Goal: Transaction & Acquisition: Purchase product/service

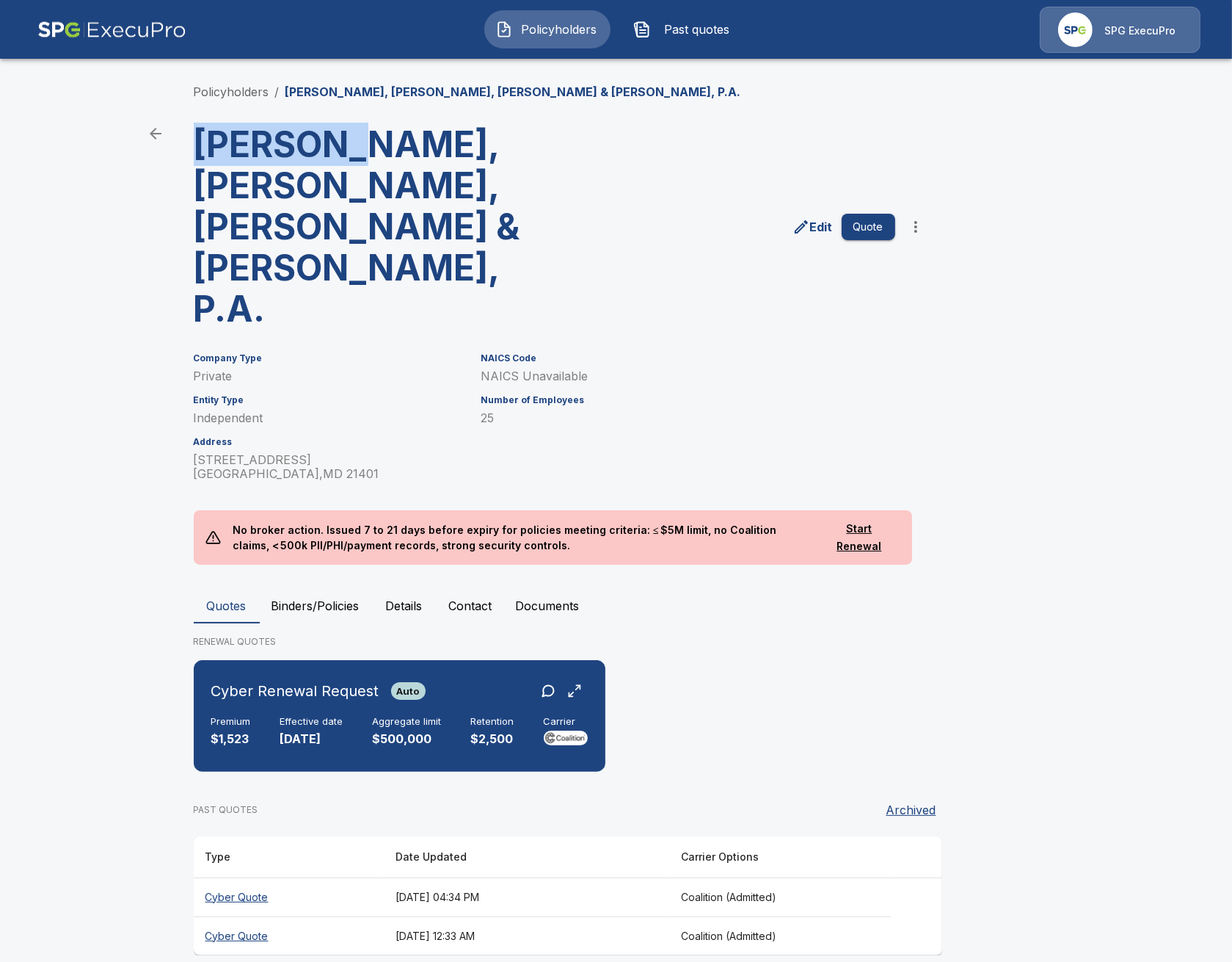
click at [141, 246] on main "Policyholders / Schwartz, Metz, Wise & Kauffman, P.A. Schwartz, Metz, Wise & Ka…" at bounding box center [616, 492] width 1232 height 983
click at [63, 216] on main "Policyholders / Schwartz, Metz, Wise & Kauffman, P.A. Schwartz, Metz, Wise & Ka…" at bounding box center [616, 492] width 1232 height 983
click at [256, 90] on link "Policyholders" at bounding box center [231, 92] width 76 height 15
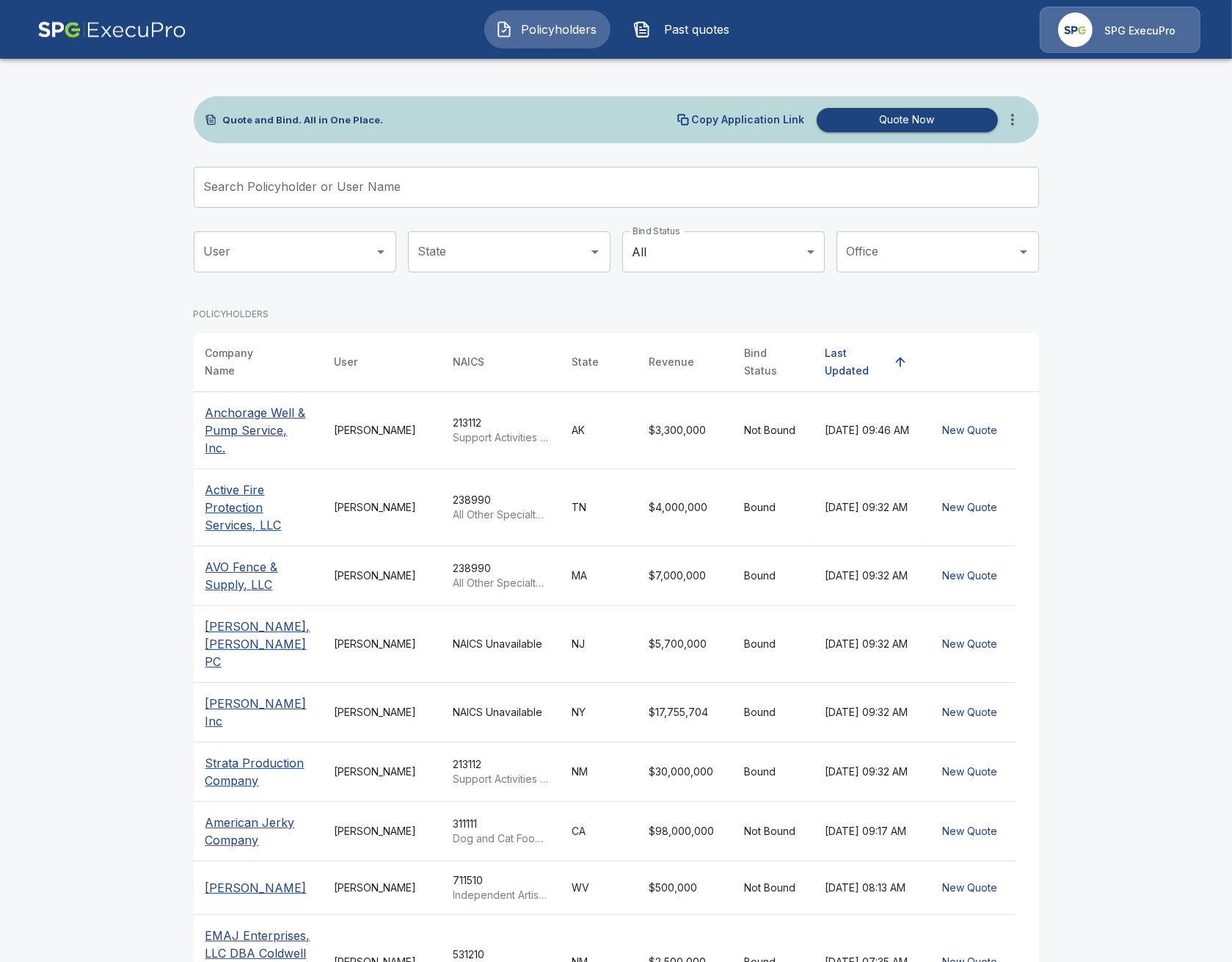
click at [462, 173] on input "Search Policyholder or User Name" at bounding box center [608, 187] width 829 height 42
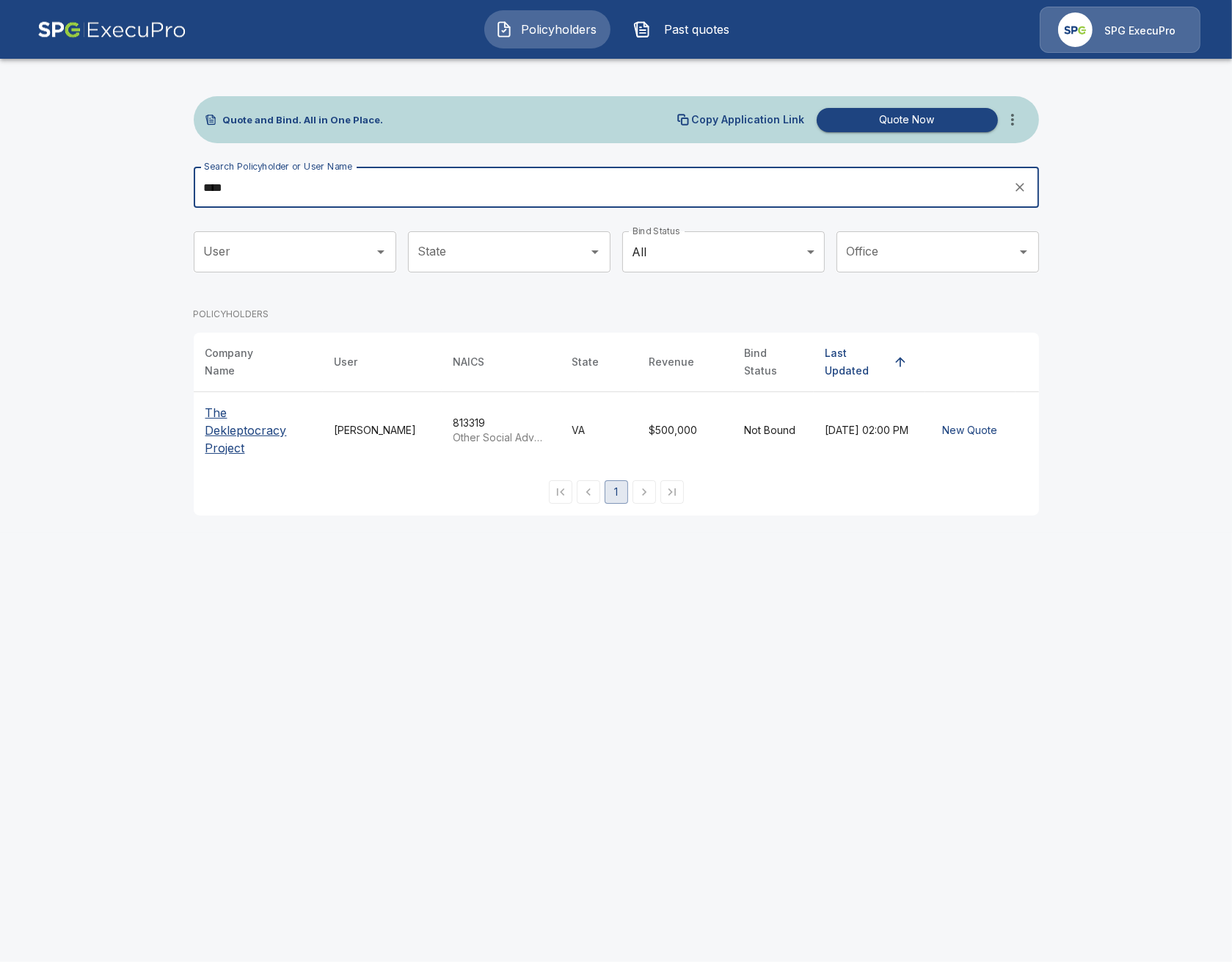
type input "****"
click at [274, 413] on p "The Dekleptocracy Project" at bounding box center [259, 430] width 106 height 53
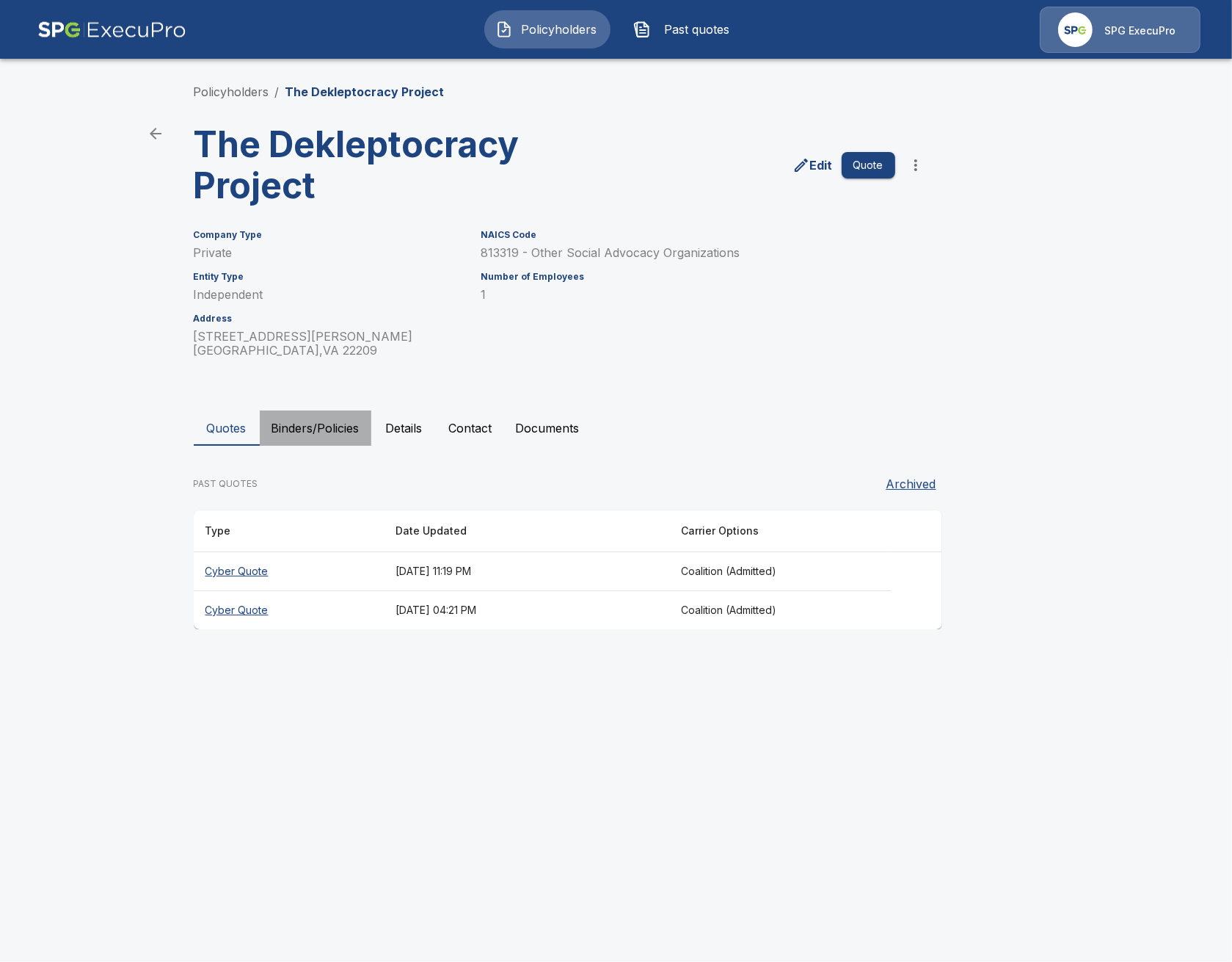
click at [312, 425] on button "Binders/Policies" at bounding box center [315, 427] width 111 height 35
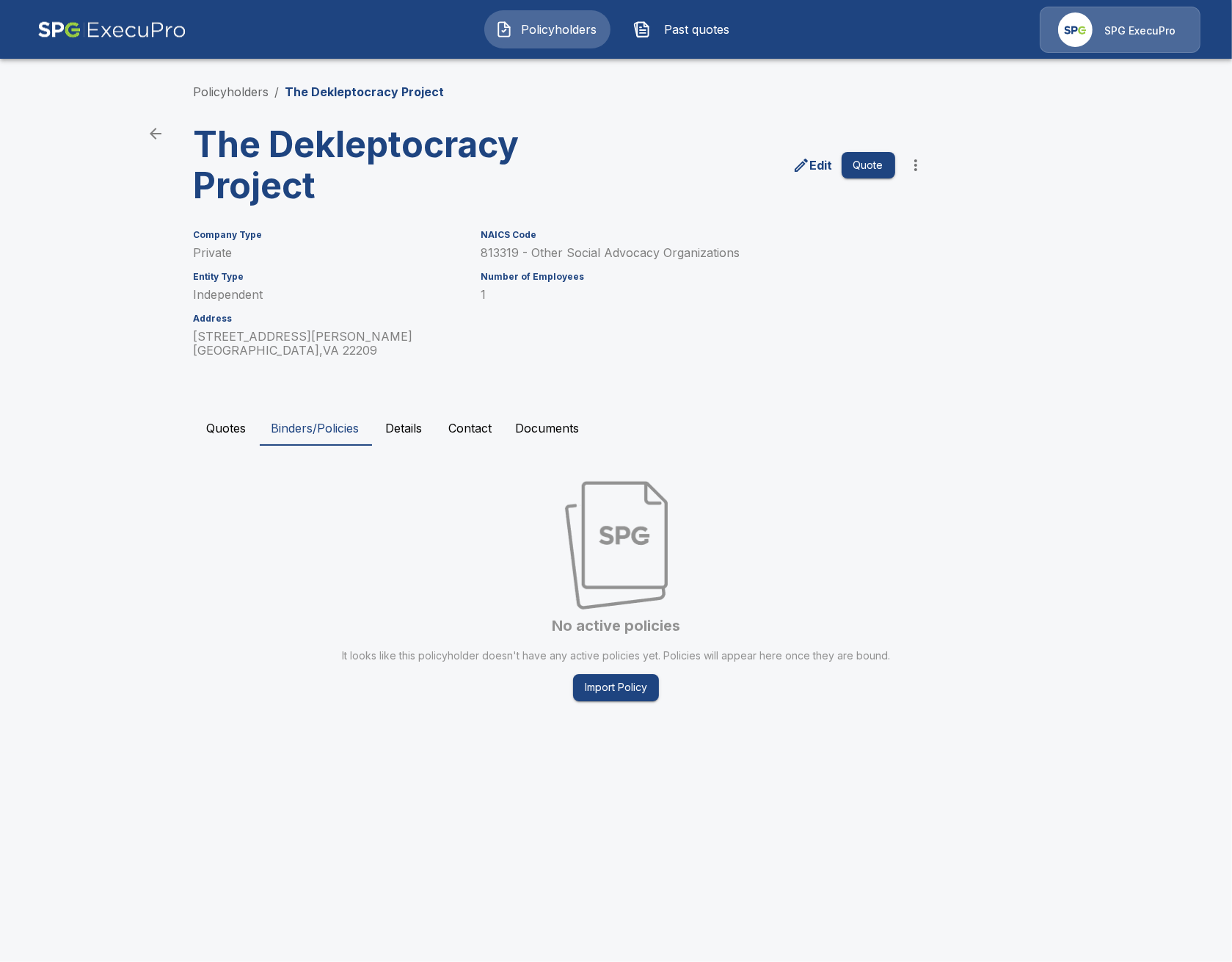
click at [213, 422] on button "Quotes" at bounding box center [226, 427] width 66 height 35
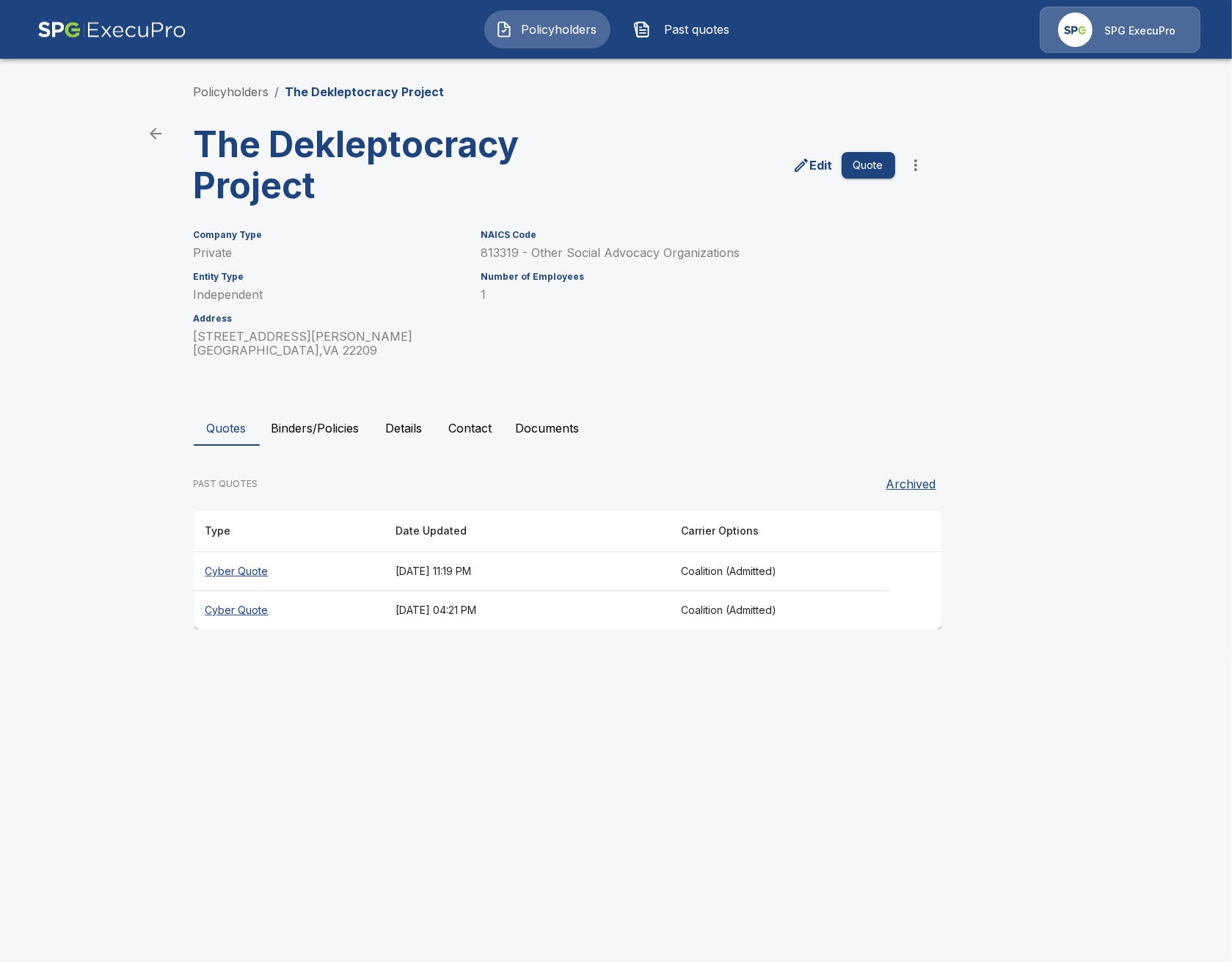
click at [343, 449] on div "Quotes Binders/Policies Details Contact Documents PAST QUOTES Archived Type Dat…" at bounding box center [616, 519] width 845 height 219
click at [333, 442] on button "Binders/Policies" at bounding box center [315, 427] width 111 height 35
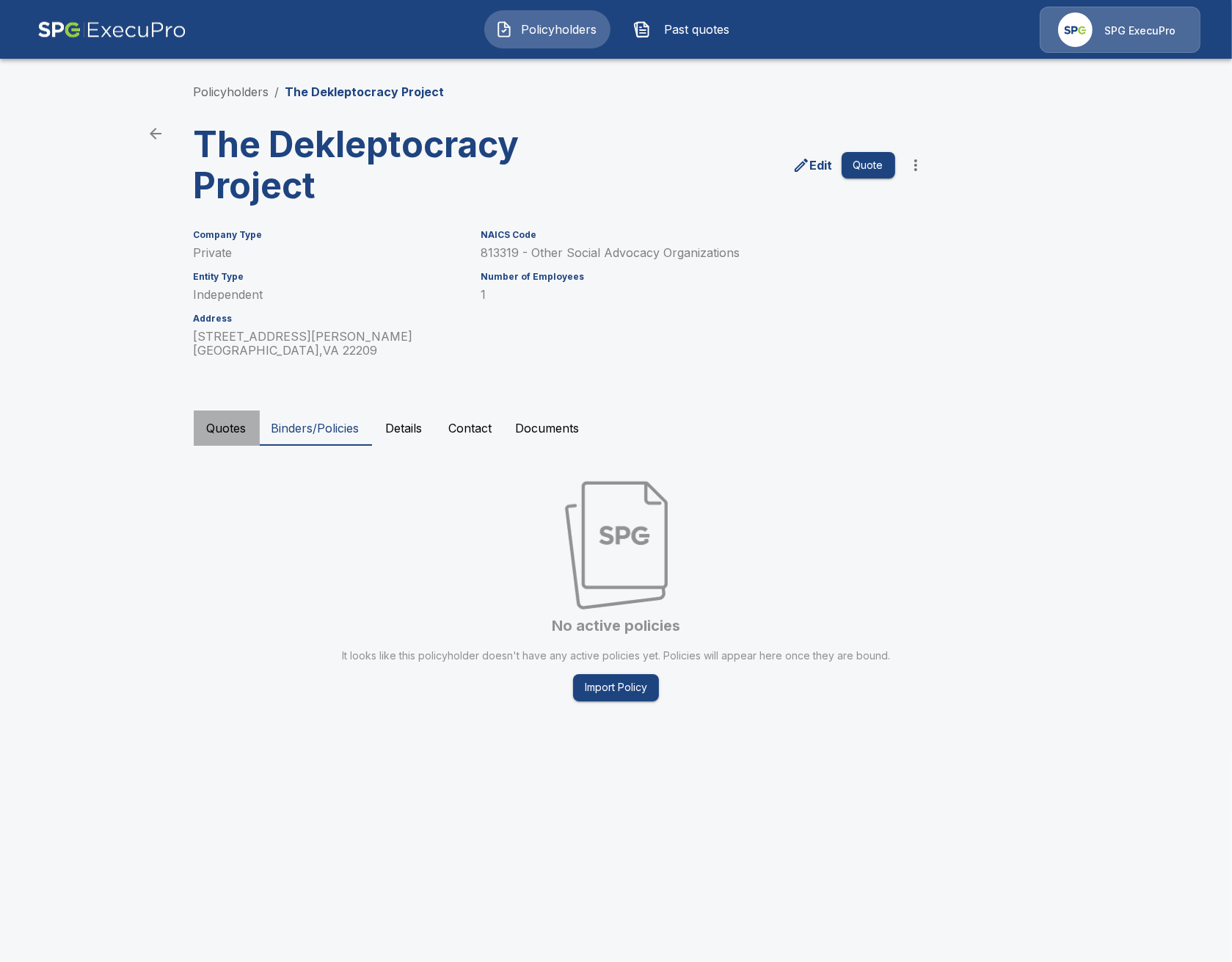
click at [225, 424] on button "Quotes" at bounding box center [226, 427] width 66 height 35
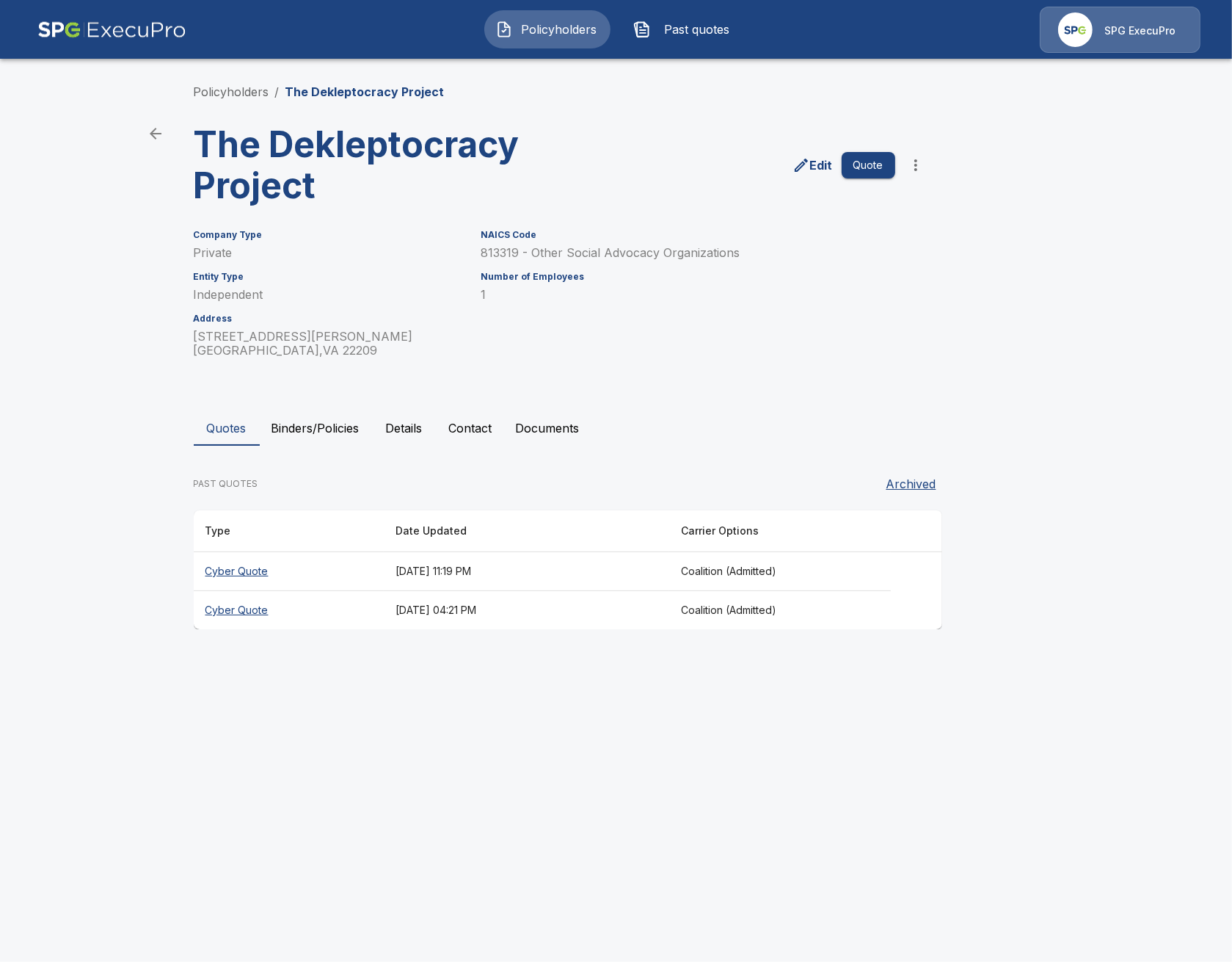
click at [384, 607] on th "August 26, 2025 at 04:21 PM" at bounding box center [526, 610] width 286 height 39
drag, startPoint x: 479, startPoint y: 579, endPoint x: 451, endPoint y: 583, distance: 28.3
click at [479, 580] on th "August 31, 2025 at 11:19 PM" at bounding box center [526, 571] width 286 height 39
click at [209, 91] on link "Policyholders" at bounding box center [231, 92] width 76 height 15
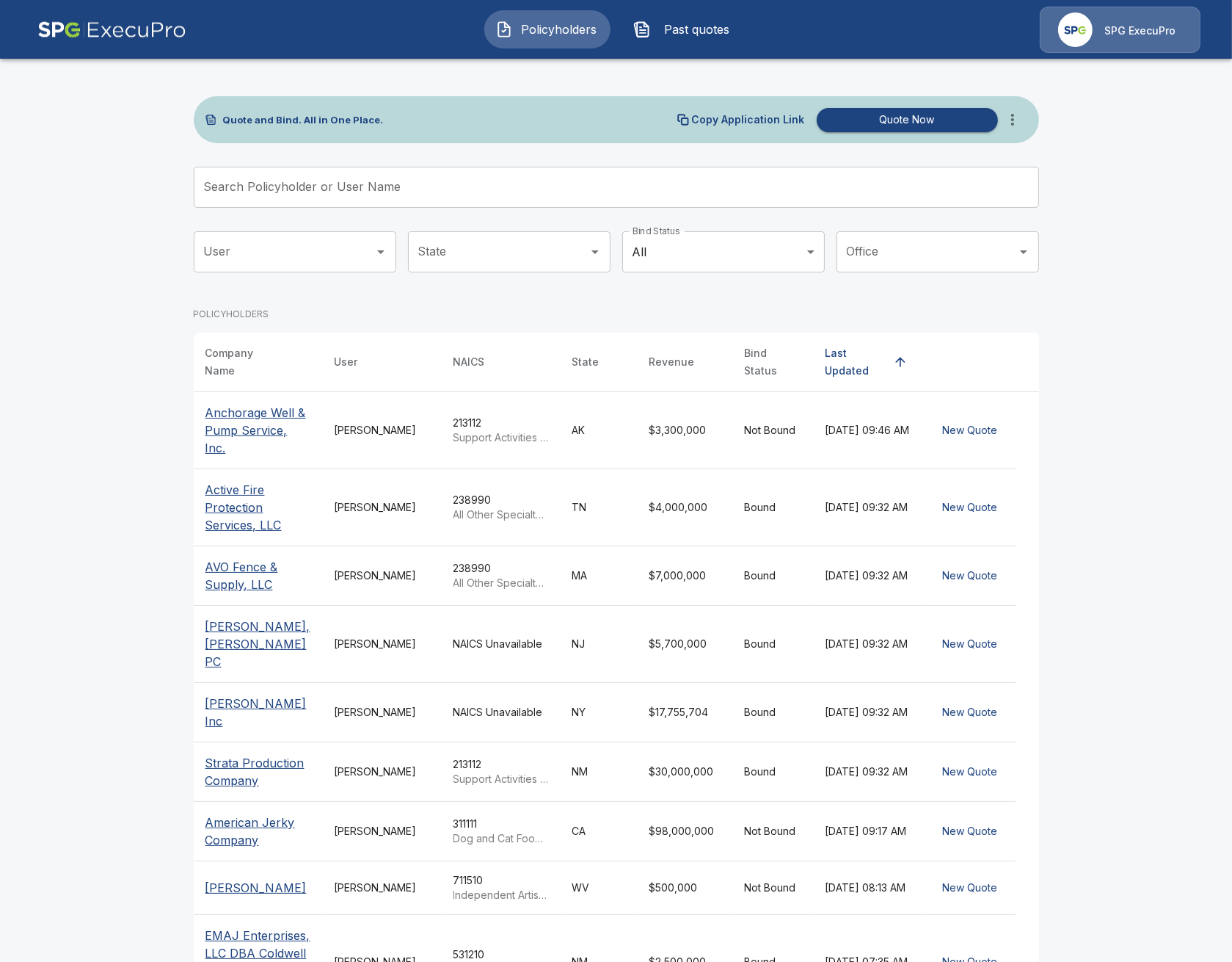
click at [1001, 119] on button "more" at bounding box center [1013, 120] width 29 height 29
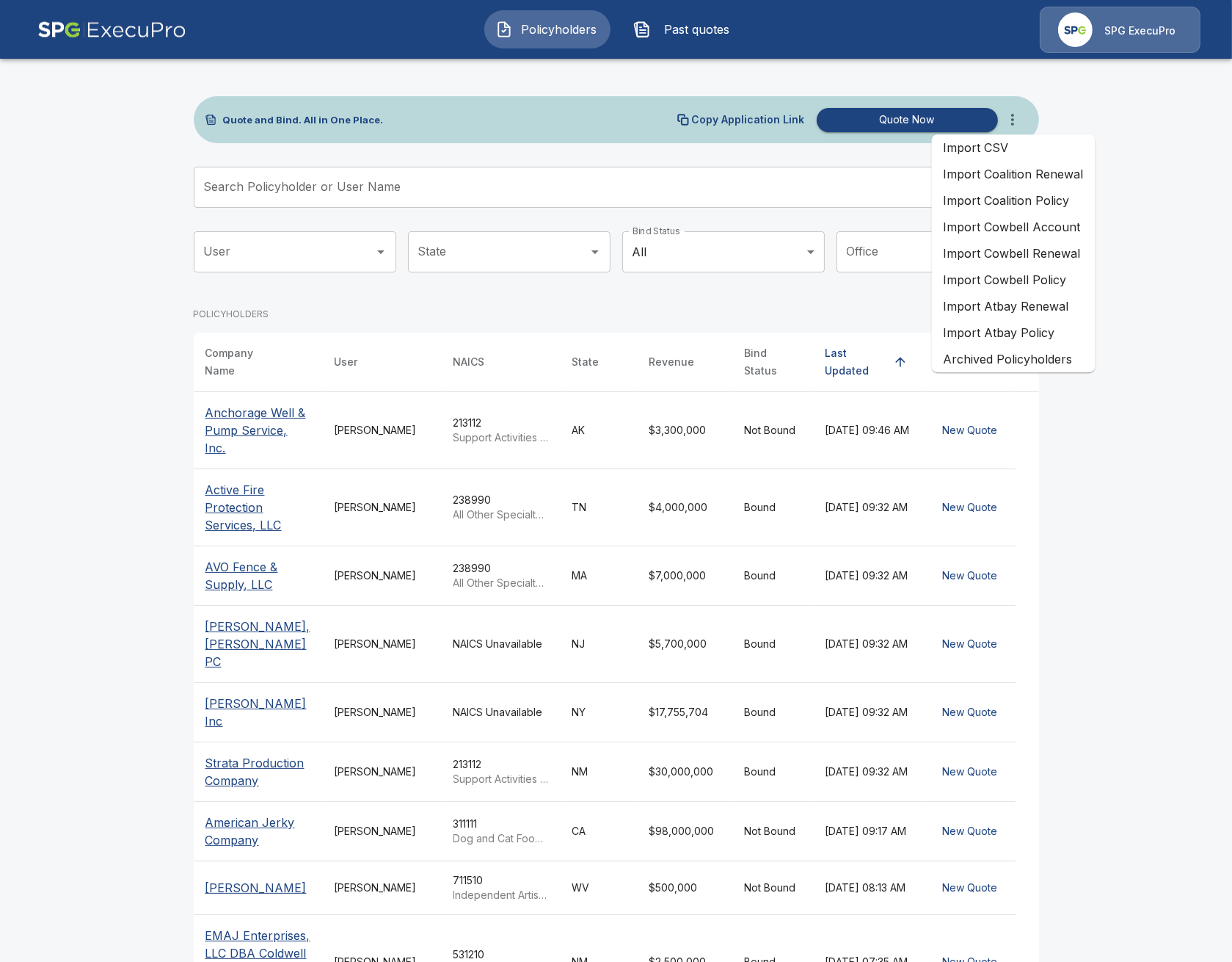
click at [1052, 200] on li "Import Coalition Policy" at bounding box center [1013, 200] width 164 height 26
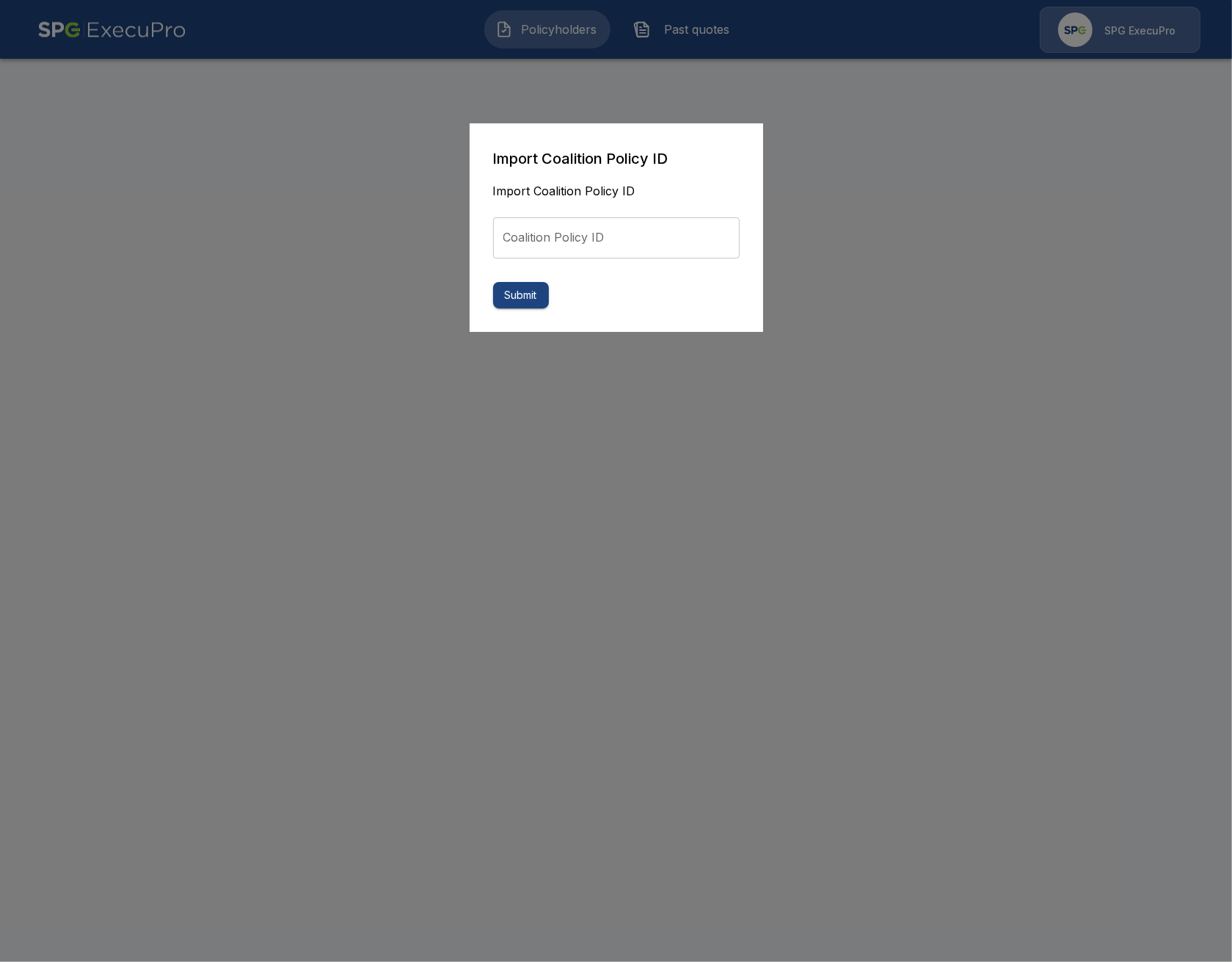
click at [541, 236] on input "Coalition Policy ID" at bounding box center [616, 238] width 247 height 42
paste input "**********"
click at [513, 237] on input "**********" at bounding box center [616, 238] width 247 height 42
click at [554, 244] on input "**********" at bounding box center [616, 238] width 247 height 42
type input "**********"
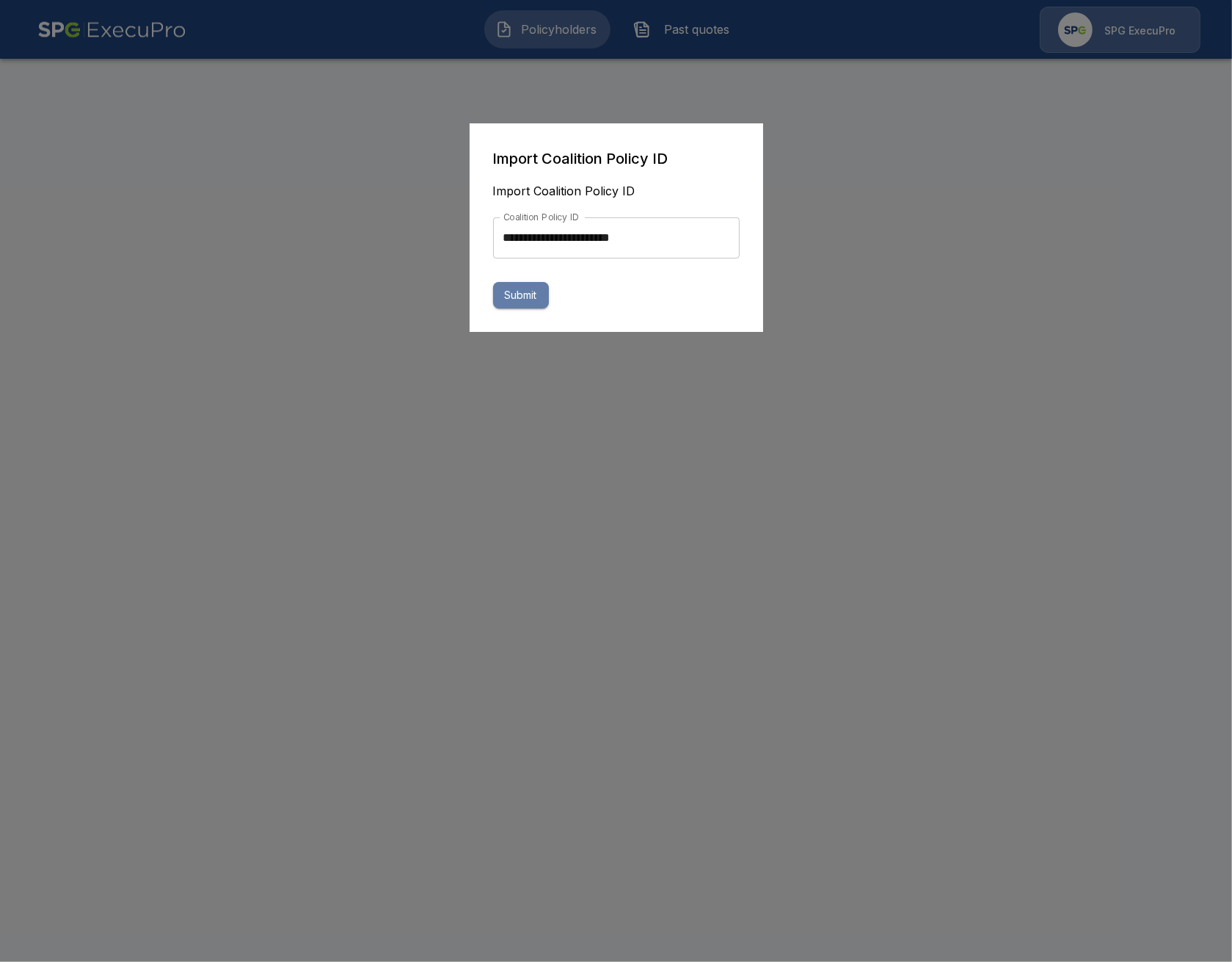
click at [515, 296] on button "Submit" at bounding box center [521, 295] width 56 height 27
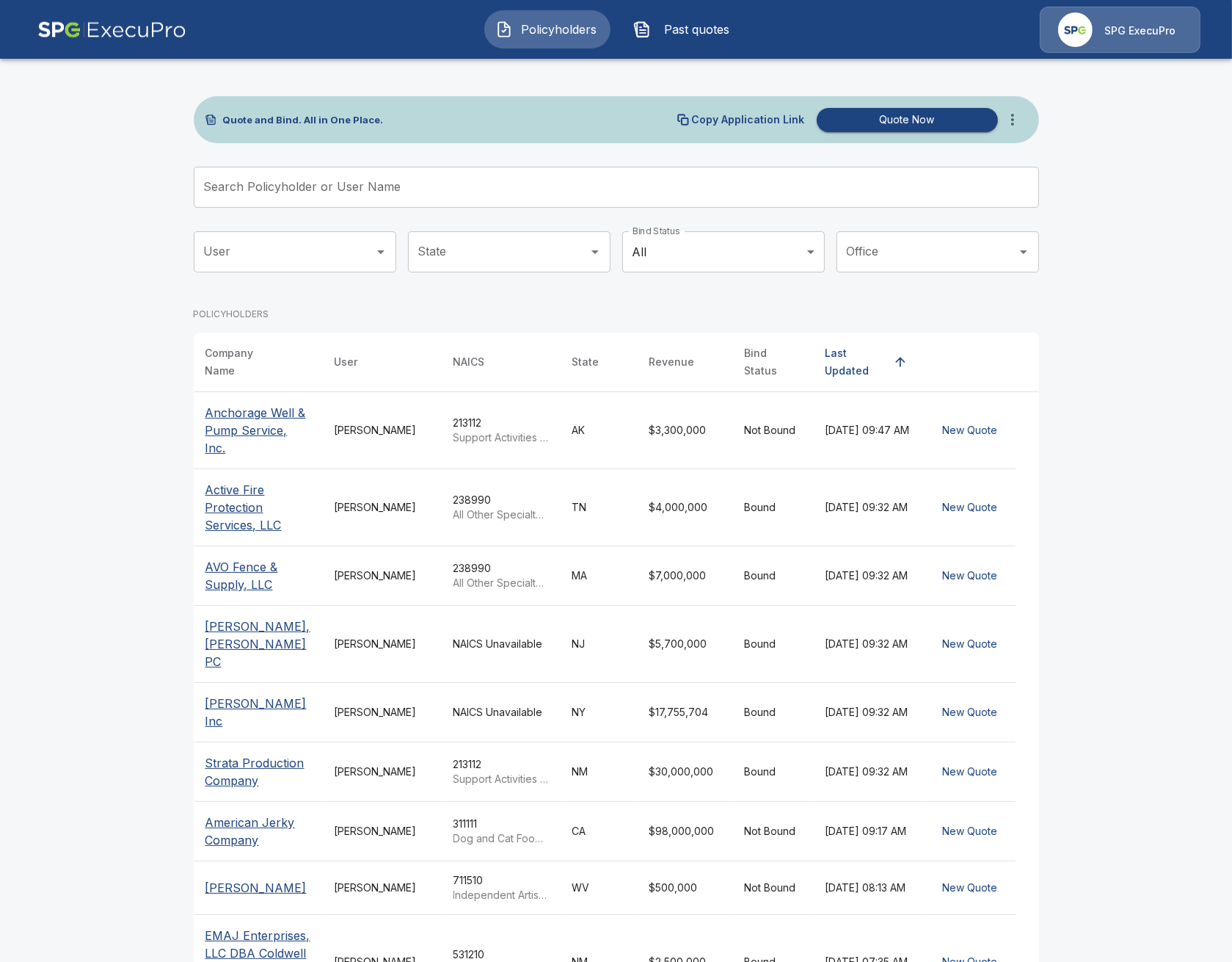
click at [707, 27] on span "Past quotes" at bounding box center [697, 29] width 81 height 18
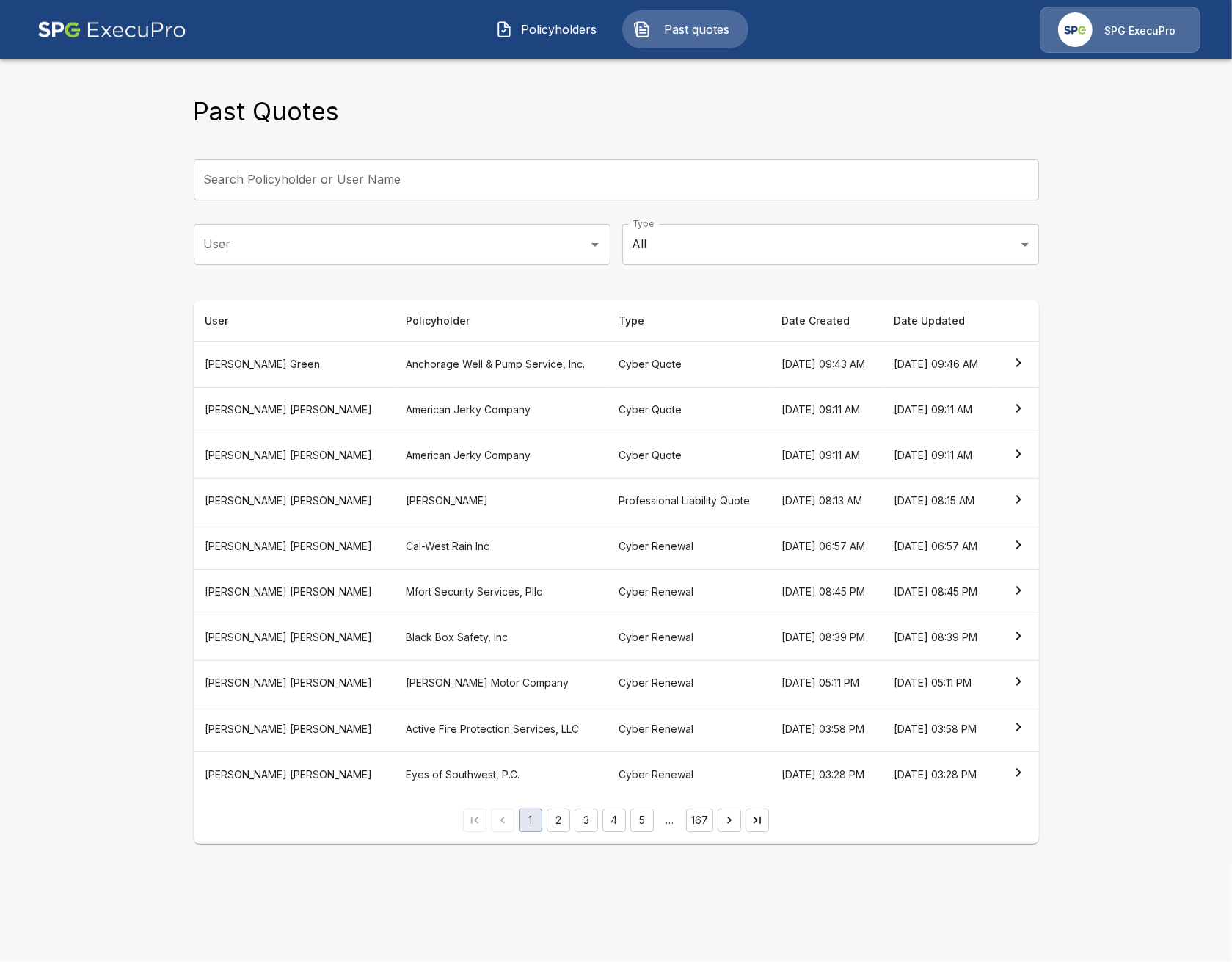
click at [91, 581] on main "Past Quotes Search Policyholder or User Name Search Policyholder or User Name U…" at bounding box center [616, 431] width 1232 height 861
drag, startPoint x: 168, startPoint y: 278, endPoint x: 577, endPoint y: 201, distance: 416.2
click at [168, 278] on main "Past Quotes Search Policyholder or User Name Search Policyholder or User Name U…" at bounding box center [616, 431] width 1232 height 861
click at [568, 41] on button "Policyholders" at bounding box center [547, 29] width 126 height 38
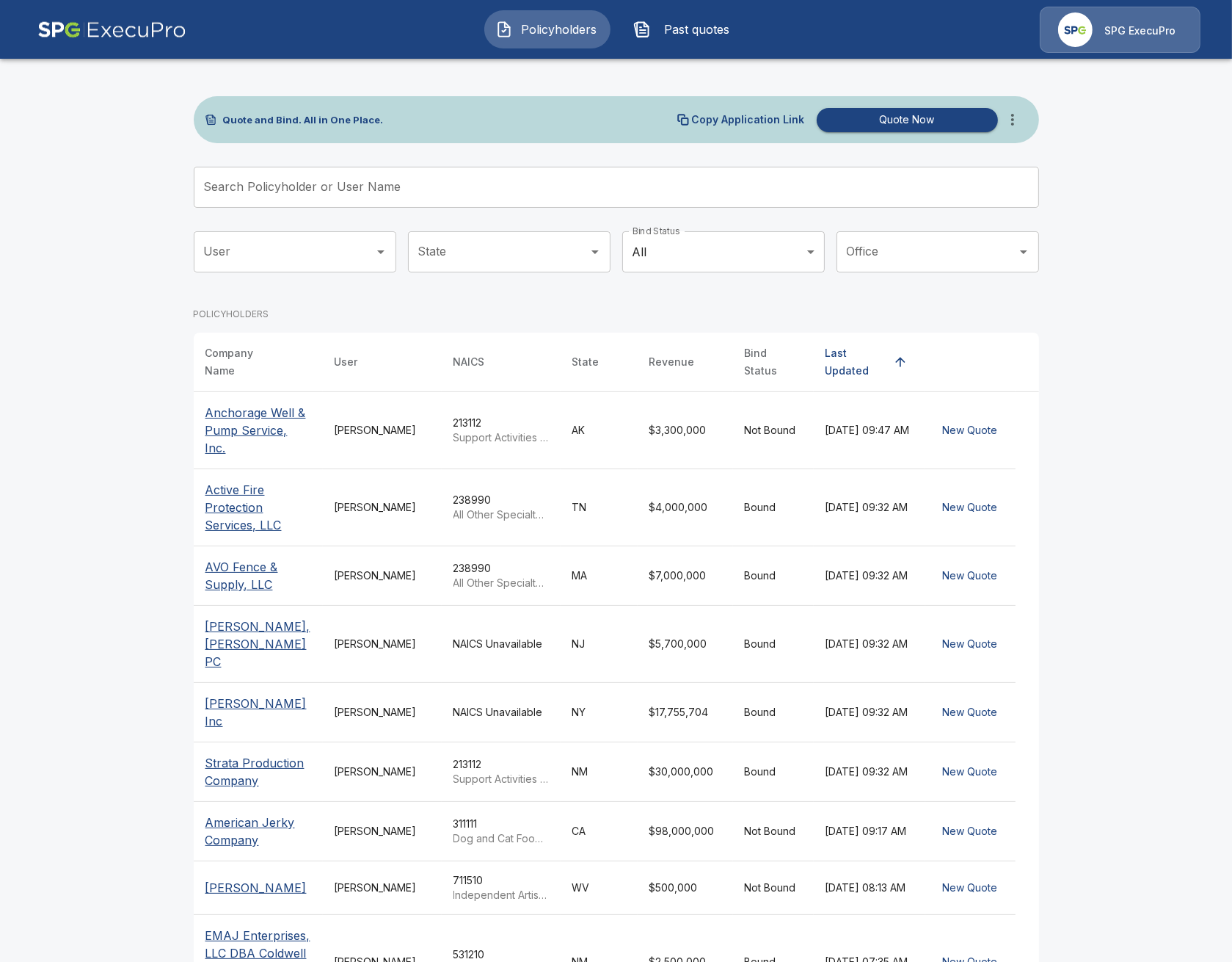
click at [1016, 124] on icon "more" at bounding box center [1013, 120] width 18 height 18
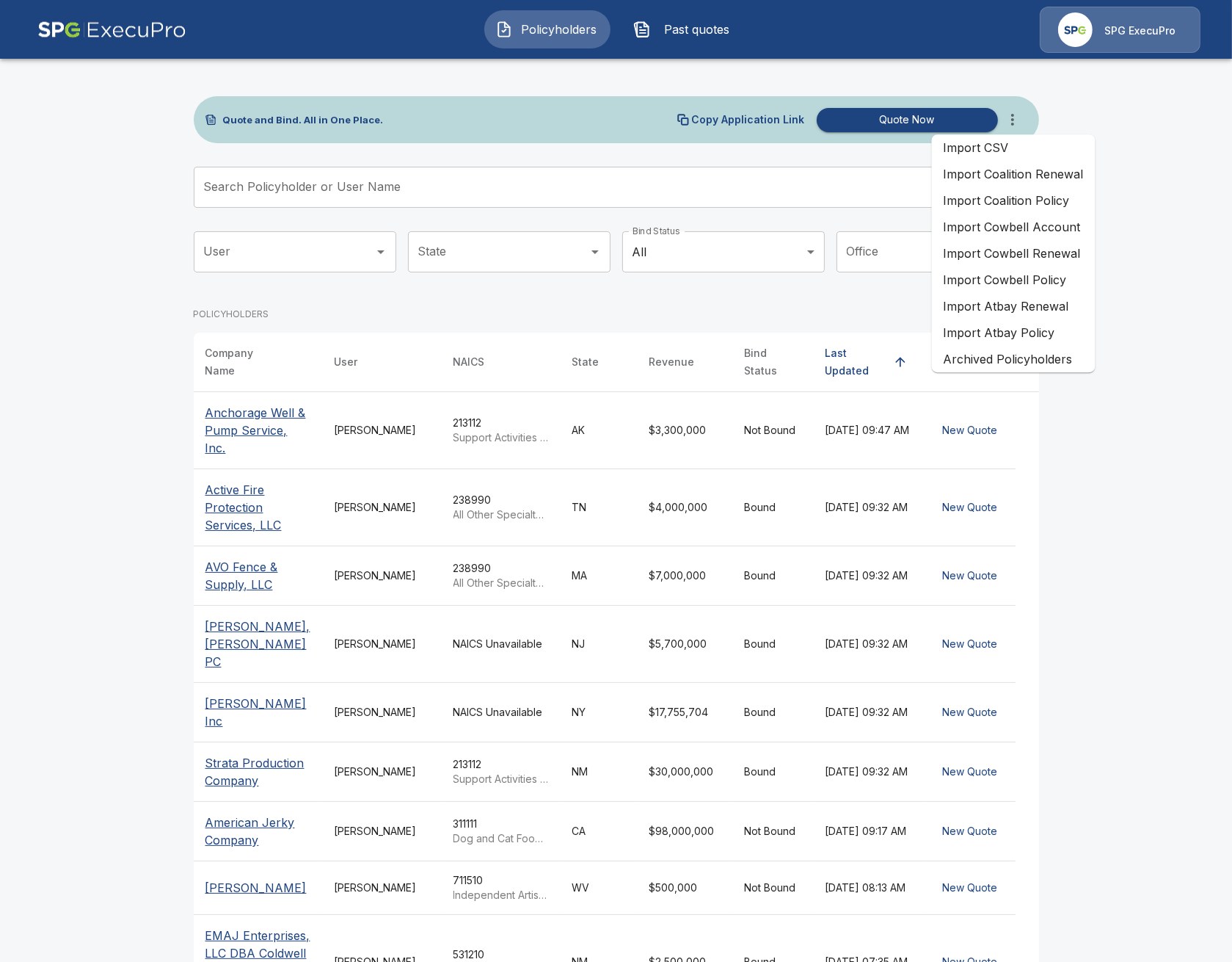
click at [1051, 181] on li "Import Coalition Renewal" at bounding box center [1013, 174] width 164 height 26
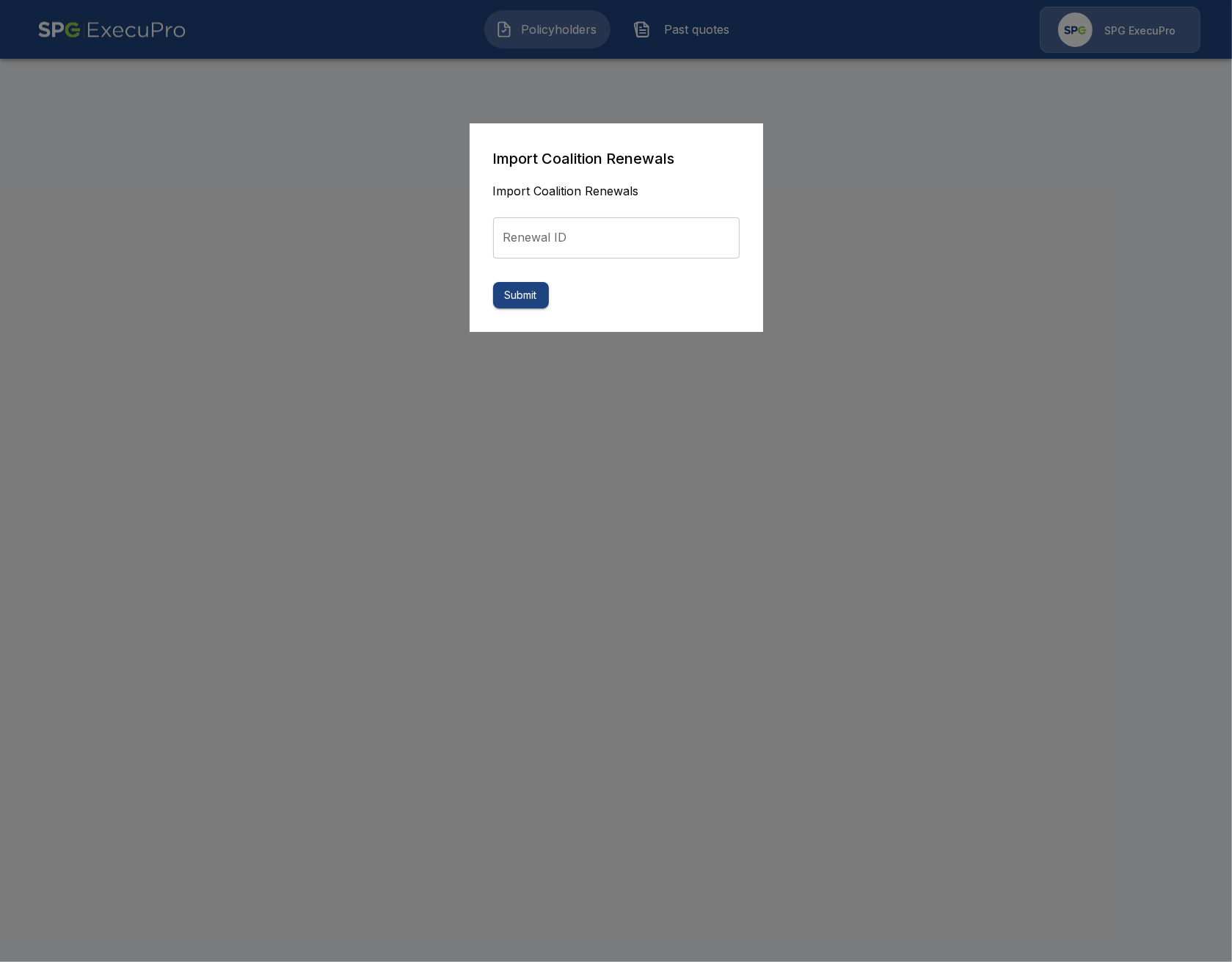
click at [568, 239] on input "Renewal ID" at bounding box center [616, 238] width 247 height 42
paste input "**********"
type input "**********"
click at [495, 310] on div "**********" at bounding box center [616, 228] width 294 height 209
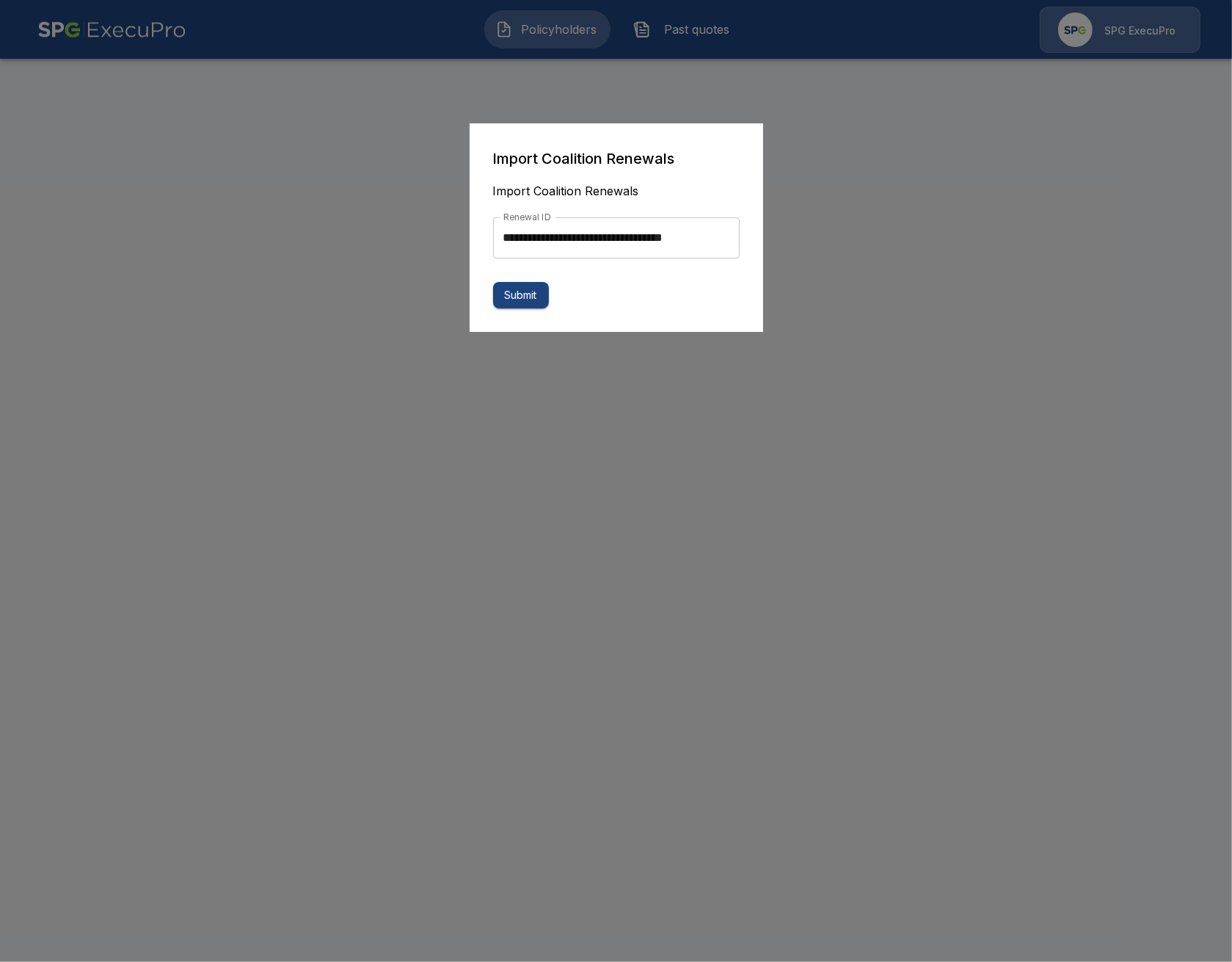
click at [513, 301] on button "Submit" at bounding box center [521, 295] width 56 height 27
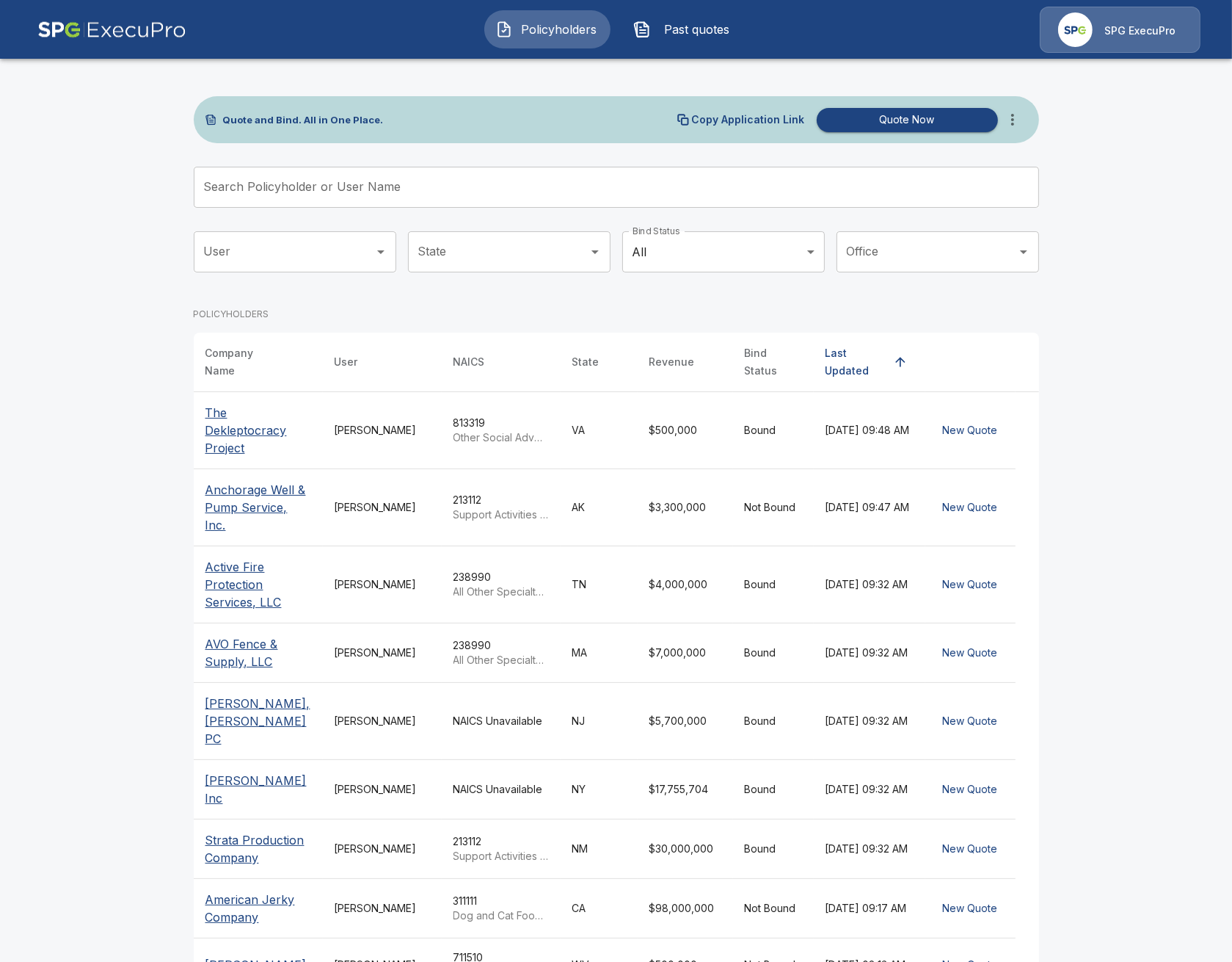
click at [448, 415] on td "813319 Other Social Advocacy Organizations" at bounding box center [501, 431] width 119 height 77
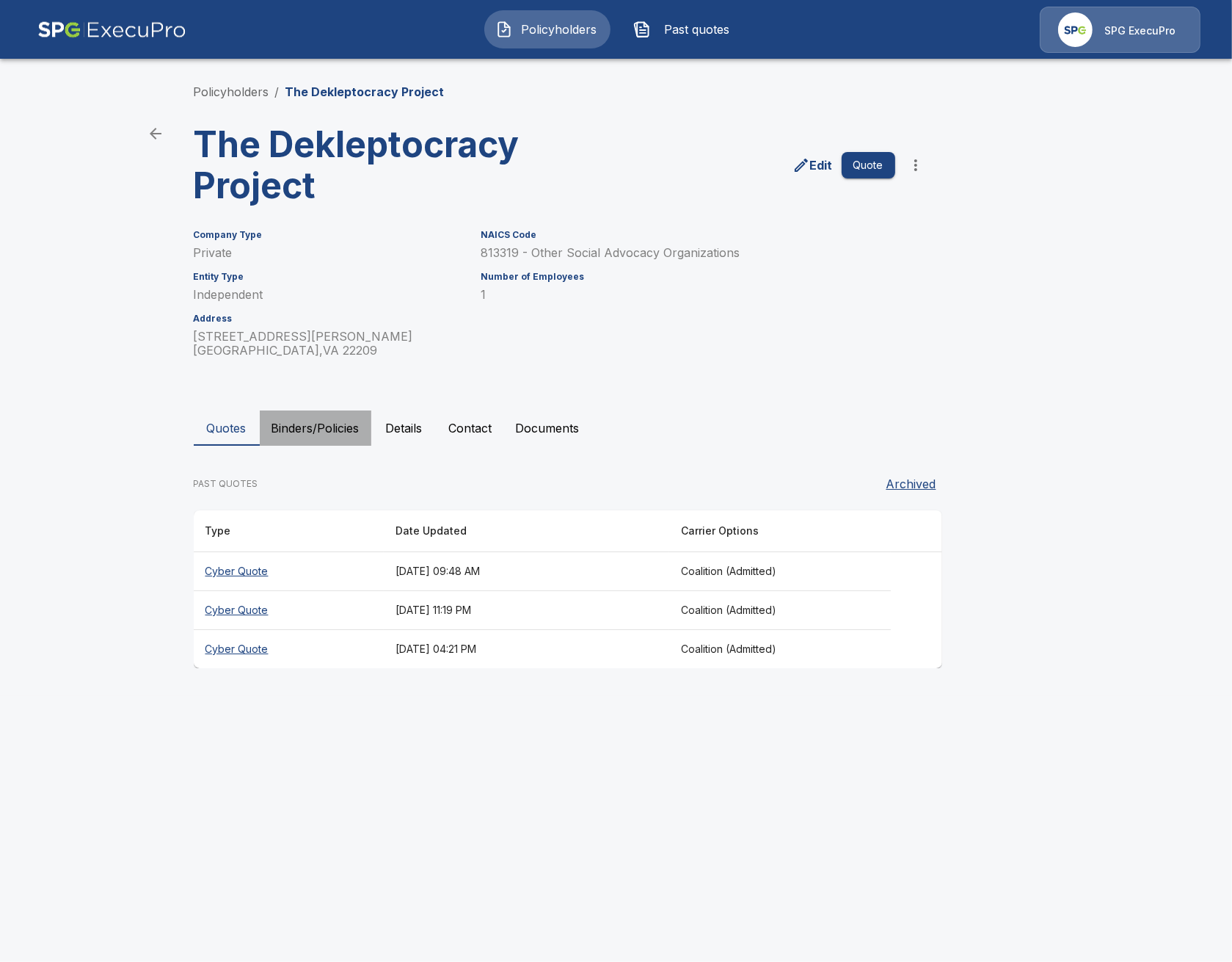
click at [340, 435] on button "Binders/Policies" at bounding box center [315, 427] width 111 height 35
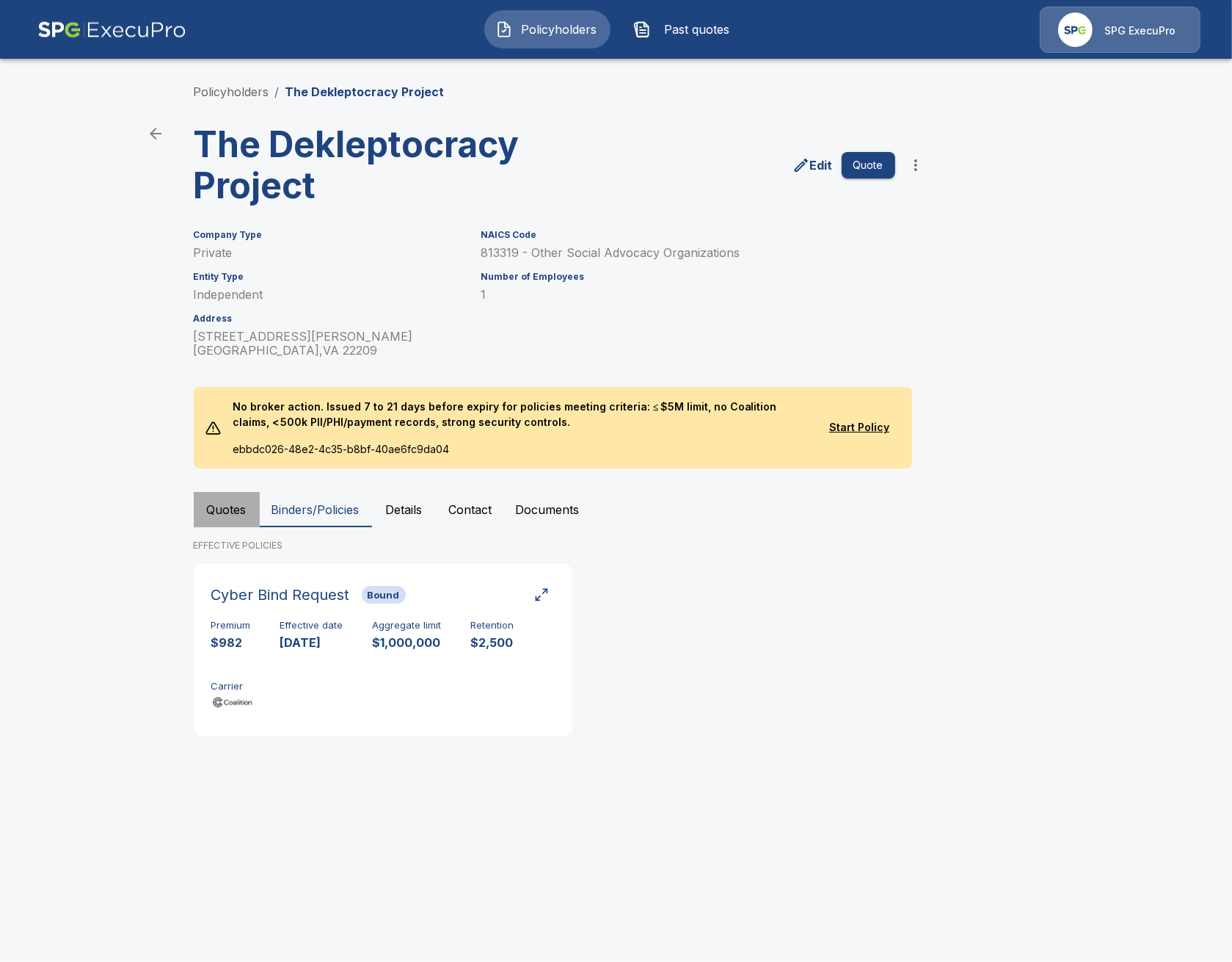
click at [228, 520] on button "Quotes" at bounding box center [226, 509] width 66 height 35
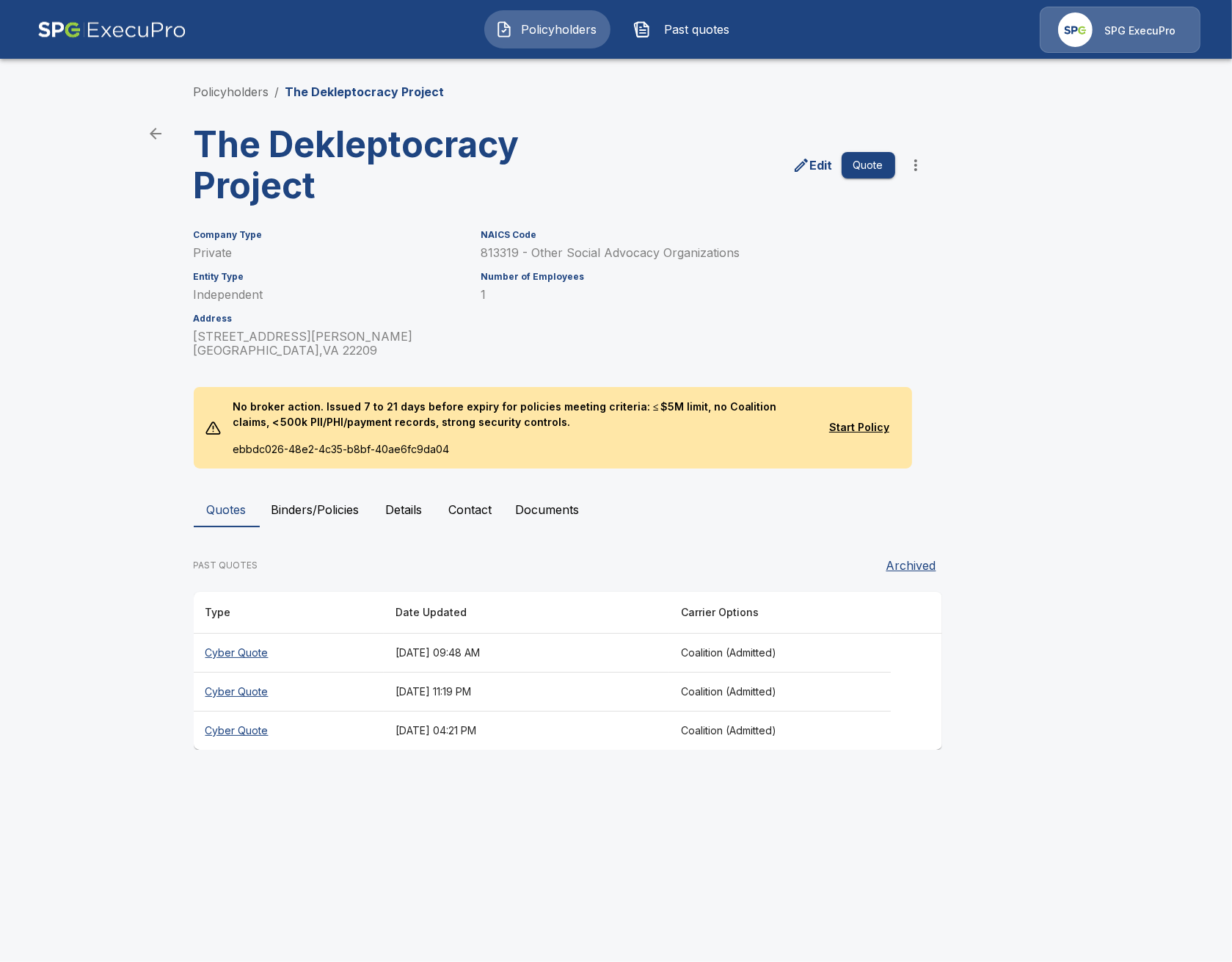
click at [571, 692] on th "August 31, 2025 at 11:19 PM" at bounding box center [526, 692] width 286 height 39
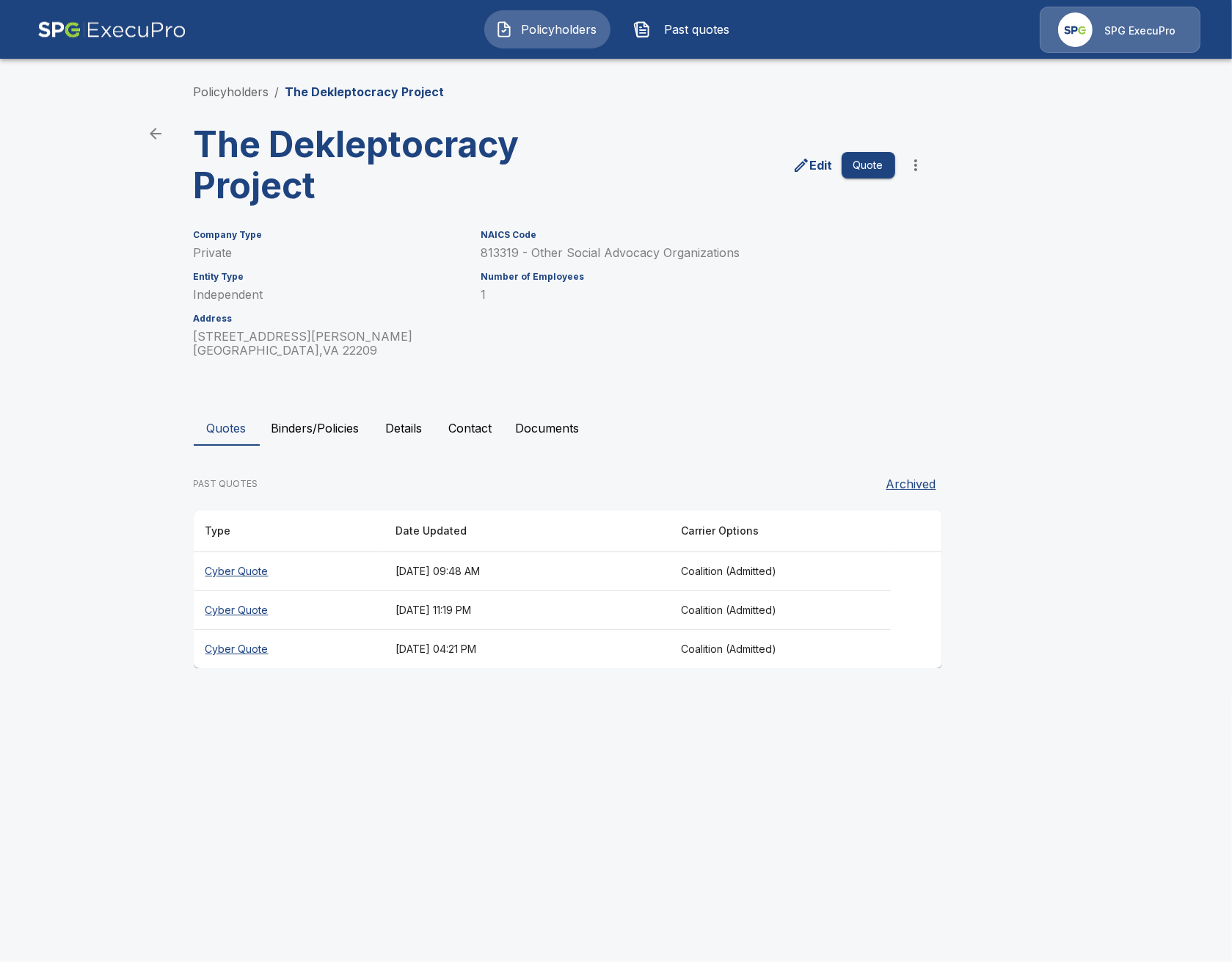
click at [459, 660] on th "August 26, 2025 at 04:21 PM" at bounding box center [526, 649] width 286 height 39
click at [384, 642] on th "August 26, 2025 at 04:21 PM" at bounding box center [526, 649] width 286 height 39
click at [546, 606] on th "August 31, 2025 at 11:19 PM" at bounding box center [526, 610] width 286 height 39
click at [299, 568] on th "Cyber Quote" at bounding box center [289, 571] width 190 height 39
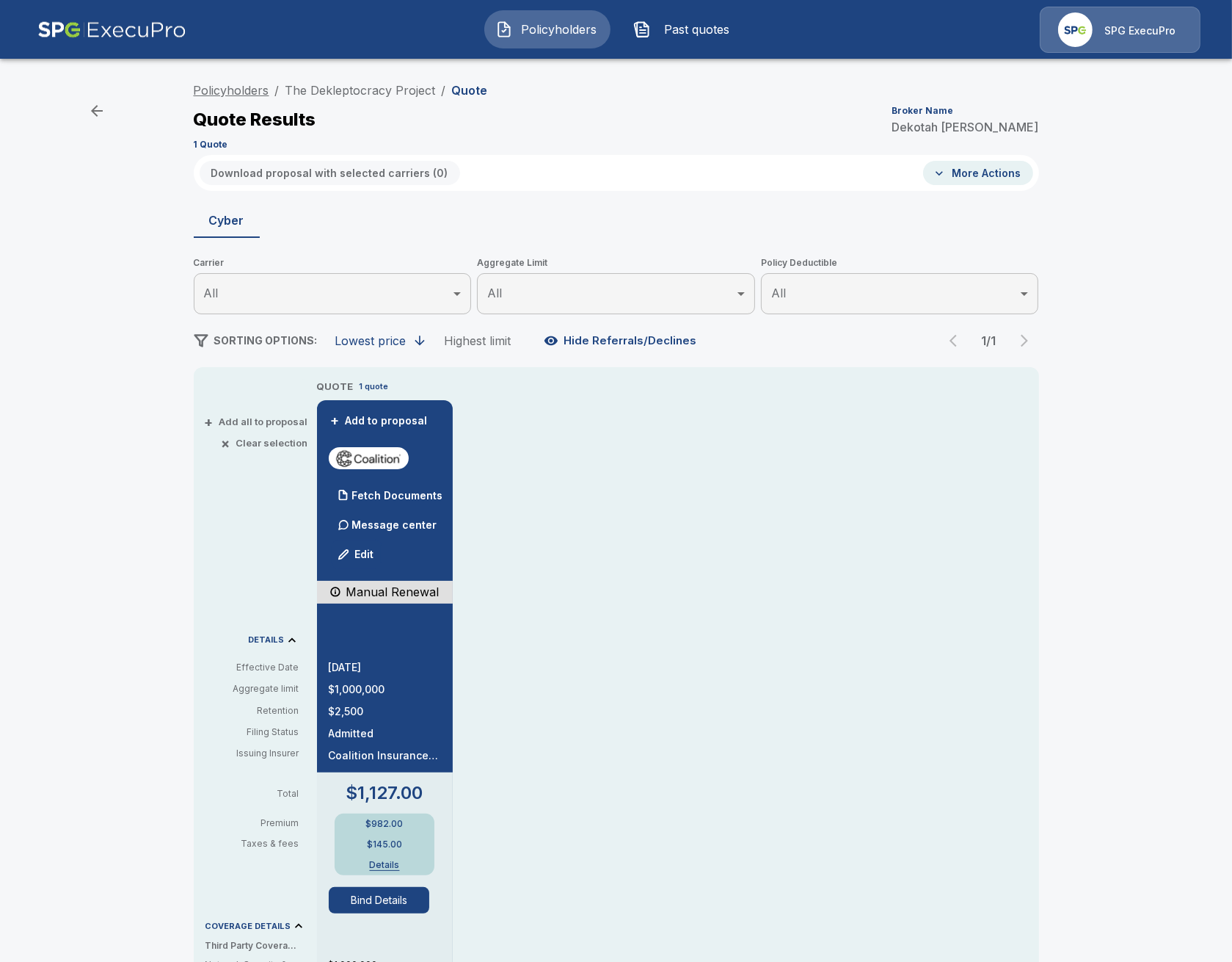
click at [236, 84] on link "Policyholders" at bounding box center [231, 90] width 76 height 15
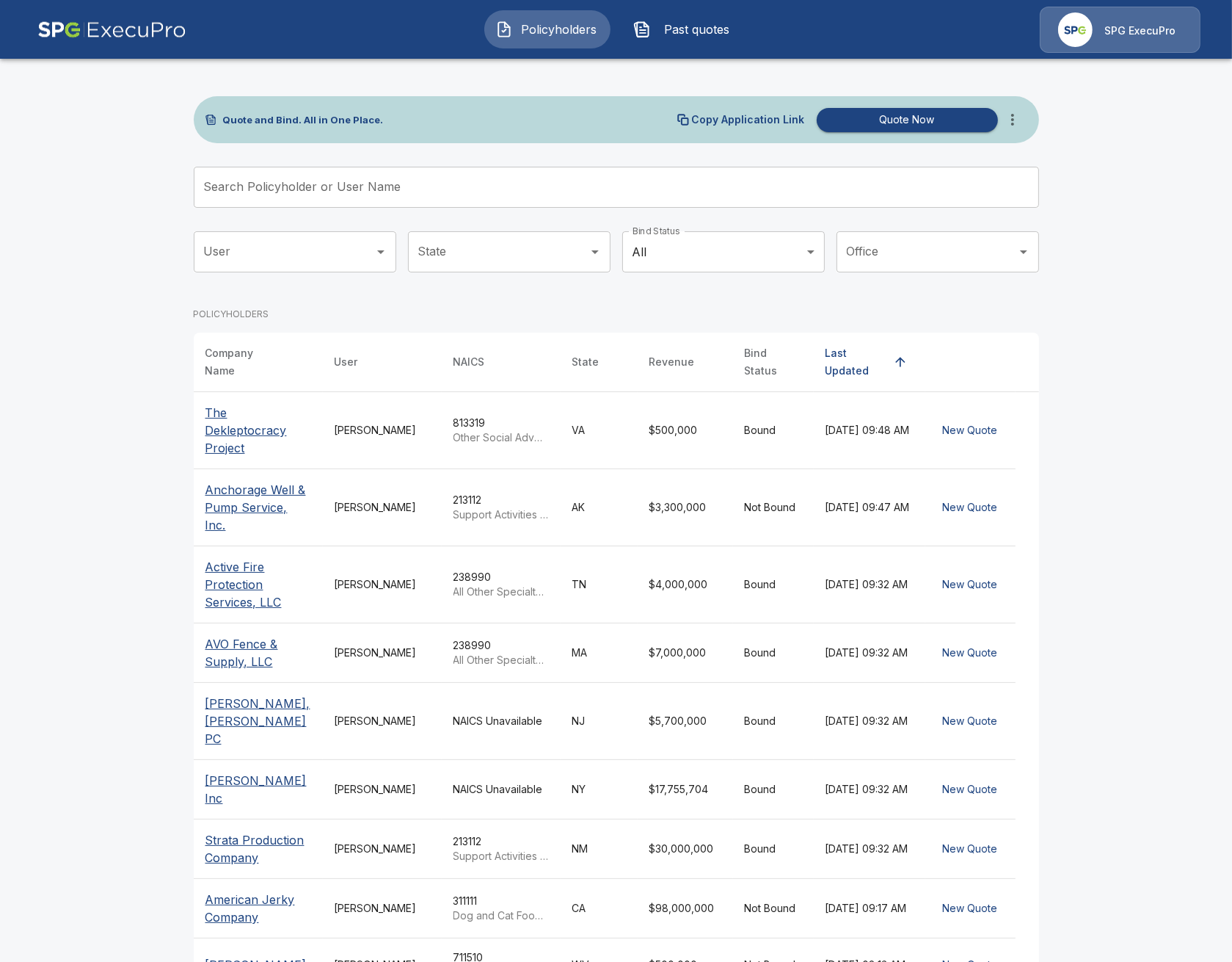
click at [448, 190] on input "Search Policyholder or User Name" at bounding box center [608, 187] width 829 height 42
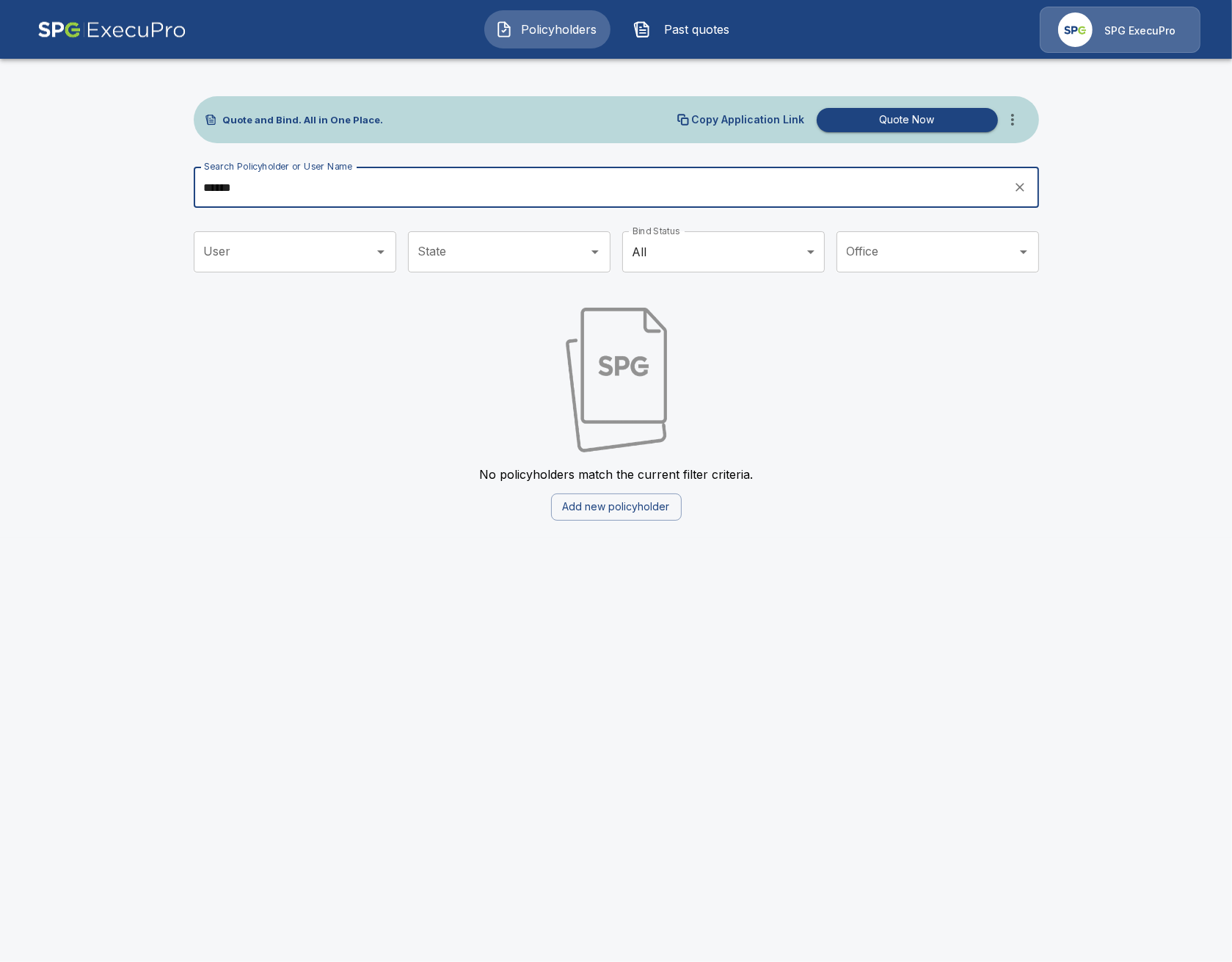
type input "******"
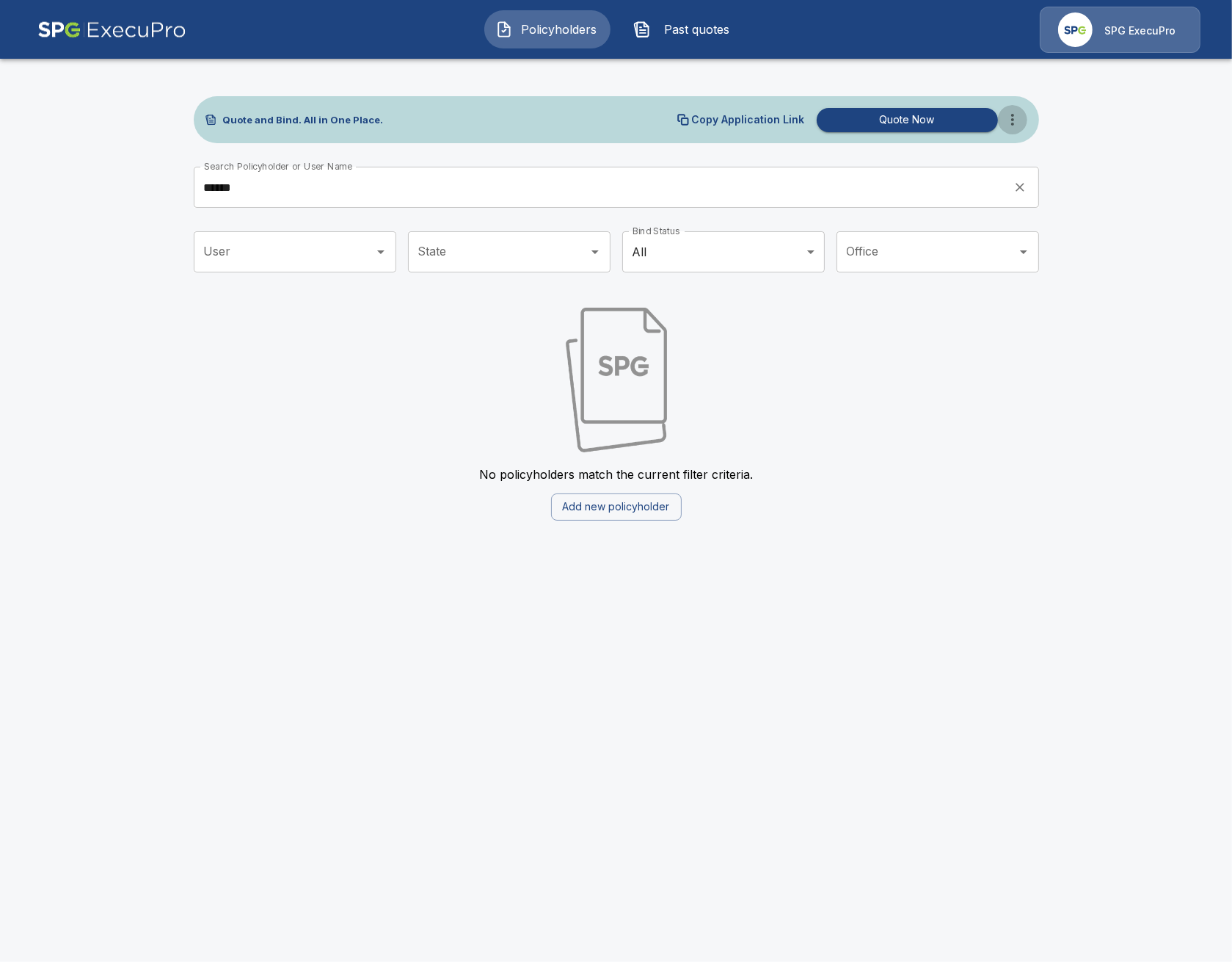
click at [1016, 125] on icon "more" at bounding box center [1013, 120] width 18 height 18
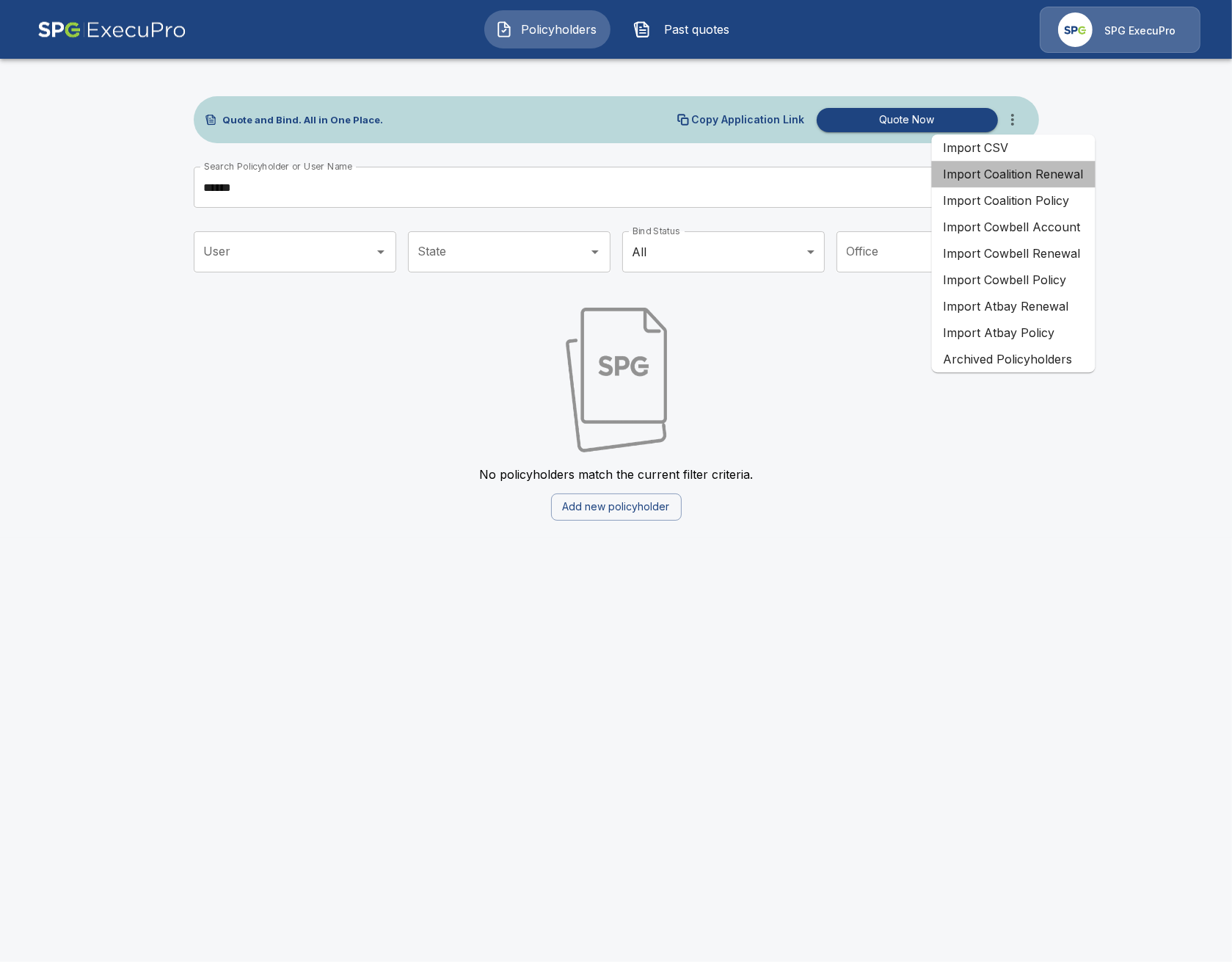
click at [1058, 181] on li "Import Coalition Renewal" at bounding box center [1013, 174] width 164 height 26
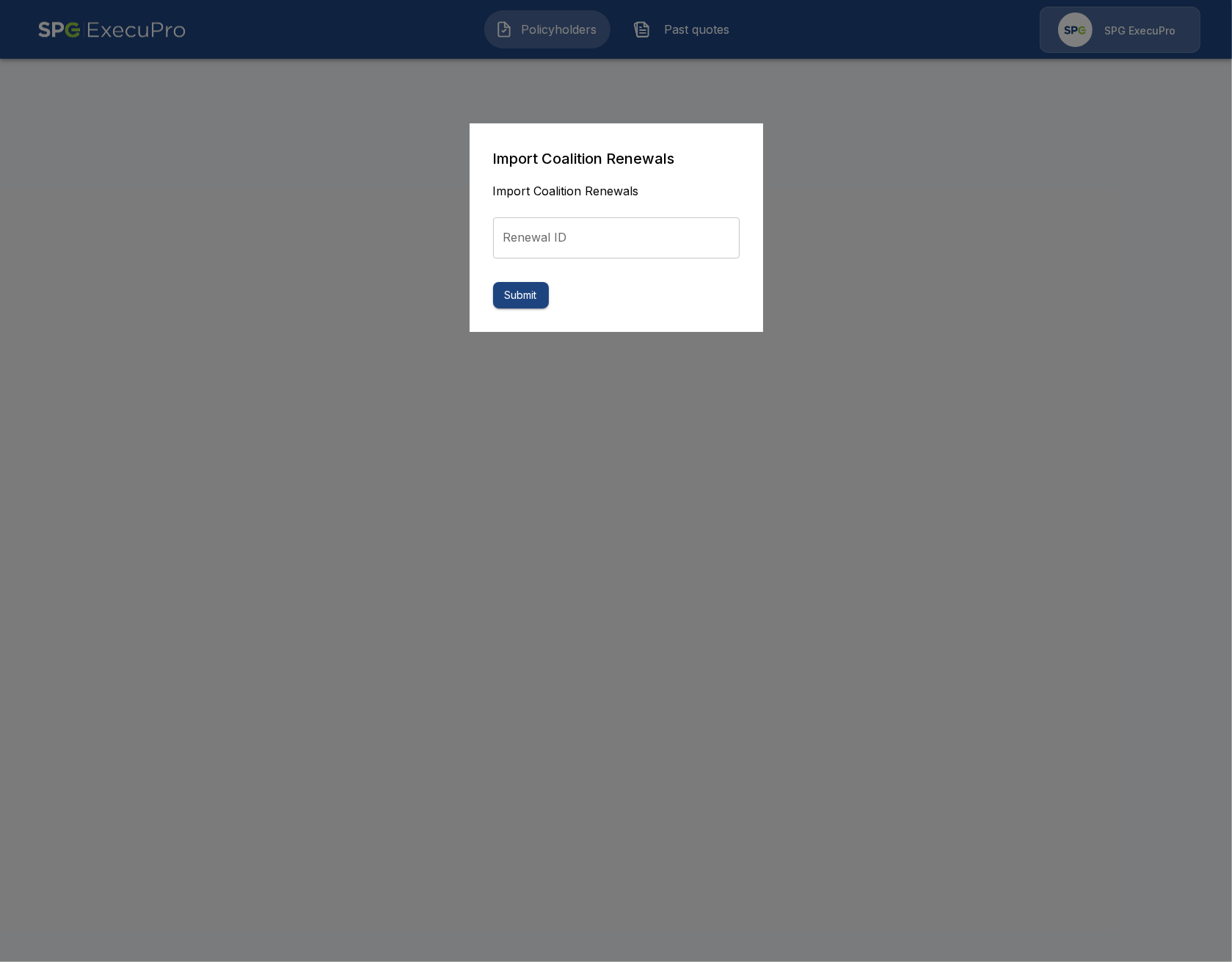
click at [538, 239] on input "Renewal ID" at bounding box center [616, 238] width 247 height 42
paste input "**********"
type input "**********"
click at [516, 306] on button "Submit" at bounding box center [521, 295] width 56 height 27
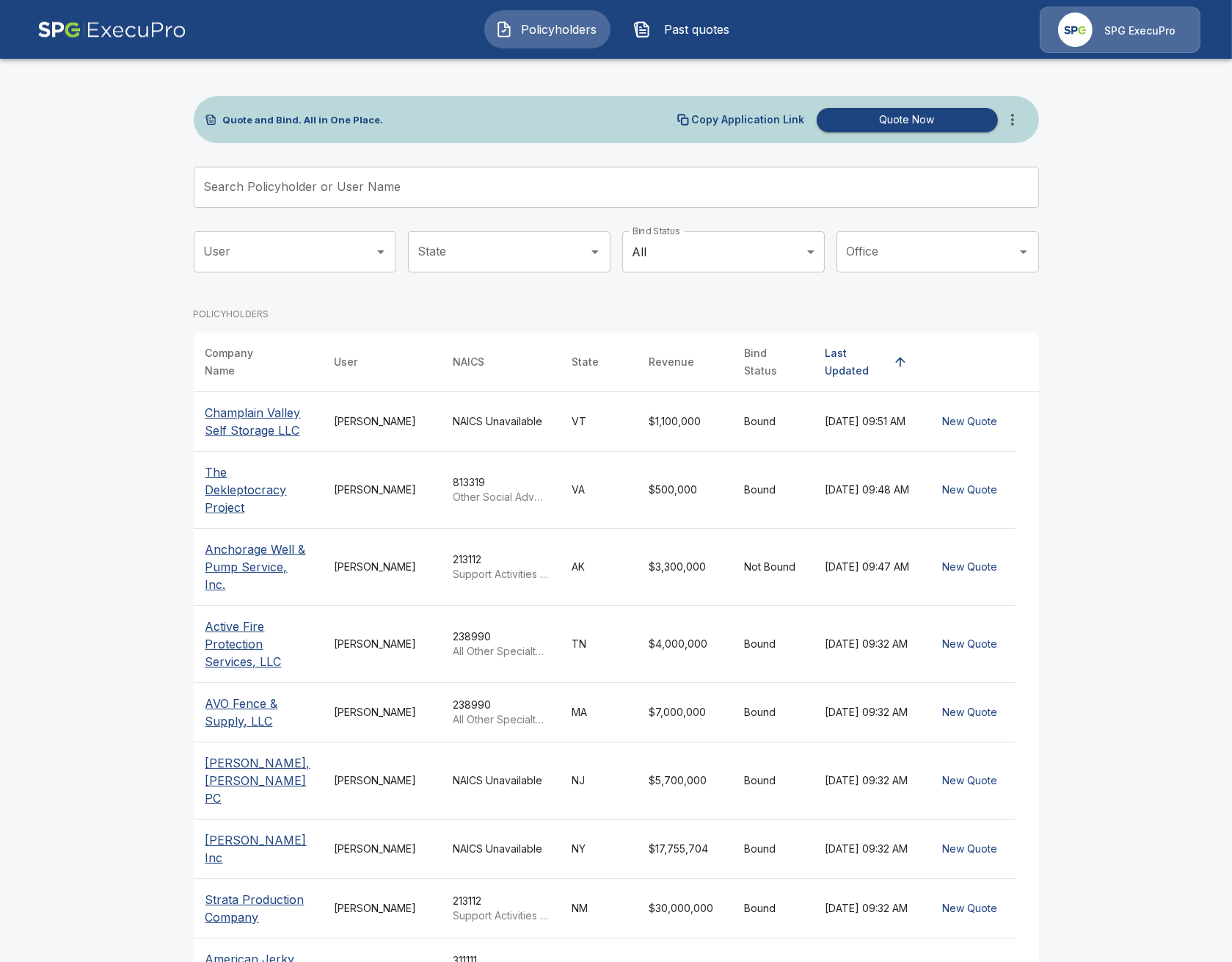
click at [96, 540] on main "Quote and Bind. All in One Place. Copy Application Link Quote Now Search Policy…" at bounding box center [616, 558] width 1232 height 1115
click at [198, 431] on th "Champlain Valley Self Storage LLC" at bounding box center [258, 422] width 129 height 59
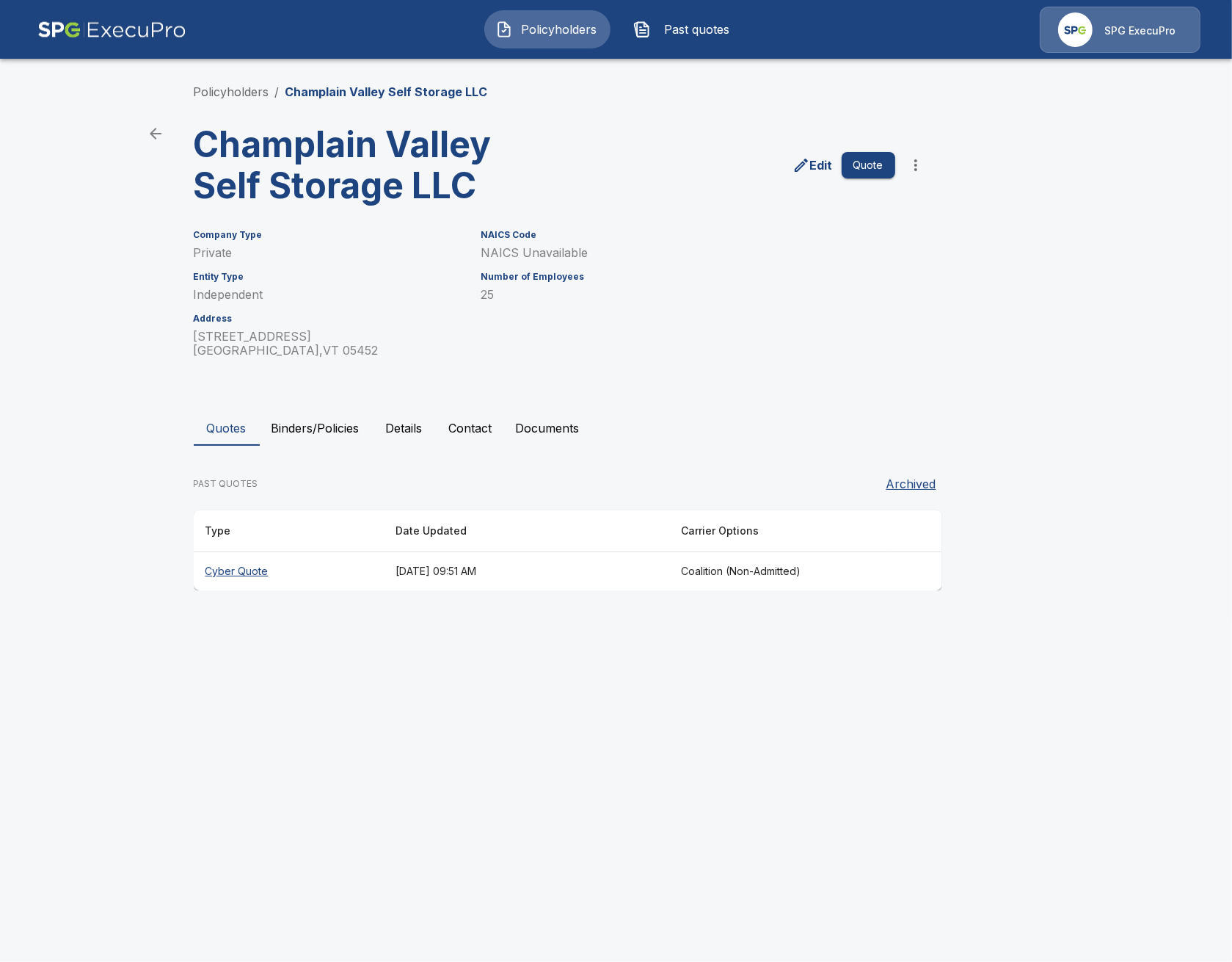
click at [354, 562] on th "Cyber Quote" at bounding box center [289, 571] width 190 height 39
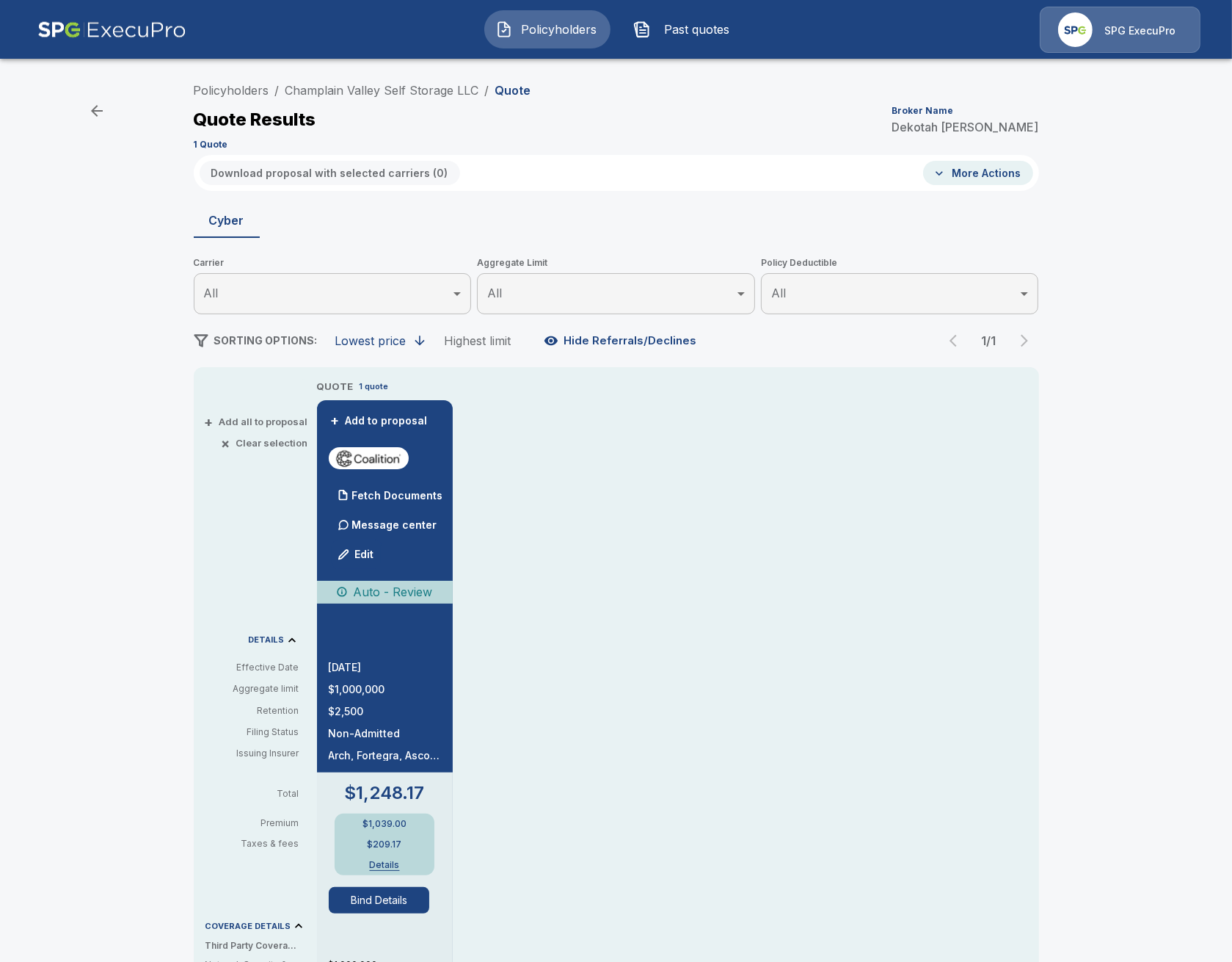
click at [386, 80] on div "Policyholders / Champlain Valley Self Storage LLC / Quote Quote Results Broker …" at bounding box center [616, 115] width 845 height 79
click at [384, 86] on link "Champlain Valley Self Storage LLC" at bounding box center [382, 90] width 194 height 15
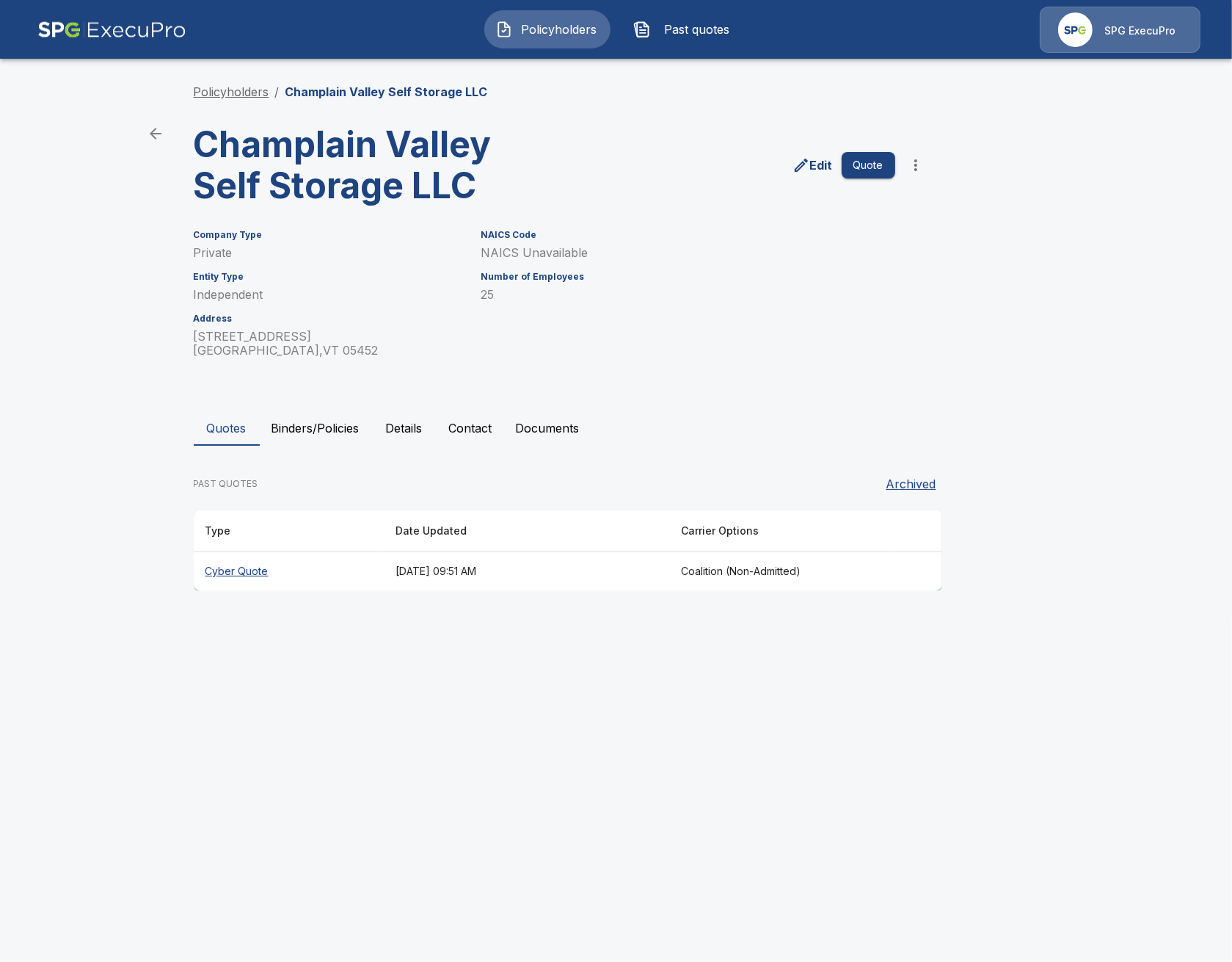
click at [225, 94] on link "Policyholders" at bounding box center [231, 92] width 76 height 15
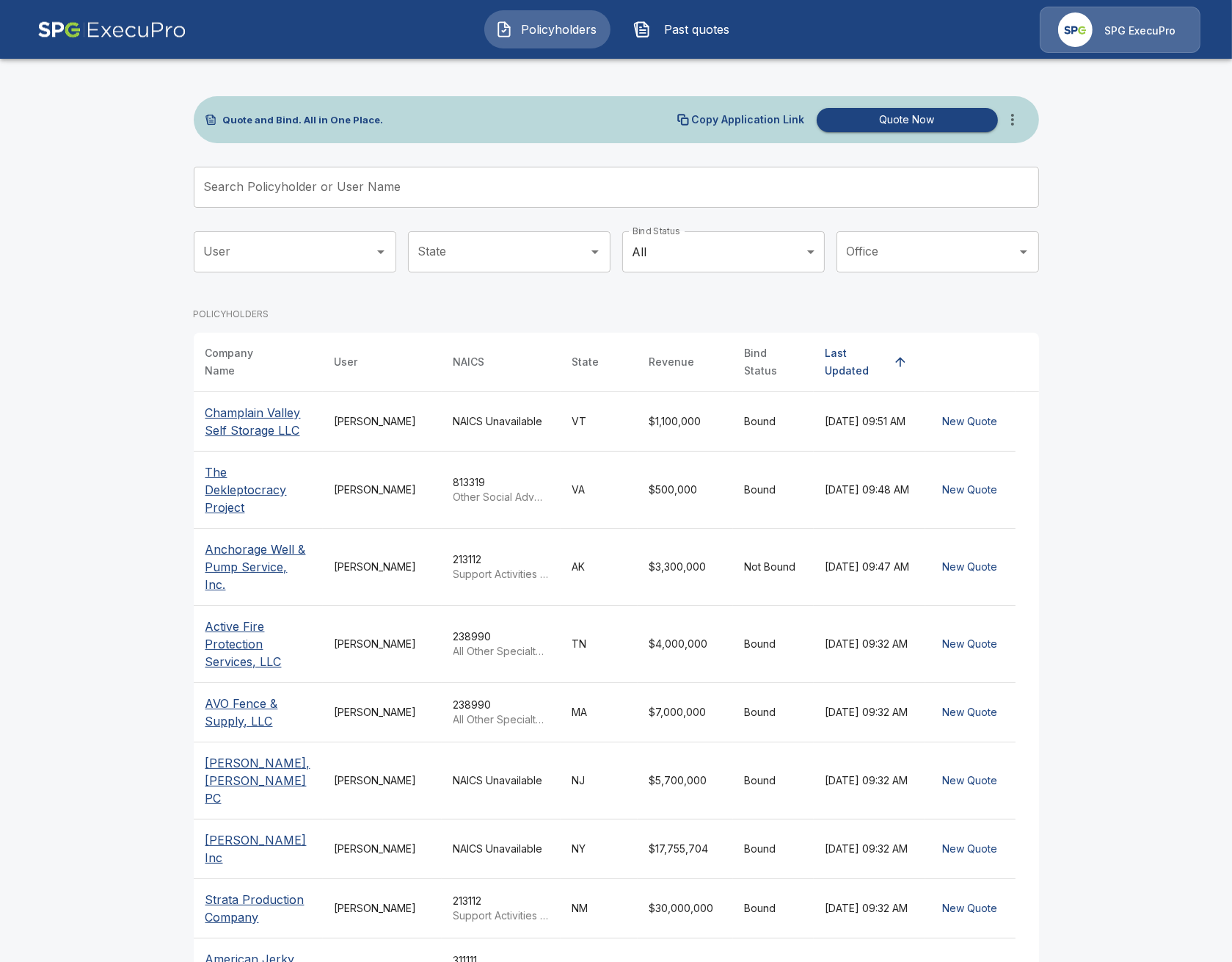
click at [168, 475] on main "Quote and Bind. All in One Place. Copy Application Link Quote Now Search Policy…" at bounding box center [616, 558] width 1232 height 1115
click at [1016, 119] on icon "more" at bounding box center [1013, 120] width 18 height 18
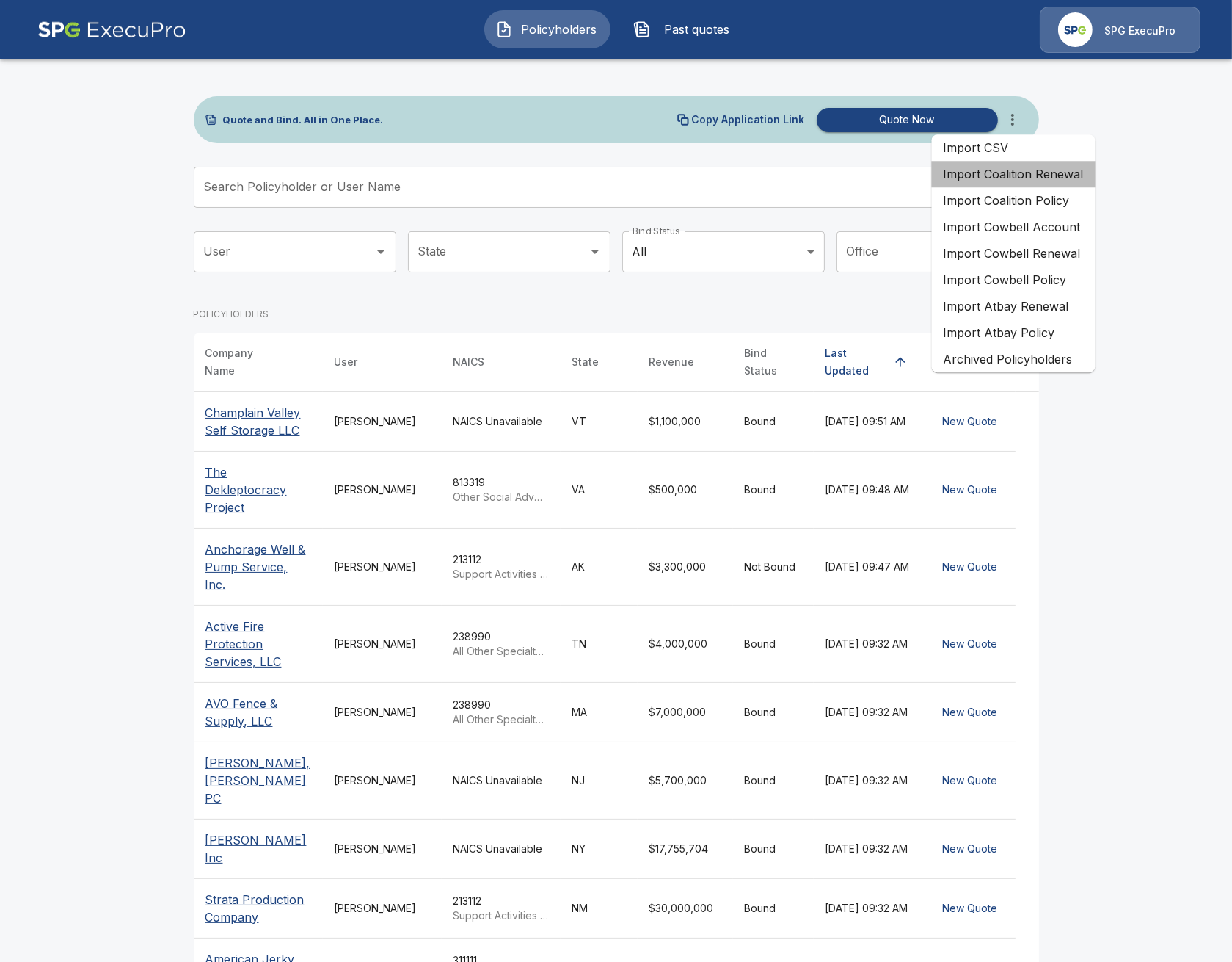
click at [1062, 176] on li "Import Coalition Renewal" at bounding box center [1013, 174] width 164 height 26
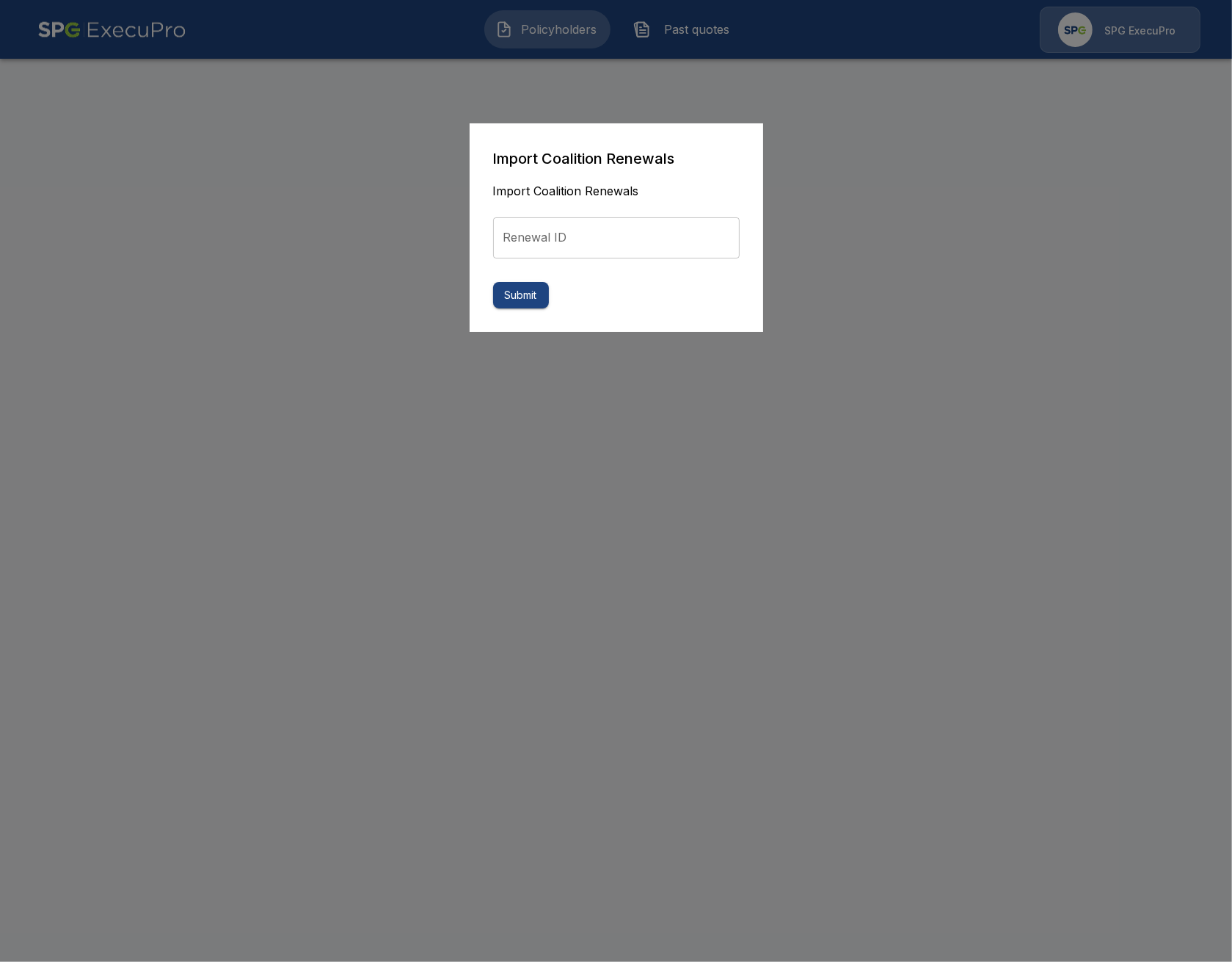
click at [540, 221] on input "Renewal ID" at bounding box center [616, 238] width 247 height 42
paste input "**********"
type input "**********"
click at [519, 297] on button "Submit" at bounding box center [521, 295] width 56 height 27
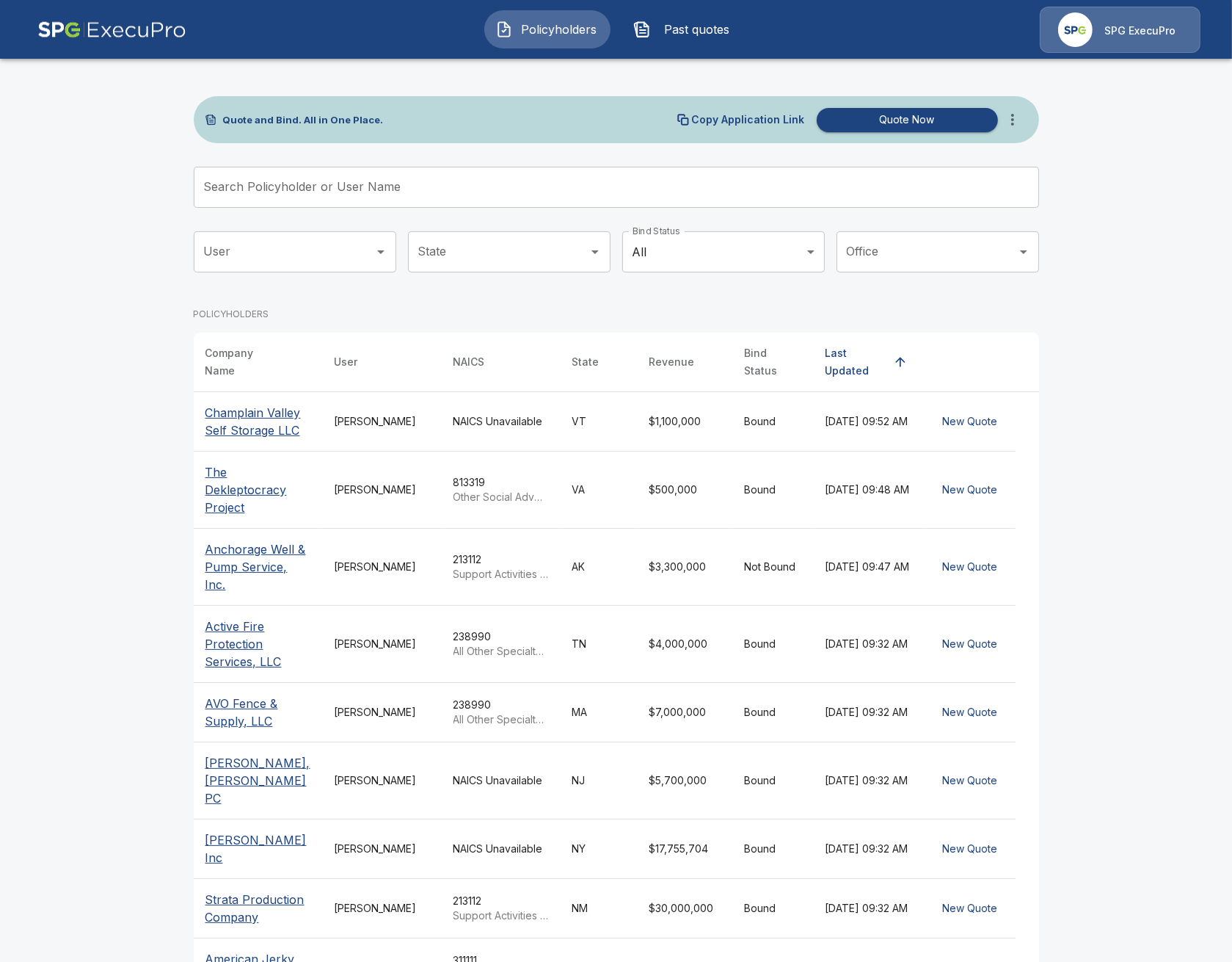
click at [260, 415] on p "Champlain Valley Self Storage LLC" at bounding box center [259, 421] width 106 height 35
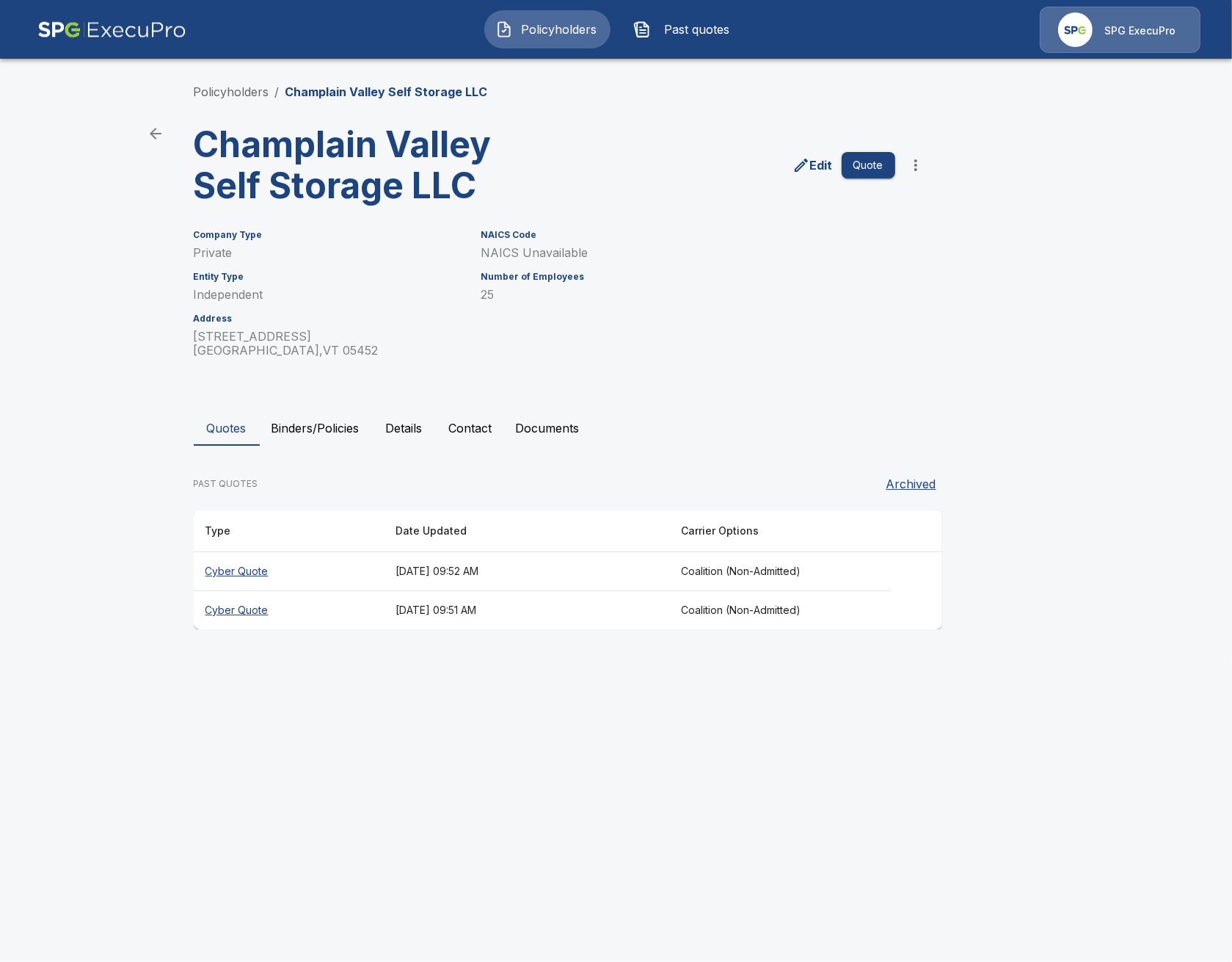
click at [328, 435] on button "Binders/Policies" at bounding box center [315, 427] width 111 height 35
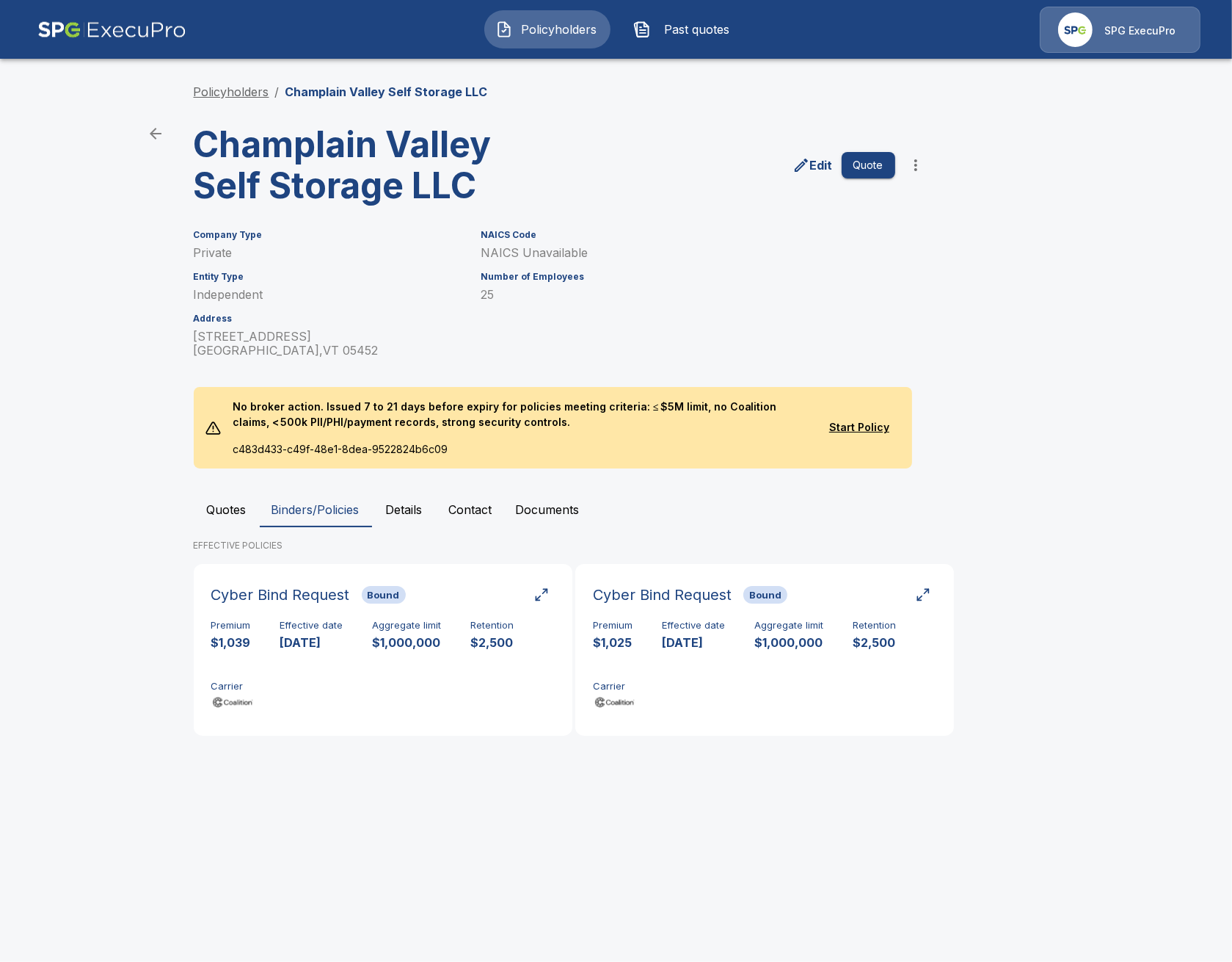
click at [239, 94] on link "Policyholders" at bounding box center [231, 92] width 76 height 15
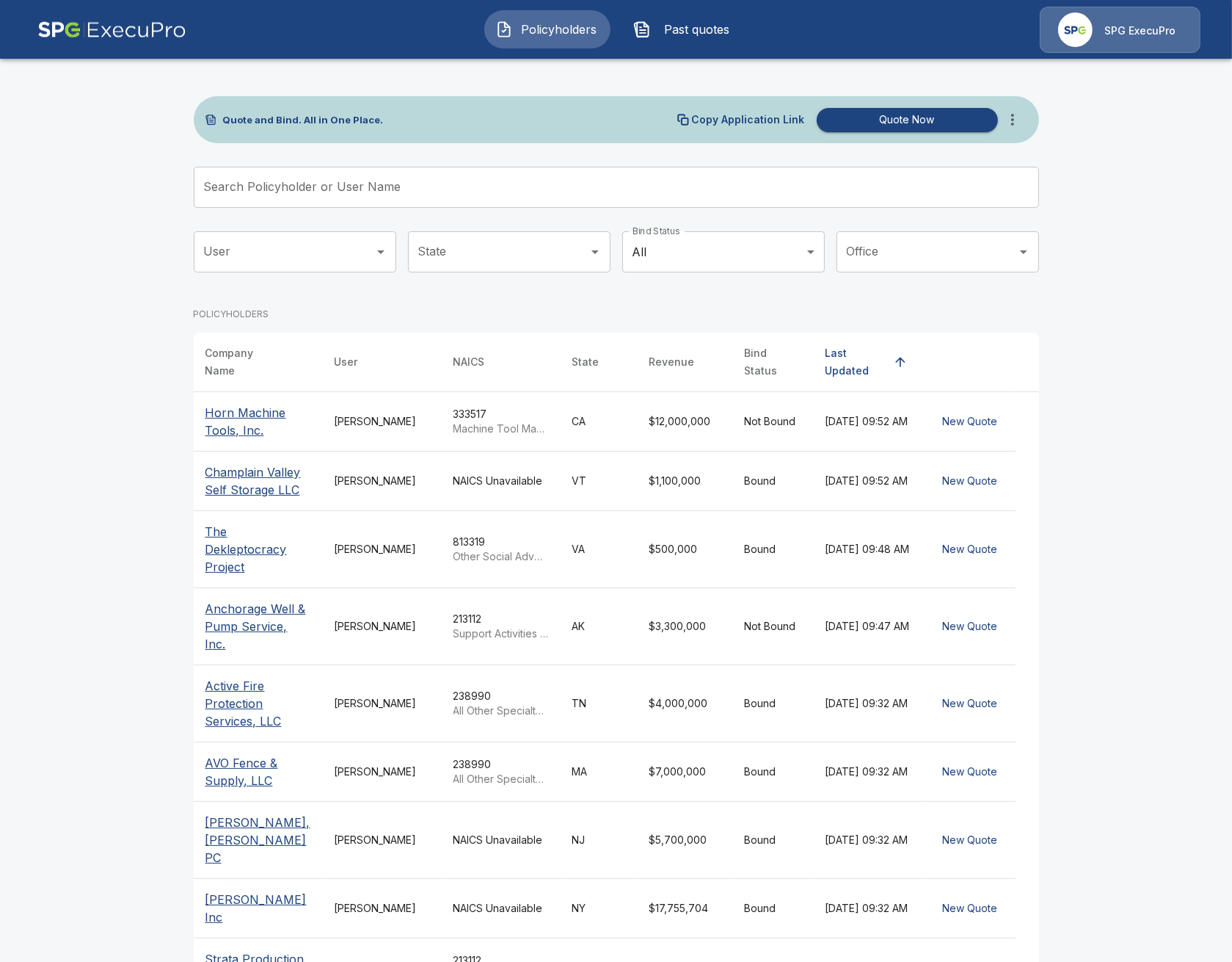
click at [137, 365] on main "Quote and Bind. All in One Place. Copy Application Link Quote Now Search Policy…" at bounding box center [616, 560] width 1232 height 1121
click at [1018, 120] on icon "more" at bounding box center [1013, 120] width 18 height 18
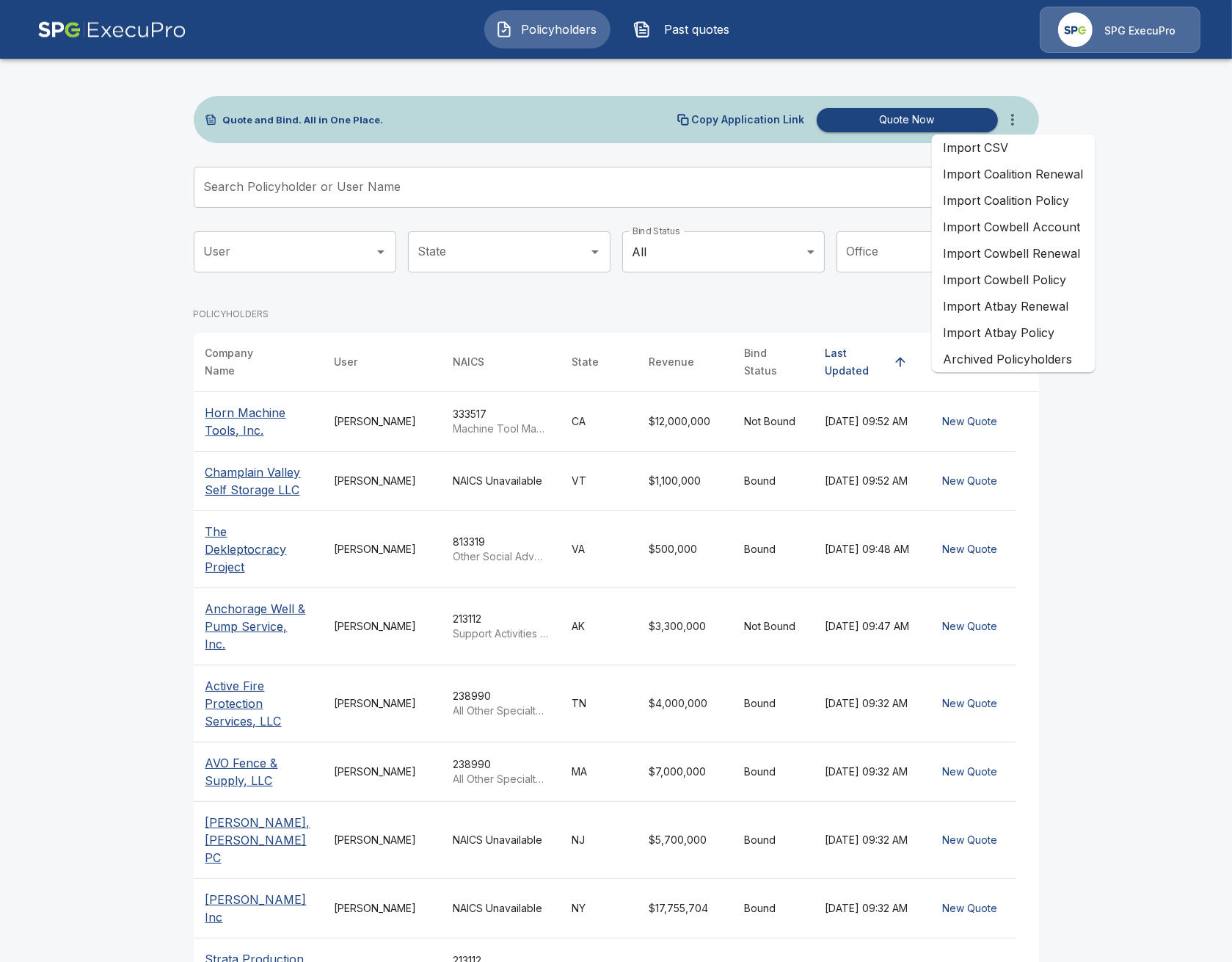
click at [1034, 175] on li "Import Coalition Renewal" at bounding box center [1013, 174] width 164 height 26
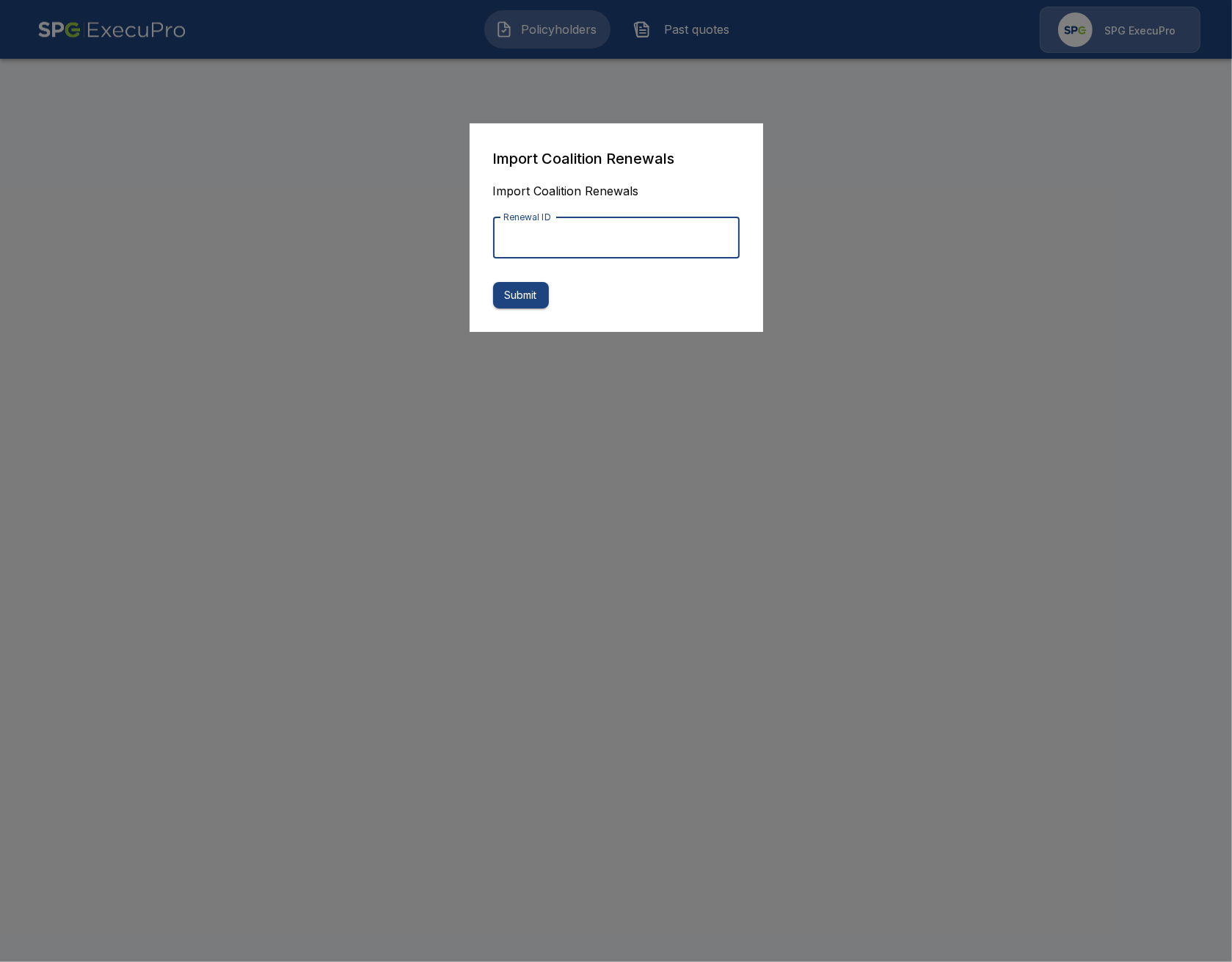
click at [658, 236] on input "Renewal ID" at bounding box center [616, 238] width 247 height 42
paste input "**********"
type input "**********"
click at [535, 298] on button "Submit" at bounding box center [521, 295] width 56 height 27
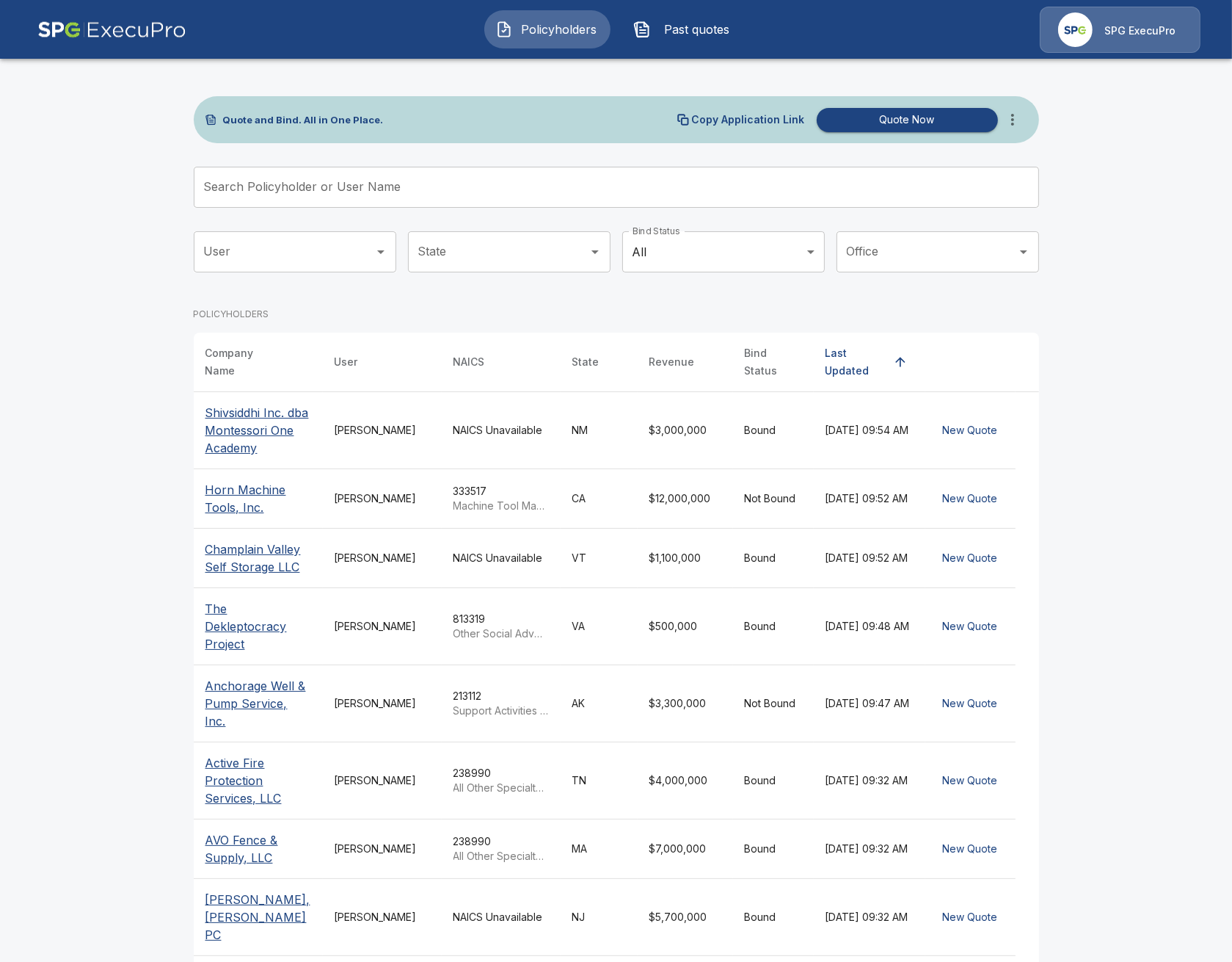
click at [241, 416] on p "Shivsiddhi Inc. dba Montessori One Academy" at bounding box center [259, 430] width 106 height 53
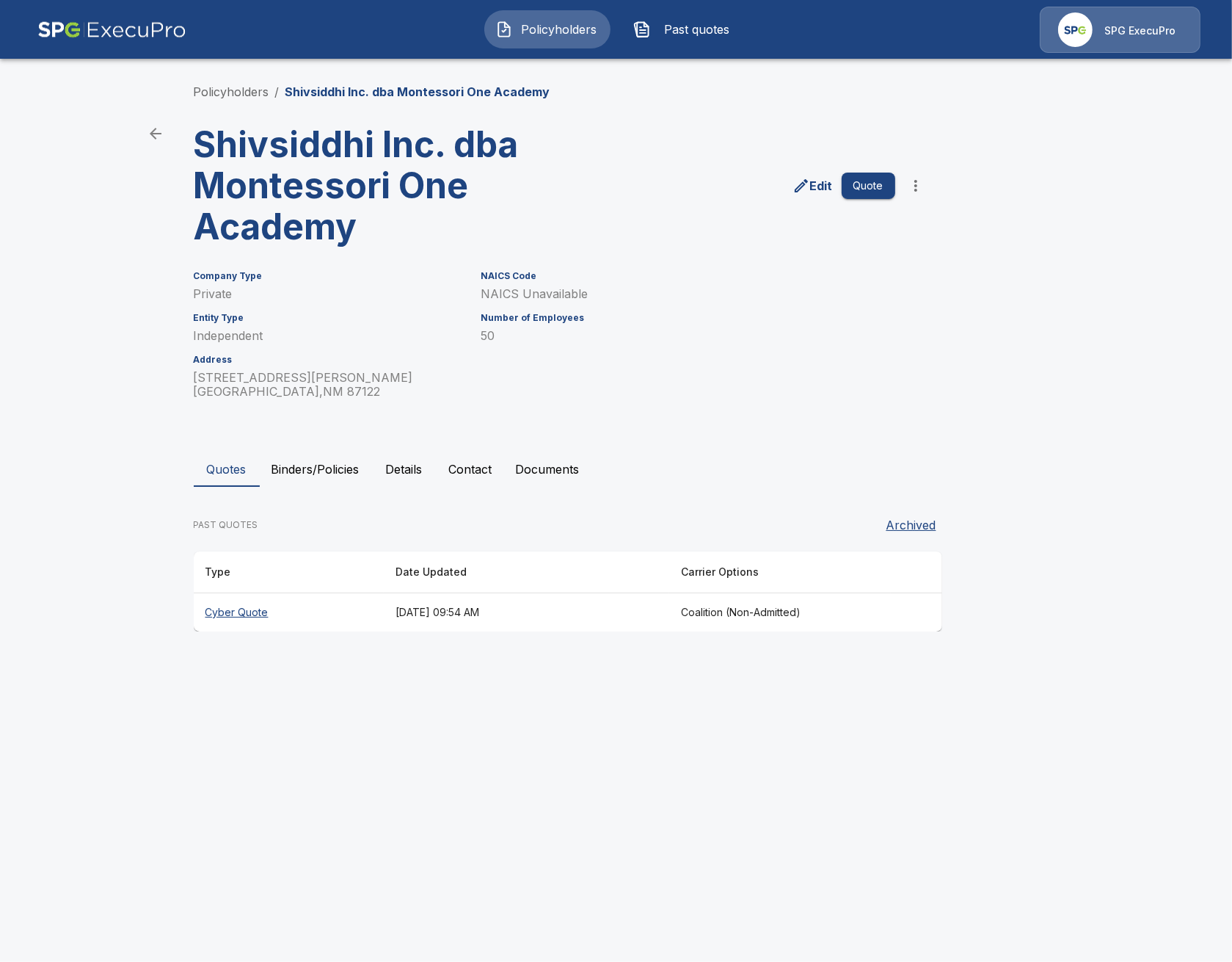
click at [295, 601] on th "Cyber Quote" at bounding box center [289, 613] width 190 height 39
click at [327, 478] on button "Binders/Policies" at bounding box center [315, 469] width 111 height 35
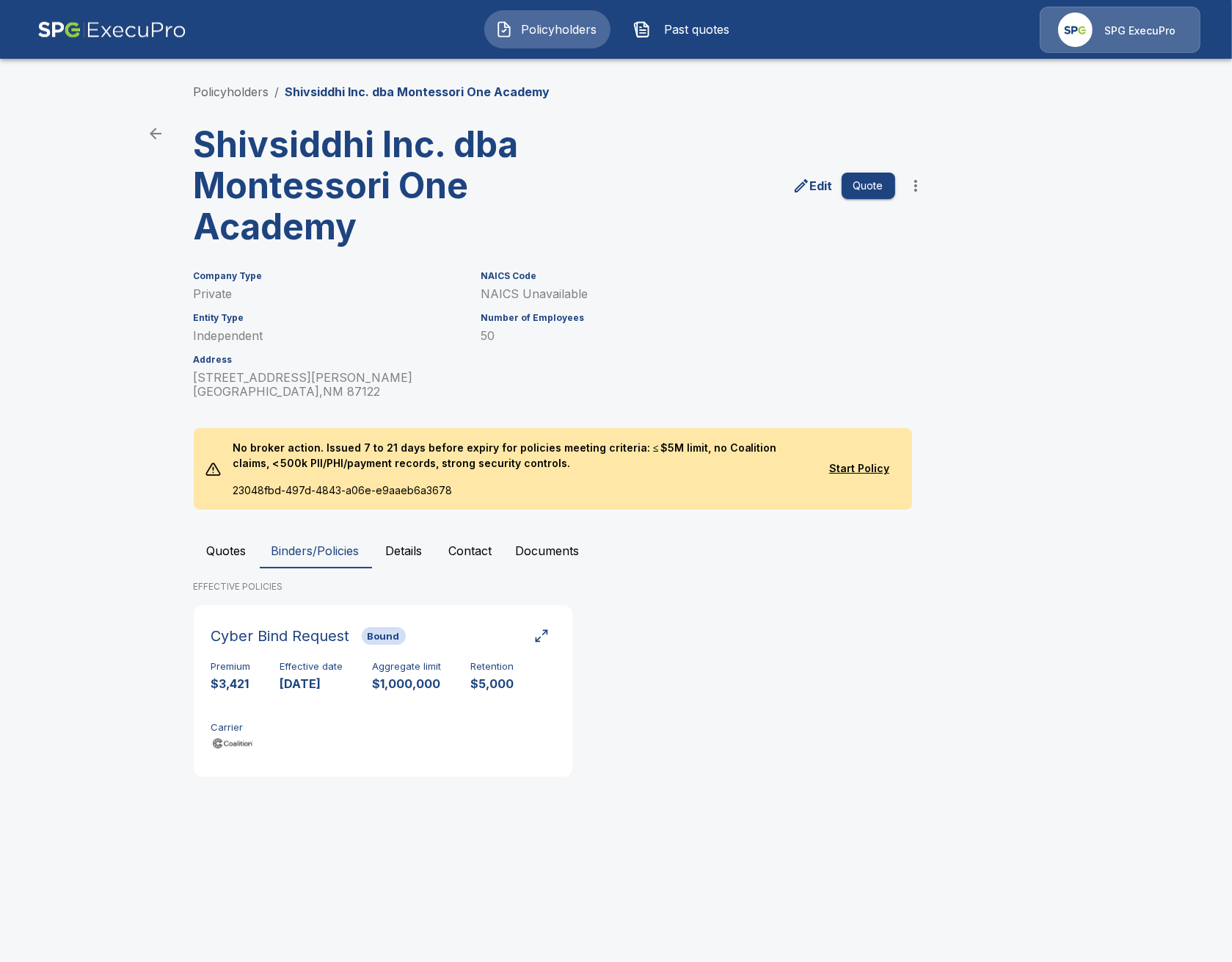
click at [223, 549] on button "Quotes" at bounding box center [226, 550] width 66 height 35
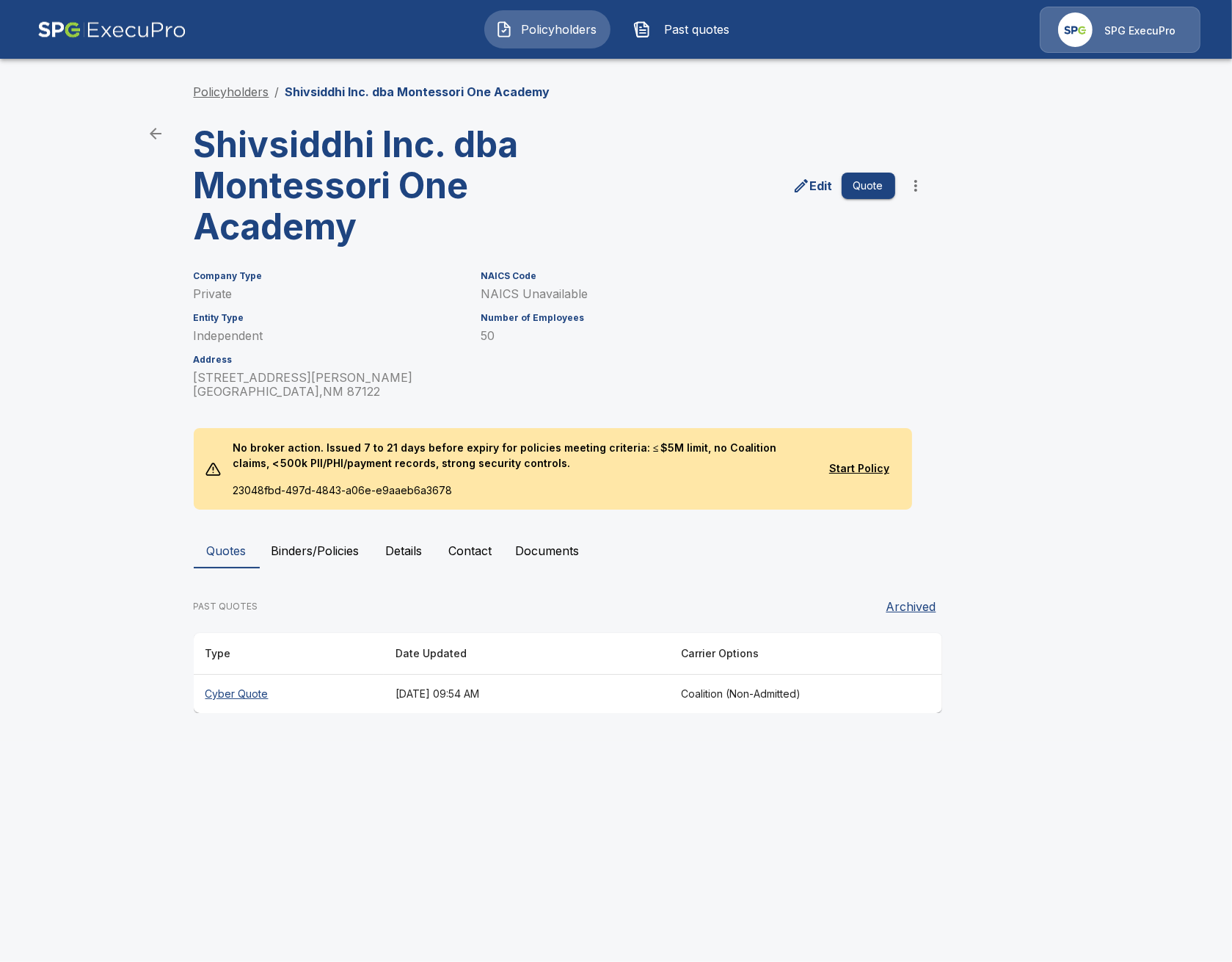
click at [225, 87] on link "Policyholders" at bounding box center [231, 92] width 76 height 15
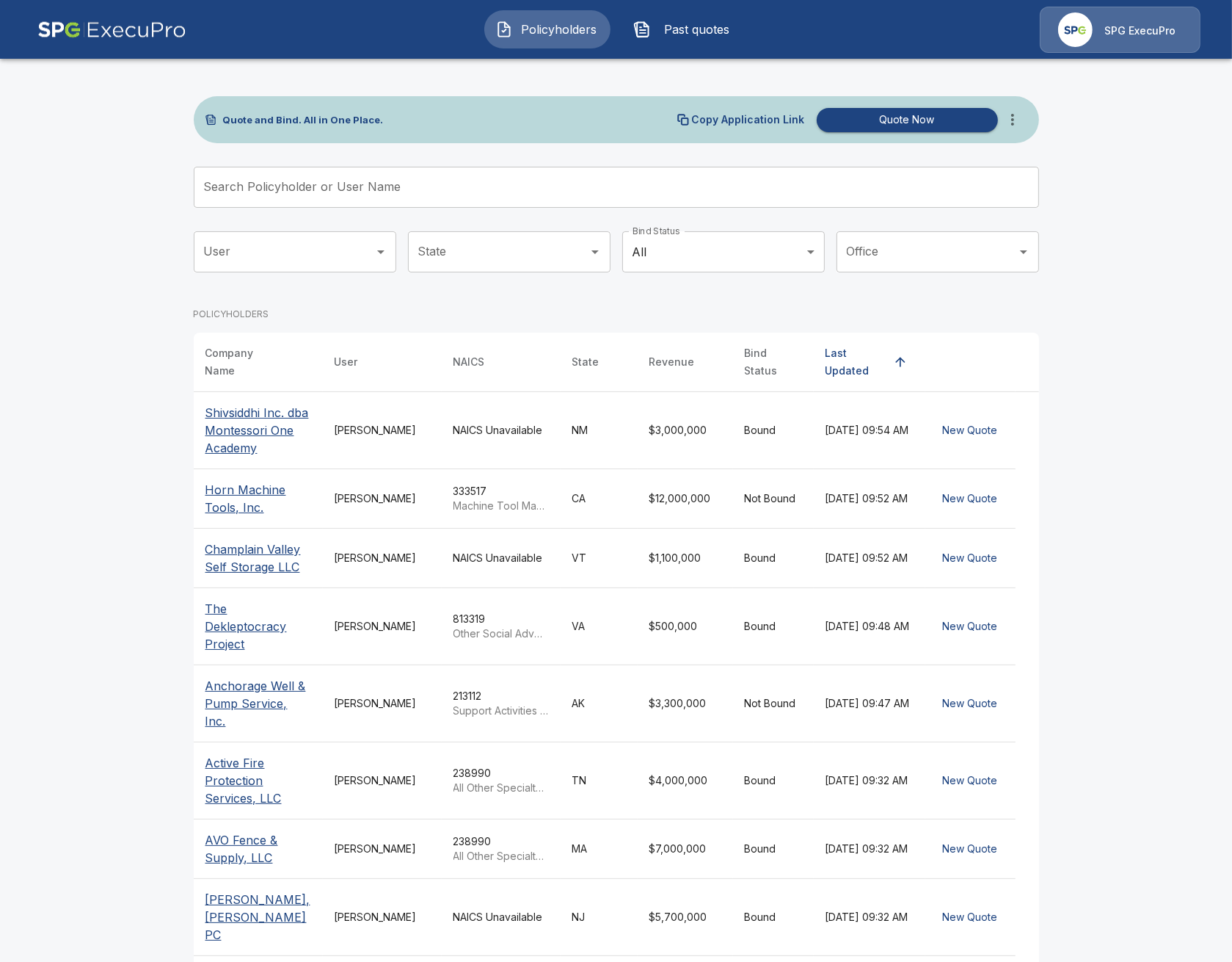
click at [1026, 131] on div "Copy Application Link Quote Now" at bounding box center [852, 120] width 350 height 29
click at [1020, 123] on icon "more" at bounding box center [1013, 120] width 18 height 18
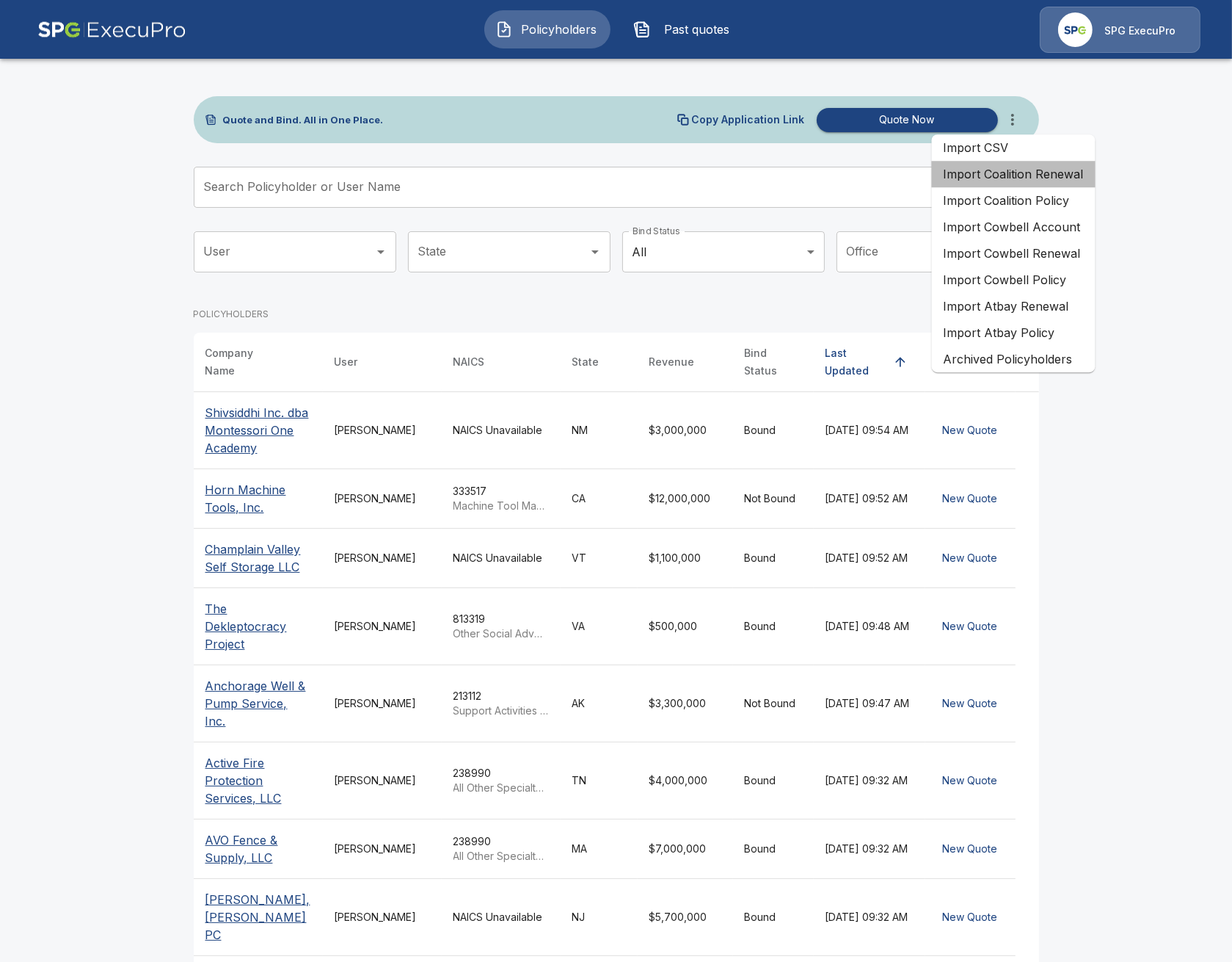
click at [1043, 183] on li "Import Coalition Renewal" at bounding box center [1013, 174] width 164 height 26
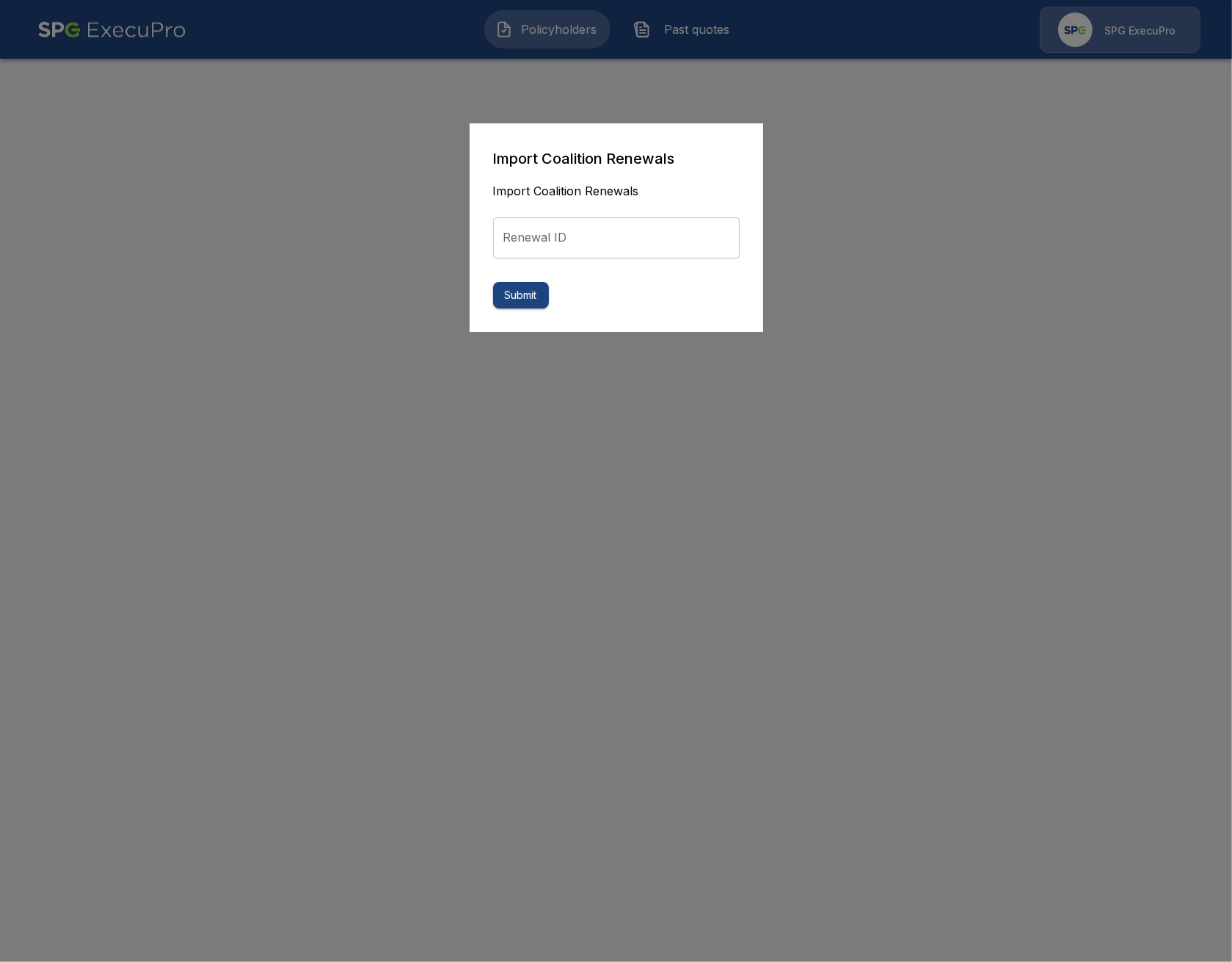
click at [577, 234] on input "Renewal ID" at bounding box center [616, 238] width 247 height 42
paste input "**********"
type input "**********"
click at [530, 301] on button "Submit" at bounding box center [521, 295] width 56 height 27
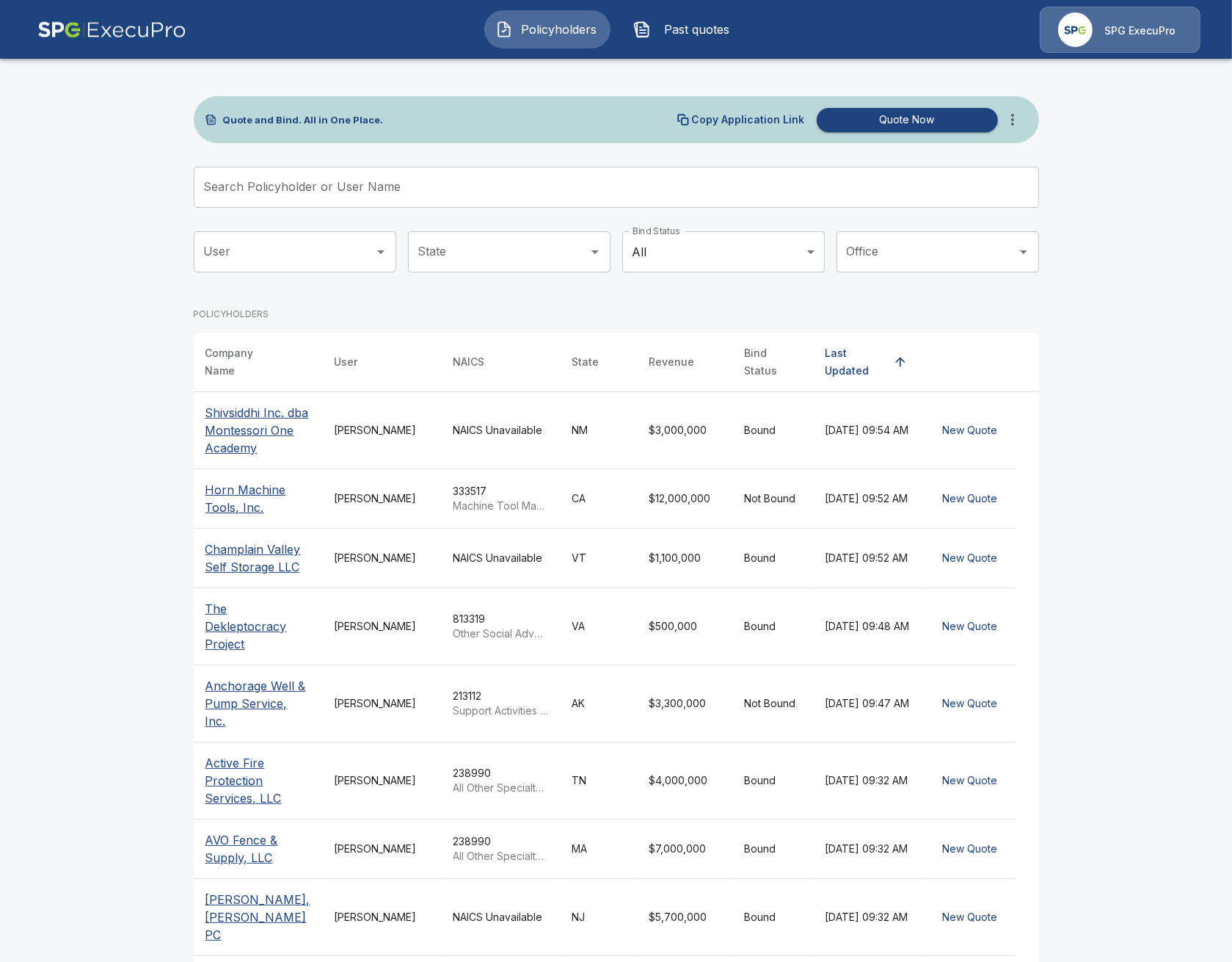
click at [433, 411] on td "[PERSON_NAME]" at bounding box center [382, 431] width 119 height 77
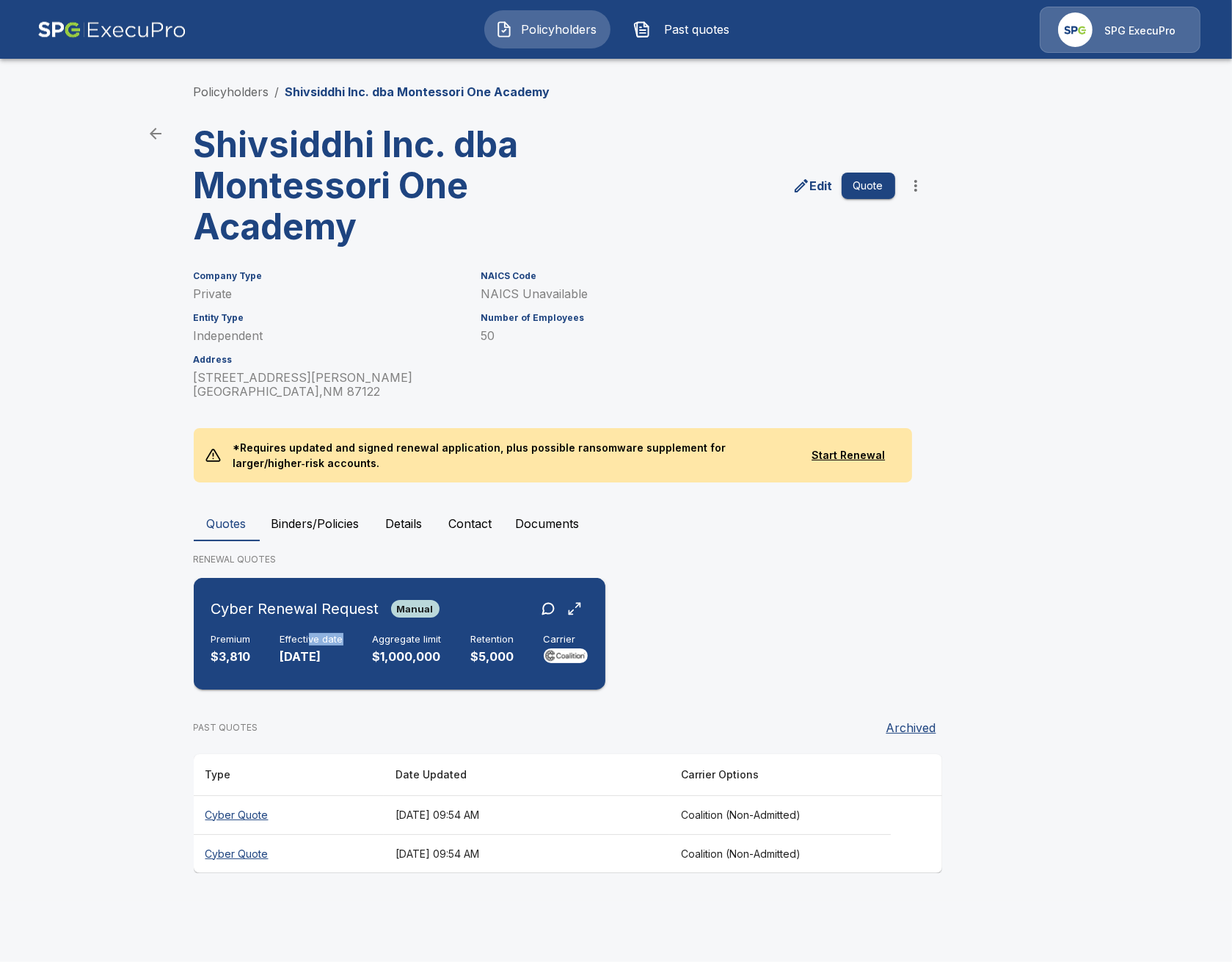
click at [312, 645] on div "Effective date [DATE]" at bounding box center [312, 649] width 63 height 33
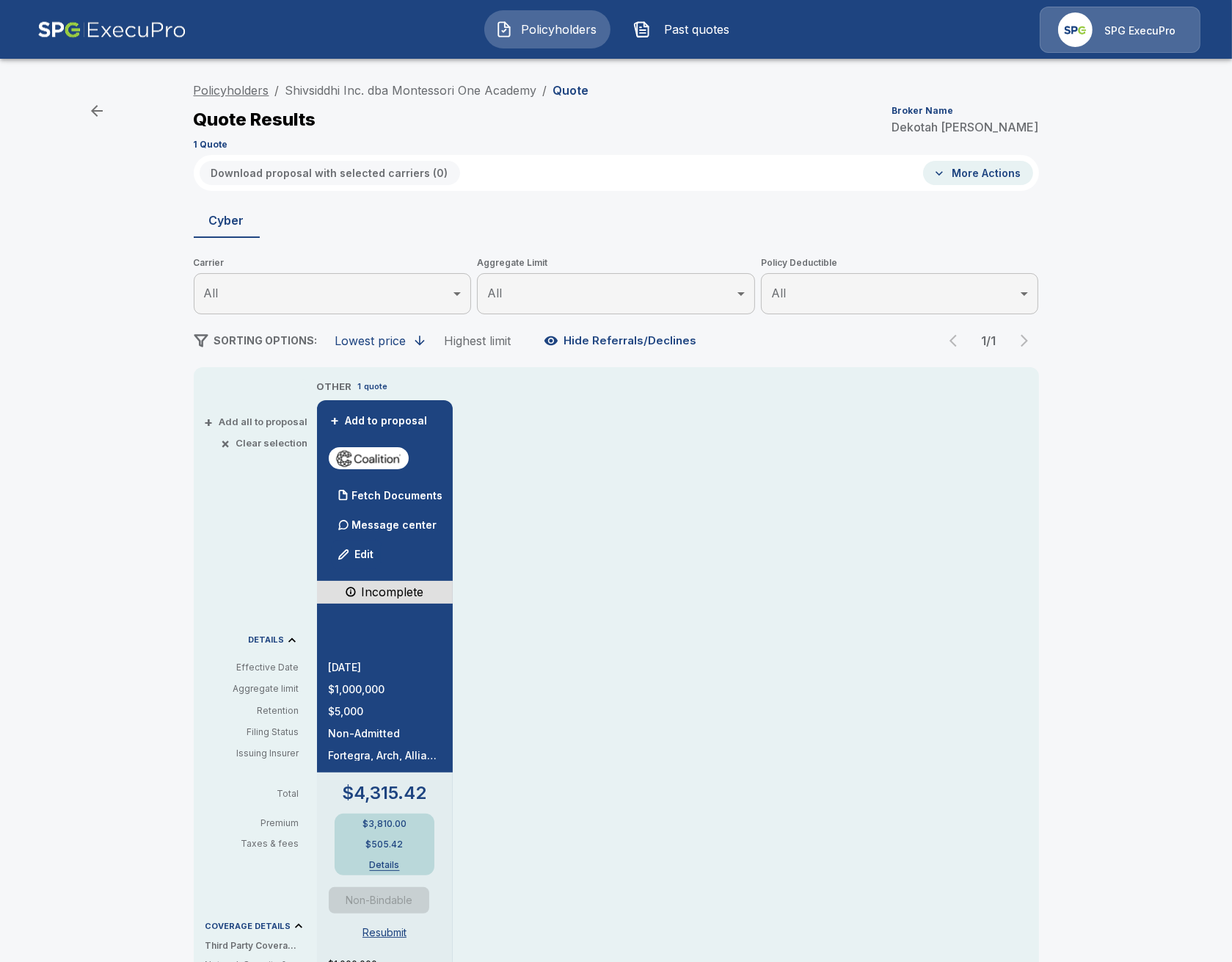
click at [262, 91] on link "Policyholders" at bounding box center [231, 90] width 76 height 15
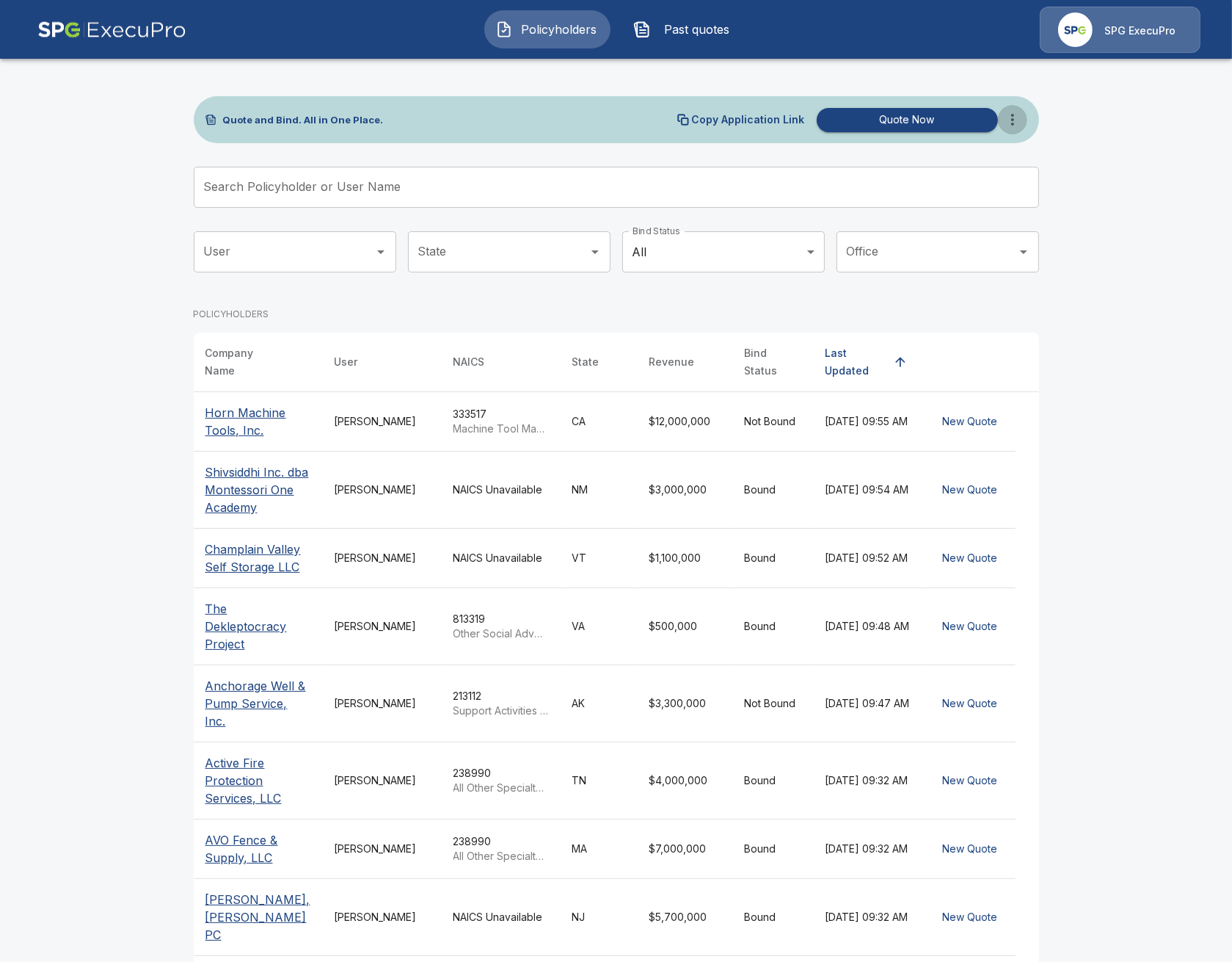
click at [1023, 128] on button "more" at bounding box center [1013, 120] width 29 height 29
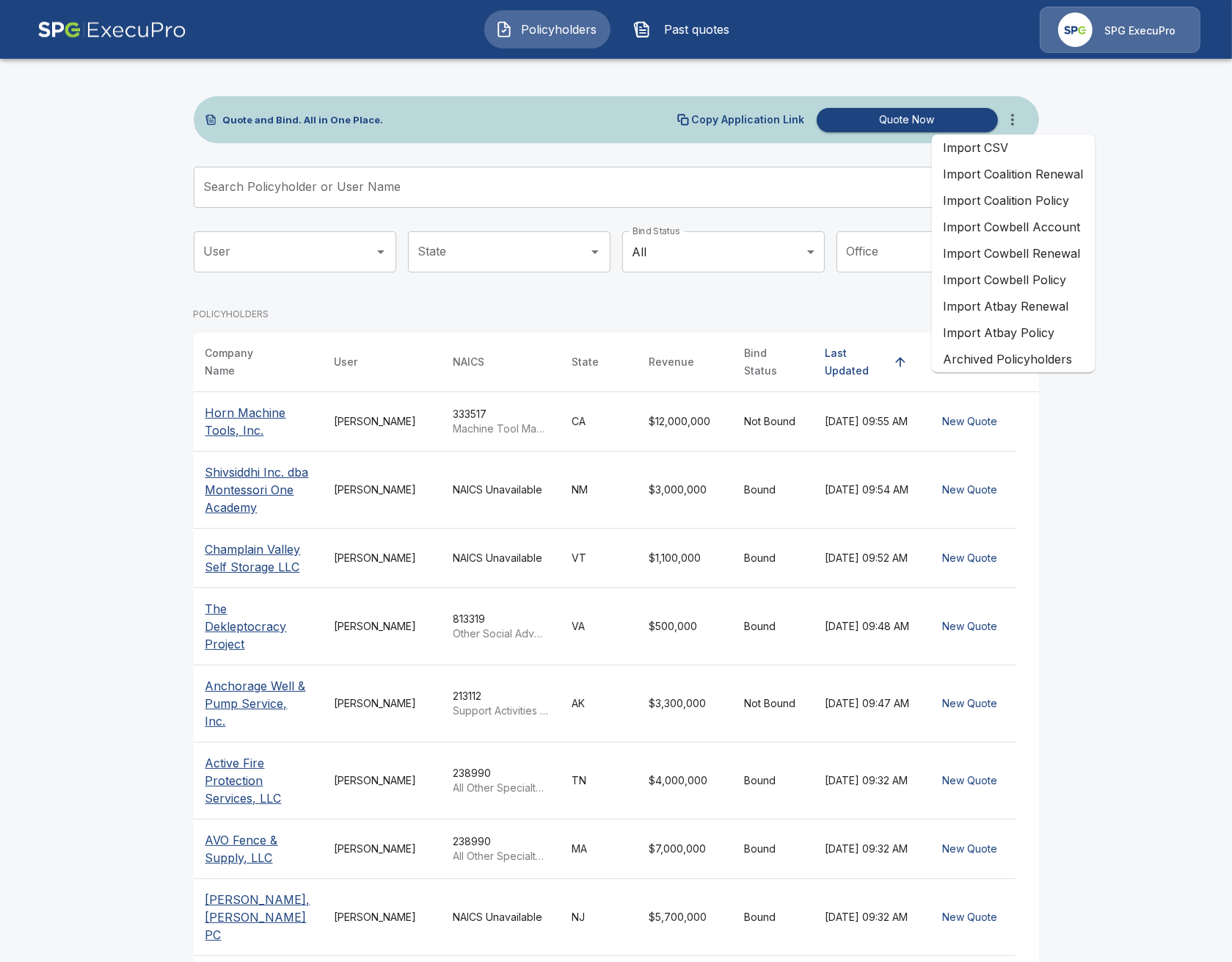
click at [1052, 182] on li "Import Coalition Renewal" at bounding box center [1013, 174] width 164 height 26
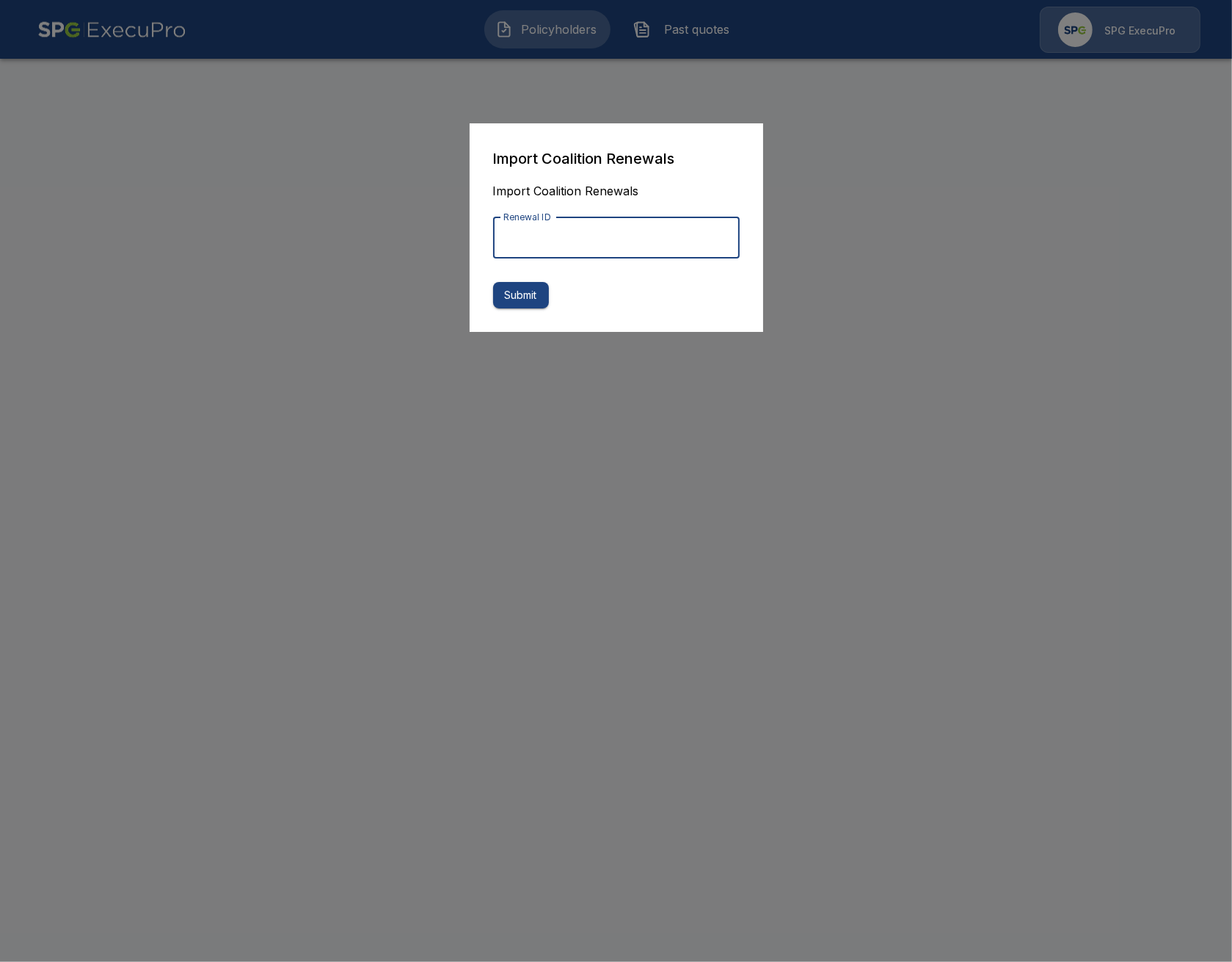
click at [601, 243] on input "Renewal ID" at bounding box center [616, 238] width 247 height 42
paste input "**********"
type input "**********"
click at [535, 298] on button "Submit" at bounding box center [521, 295] width 56 height 27
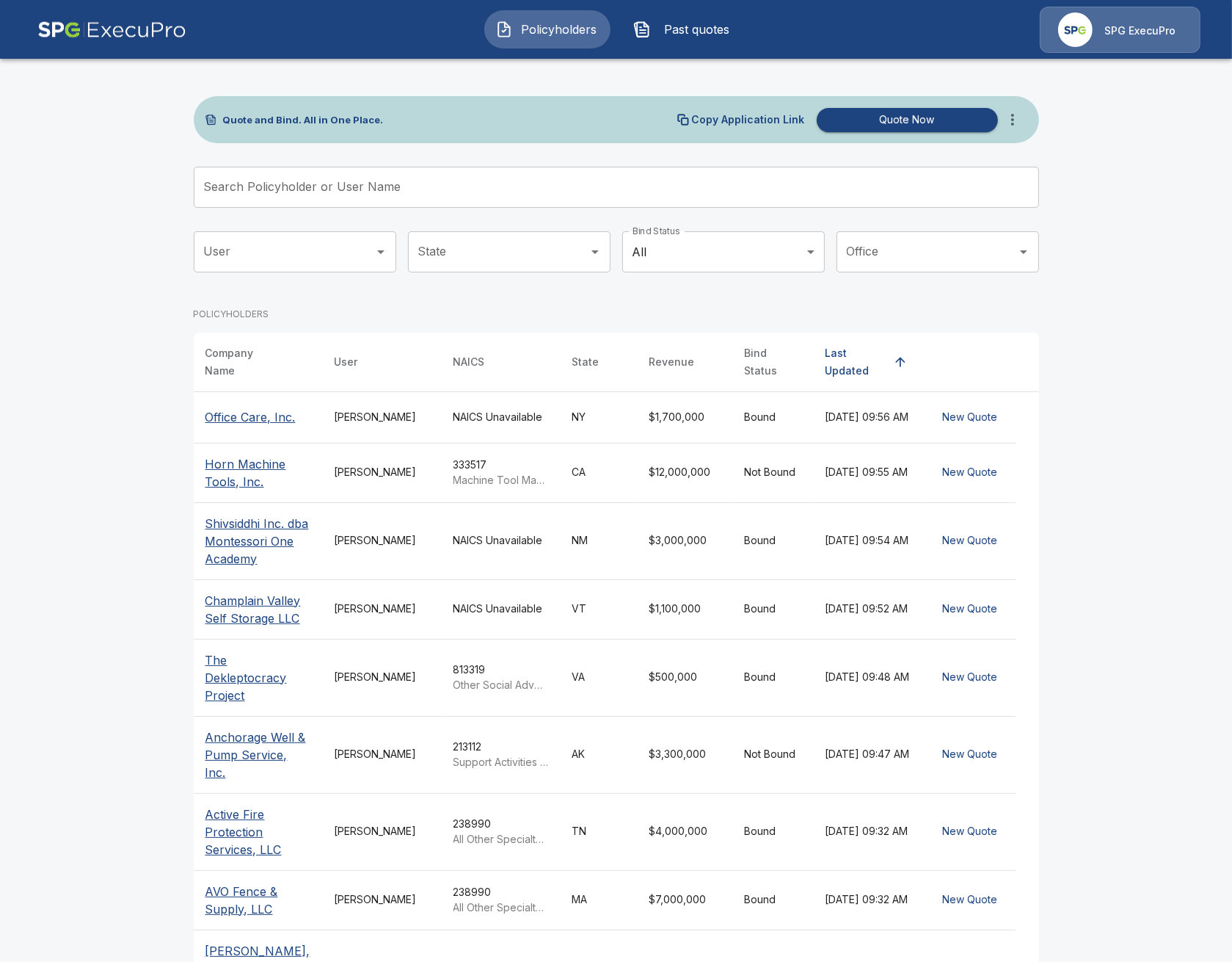
click at [244, 392] on th "Office Care, Inc." at bounding box center [258, 418] width 129 height 51
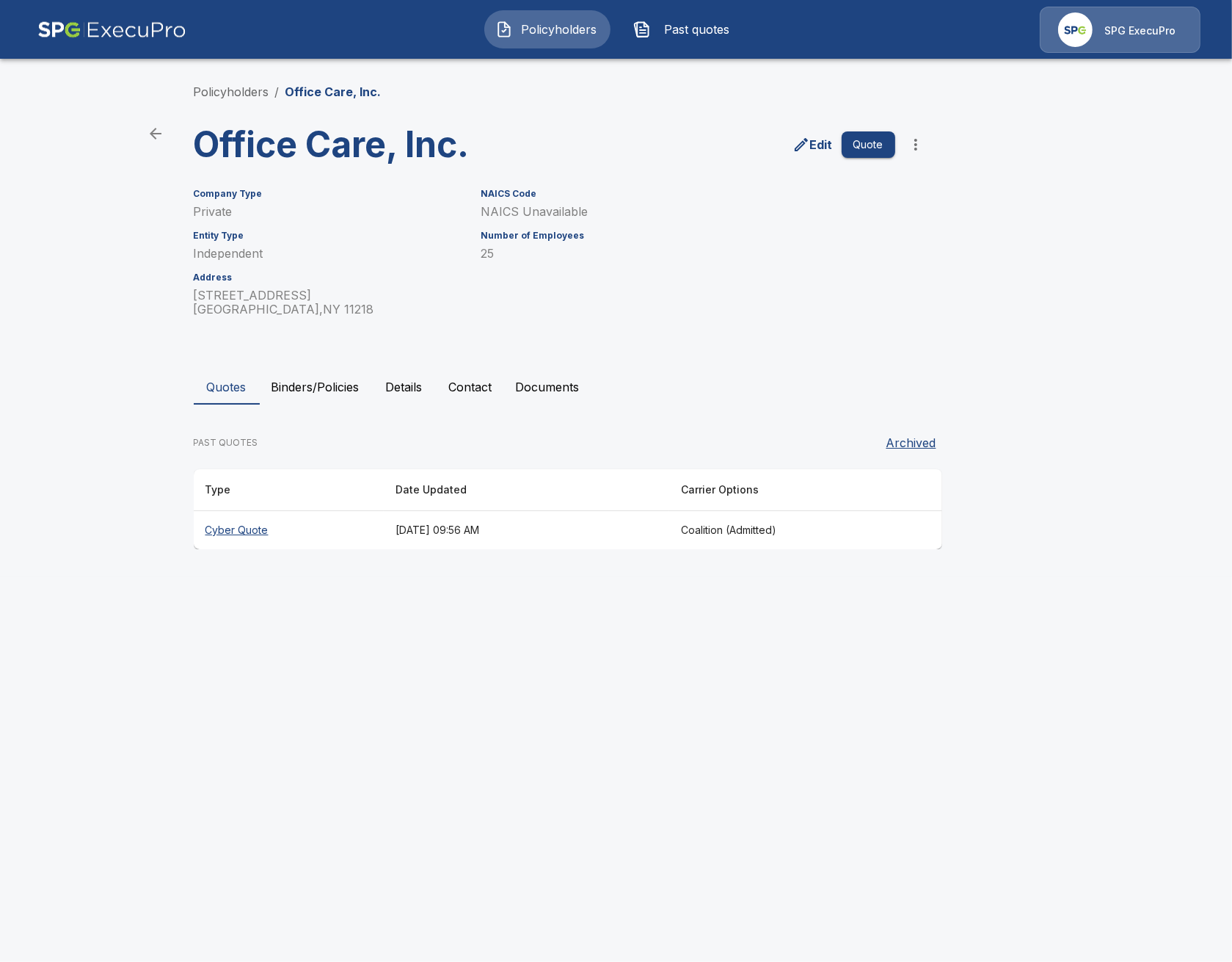
click at [320, 543] on th "Cyber Quote" at bounding box center [289, 531] width 190 height 39
click at [303, 383] on button "Binders/Policies" at bounding box center [315, 387] width 111 height 35
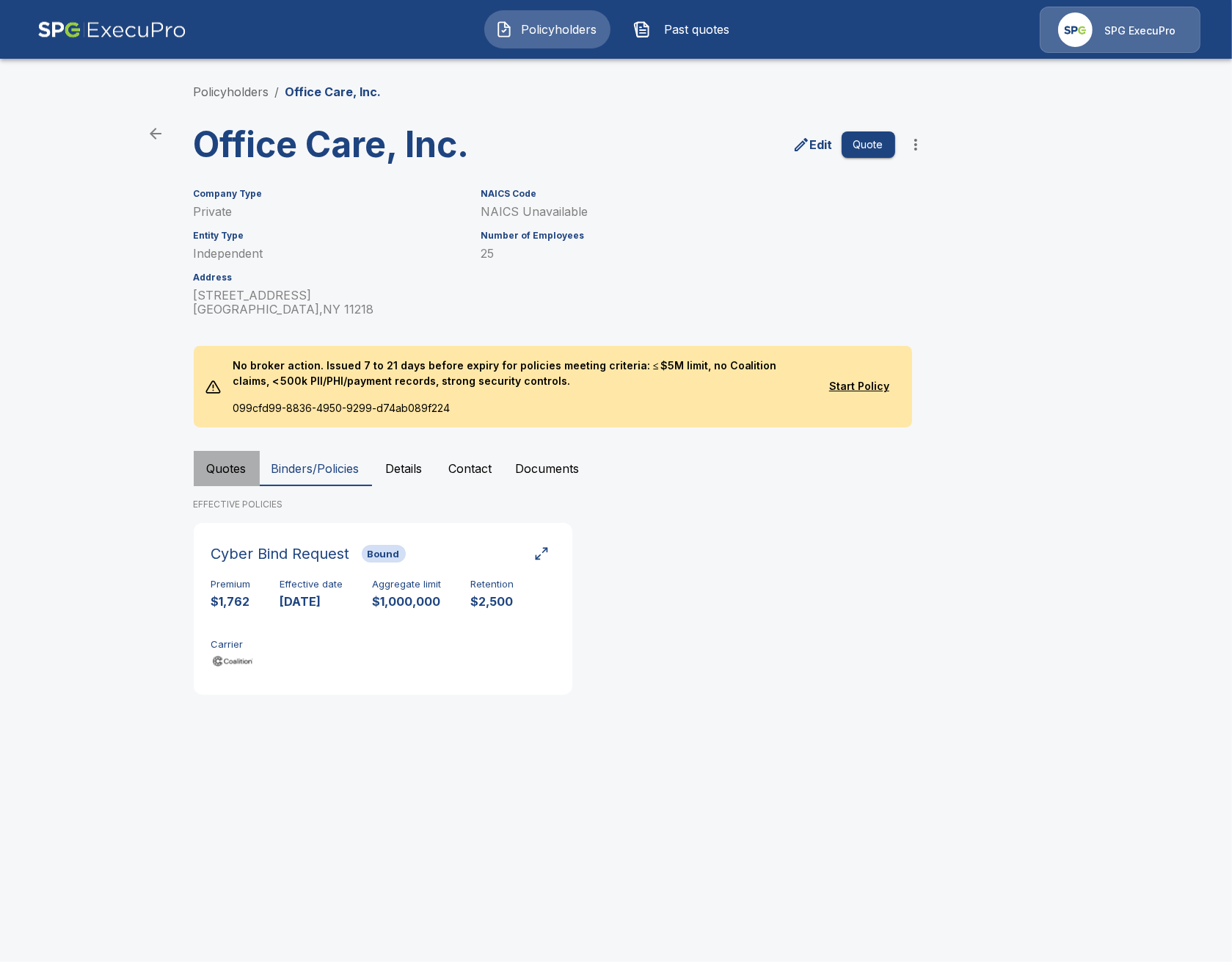
drag, startPoint x: 225, startPoint y: 473, endPoint x: 536, endPoint y: 479, distance: 311.1
click at [225, 473] on button "Quotes" at bounding box center [226, 468] width 66 height 35
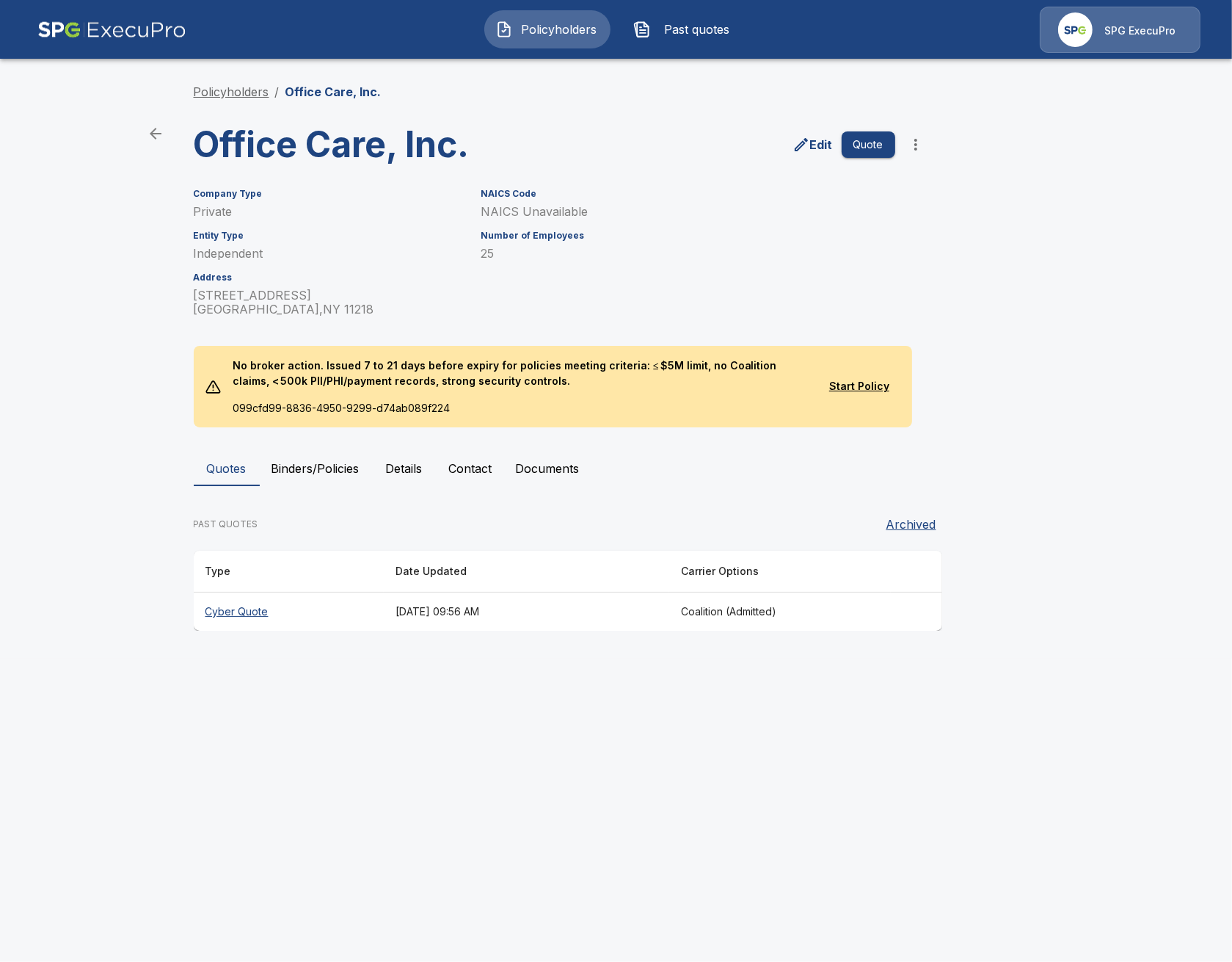
click at [264, 92] on link "Policyholders" at bounding box center [231, 92] width 76 height 15
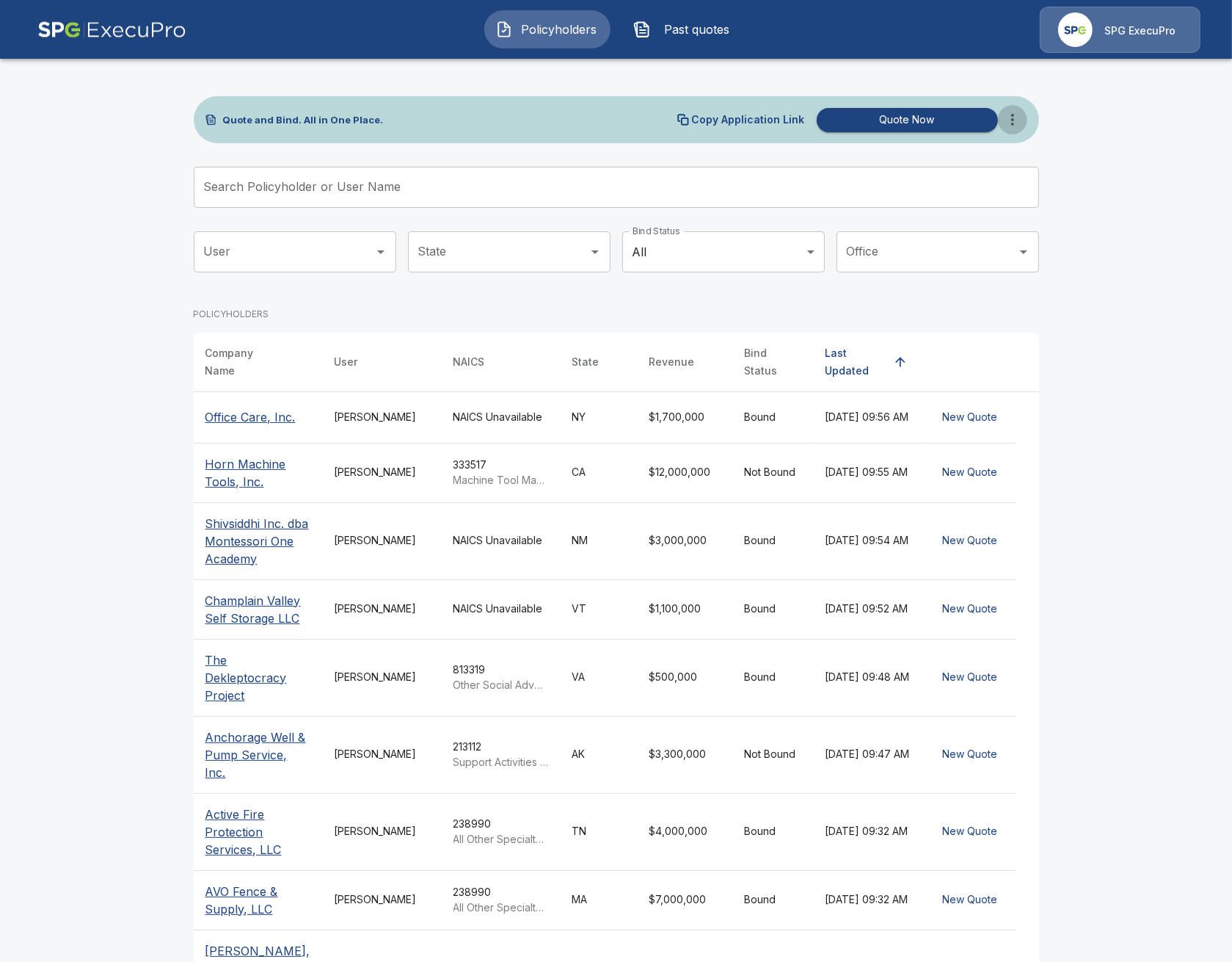
click at [1011, 119] on icon "more" at bounding box center [1013, 120] width 3 height 11
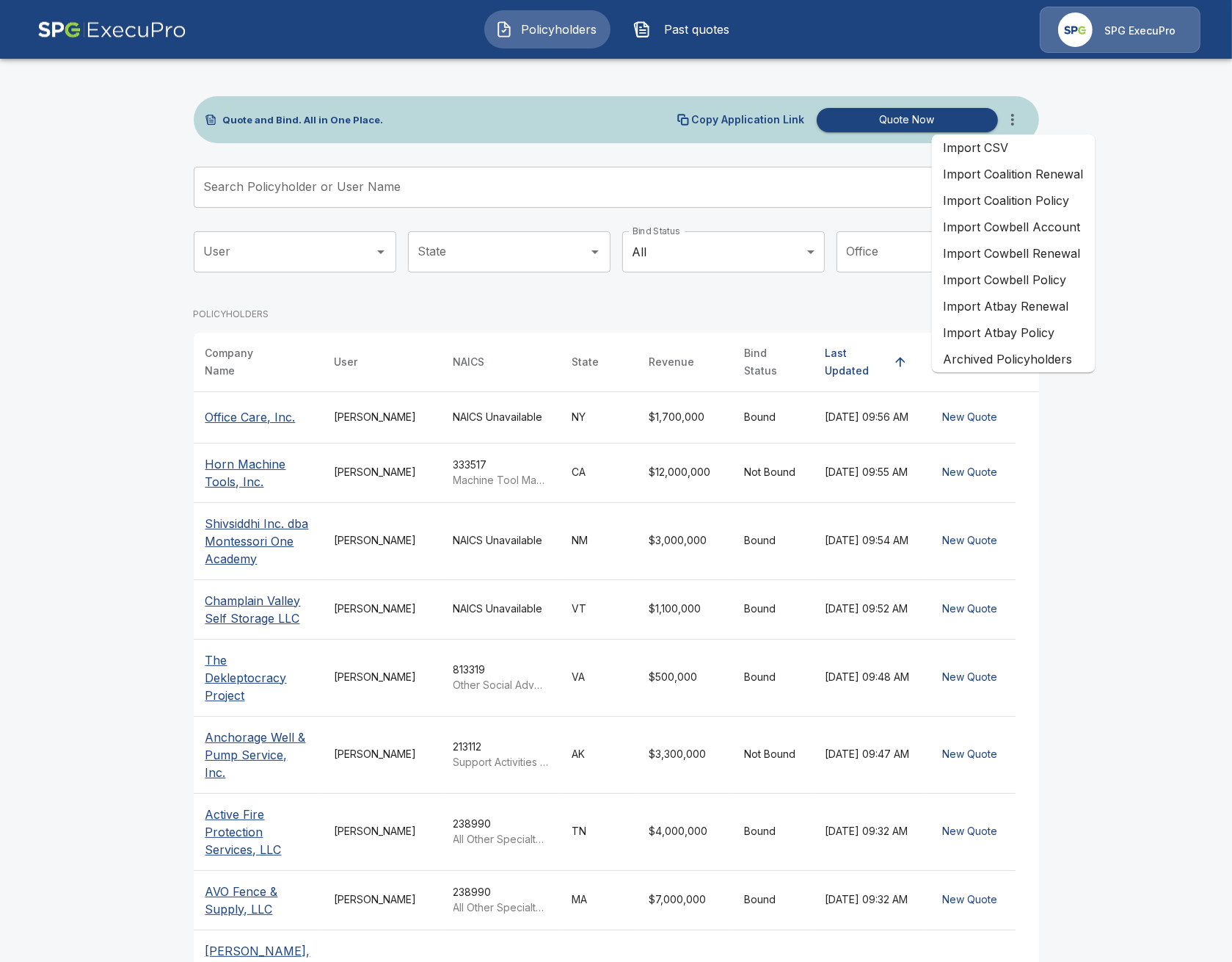
drag, startPoint x: 1033, startPoint y: 197, endPoint x: 1038, endPoint y: 190, distance: 8.6
click at [1041, 176] on div "Import CSV Import Coalition Renewal Import Coalition Policy Import Cowbell Acco…" at bounding box center [1013, 253] width 164 height 238
click at [1042, 176] on li "Import Coalition Renewal" at bounding box center [1013, 174] width 164 height 26
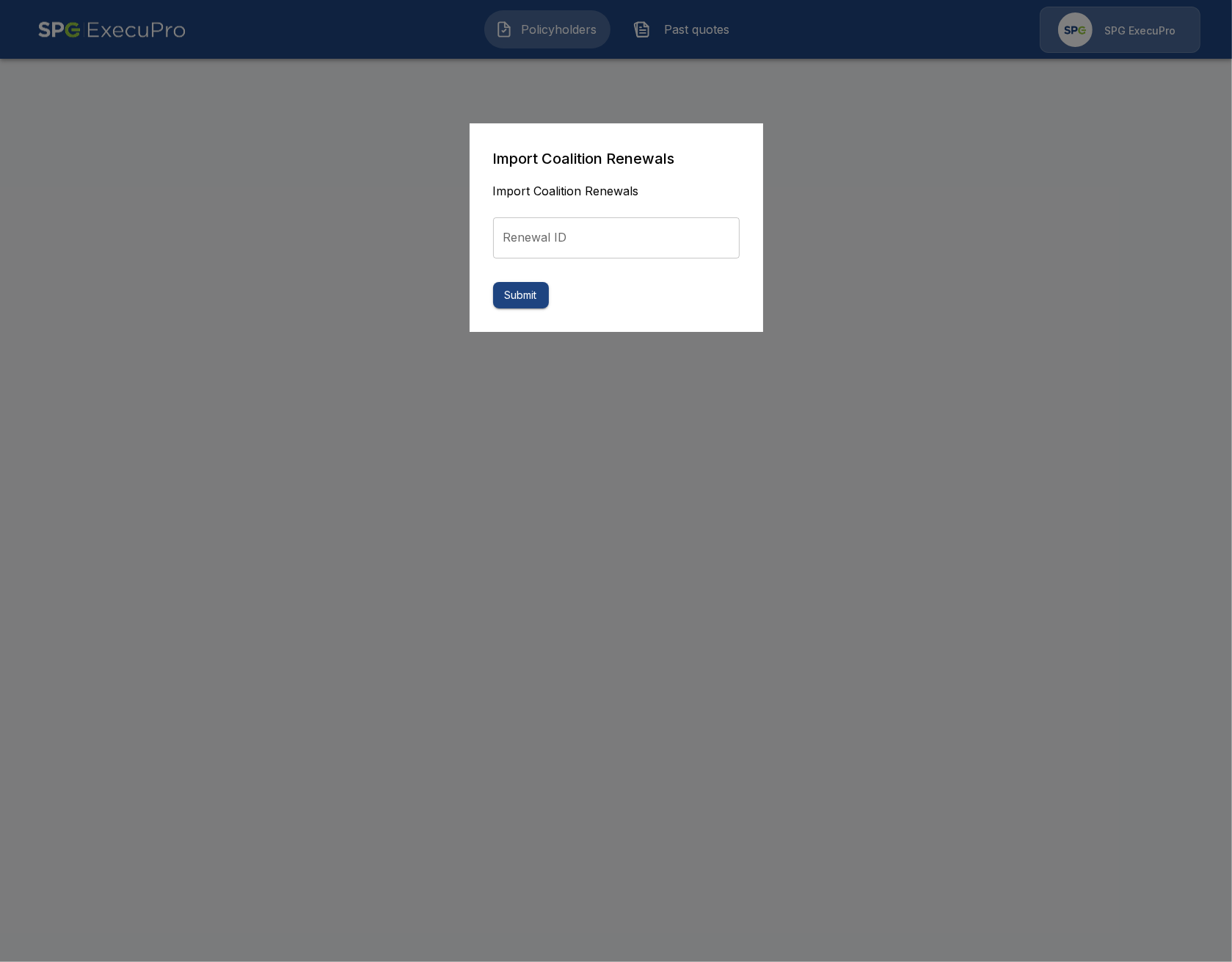
click at [643, 254] on input "Renewal ID" at bounding box center [616, 238] width 247 height 42
paste input "**********"
type input "**********"
click at [531, 289] on button "Submit" at bounding box center [521, 295] width 56 height 27
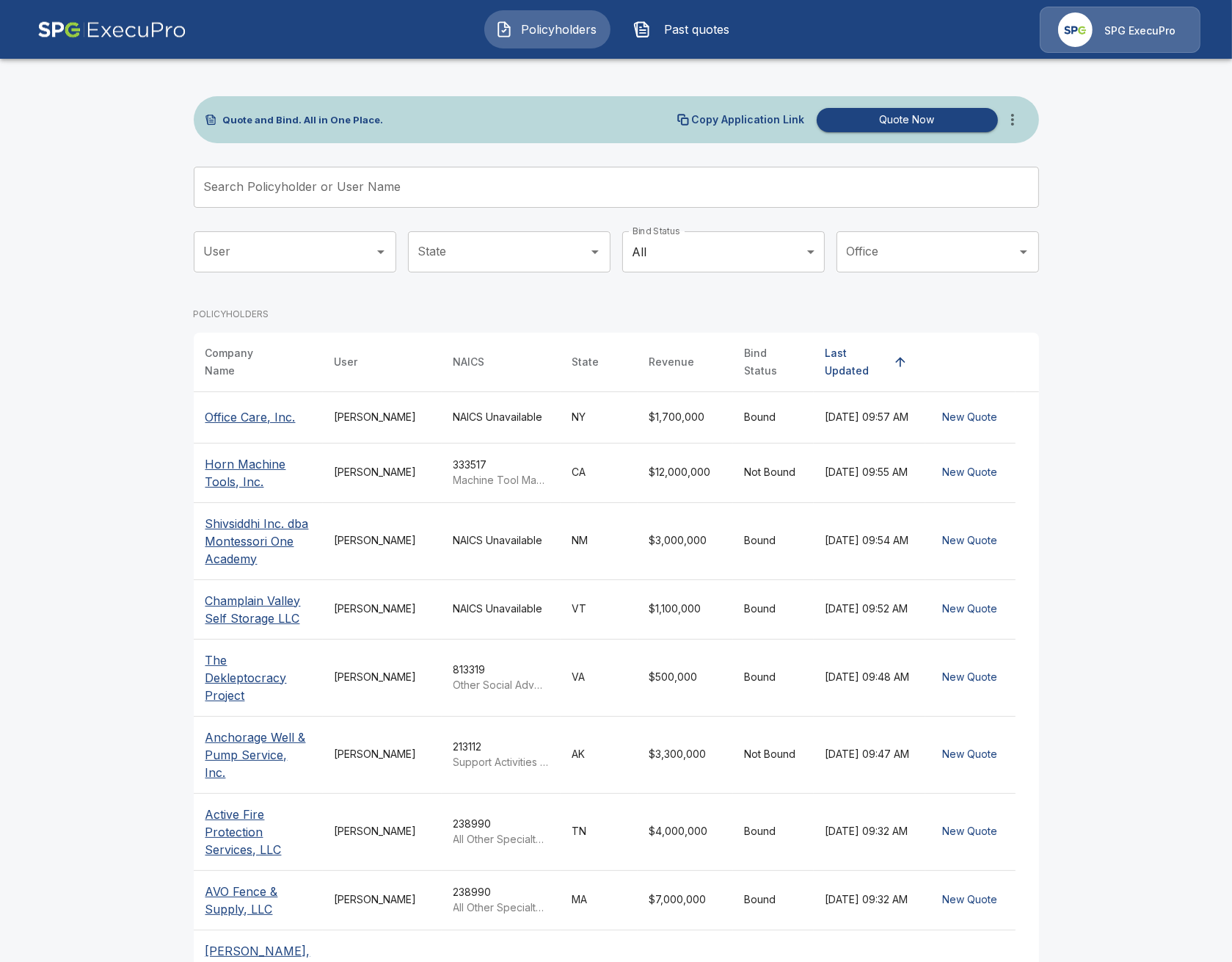
drag, startPoint x: 144, startPoint y: 385, endPoint x: 164, endPoint y: 379, distance: 20.9
click at [146, 384] on main "Quote and Bind. All in One Place. Copy Application Link Quote Now Search Policy…" at bounding box center [616, 565] width 1232 height 1130
click at [1014, 113] on icon "more" at bounding box center [1013, 120] width 18 height 18
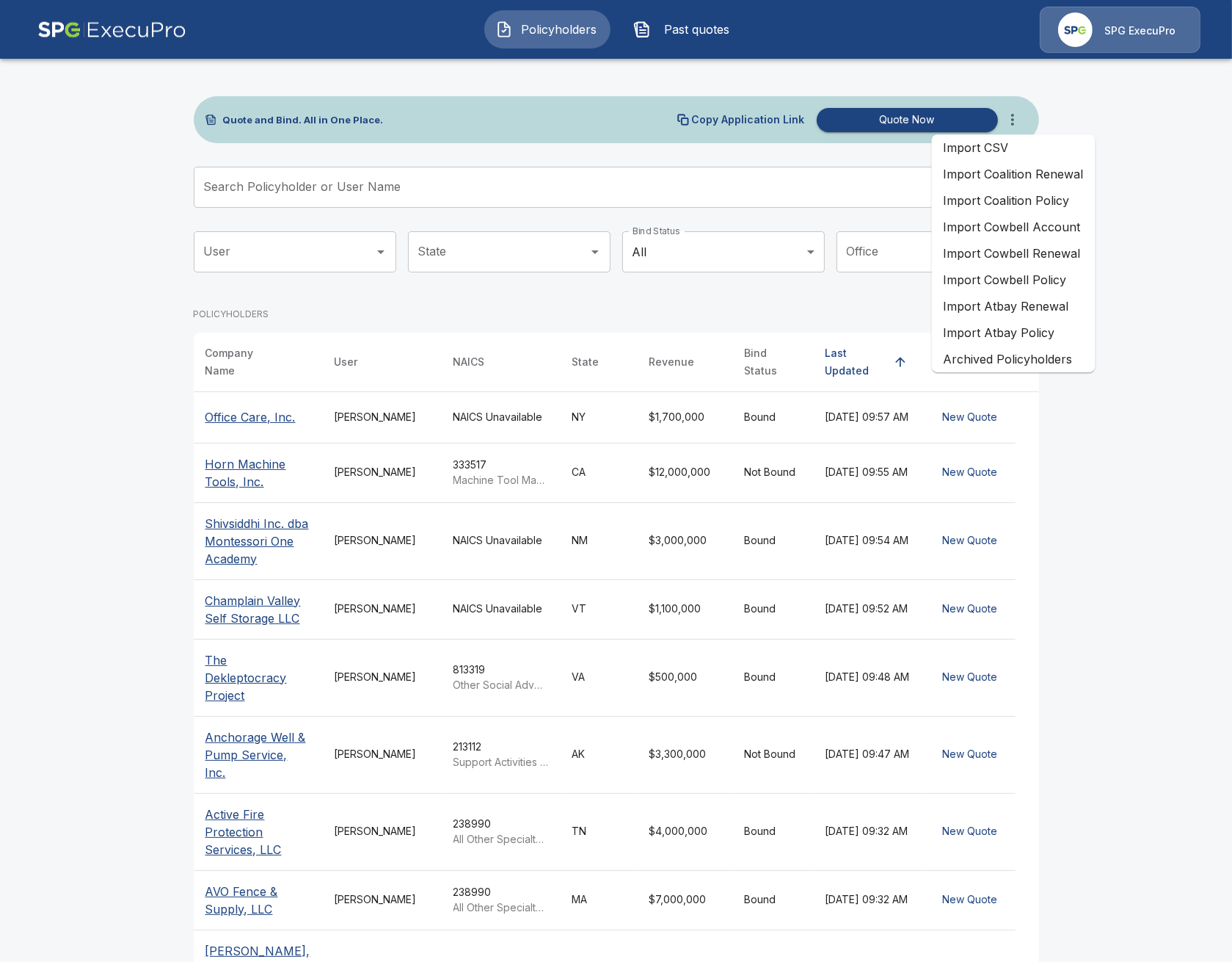
click at [1014, 177] on li "Import Coalition Renewal" at bounding box center [1013, 174] width 164 height 26
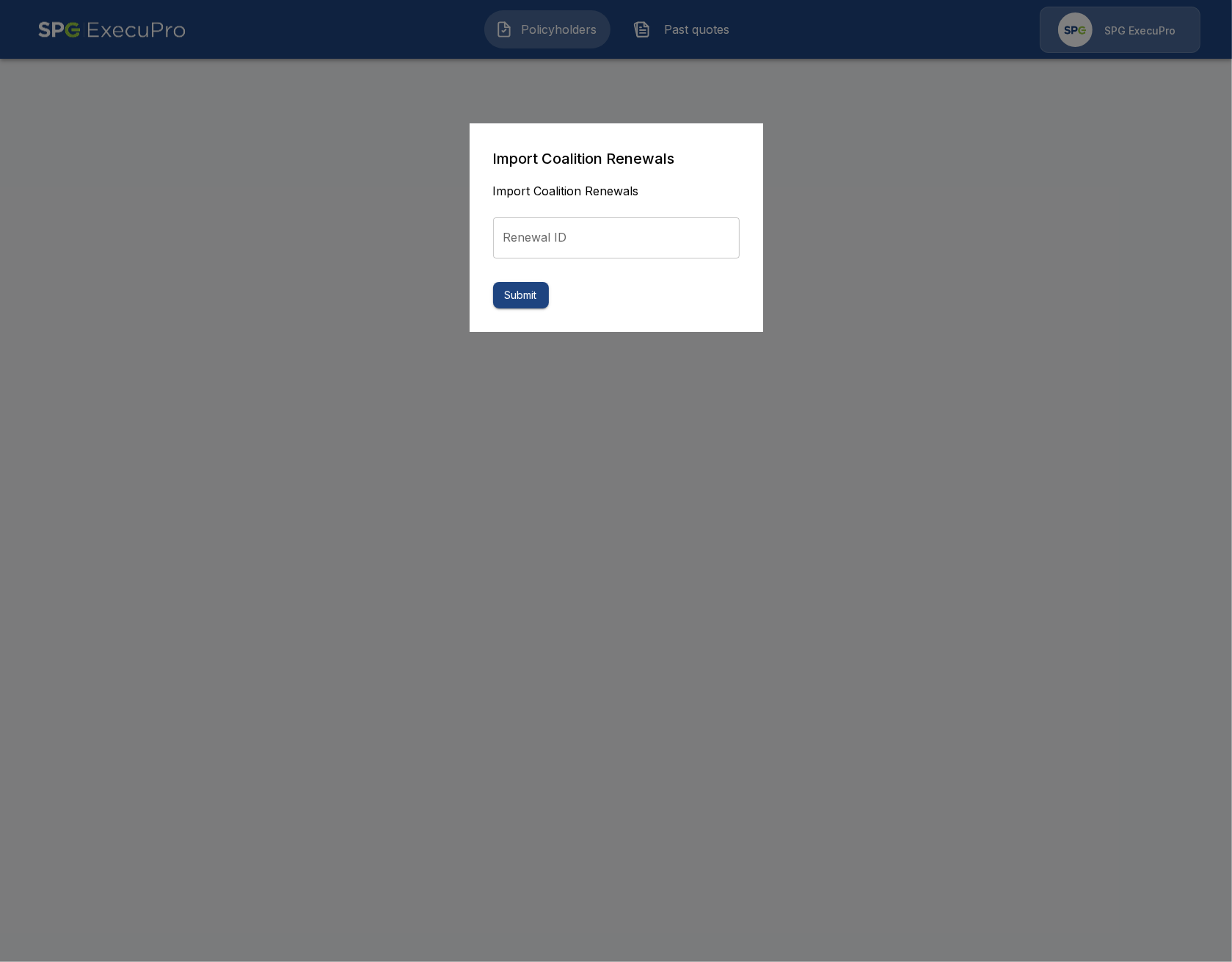
click at [675, 231] on input "Renewal ID" at bounding box center [616, 238] width 247 height 42
paste input "**********"
type input "**********"
drag, startPoint x: 538, startPoint y: 295, endPoint x: 497, endPoint y: 306, distance: 42.4
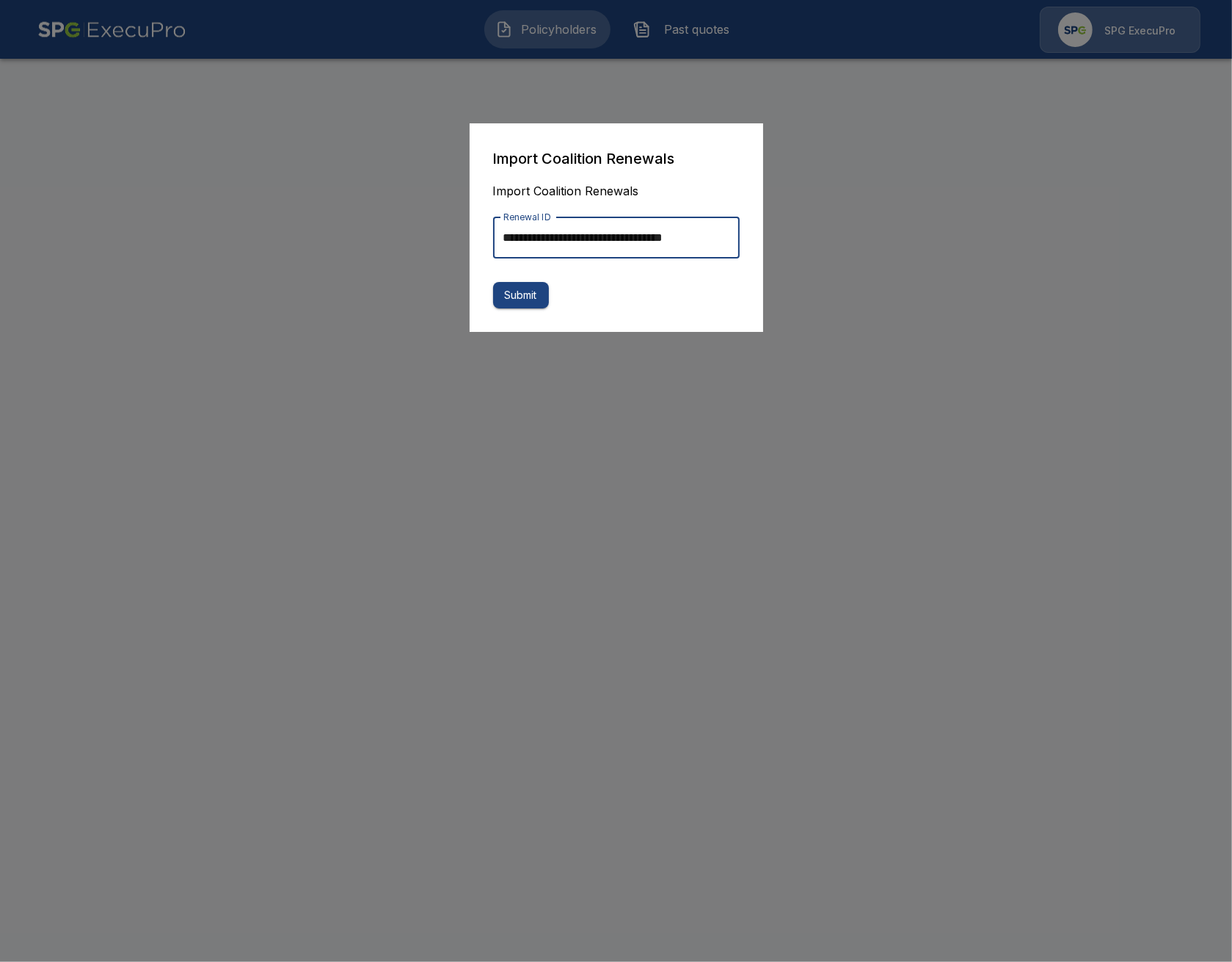
click at [537, 295] on button "Submit" at bounding box center [521, 295] width 56 height 27
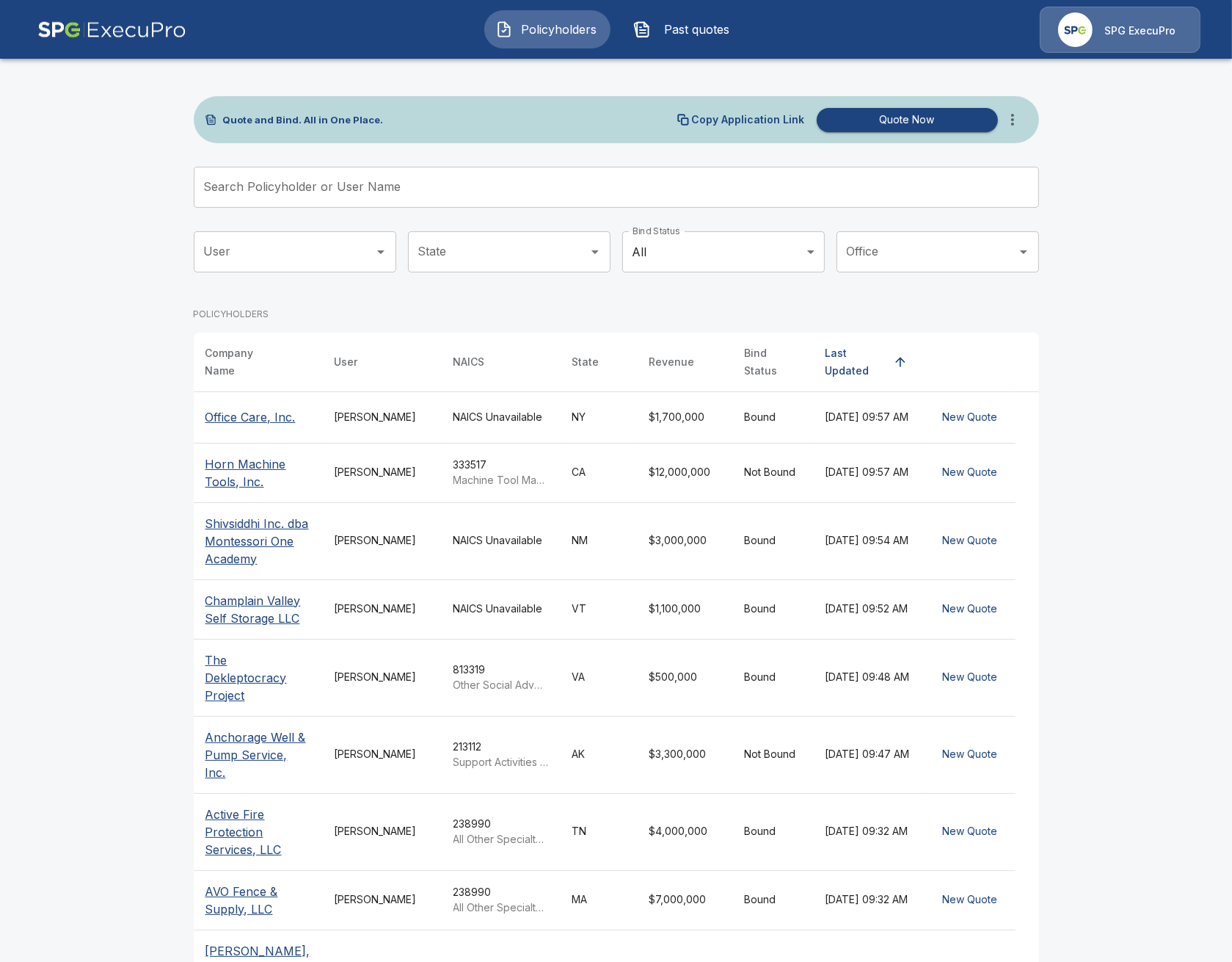
click at [264, 417] on p "Office Care, Inc." at bounding box center [251, 417] width 90 height 18
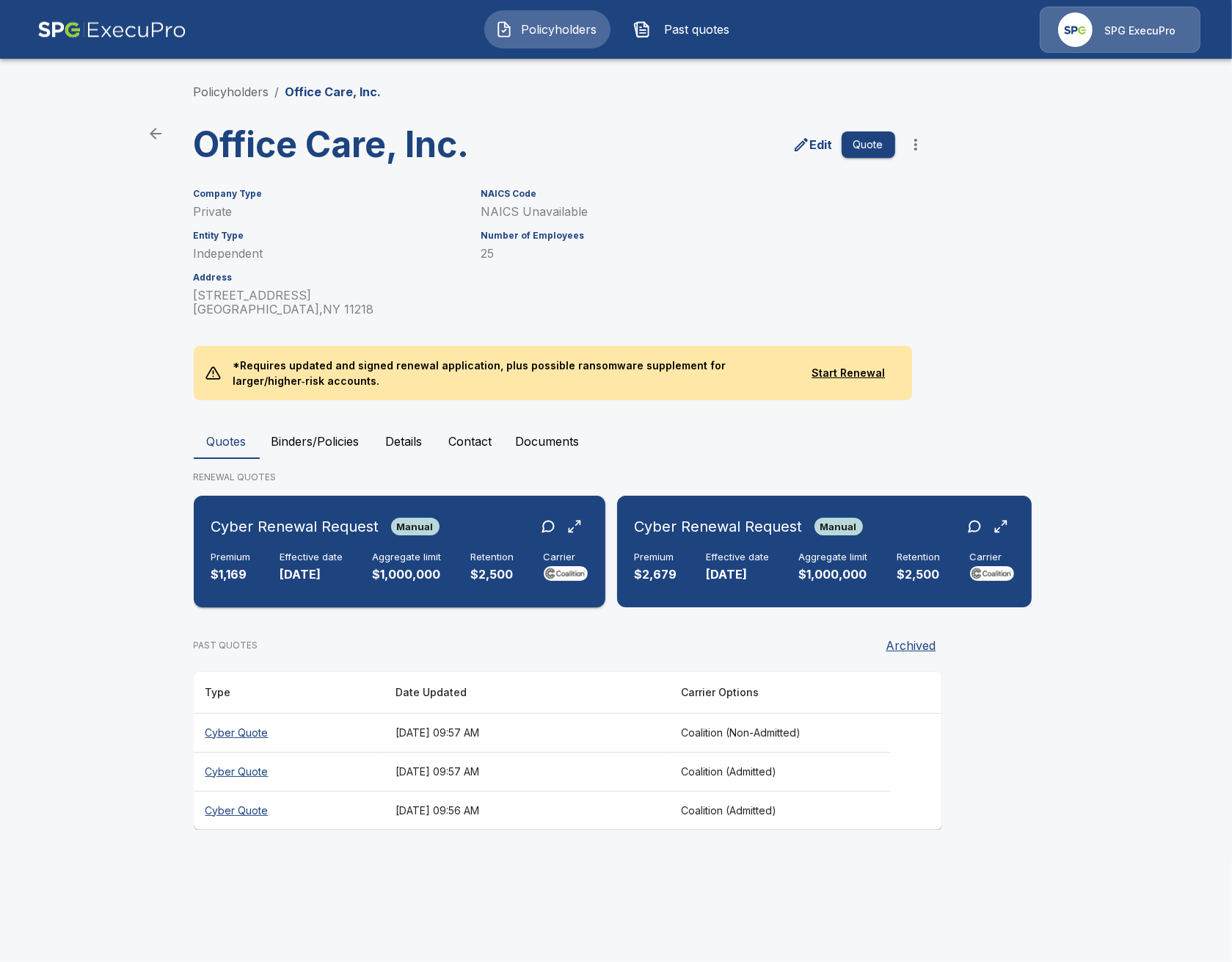
click at [514, 581] on p "$2,500" at bounding box center [492, 574] width 43 height 17
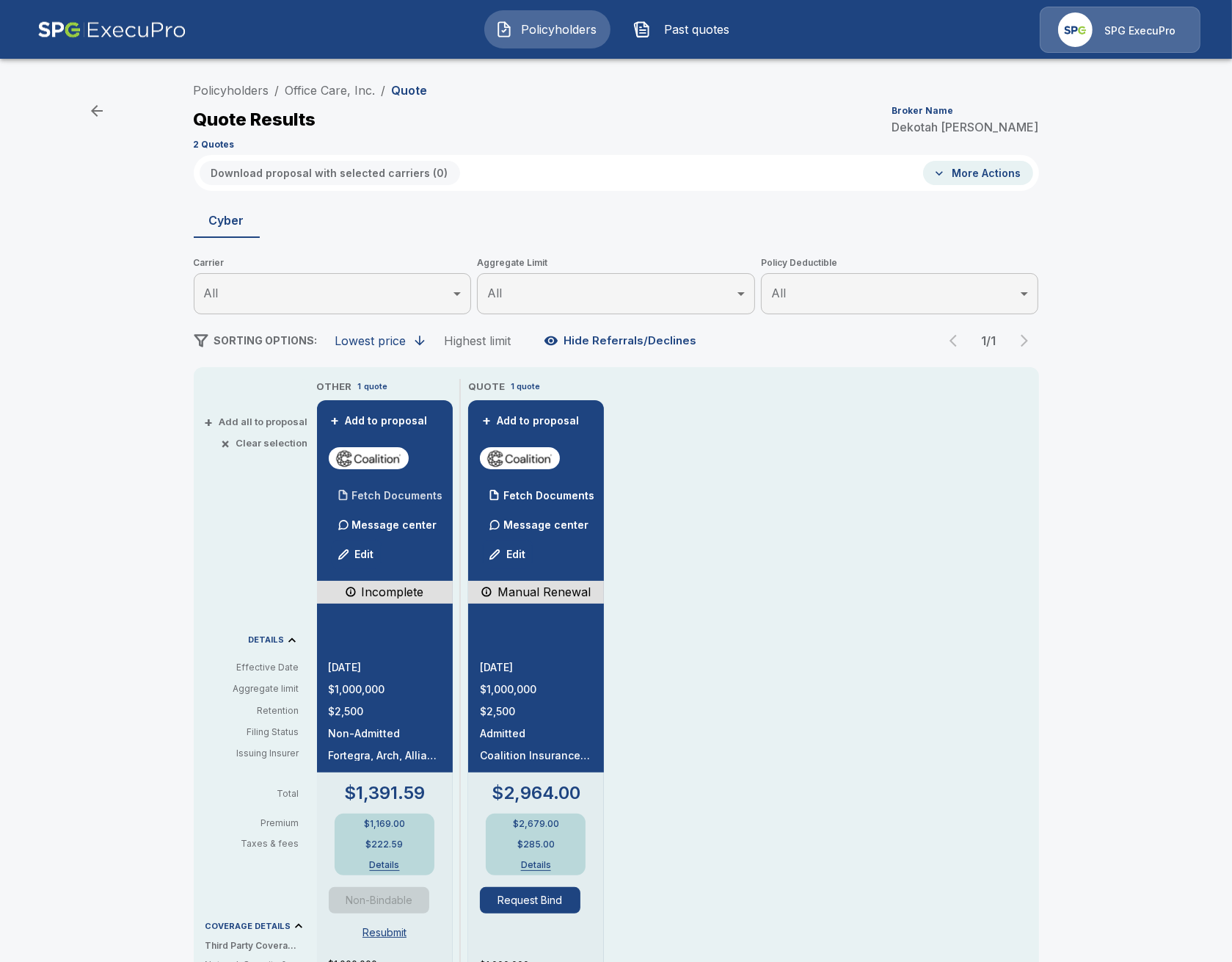
click at [400, 500] on p "Fetch Documents" at bounding box center [398, 495] width 91 height 11
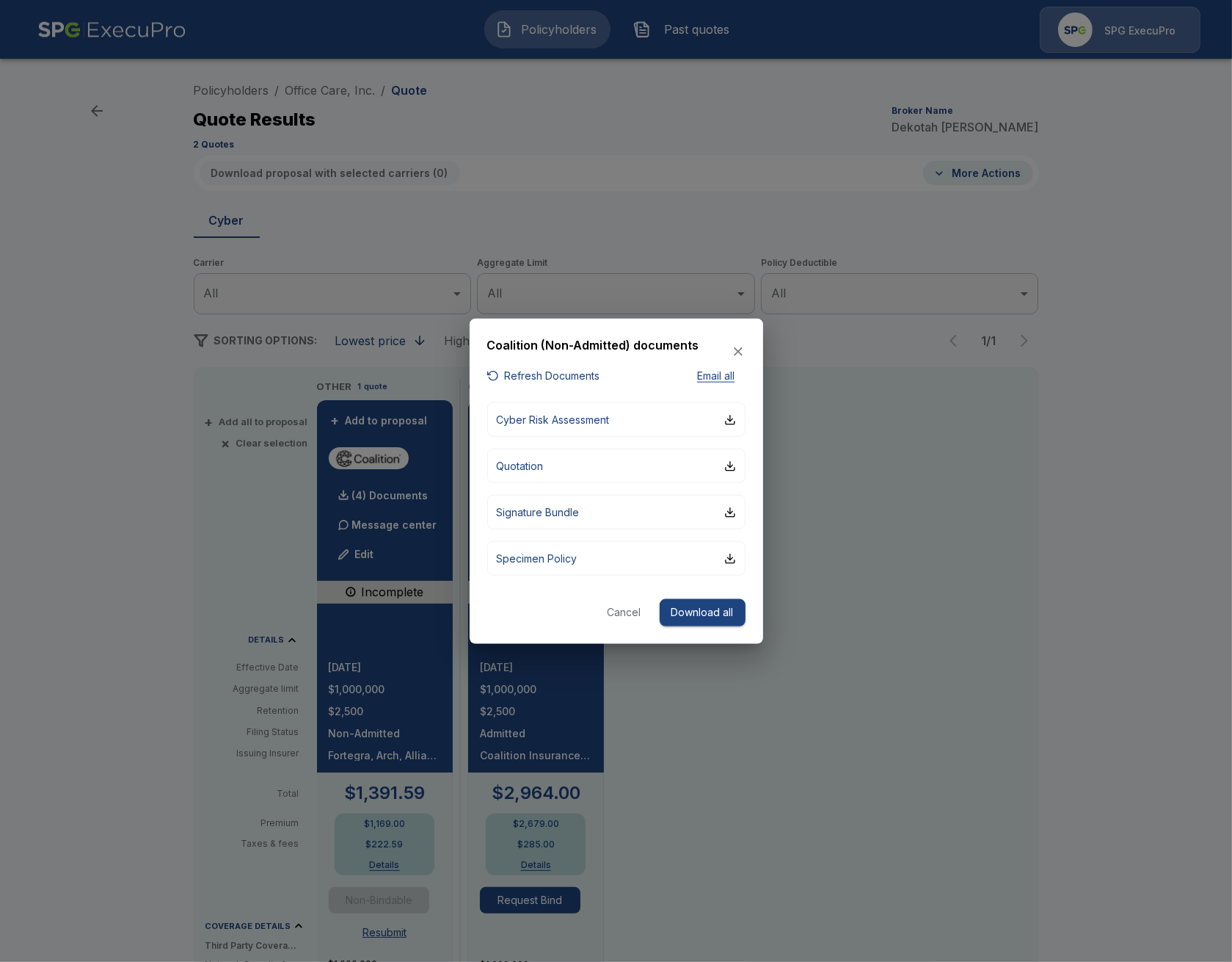
click at [23, 165] on div at bounding box center [616, 481] width 1232 height 962
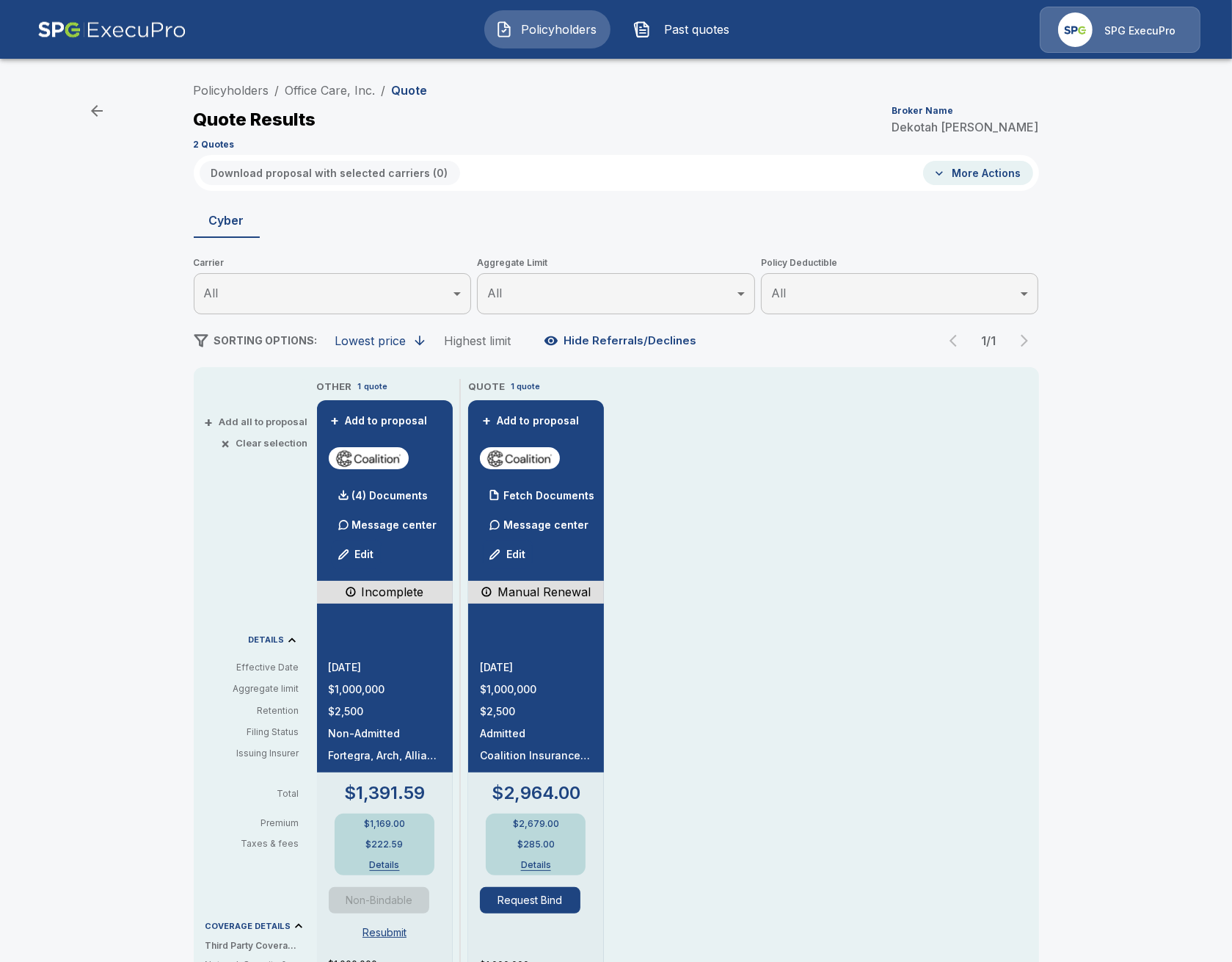
click at [213, 81] on div "Policyholders / Office Care, Inc. / Quote Quote Results Broker Name Dekotah Mor…" at bounding box center [616, 115] width 845 height 79
click at [221, 87] on link "Policyholders" at bounding box center [231, 90] width 76 height 15
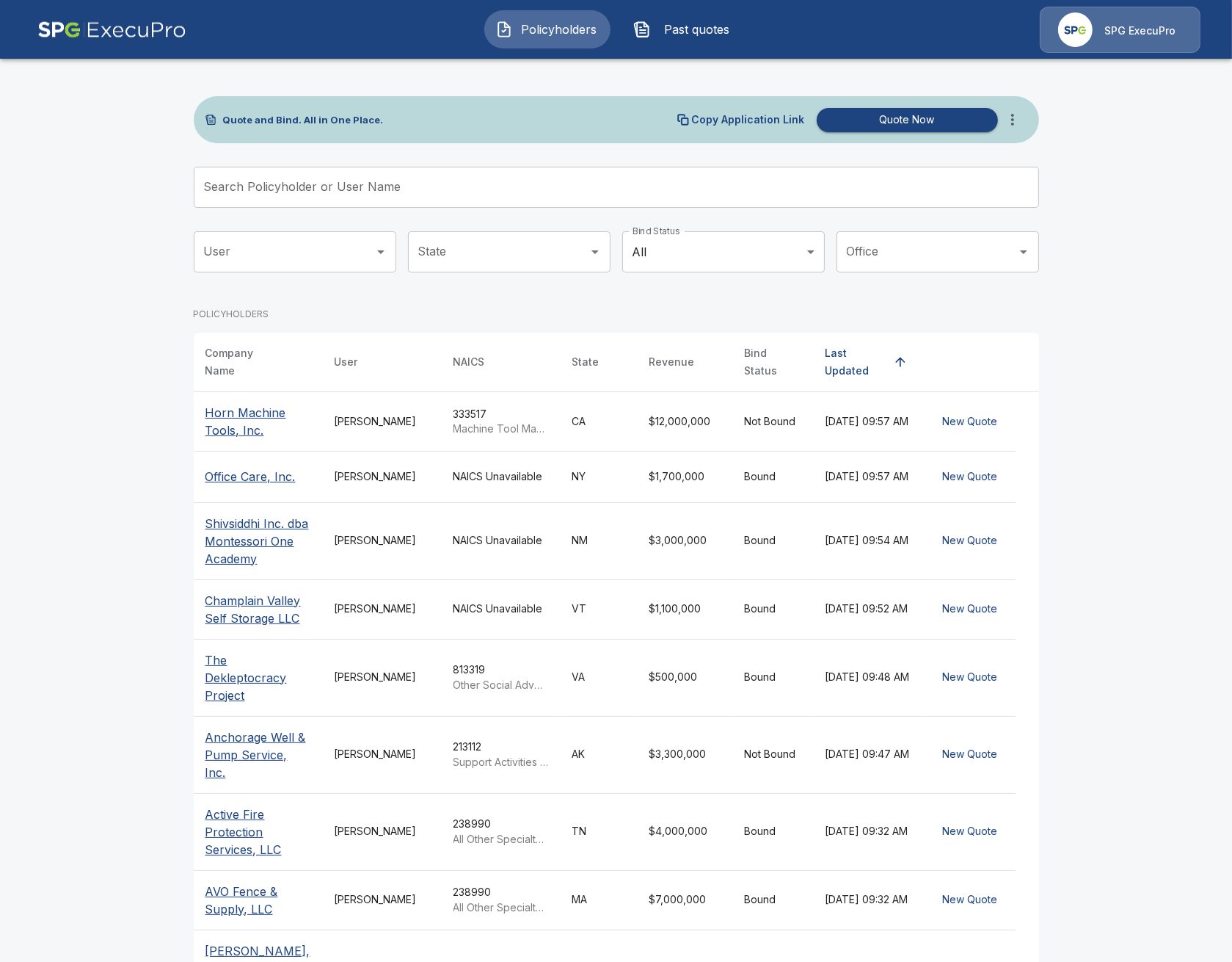
click at [539, 166] on div "Quote and Bind. All in One Place. Copy Application Link Quote Now Search Policy…" at bounding box center [616, 604] width 845 height 1017
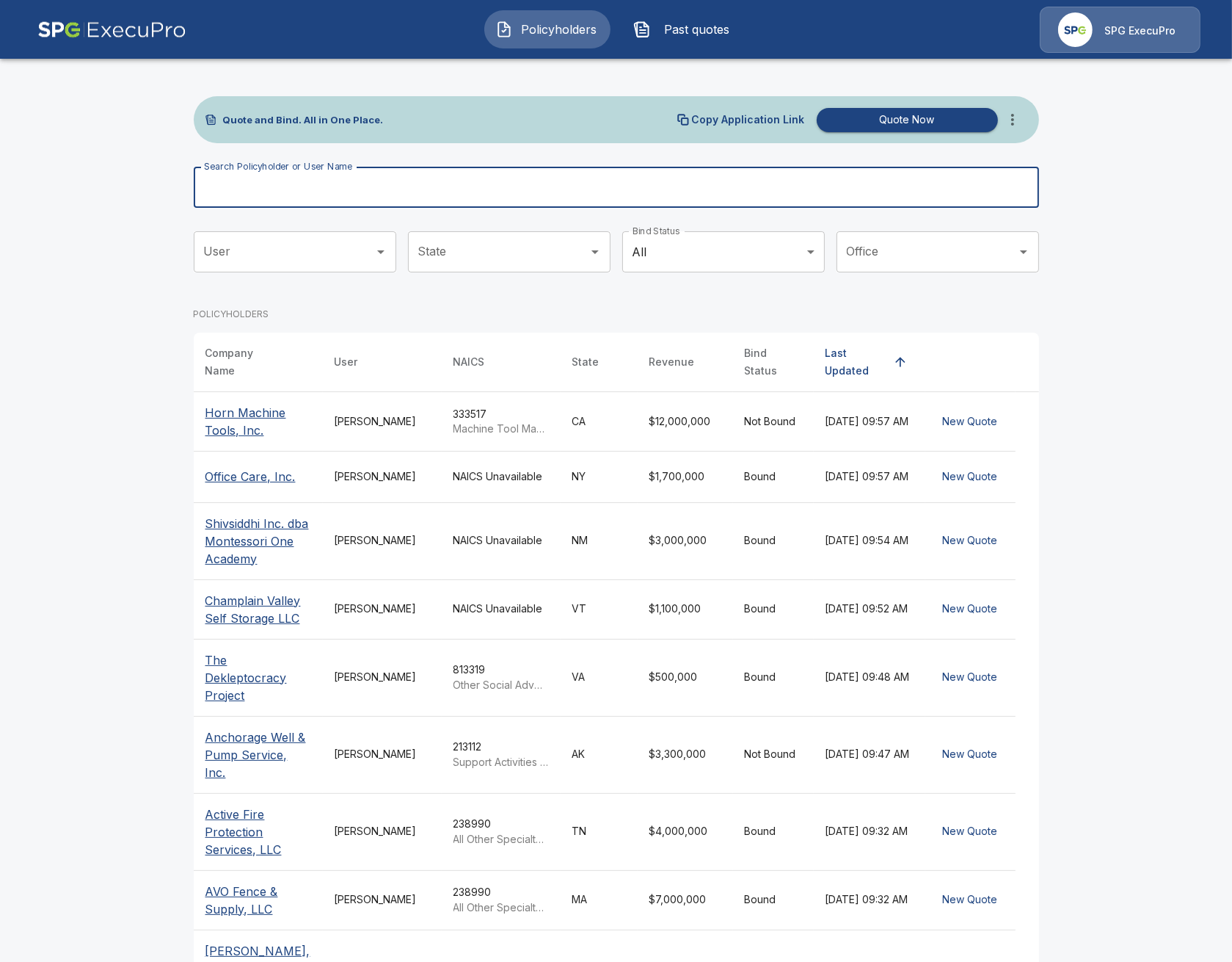
click at [542, 168] on input "Search Policyholder or User Name" at bounding box center [608, 187] width 829 height 42
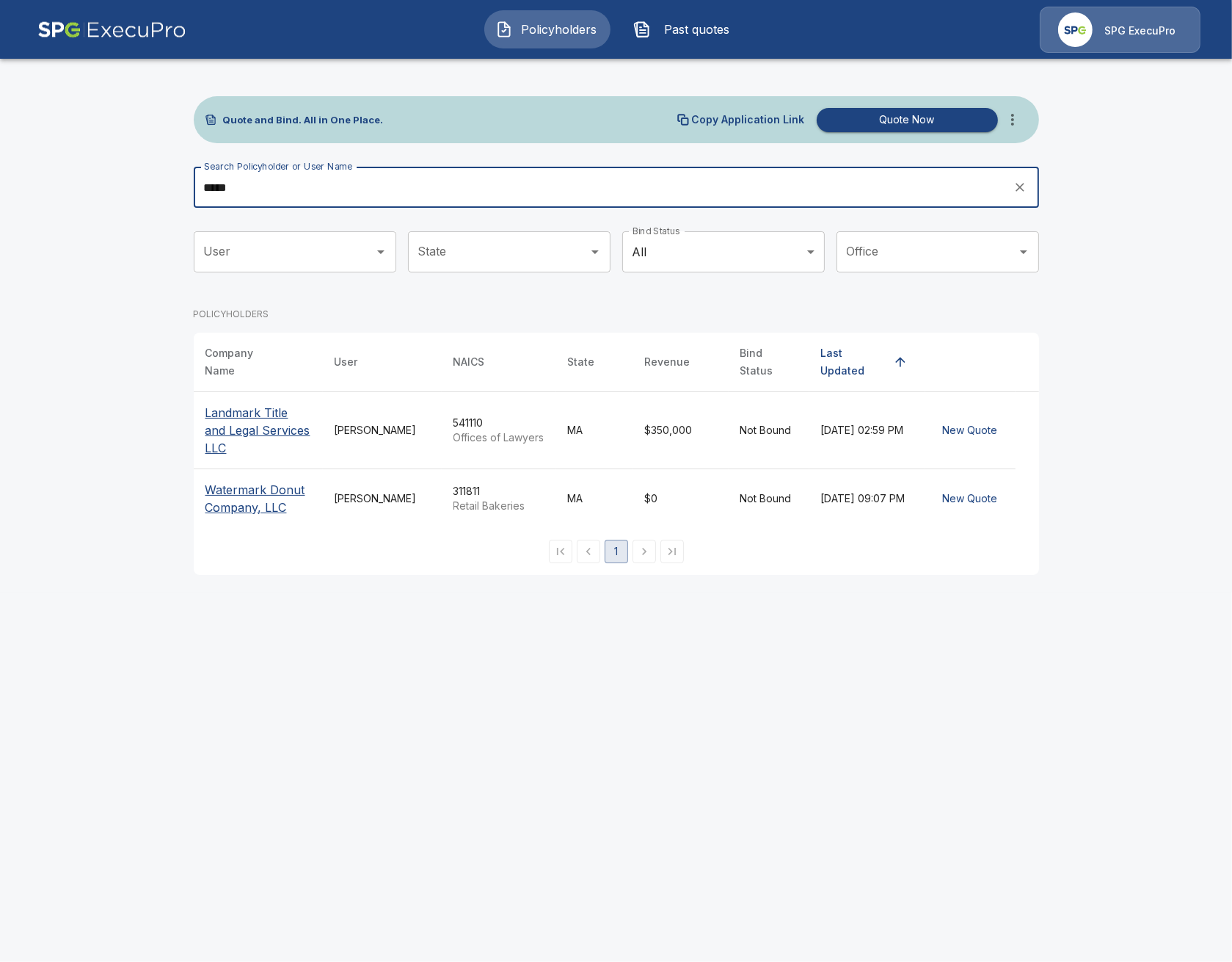
type input "****"
click at [1021, 113] on icon "more" at bounding box center [1013, 120] width 18 height 18
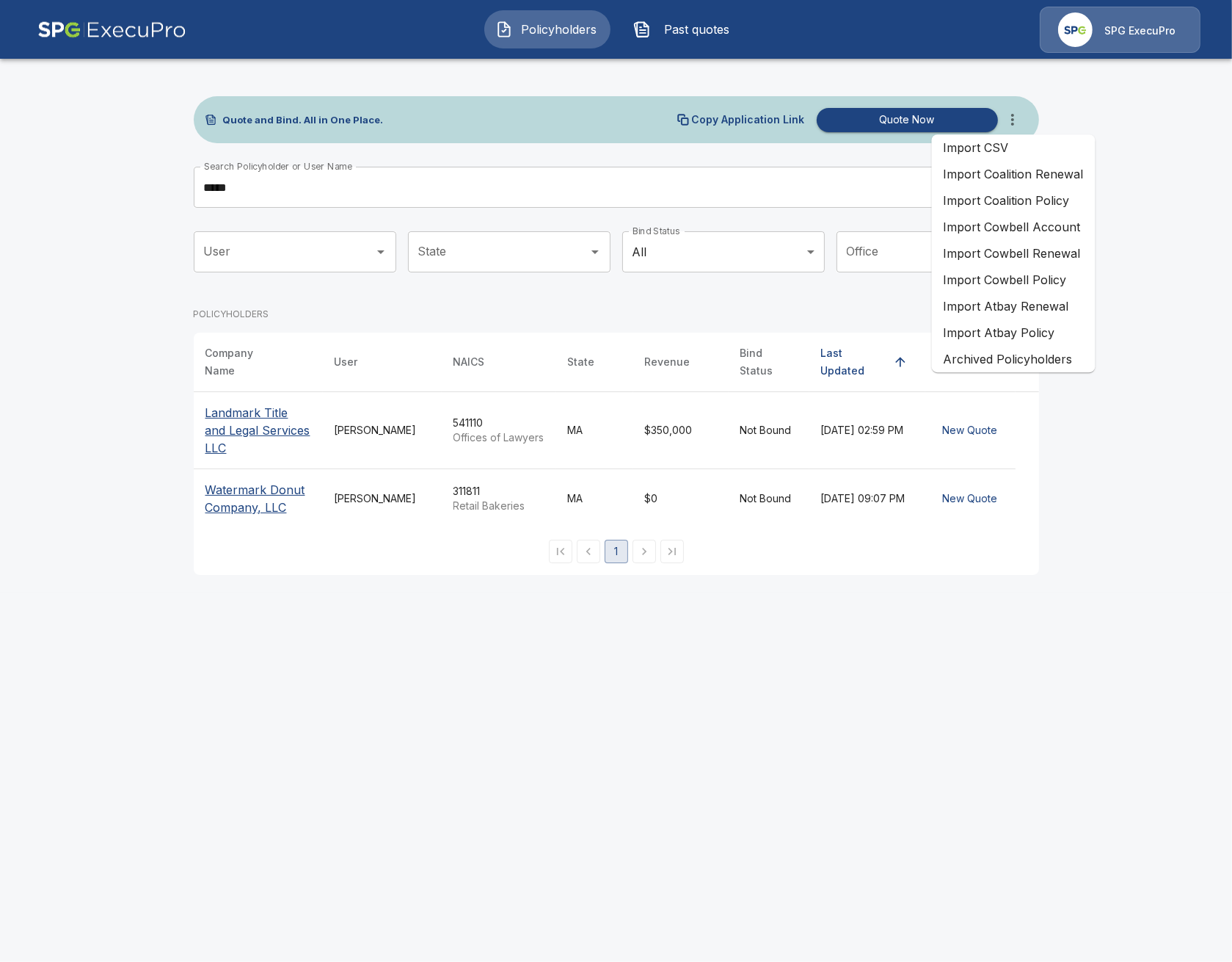
click at [1059, 181] on li "Import Coalition Renewal" at bounding box center [1013, 174] width 164 height 26
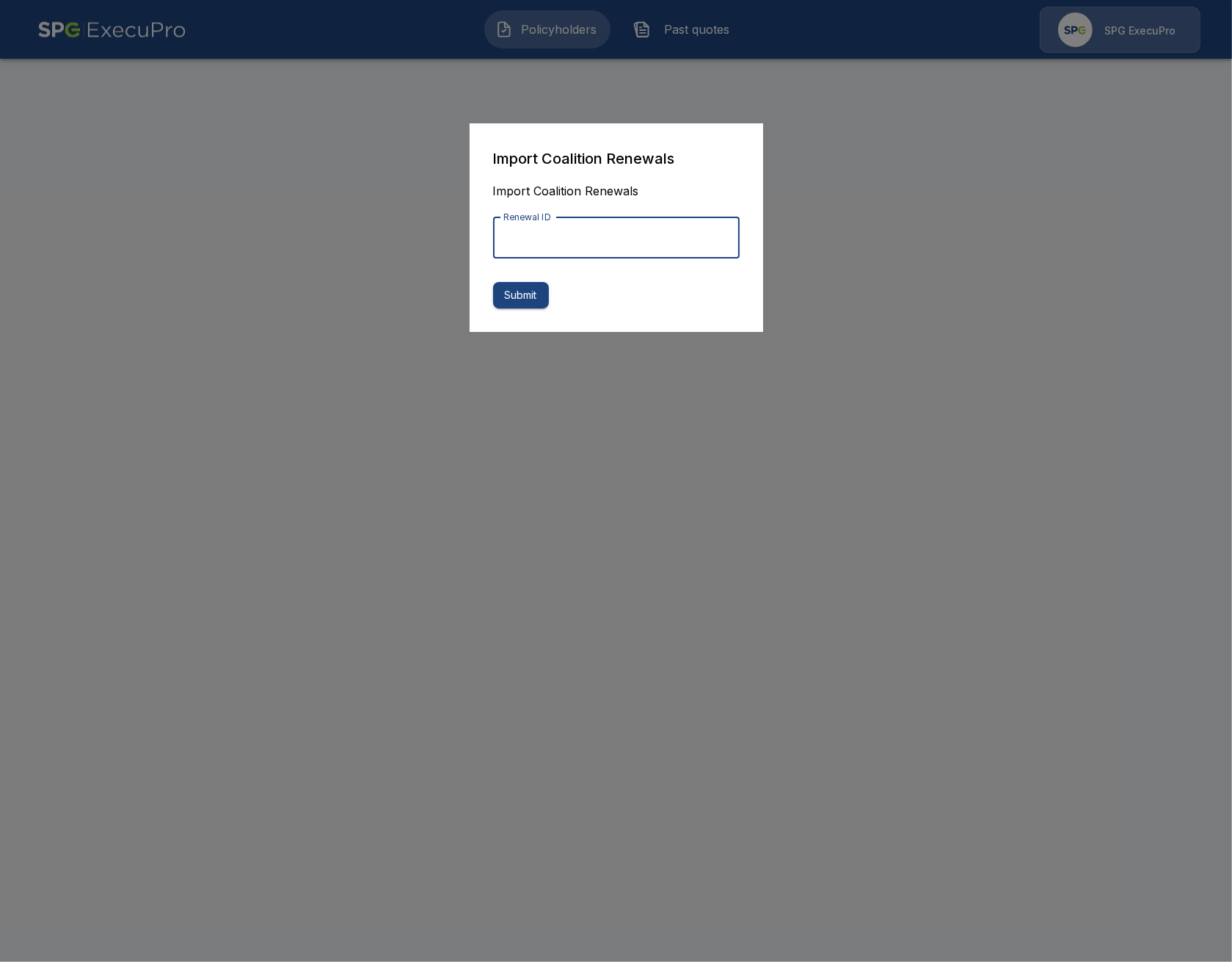
click at [662, 238] on input "Renewal ID" at bounding box center [616, 238] width 247 height 42
paste input "**********"
type input "**********"
click at [530, 295] on button "Submit" at bounding box center [521, 295] width 56 height 27
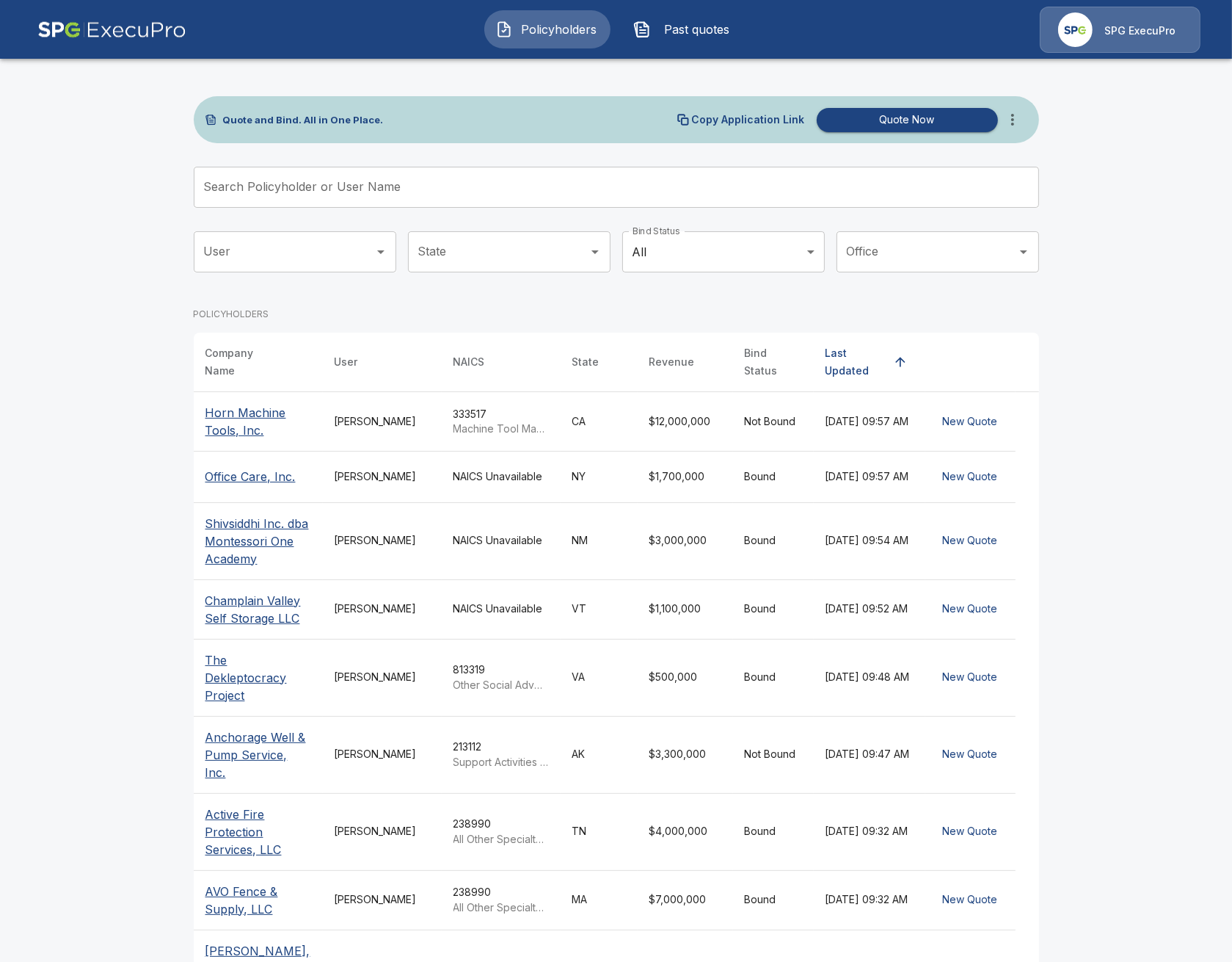
click at [160, 467] on main "Quote and Bind. All in One Place. Copy Application Link Quote Now Search Policy…" at bounding box center [616, 565] width 1232 height 1130
drag, startPoint x: 46, startPoint y: 370, endPoint x: 63, endPoint y: 357, distance: 21.4
click at [46, 370] on main "Quote and Bind. All in One Place. Copy Application Link Quote Now Search Policy…" at bounding box center [616, 565] width 1232 height 1130
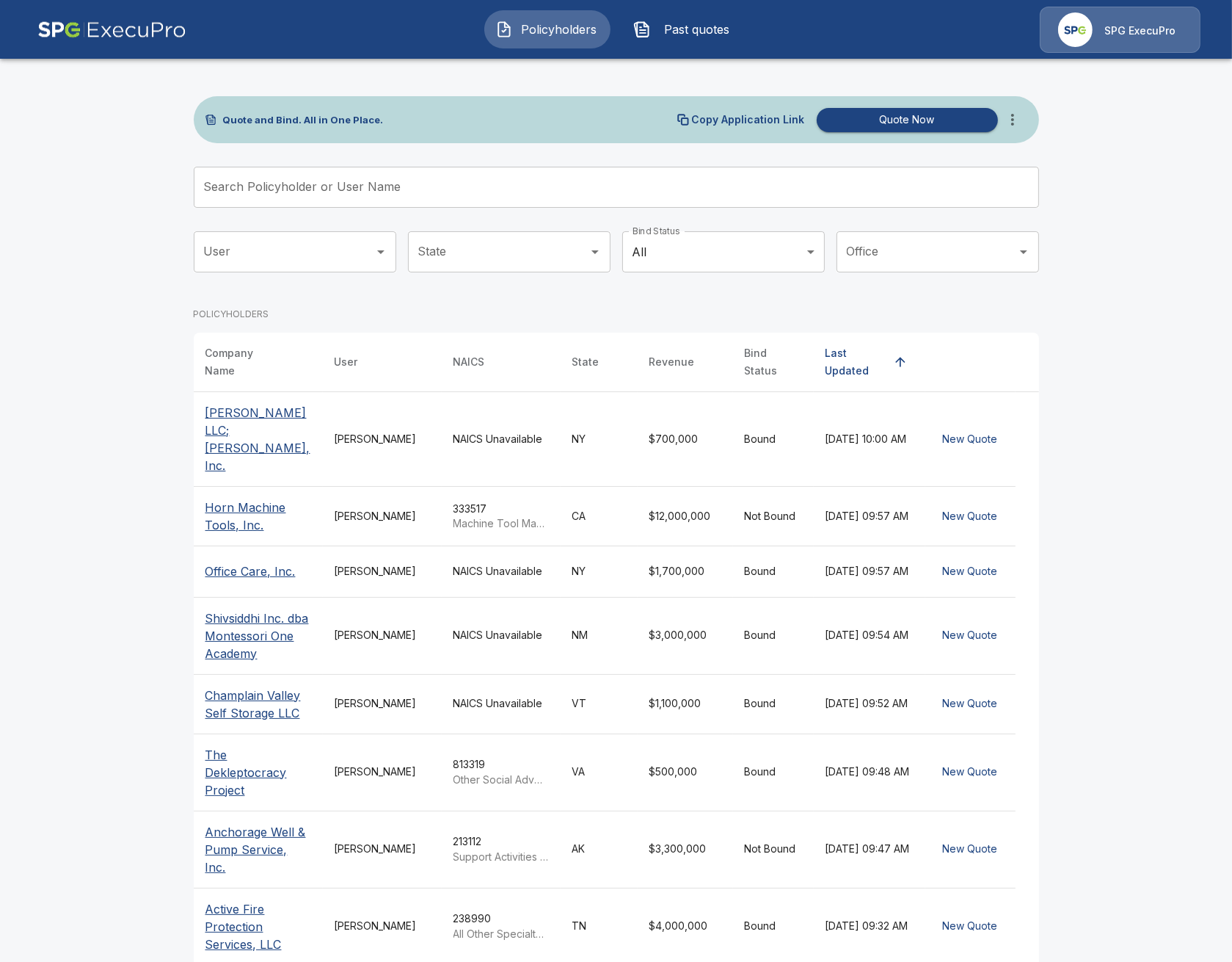
click at [664, 31] on span "Past quotes" at bounding box center [697, 29] width 81 height 18
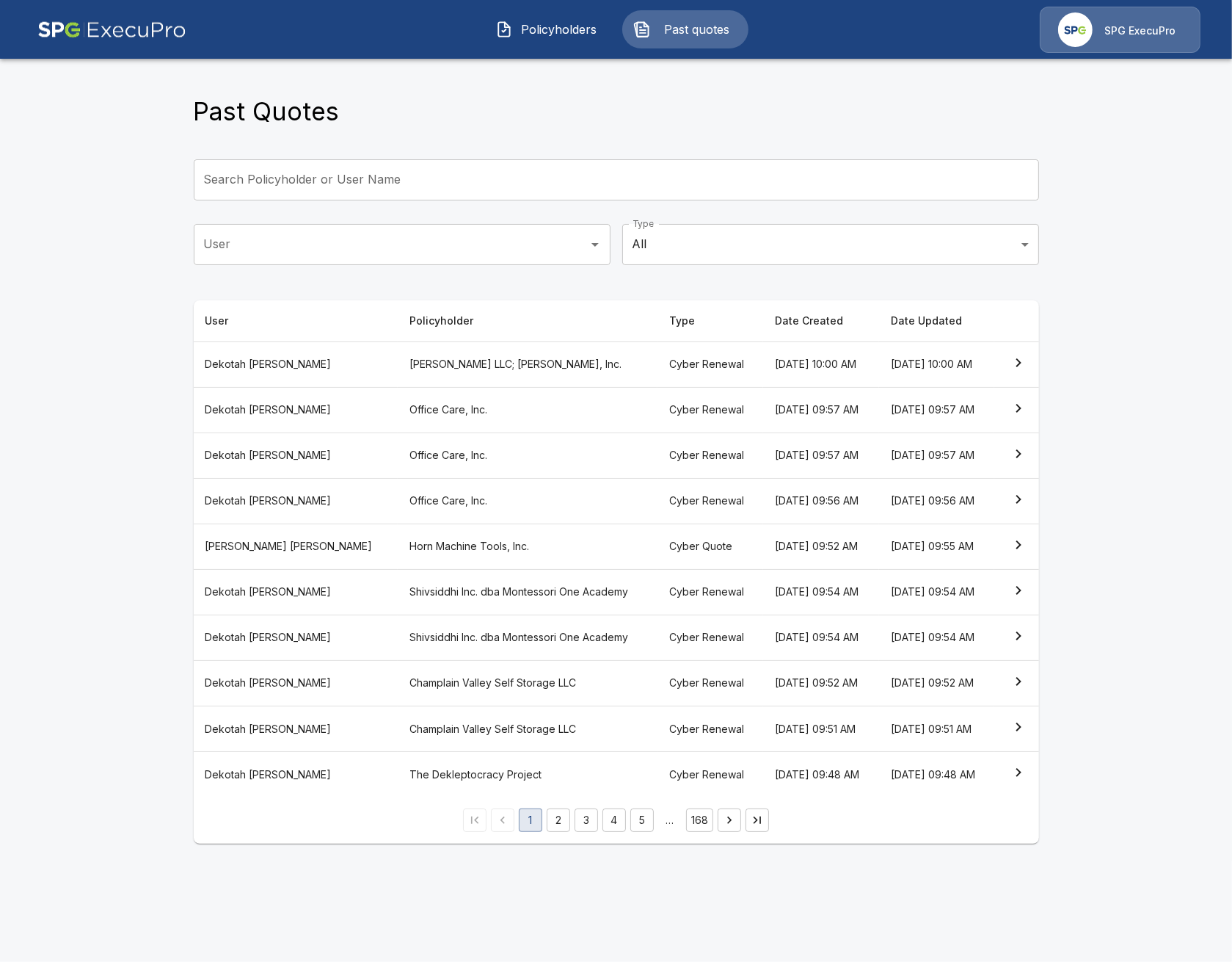
click at [398, 360] on th "Mark Hampton LLC; Alexa Hampton, Inc." at bounding box center [527, 364] width 260 height 46
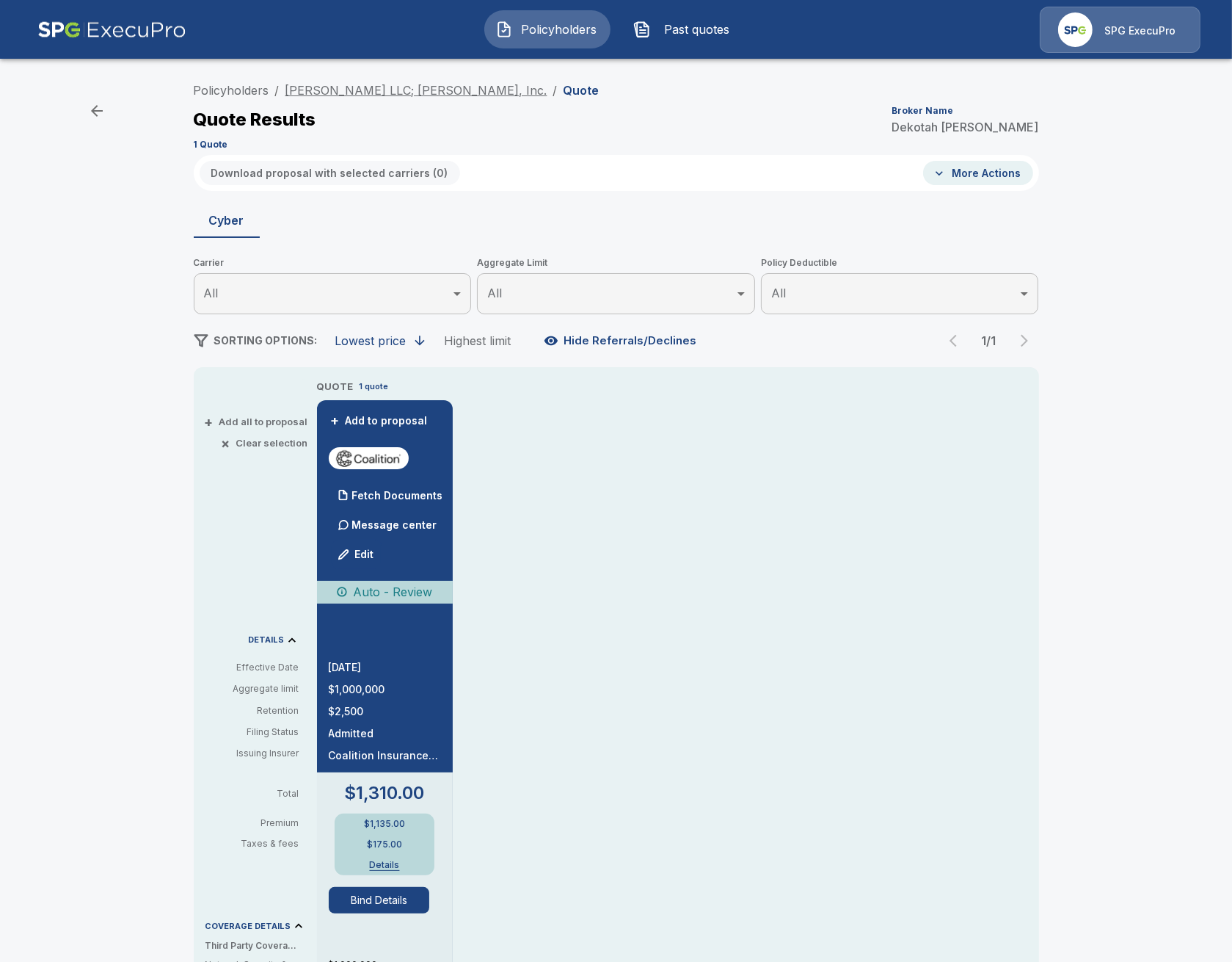
click at [450, 93] on link "[PERSON_NAME] LLC; [PERSON_NAME], Inc." at bounding box center [417, 90] width 262 height 15
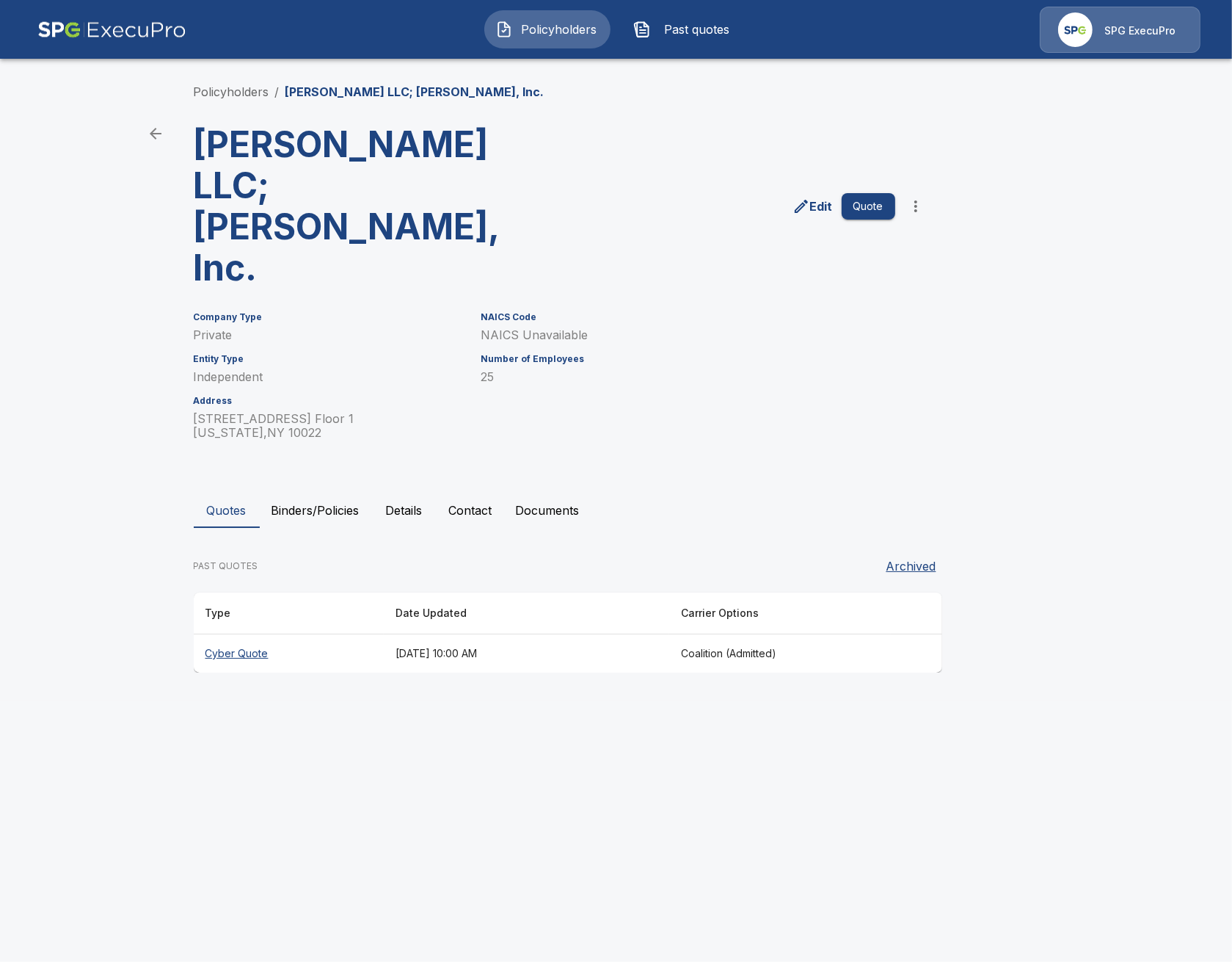
click at [207, 84] on li "Policyholders" at bounding box center [231, 92] width 76 height 18
click at [222, 90] on link "Policyholders" at bounding box center [231, 92] width 76 height 15
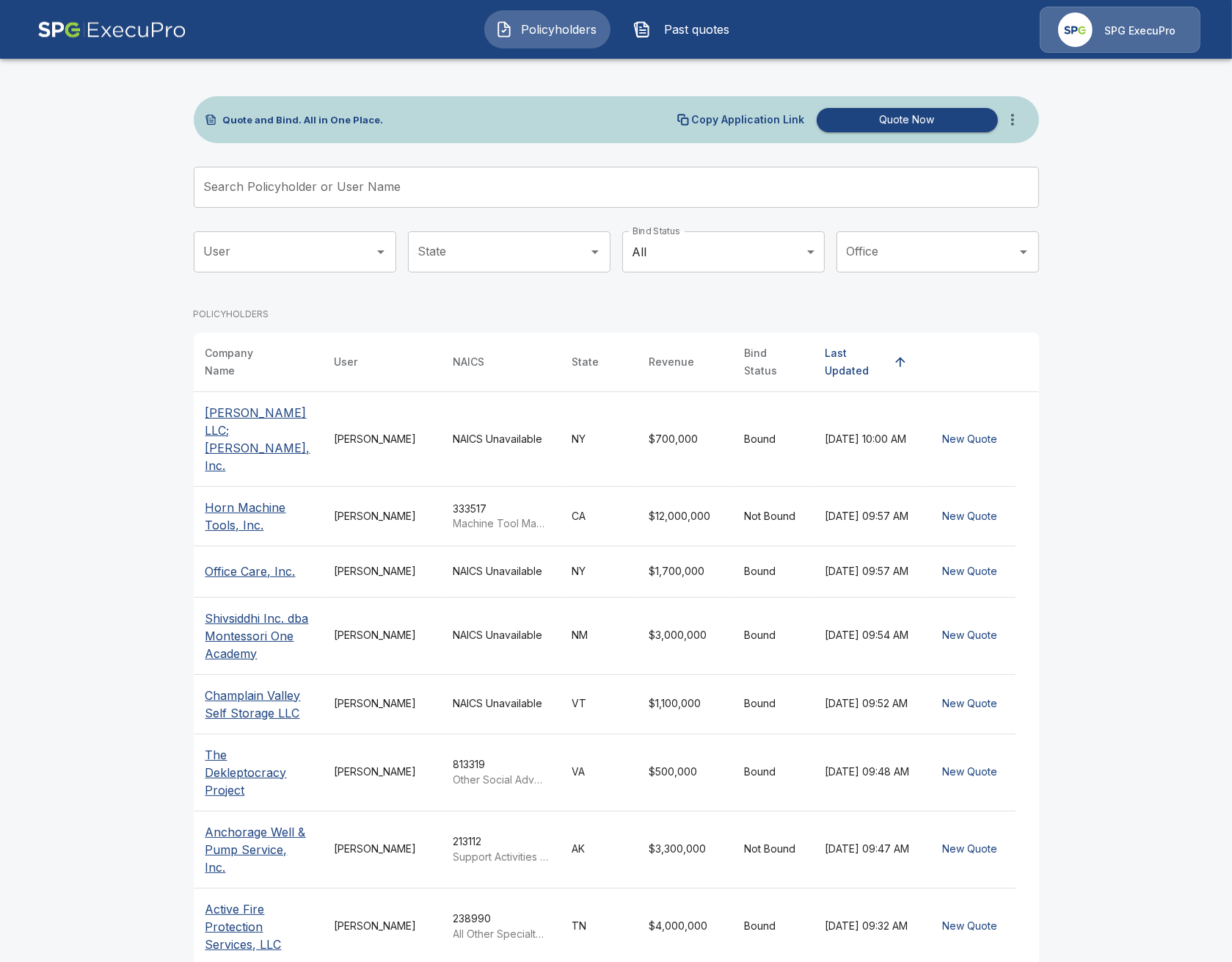
click at [1017, 124] on icon "more" at bounding box center [1013, 120] width 18 height 18
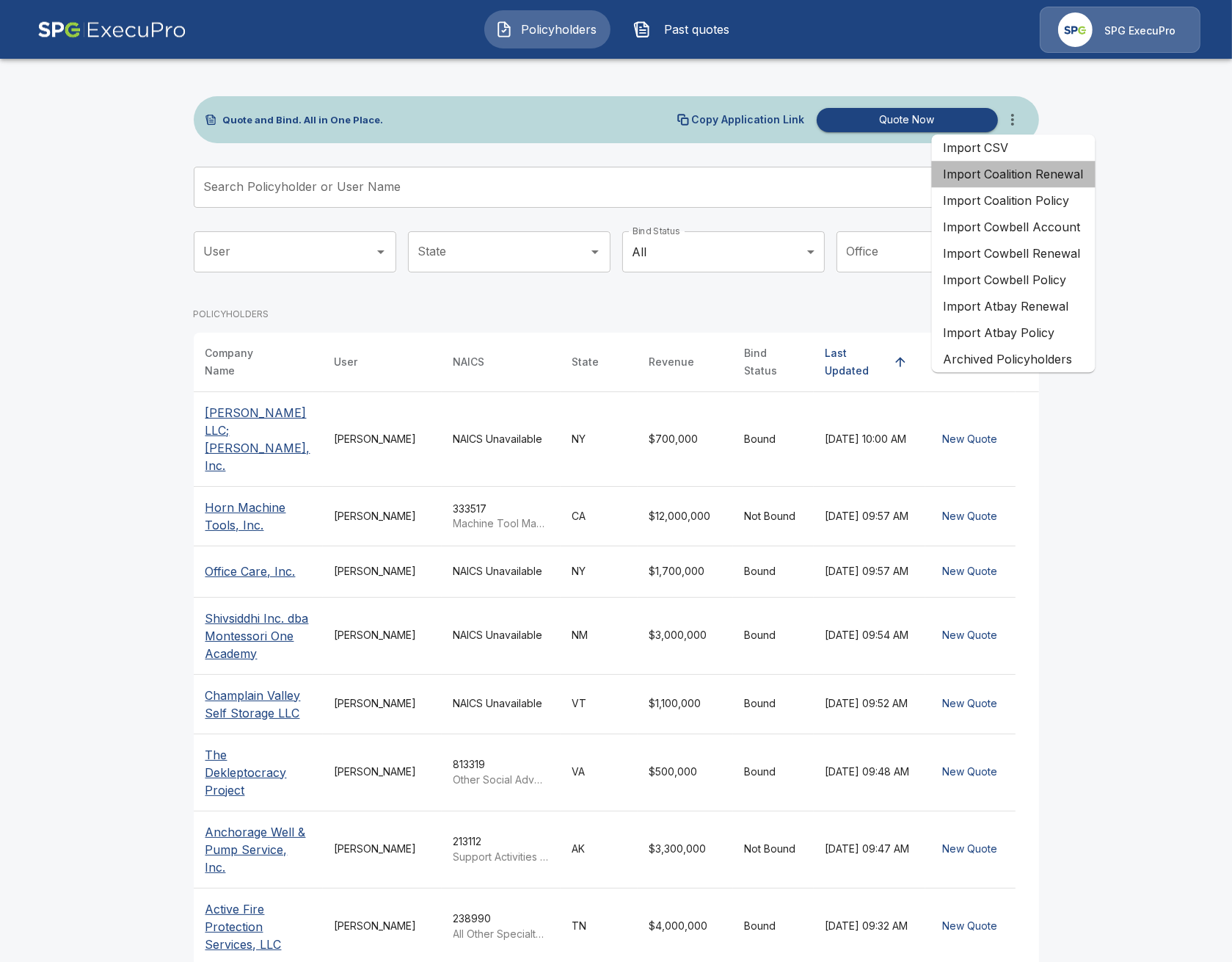
click at [1050, 172] on li "Import Coalition Renewal" at bounding box center [1013, 174] width 164 height 26
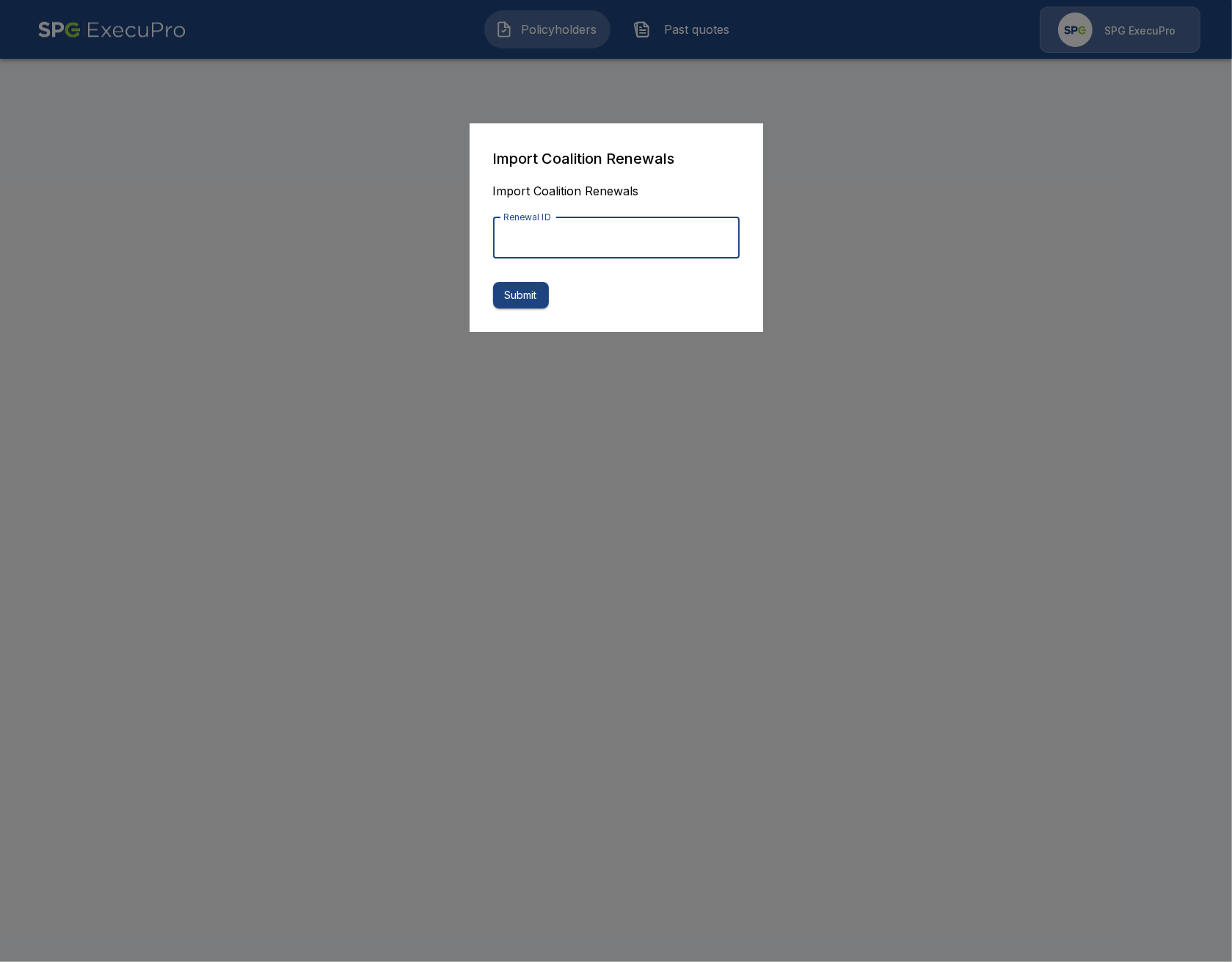
click at [535, 242] on input "Renewal ID" at bounding box center [616, 238] width 247 height 42
paste input "**********"
type input "**********"
click at [521, 296] on button "Submit" at bounding box center [521, 295] width 56 height 27
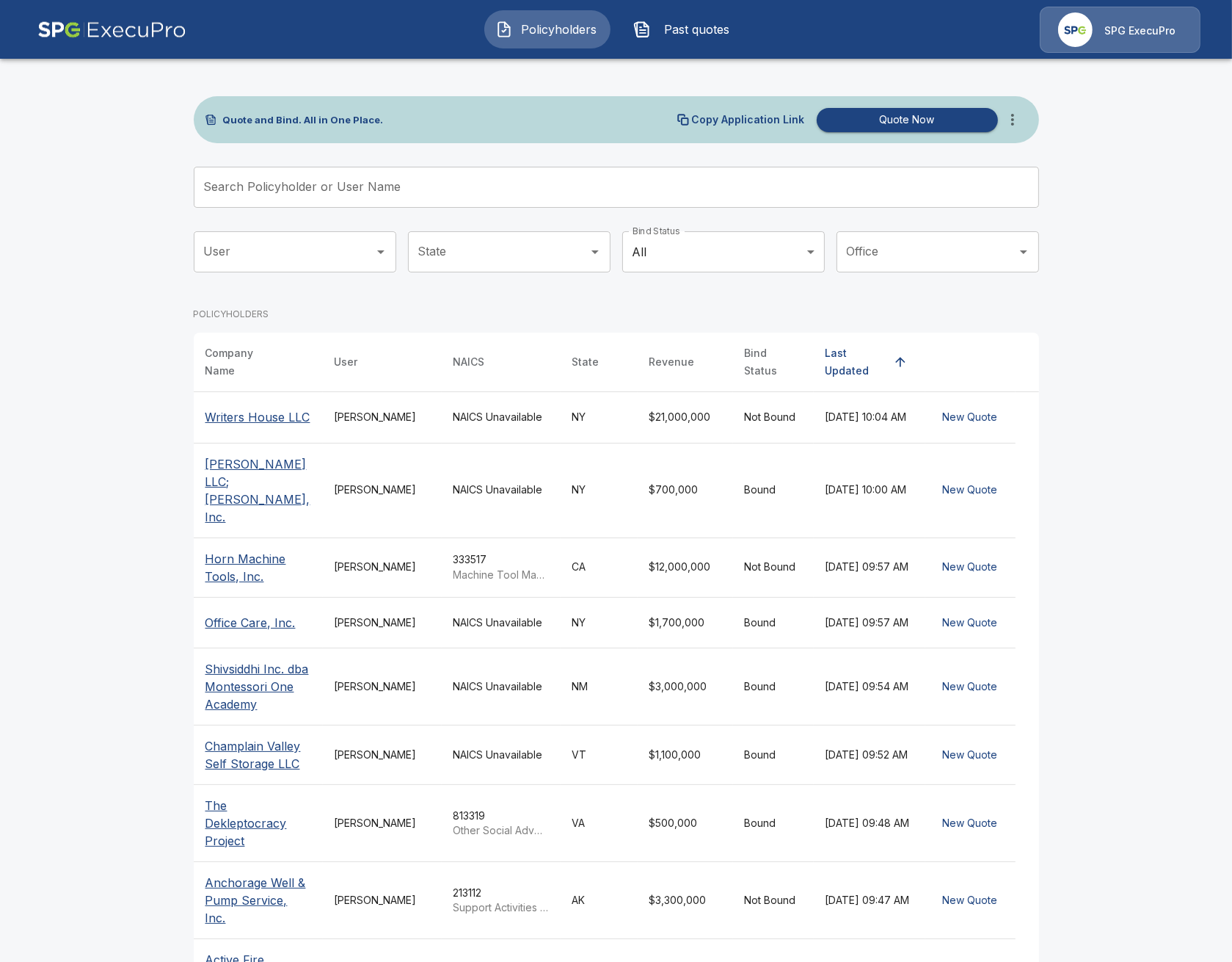
click at [445, 411] on td "NAICS Unavailable" at bounding box center [501, 418] width 119 height 51
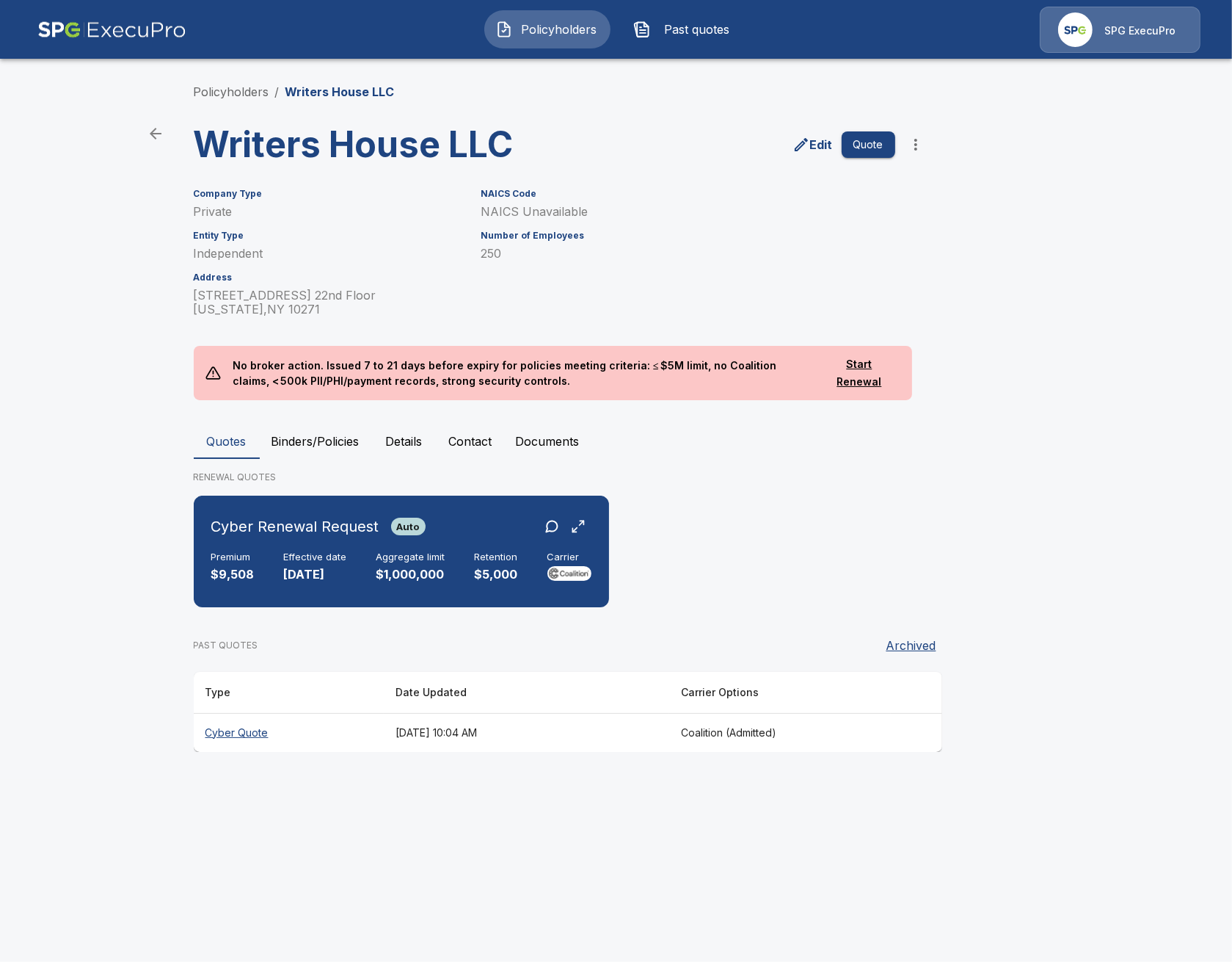
drag, startPoint x: 277, startPoint y: 774, endPoint x: 299, endPoint y: 748, distance: 34.1
click at [278, 771] on div "Policyholders / Writers House LLC Writers House LLC Edit Quote Company Type Pri…" at bounding box center [616, 418] width 880 height 724
click at [303, 740] on th "Cyber Quote" at bounding box center [289, 732] width 190 height 39
click at [386, 574] on p "$1,000,000" at bounding box center [411, 574] width 69 height 17
drag, startPoint x: 245, startPoint y: 88, endPoint x: 386, endPoint y: 89, distance: 141.0
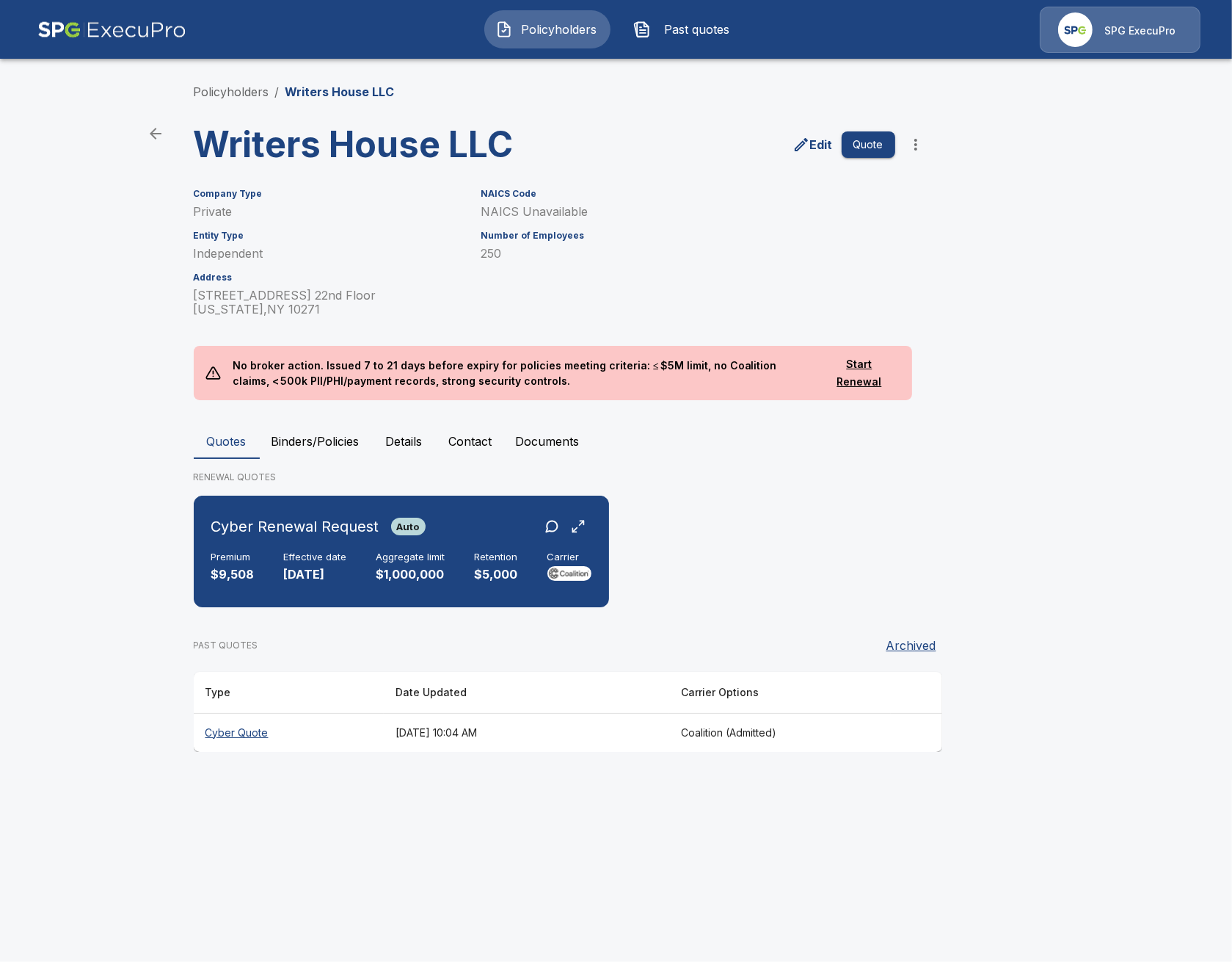
click at [246, 88] on link "Policyholders" at bounding box center [231, 92] width 76 height 15
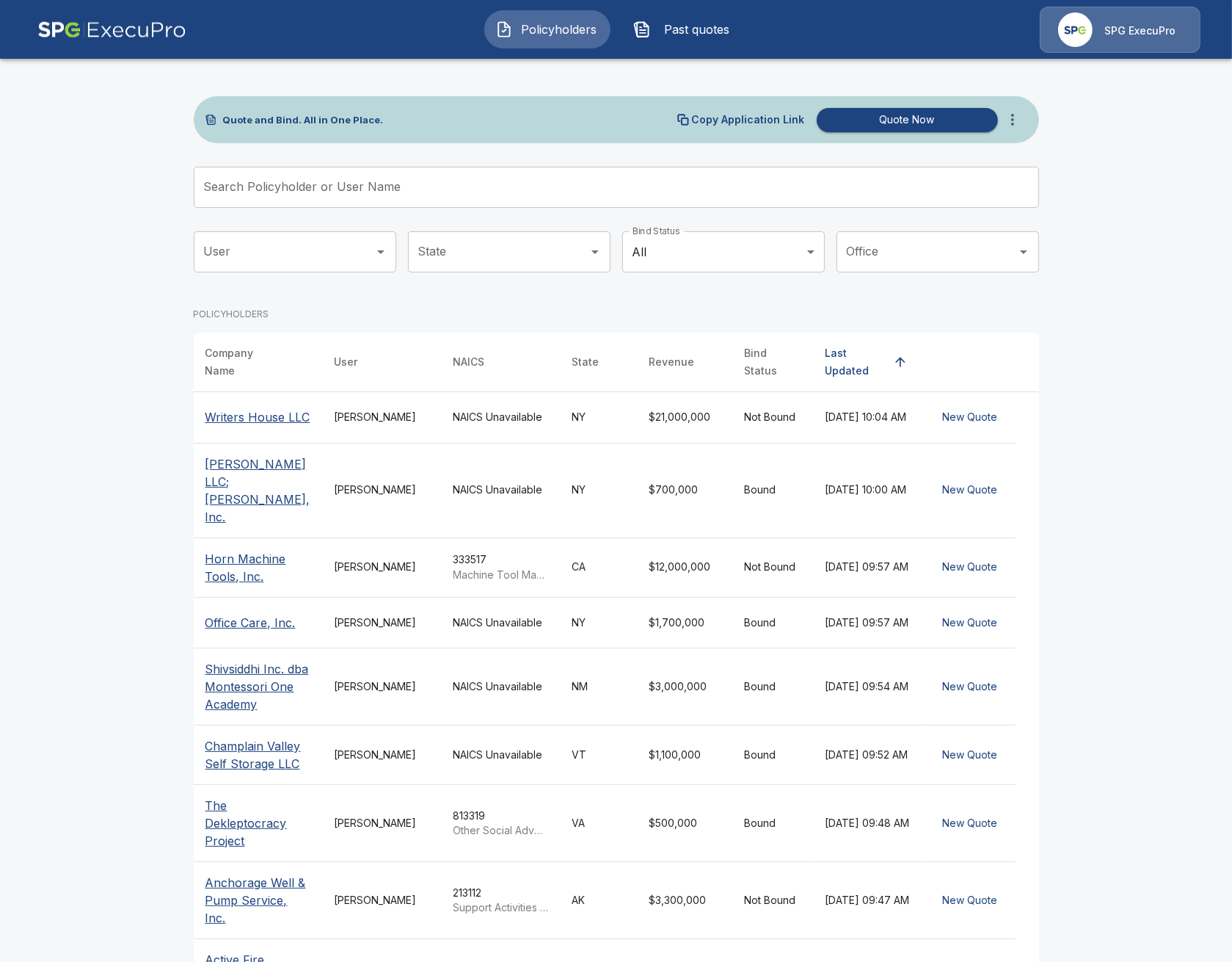
click at [1004, 125] on button "more" at bounding box center [1013, 120] width 29 height 29
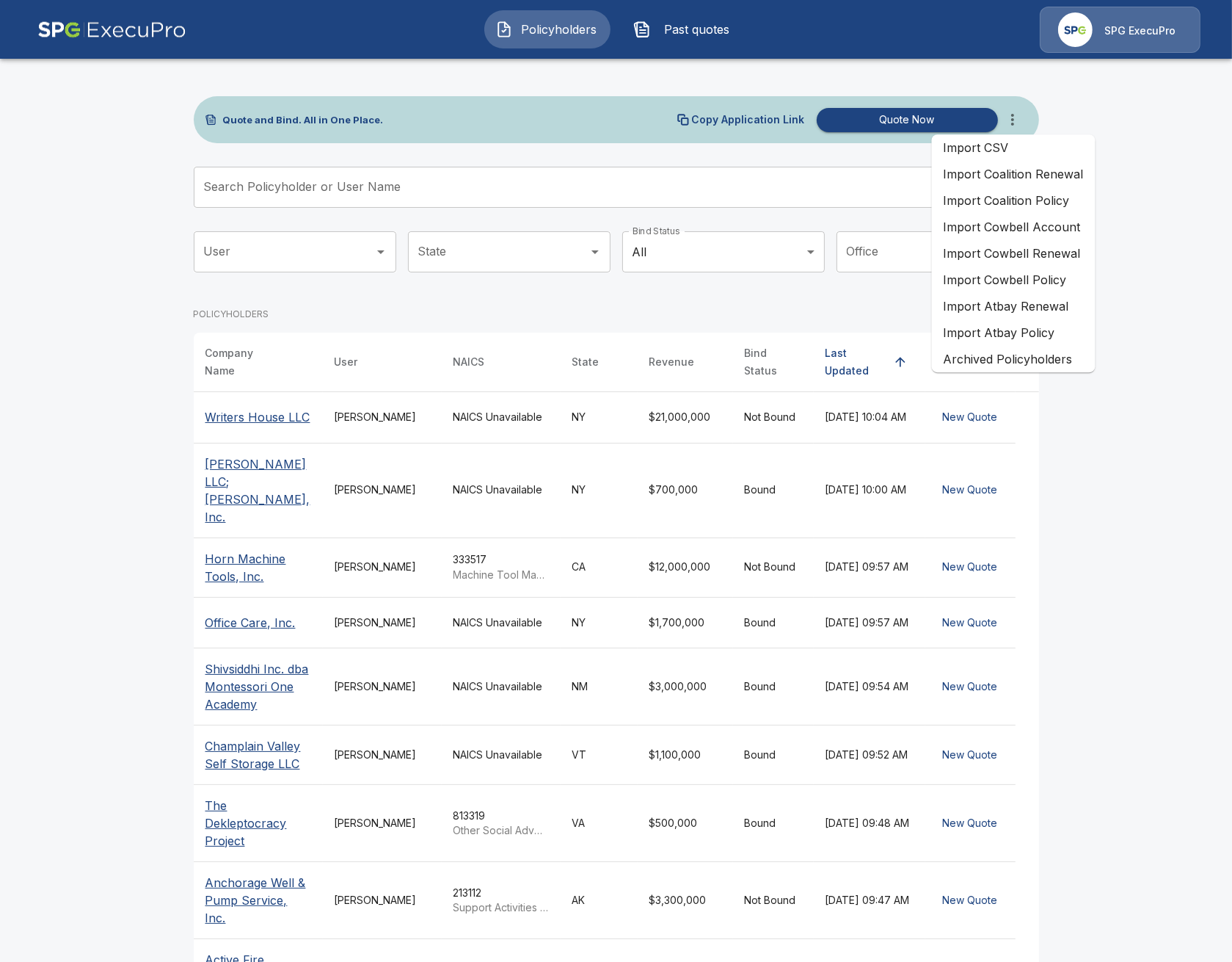
click at [1048, 183] on li "Import Coalition Renewal" at bounding box center [1013, 174] width 164 height 26
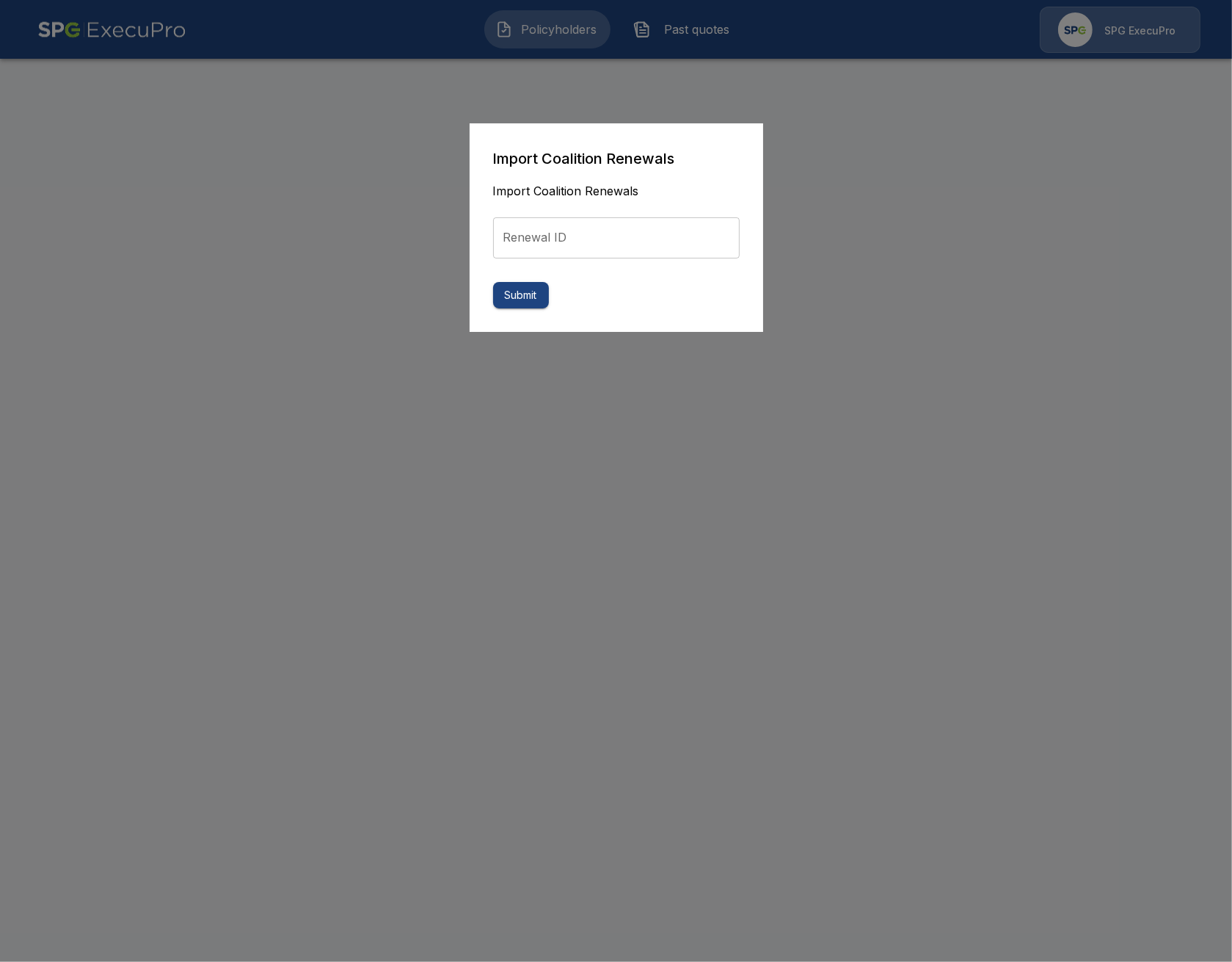
click at [618, 231] on input "Renewal ID" at bounding box center [616, 238] width 247 height 42
paste input "**********"
type input "**********"
click at [520, 308] on button "Submit" at bounding box center [521, 295] width 56 height 27
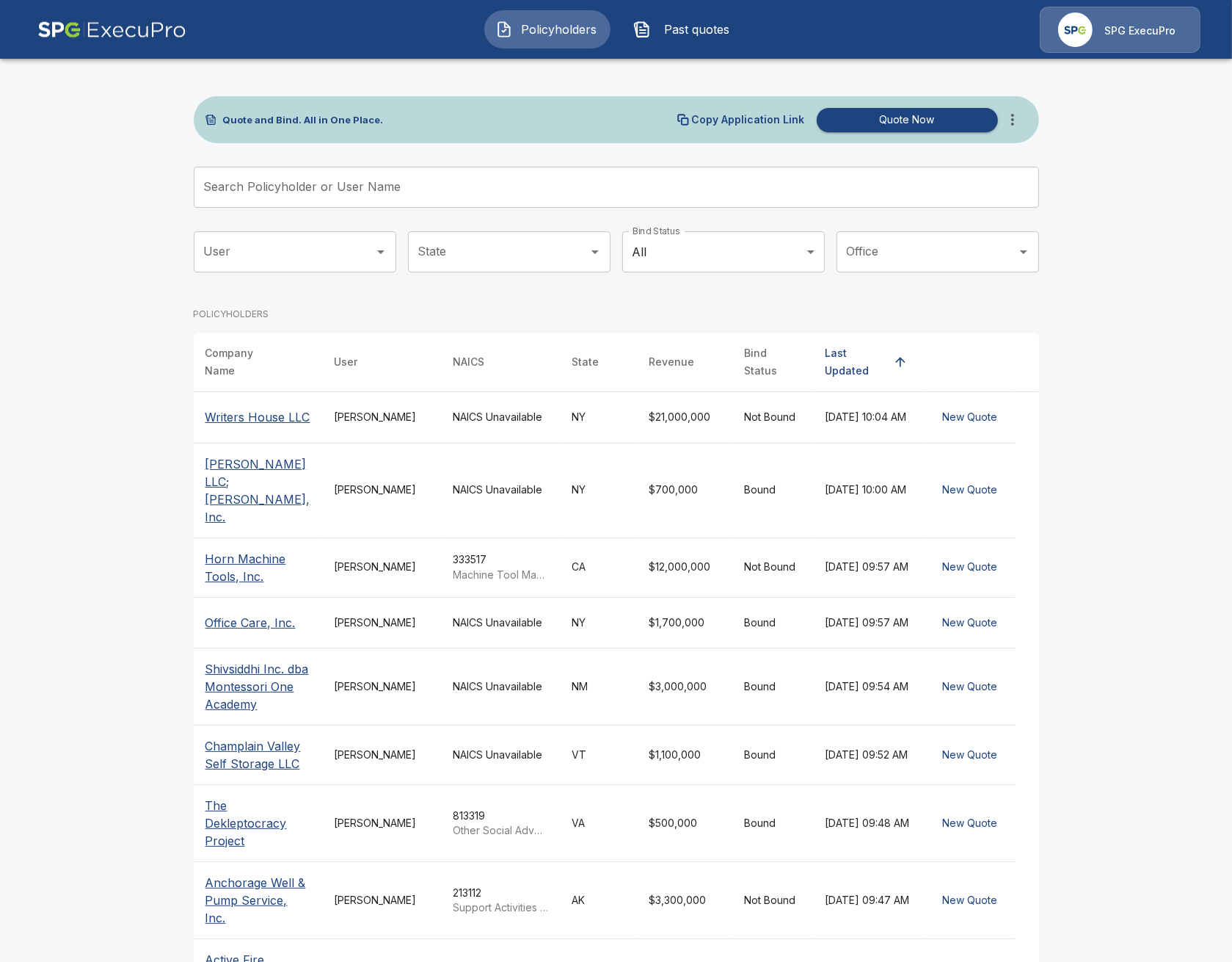
click at [267, 400] on th "Writers House LLC" at bounding box center [258, 418] width 129 height 51
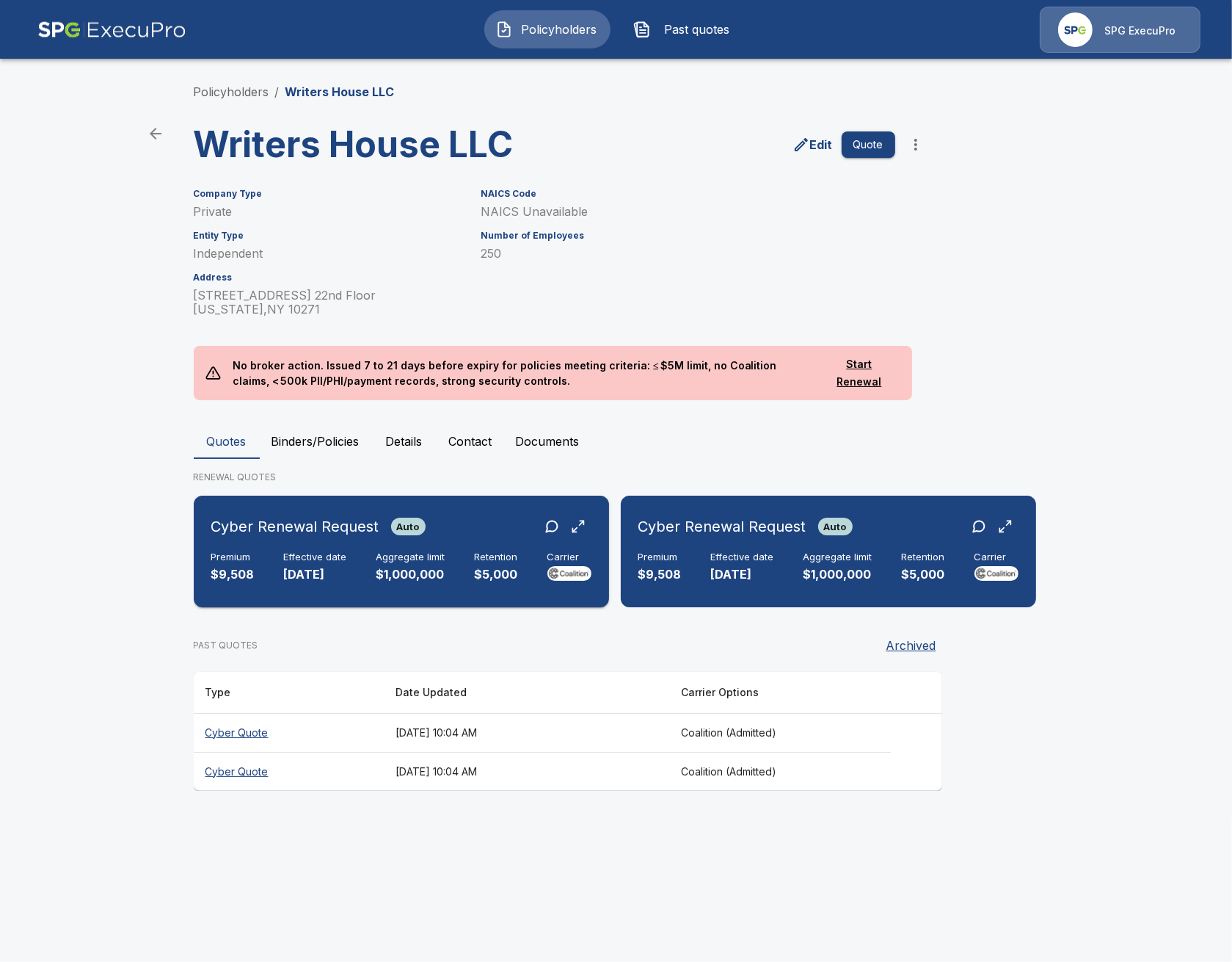
click at [391, 588] on div "Cyber Renewal Request Auto Premium $9,508 Effective date 11/23/2024 Aggregate l…" at bounding box center [401, 551] width 404 height 100
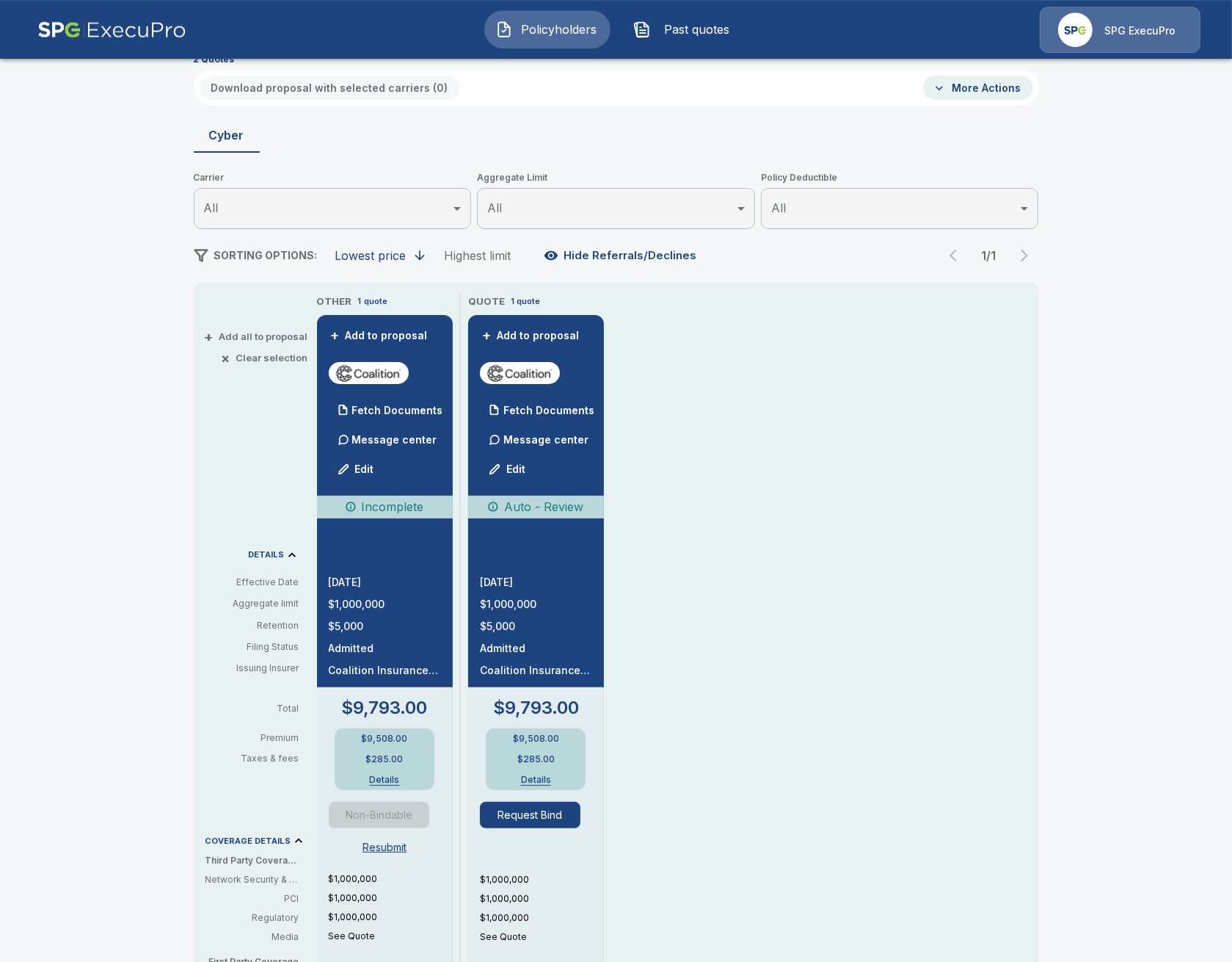
scroll to position [85, 0]
drag, startPoint x: 336, startPoint y: 577, endPoint x: 360, endPoint y: 579, distance: 24.1
click at [360, 579] on div "+ Add to proposal Fetch Documents Message center Edit Incomplete 11/23/2024 $1,…" at bounding box center [385, 784] width 136 height 937
click at [372, 580] on p "11/23/2024" at bounding box center [385, 583] width 112 height 11
click at [351, 583] on p "11/23/2024" at bounding box center [385, 583] width 112 height 11
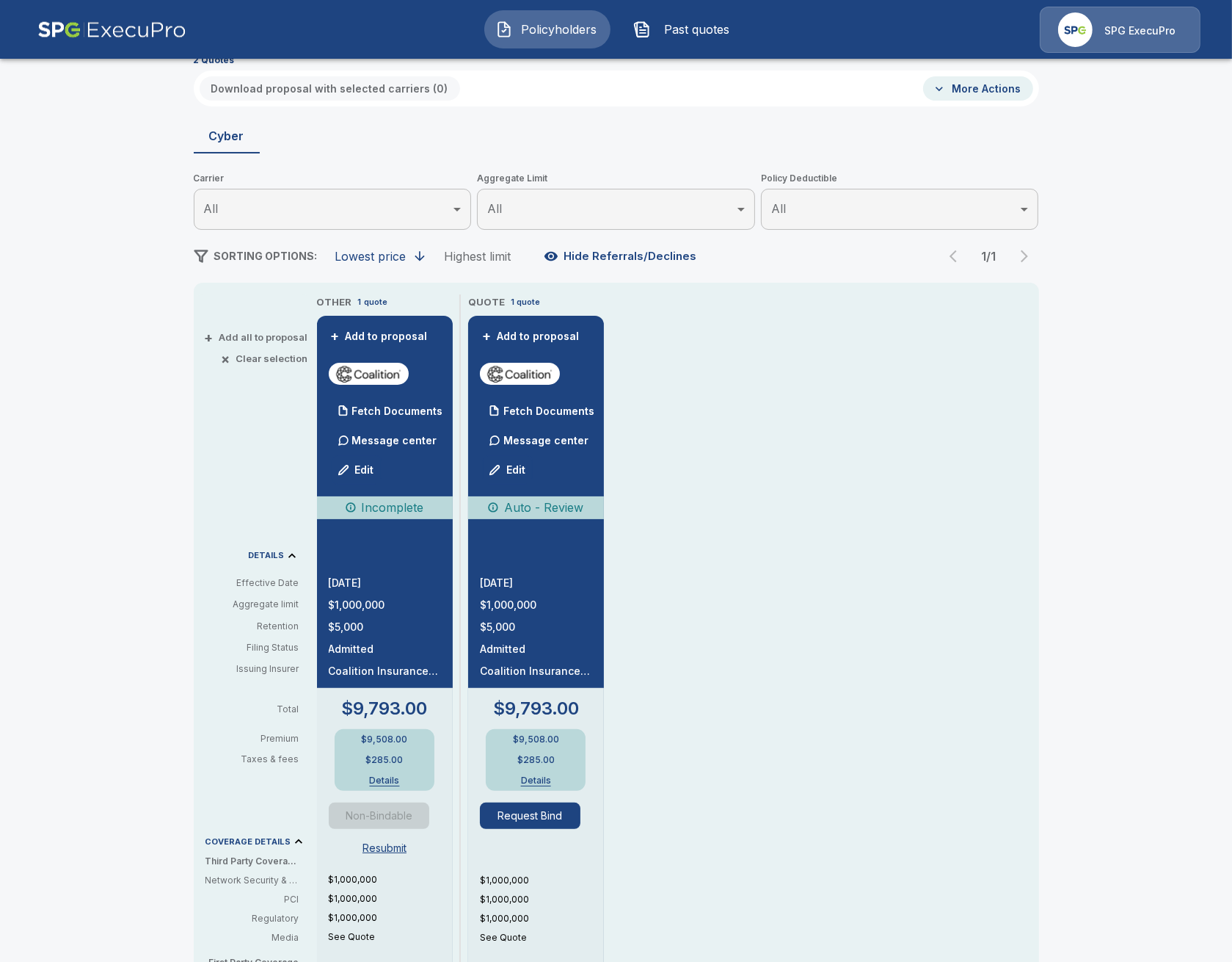
click at [351, 582] on p "11/23/2024" at bounding box center [385, 583] width 112 height 11
drag, startPoint x: 337, startPoint y: 577, endPoint x: 377, endPoint y: 584, distance: 40.6
click at [356, 579] on p "11/23/2024" at bounding box center [385, 583] width 112 height 11
click at [374, 582] on p "11/23/2024" at bounding box center [385, 583] width 112 height 11
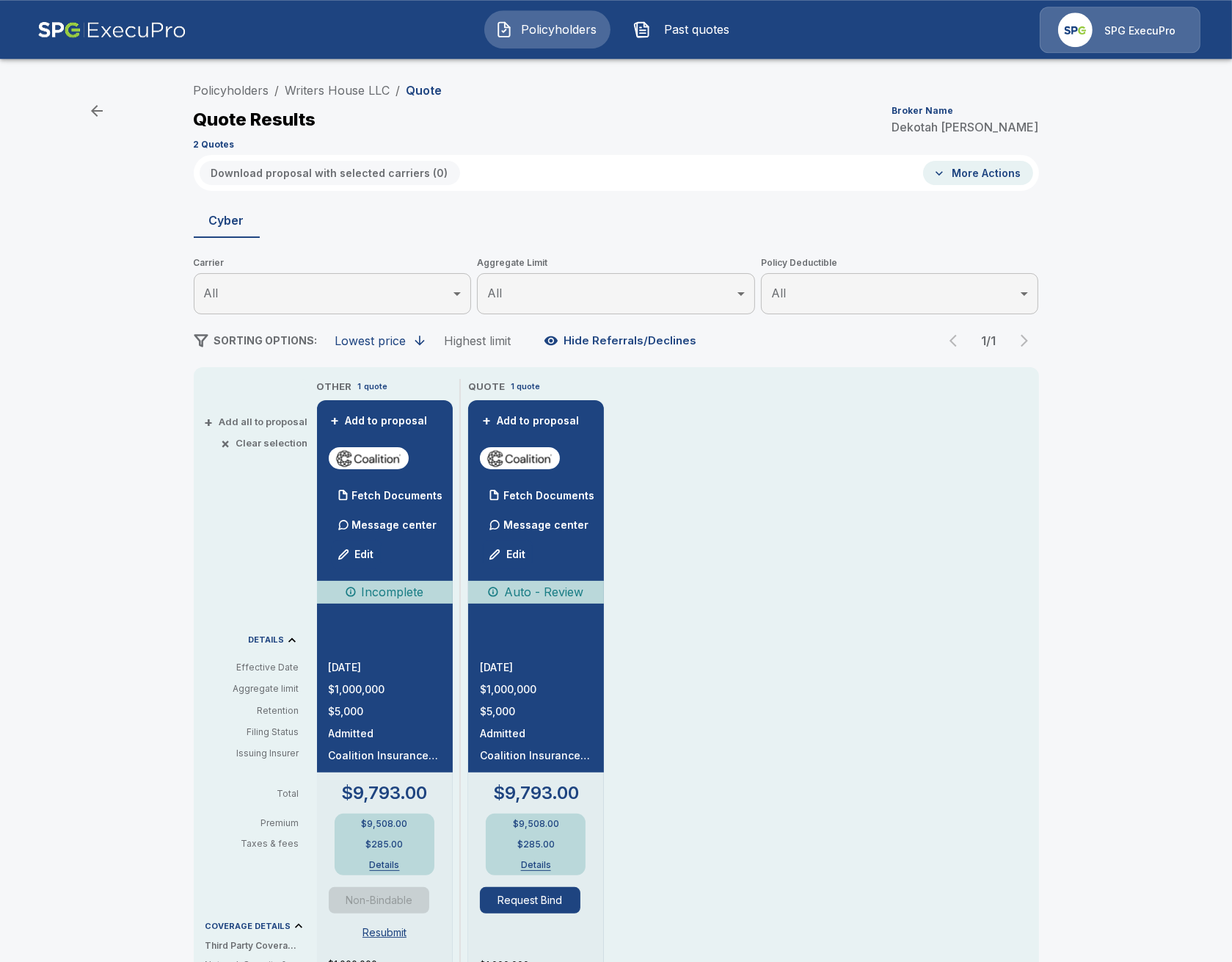
scroll to position [0, 0]
click at [340, 98] on li "Writers House LLC" at bounding box center [338, 90] width 105 height 18
click at [337, 94] on link "Writers House LLC" at bounding box center [338, 90] width 105 height 15
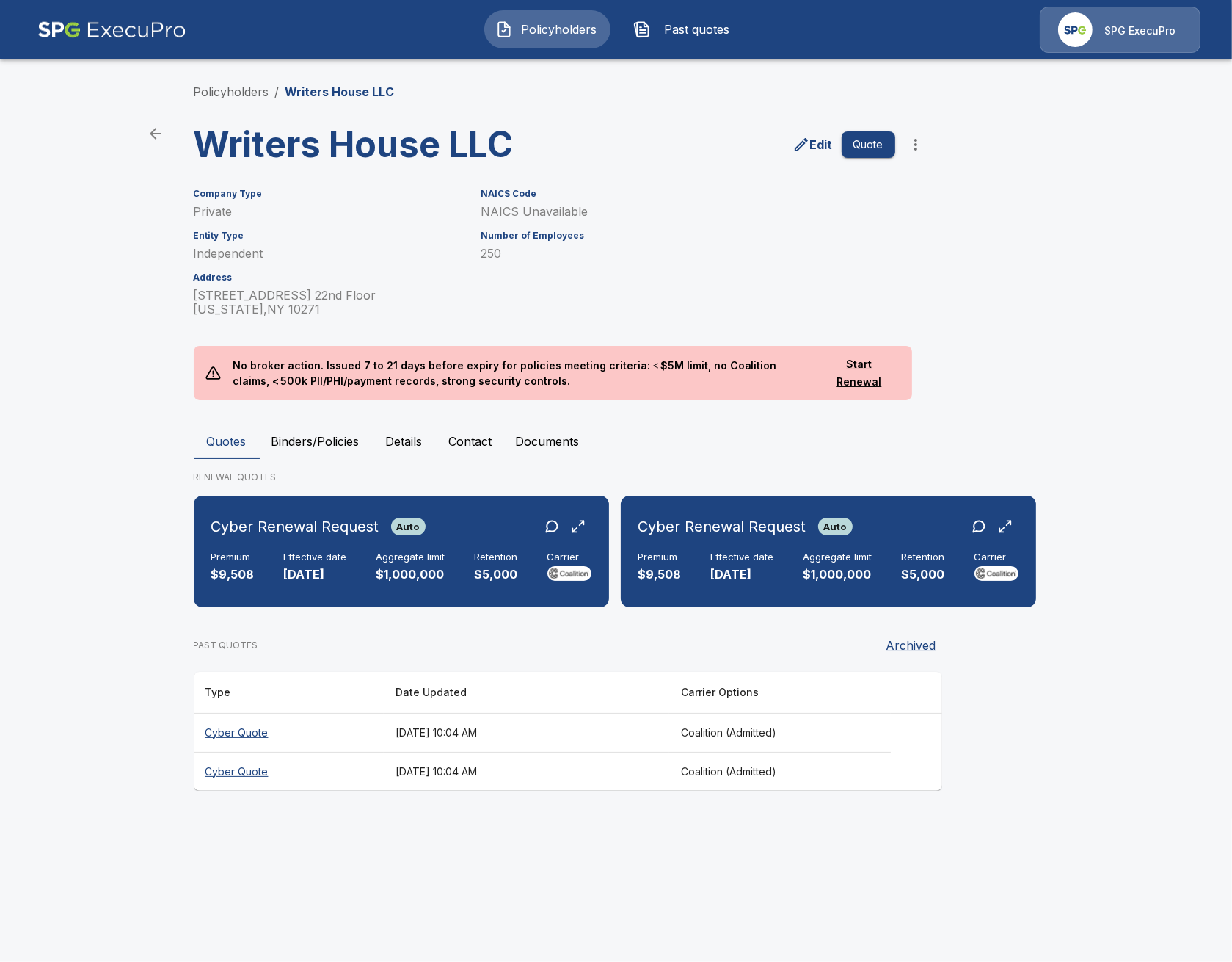
click at [336, 448] on button "Binders/Policies" at bounding box center [315, 440] width 111 height 35
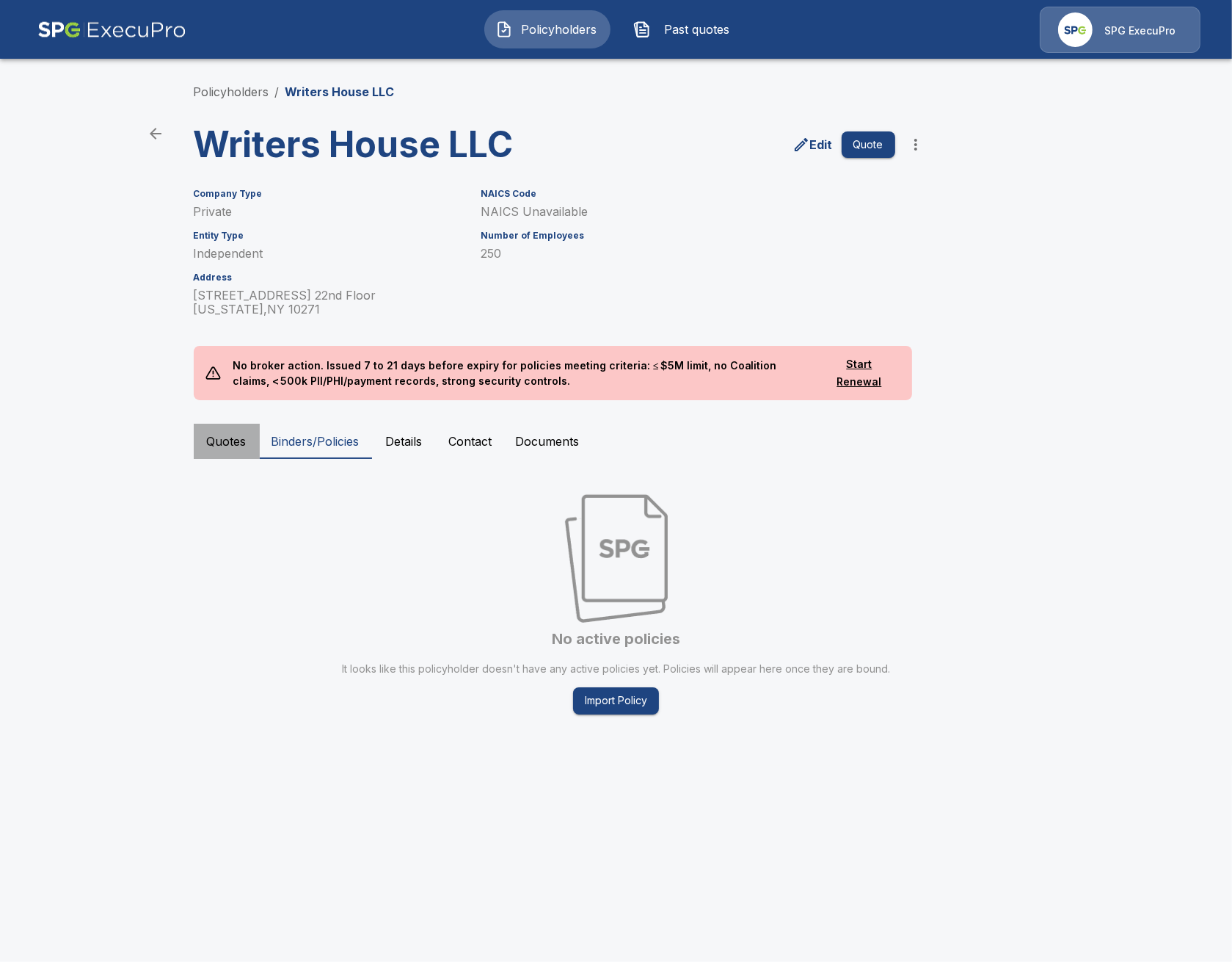
click at [232, 449] on button "Quotes" at bounding box center [226, 440] width 66 height 35
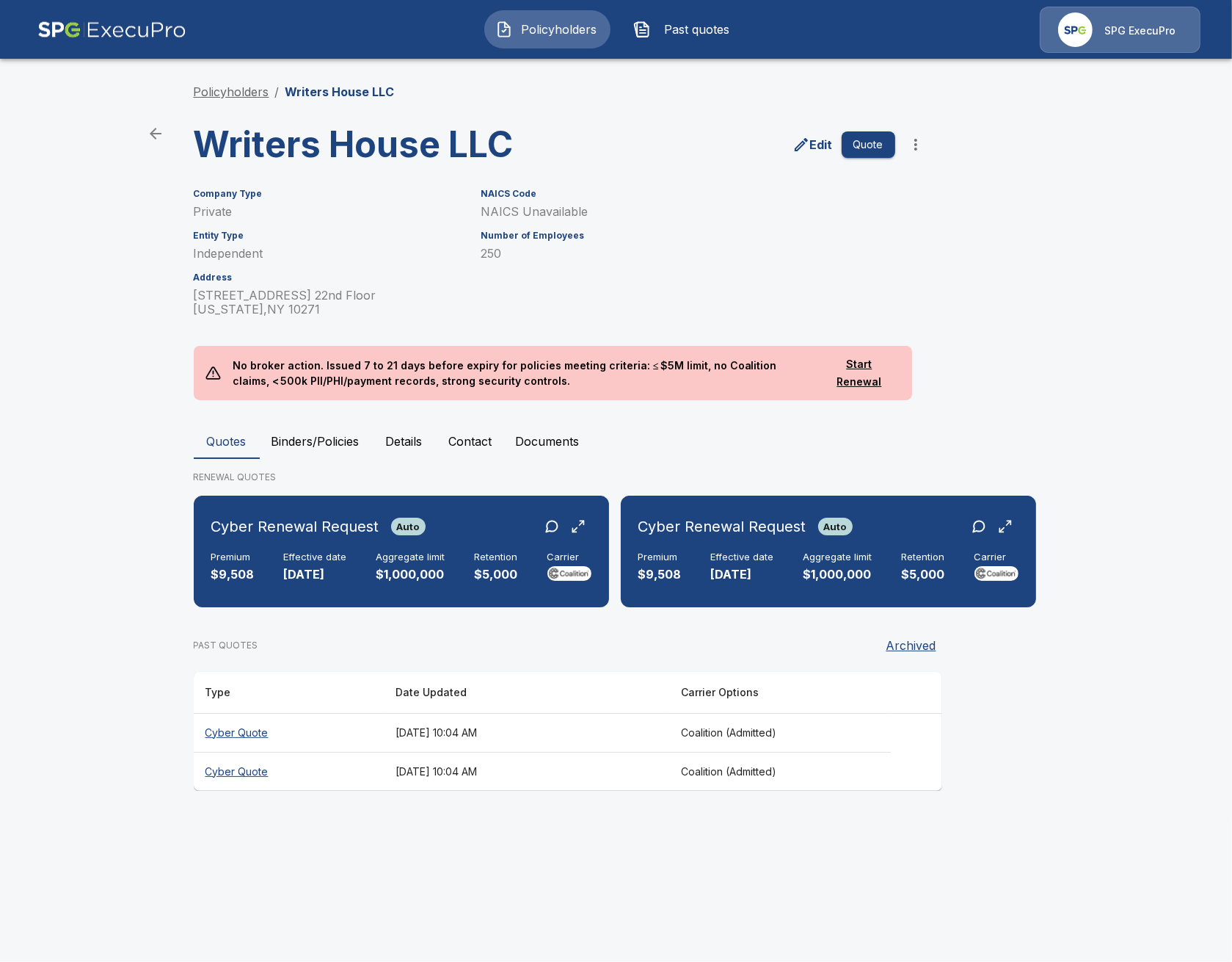
click at [228, 95] on link "Policyholders" at bounding box center [231, 92] width 76 height 15
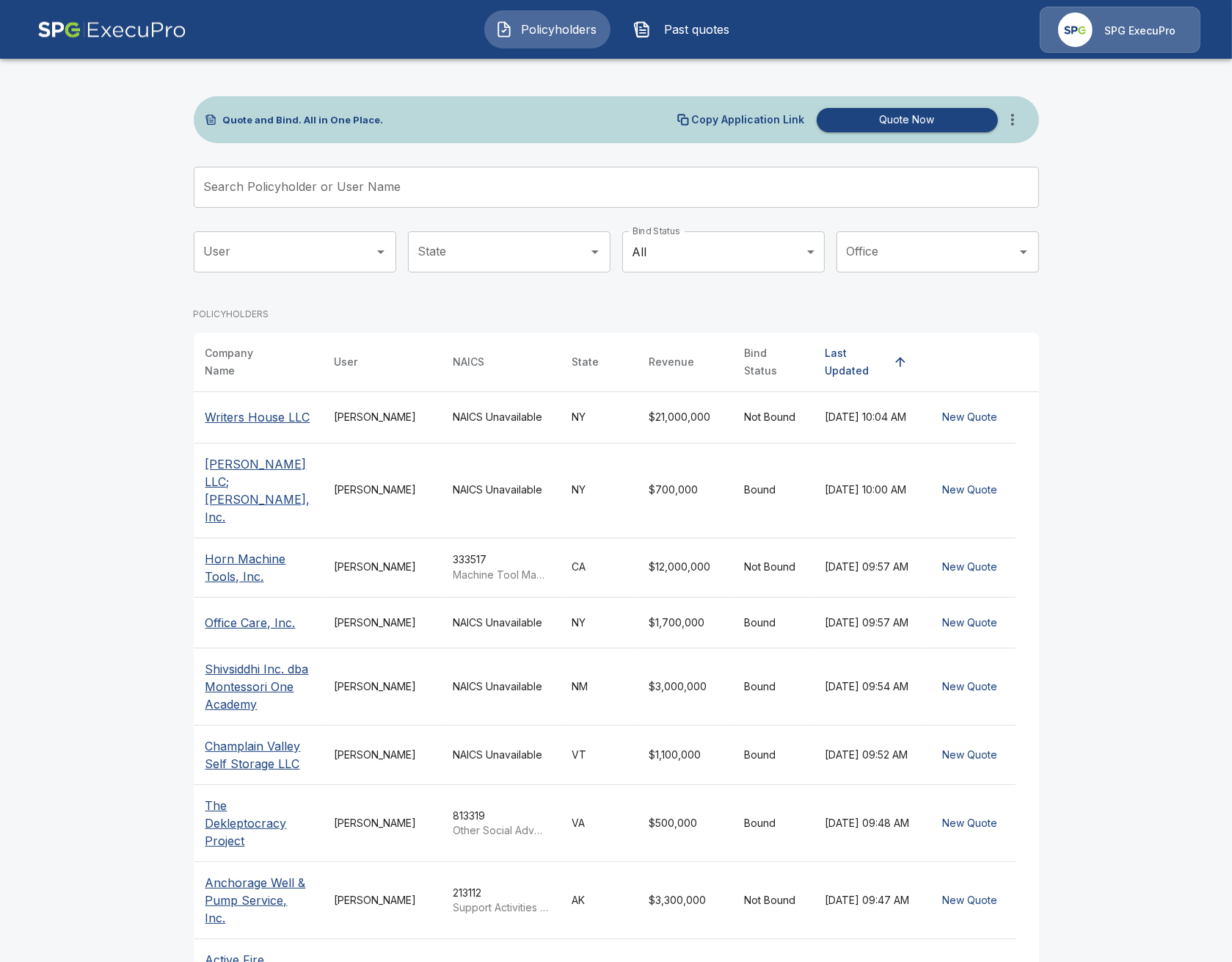
click at [1021, 135] on div "Quote and Bind. All in One Place. Copy Application Link Quote Now" at bounding box center [616, 120] width 845 height 47
click at [1017, 129] on button "more" at bounding box center [1013, 120] width 29 height 29
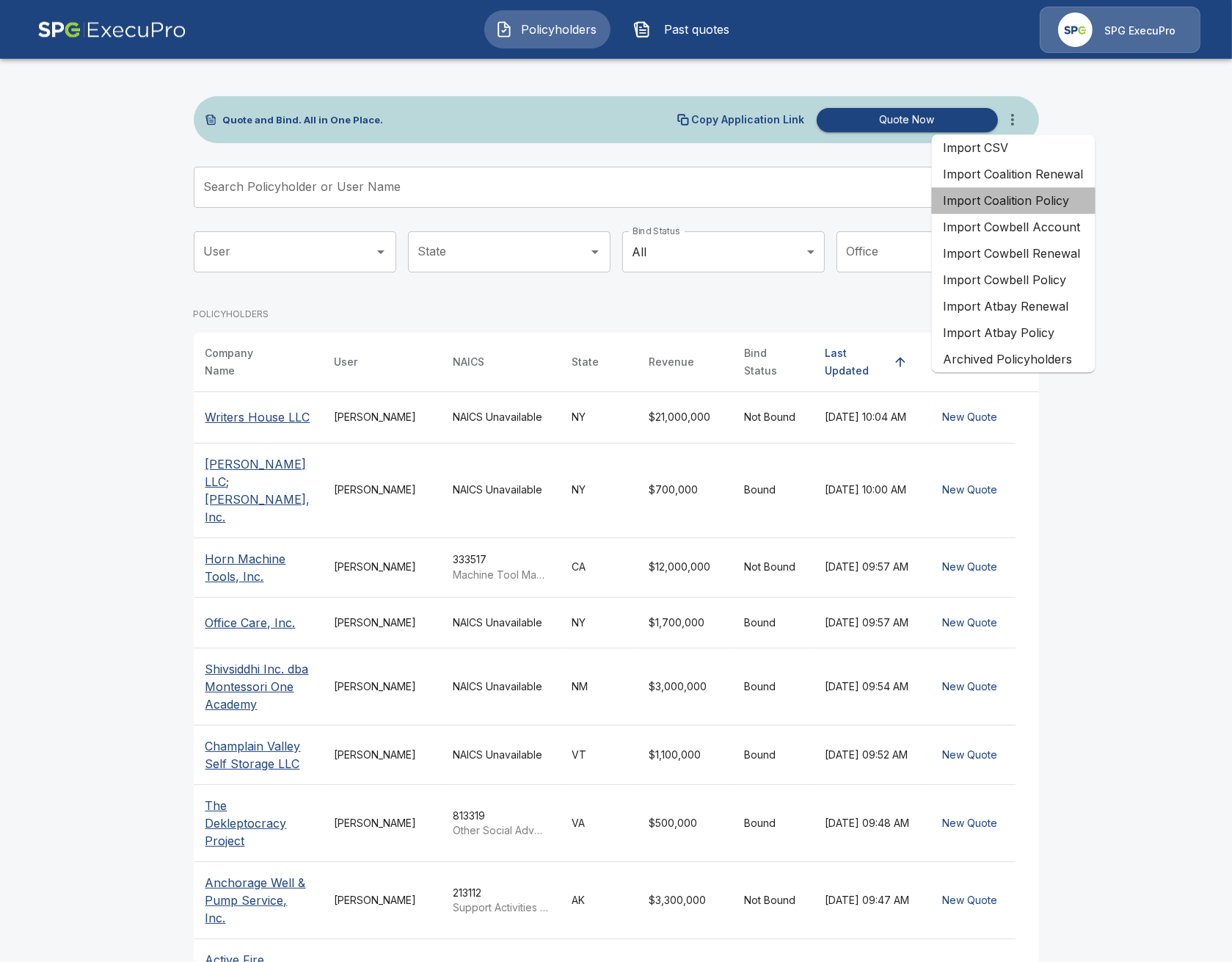
click at [1059, 195] on li "Import Coalition Policy" at bounding box center [1013, 200] width 164 height 26
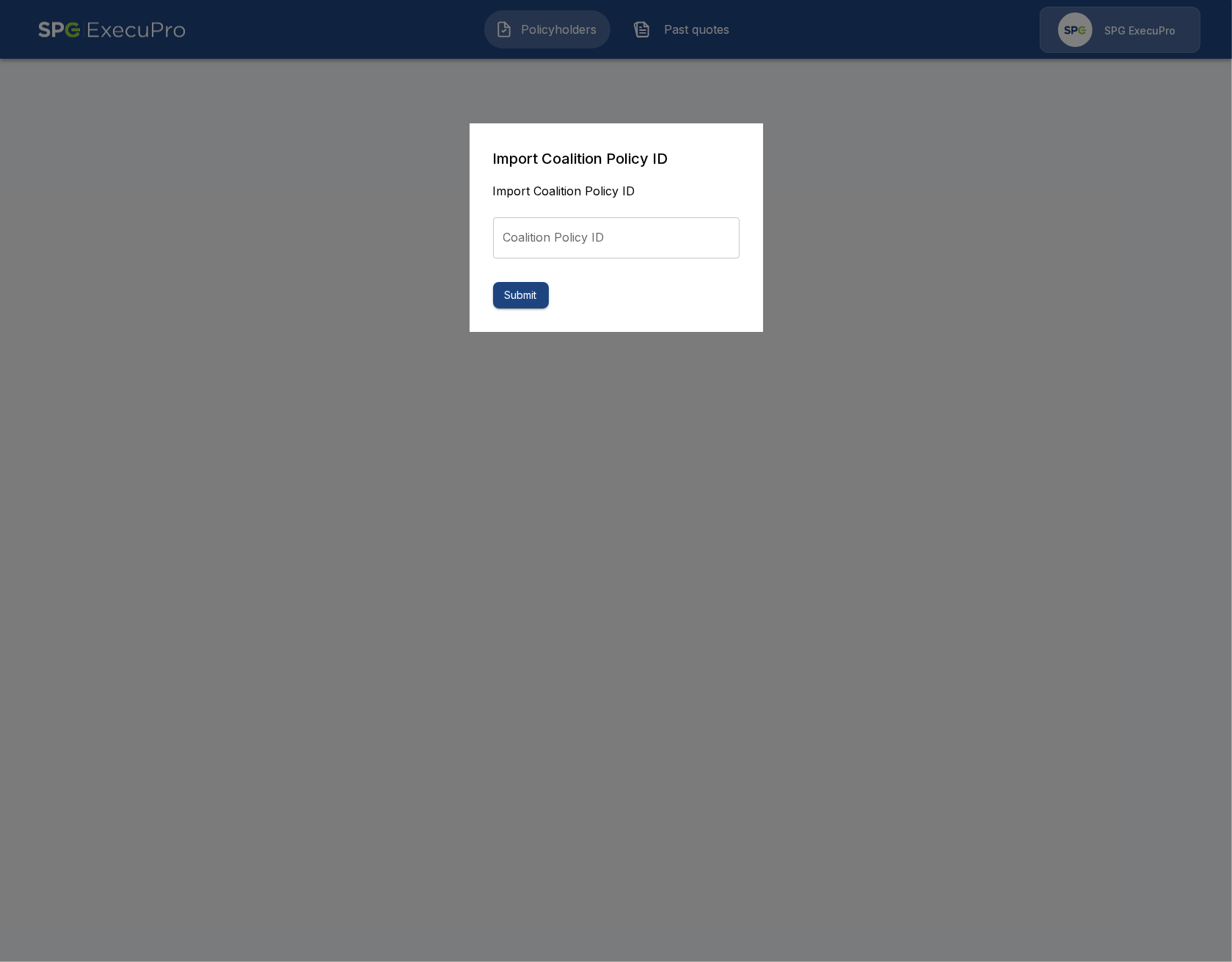
click at [535, 228] on input "Coalition Policy ID" at bounding box center [616, 238] width 247 height 42
paste input "**********"
type input "**********"
click at [515, 292] on button "Submit" at bounding box center [521, 295] width 56 height 27
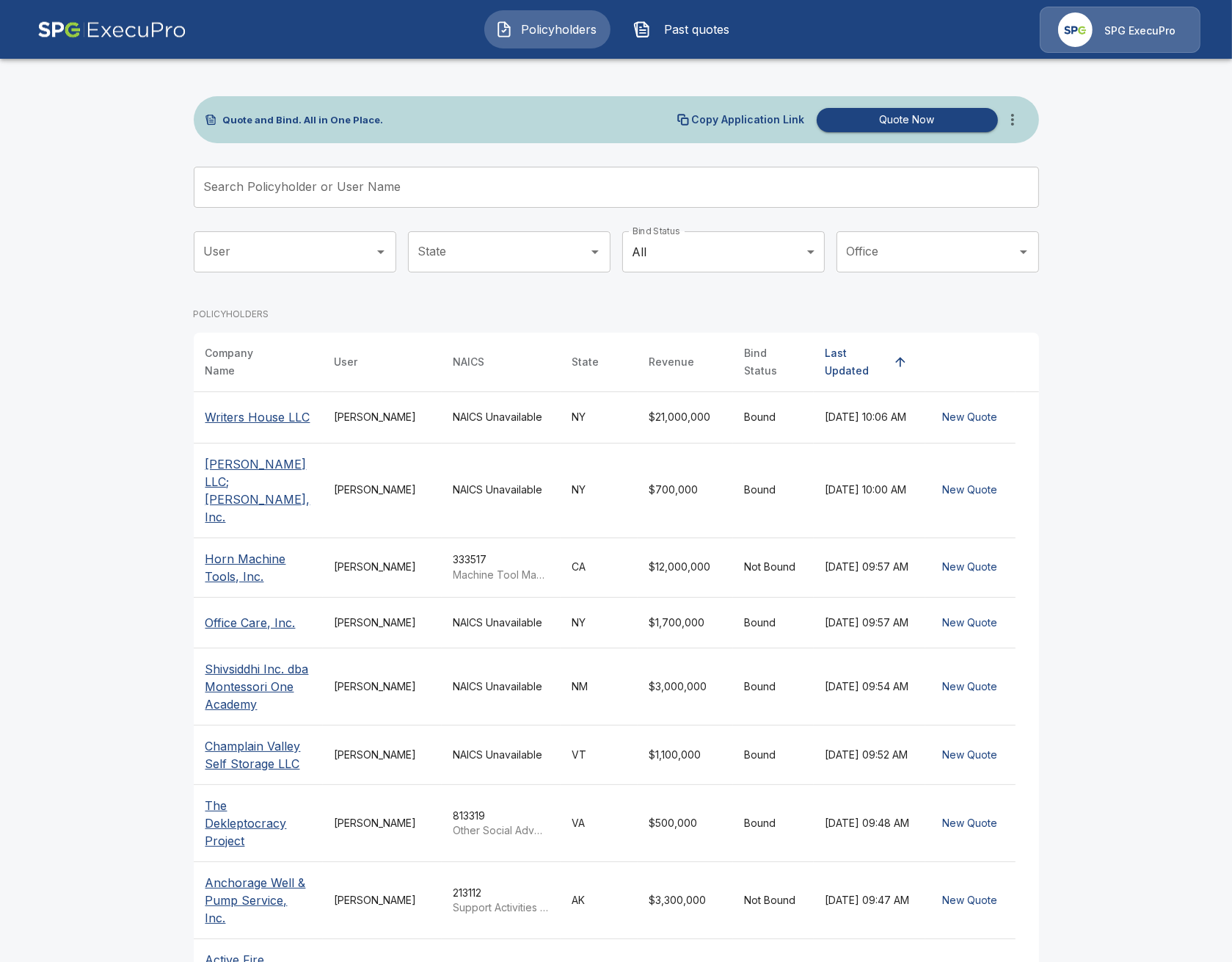
click at [243, 408] on p "Writers House LLC" at bounding box center [258, 417] width 105 height 18
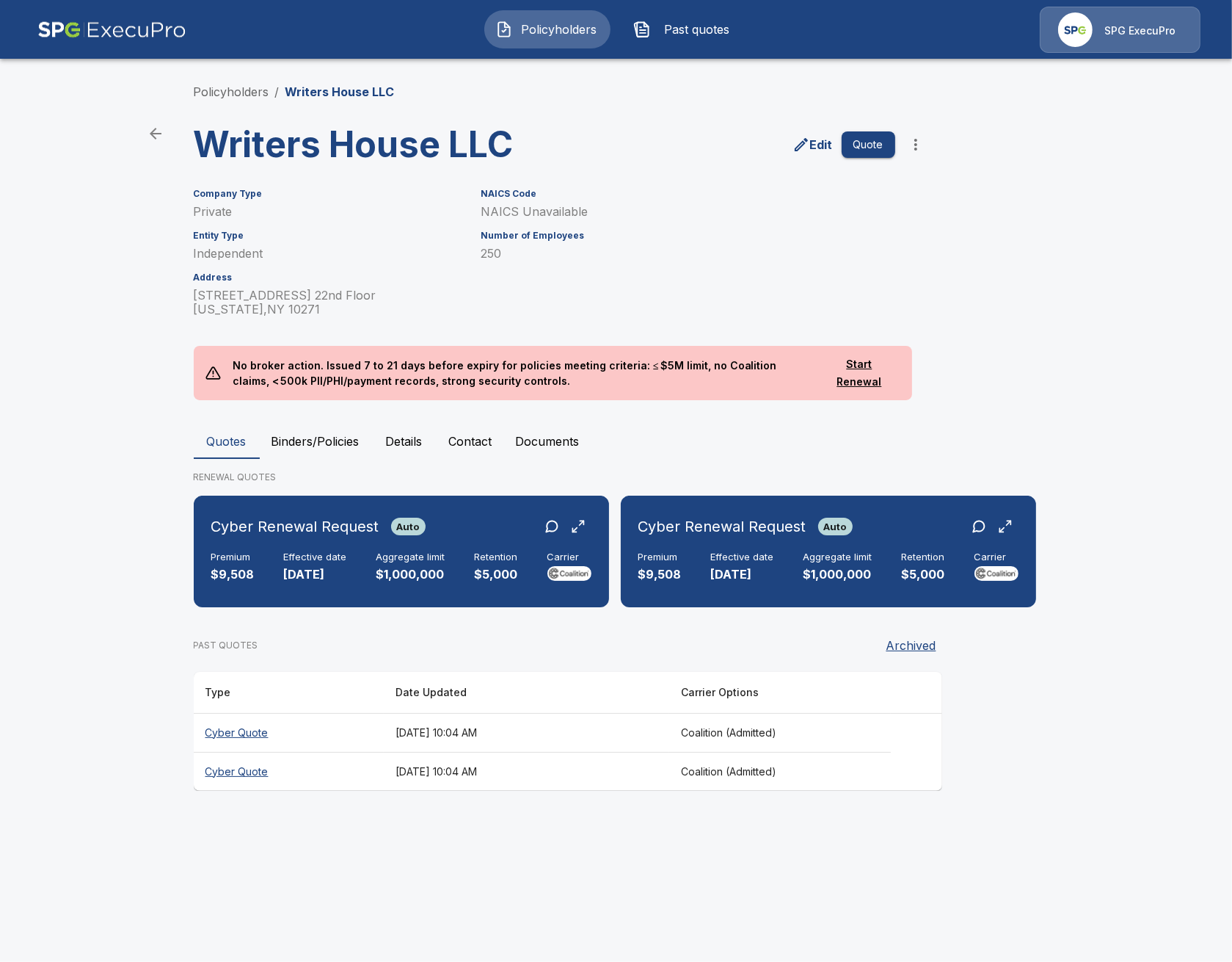
click at [304, 445] on button "Binders/Policies" at bounding box center [315, 440] width 111 height 35
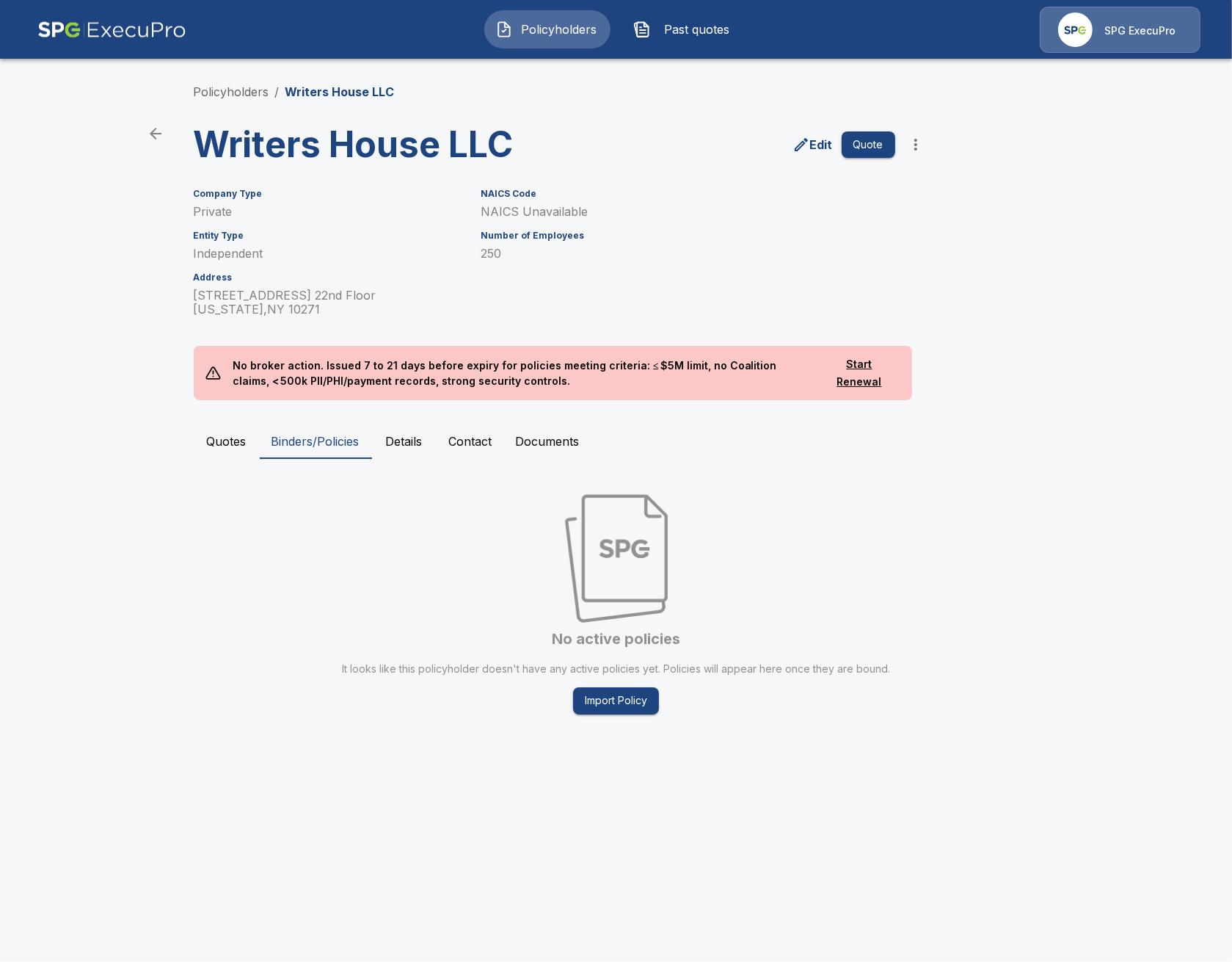
click at [225, 448] on button "Quotes" at bounding box center [226, 440] width 66 height 35
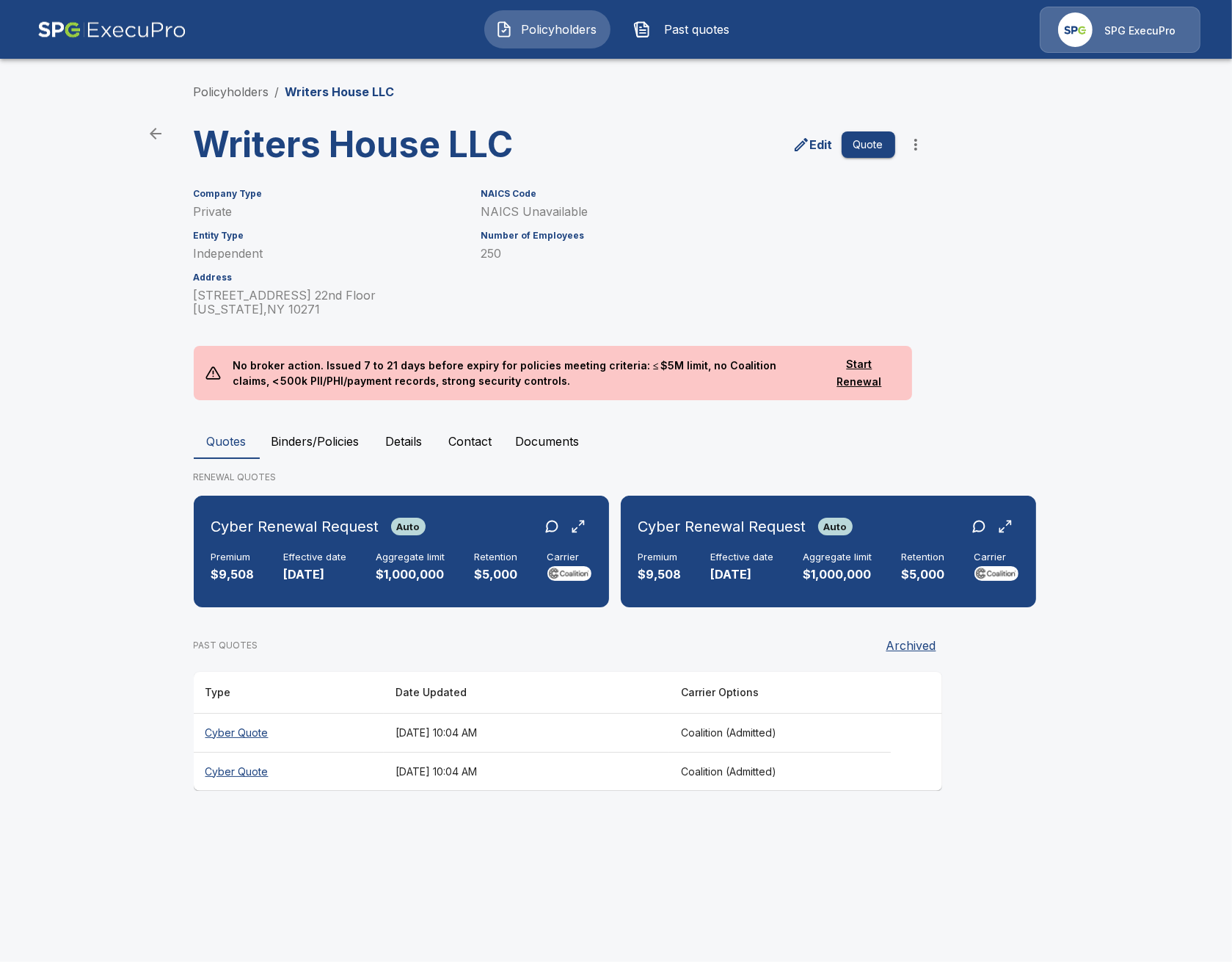
click at [924, 153] on button "more" at bounding box center [916, 145] width 29 height 29
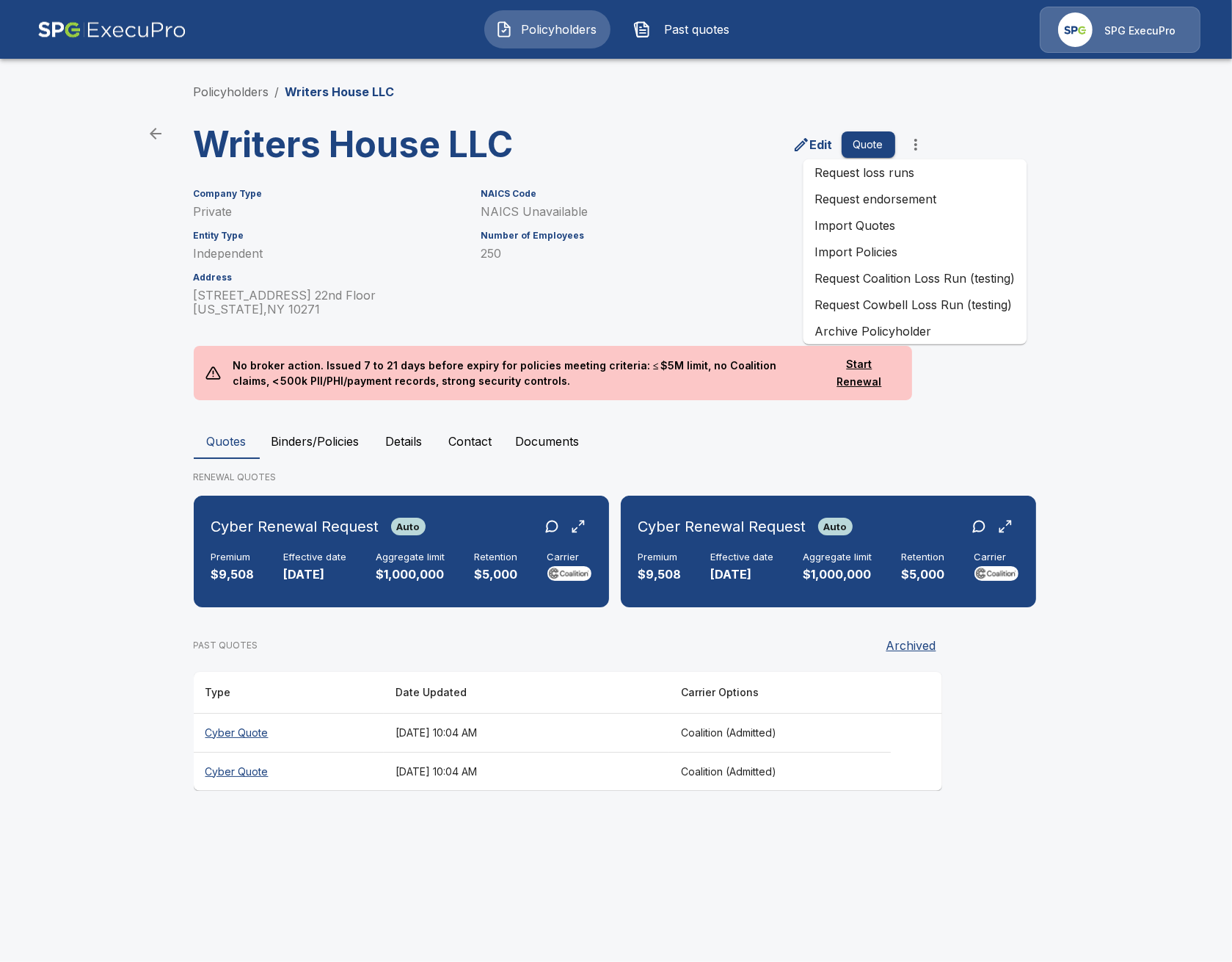
drag, startPoint x: 330, startPoint y: 107, endPoint x: 297, endPoint y: 104, distance: 33.1
click at [329, 107] on div "Policyholders / Writers House LLC Writers House LLC Edit Quote Company Type Pri…" at bounding box center [616, 437] width 880 height 763
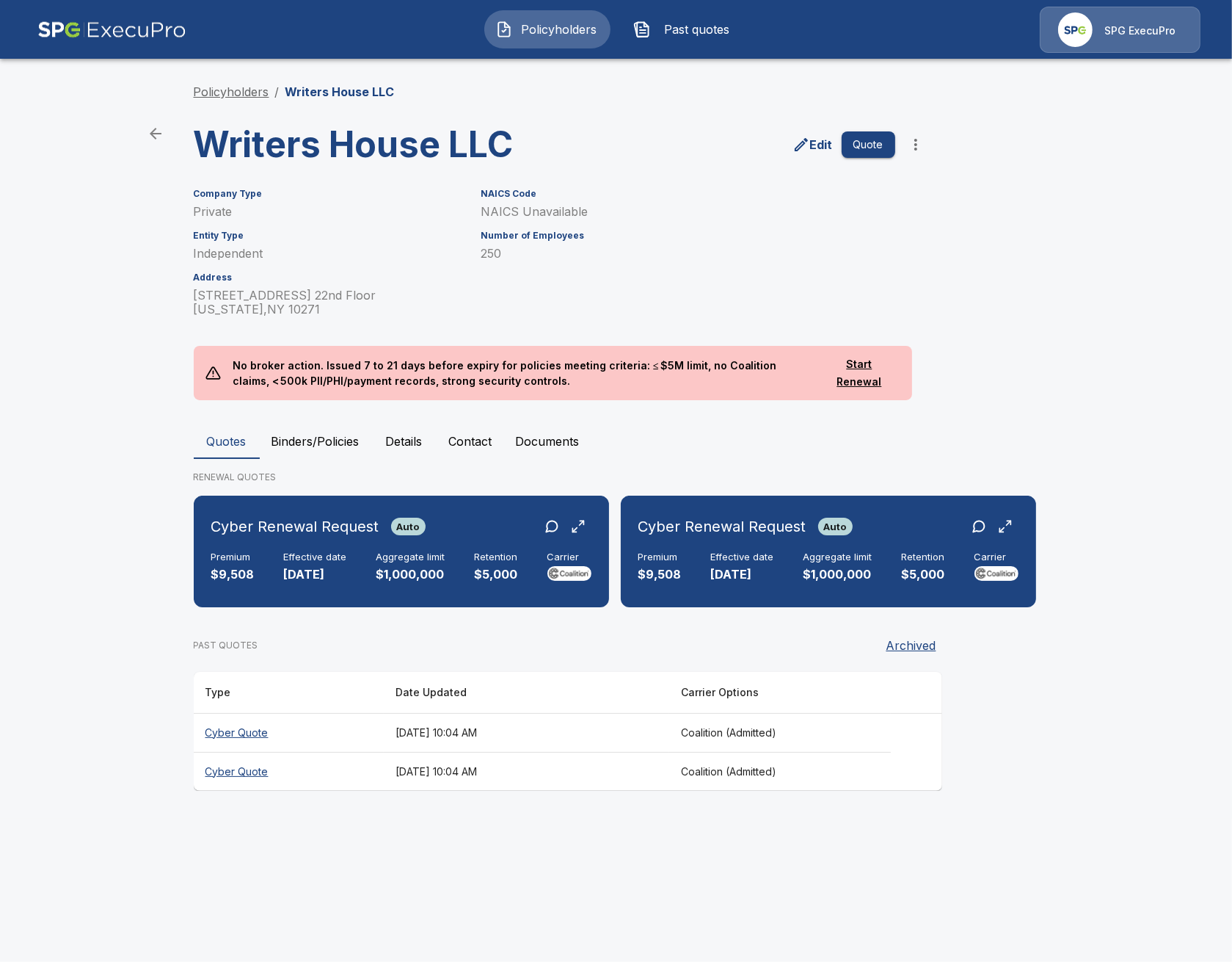
drag, startPoint x: 273, startPoint y: 99, endPoint x: 257, endPoint y: 94, distance: 16.8
click at [264, 98] on ol "Policyholders / Writers House LLC" at bounding box center [294, 92] width 201 height 18
click at [257, 94] on link "Policyholders" at bounding box center [231, 92] width 76 height 15
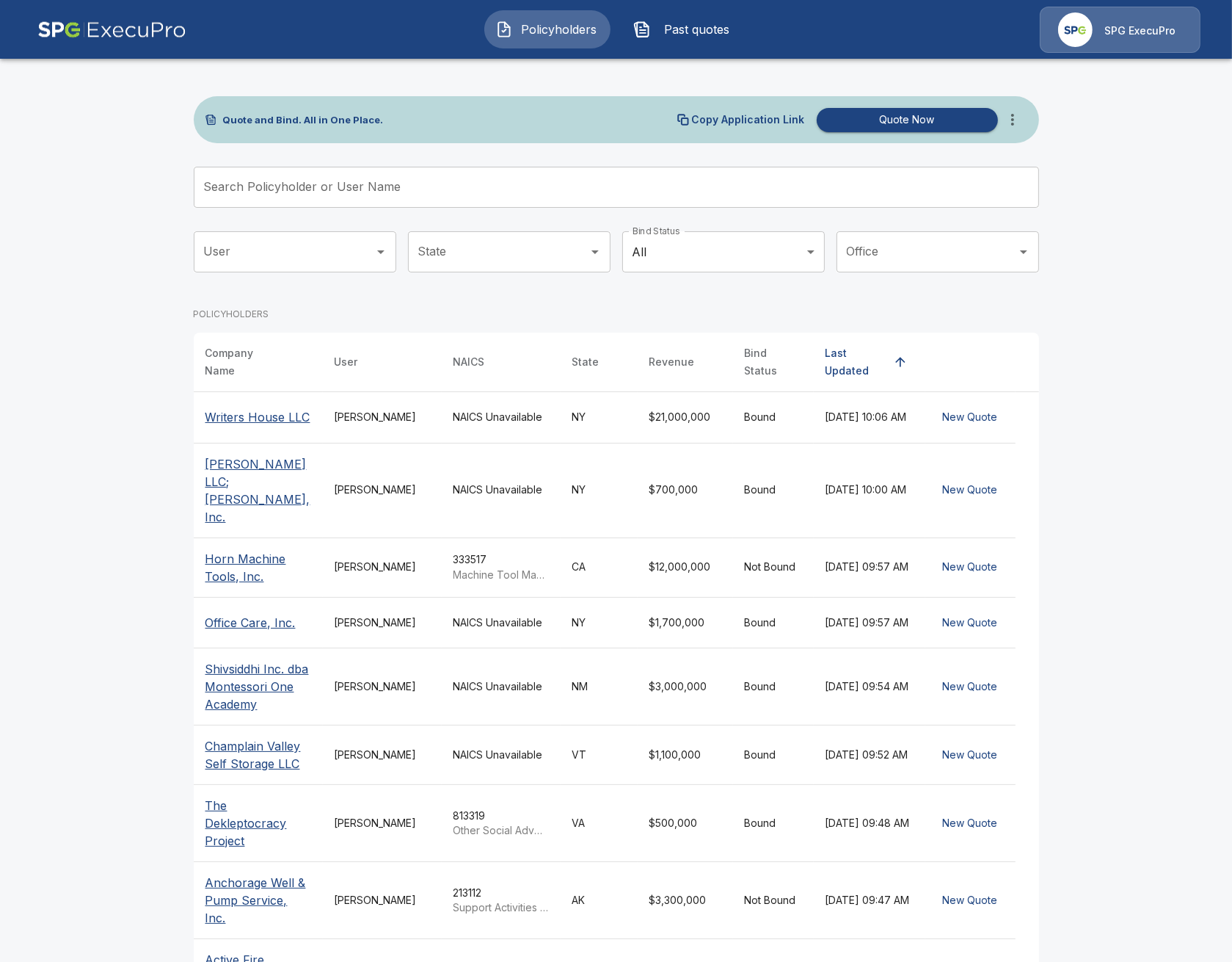
drag, startPoint x: 181, startPoint y: 373, endPoint x: 451, endPoint y: 330, distance: 273.4
click at [193, 369] on div "Quote and Bind. All in One Place. Copy Application Link Quote Now Search Policy…" at bounding box center [616, 597] width 880 height 1084
click at [1012, 120] on icon "more" at bounding box center [1013, 120] width 18 height 18
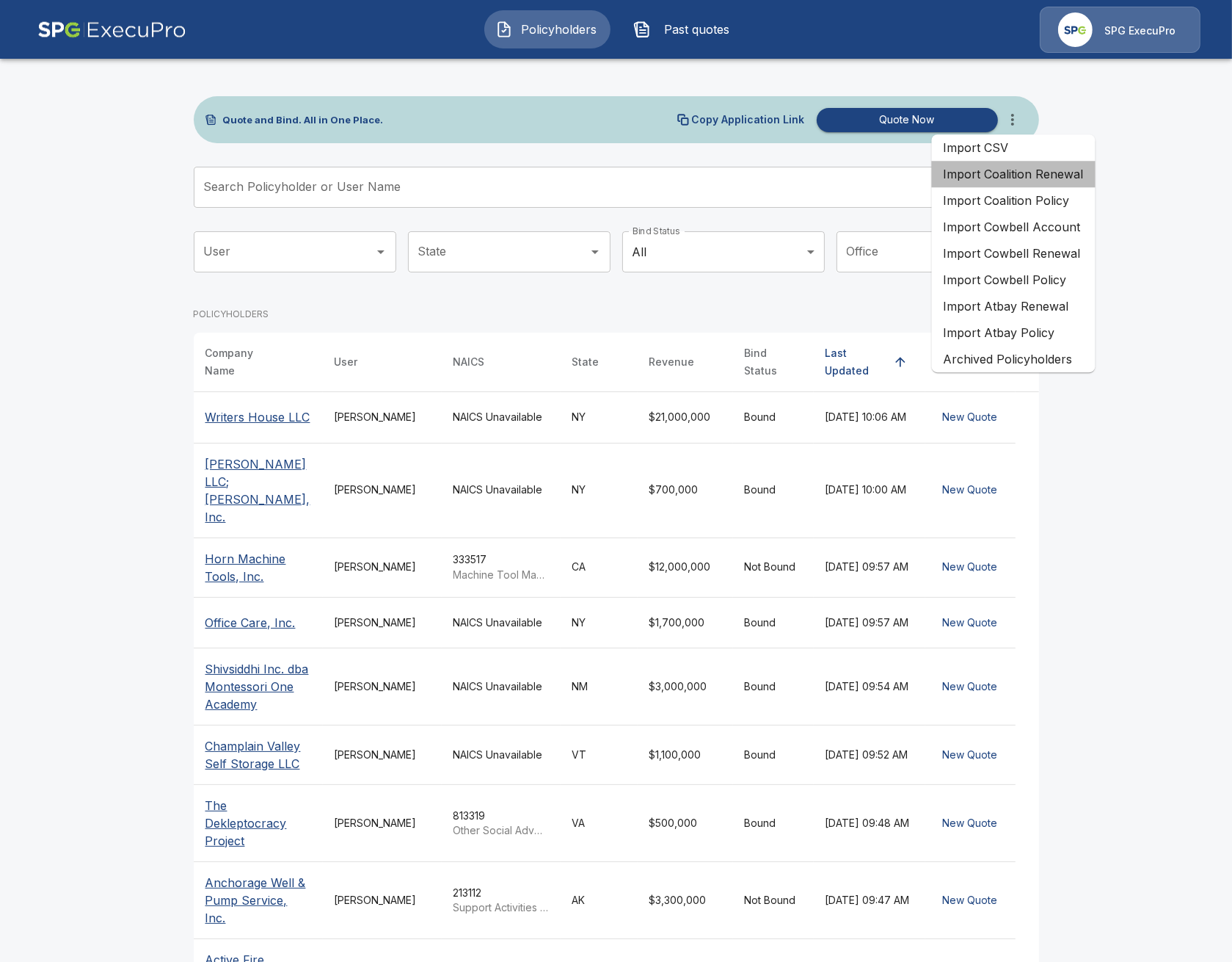
click at [1038, 176] on li "Import Coalition Renewal" at bounding box center [1013, 174] width 164 height 26
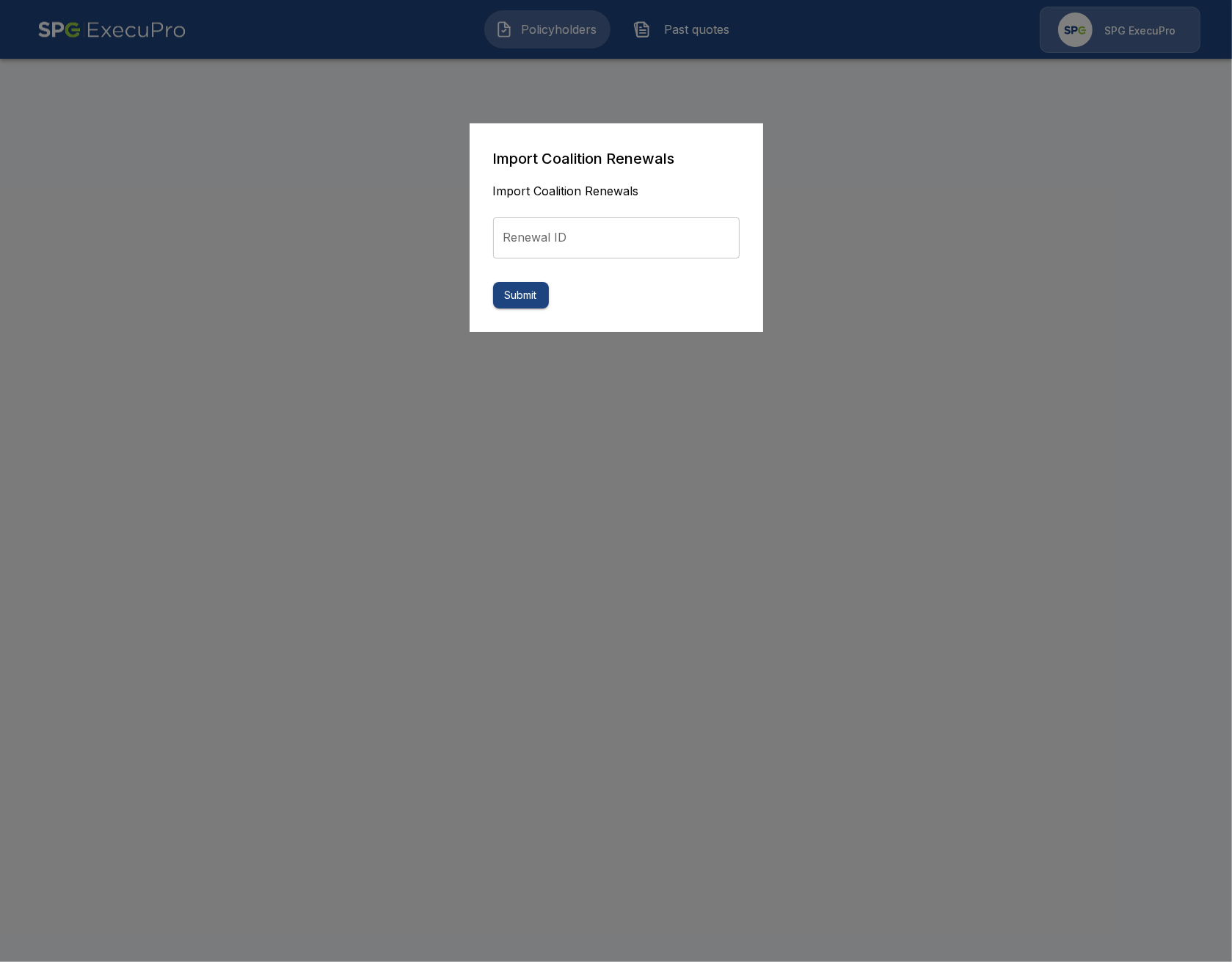
click at [682, 245] on input "Renewal ID" at bounding box center [616, 238] width 247 height 42
click at [900, 225] on div at bounding box center [616, 481] width 1232 height 962
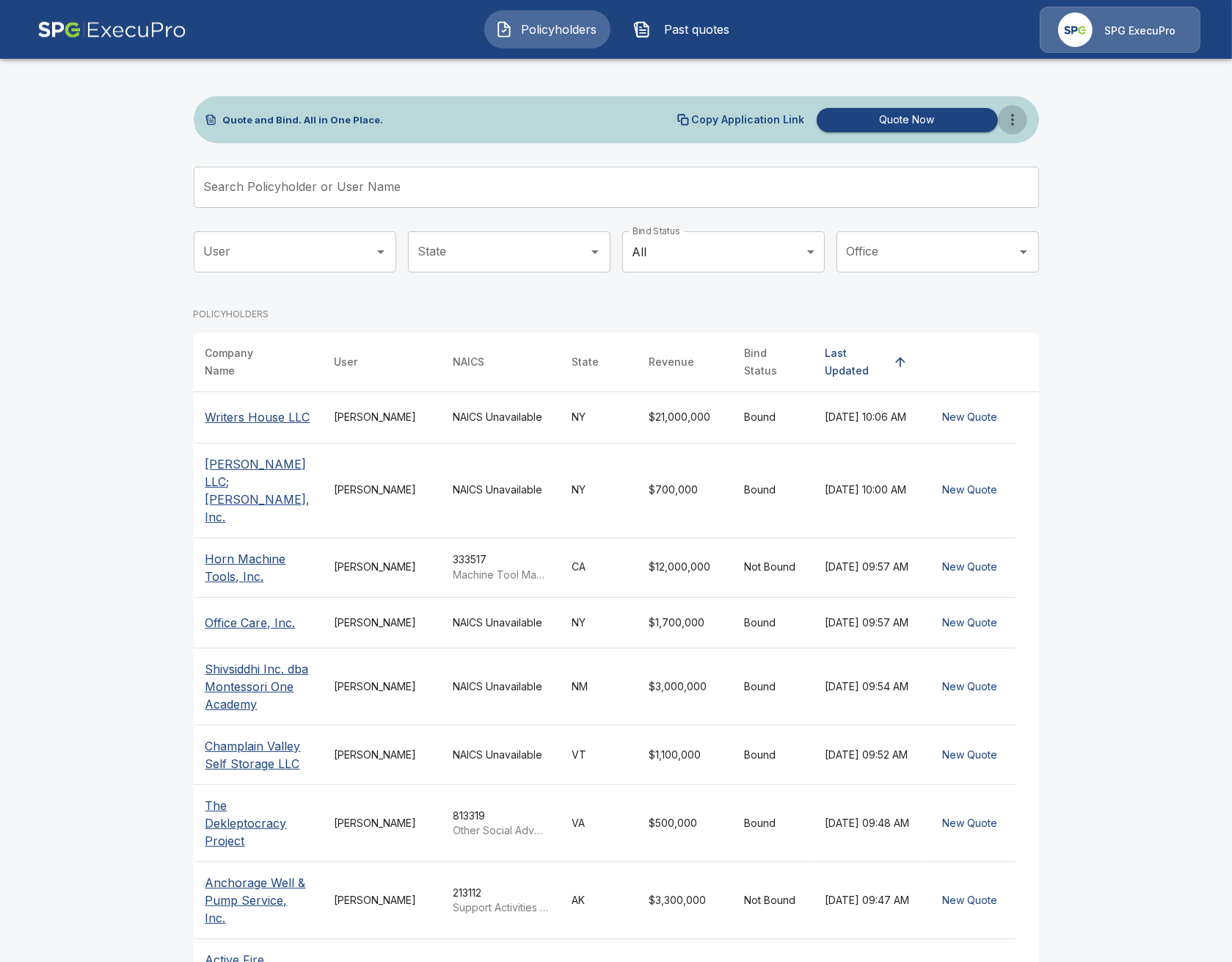
click at [1020, 116] on icon "more" at bounding box center [1013, 120] width 18 height 18
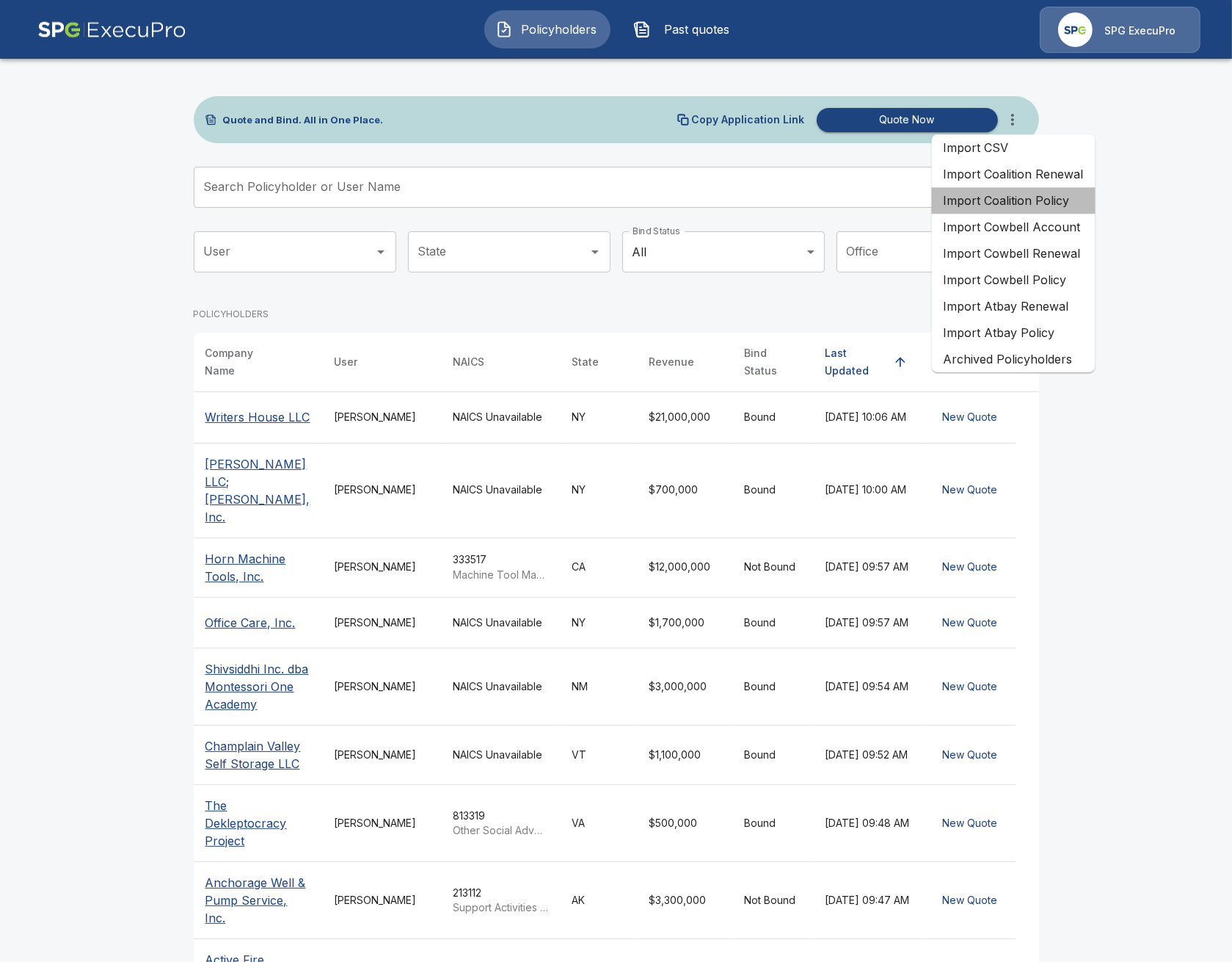
click at [1050, 196] on li "Import Coalition Policy" at bounding box center [1013, 200] width 164 height 26
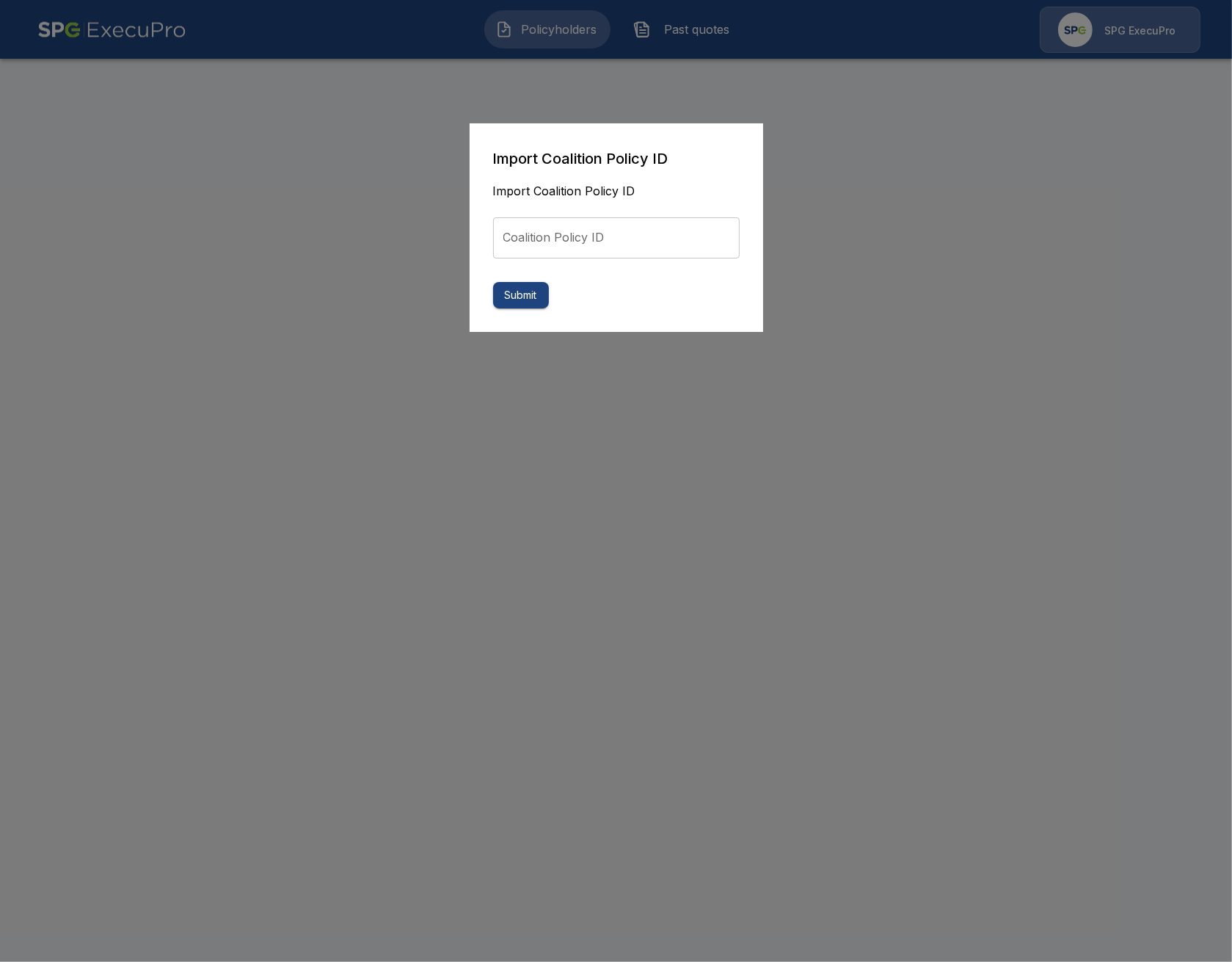
click at [695, 235] on input "Coalition Policy ID" at bounding box center [616, 238] width 247 height 42
paste input "**********"
type input "**********"
click at [523, 302] on button "Submit" at bounding box center [521, 295] width 56 height 27
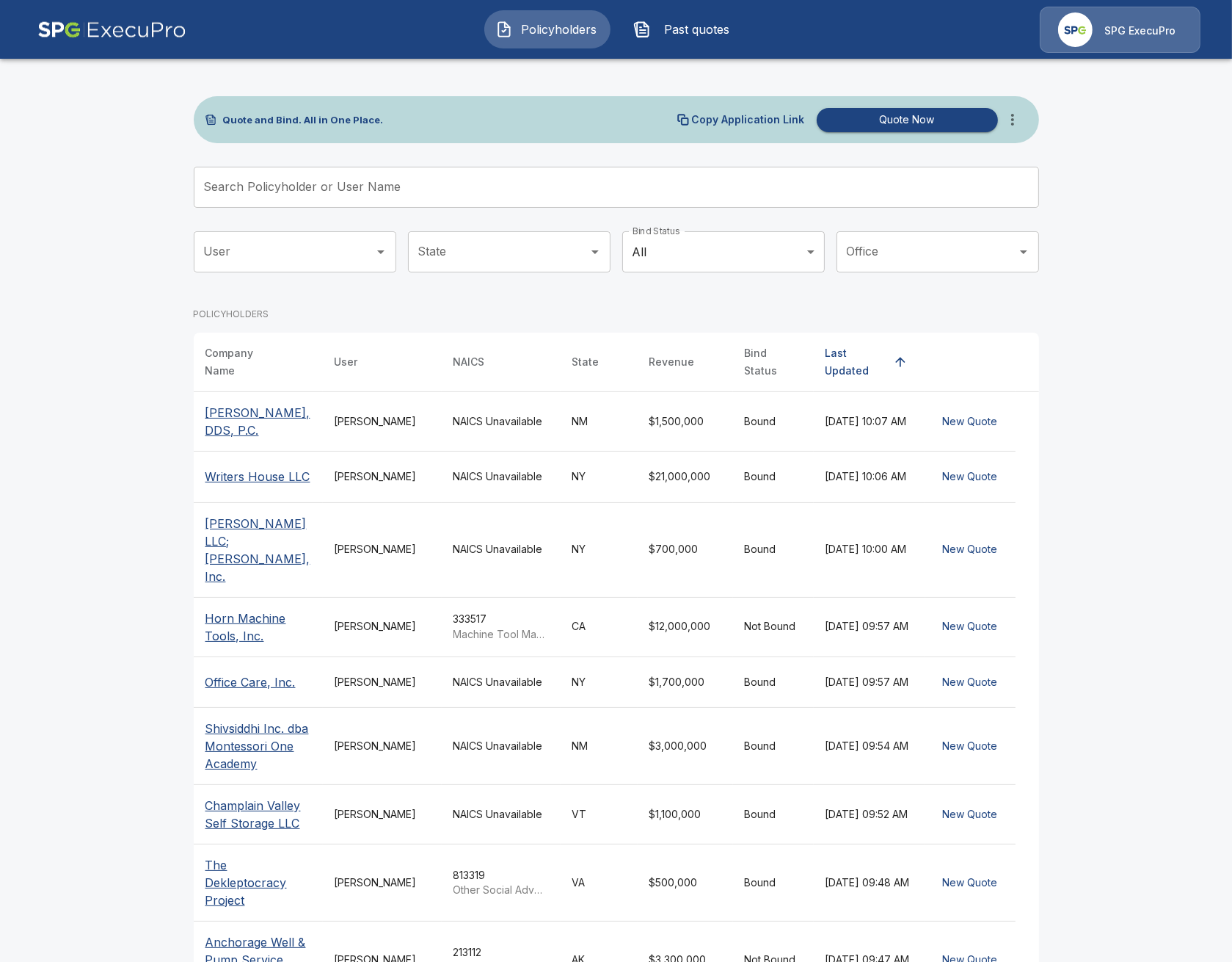
click at [165, 367] on main "Quote and Bind. All in One Place. Copy Application Link Quote Now Search Policy…" at bounding box center [616, 570] width 1232 height 1139
click at [1016, 120] on icon "more" at bounding box center [1013, 120] width 18 height 18
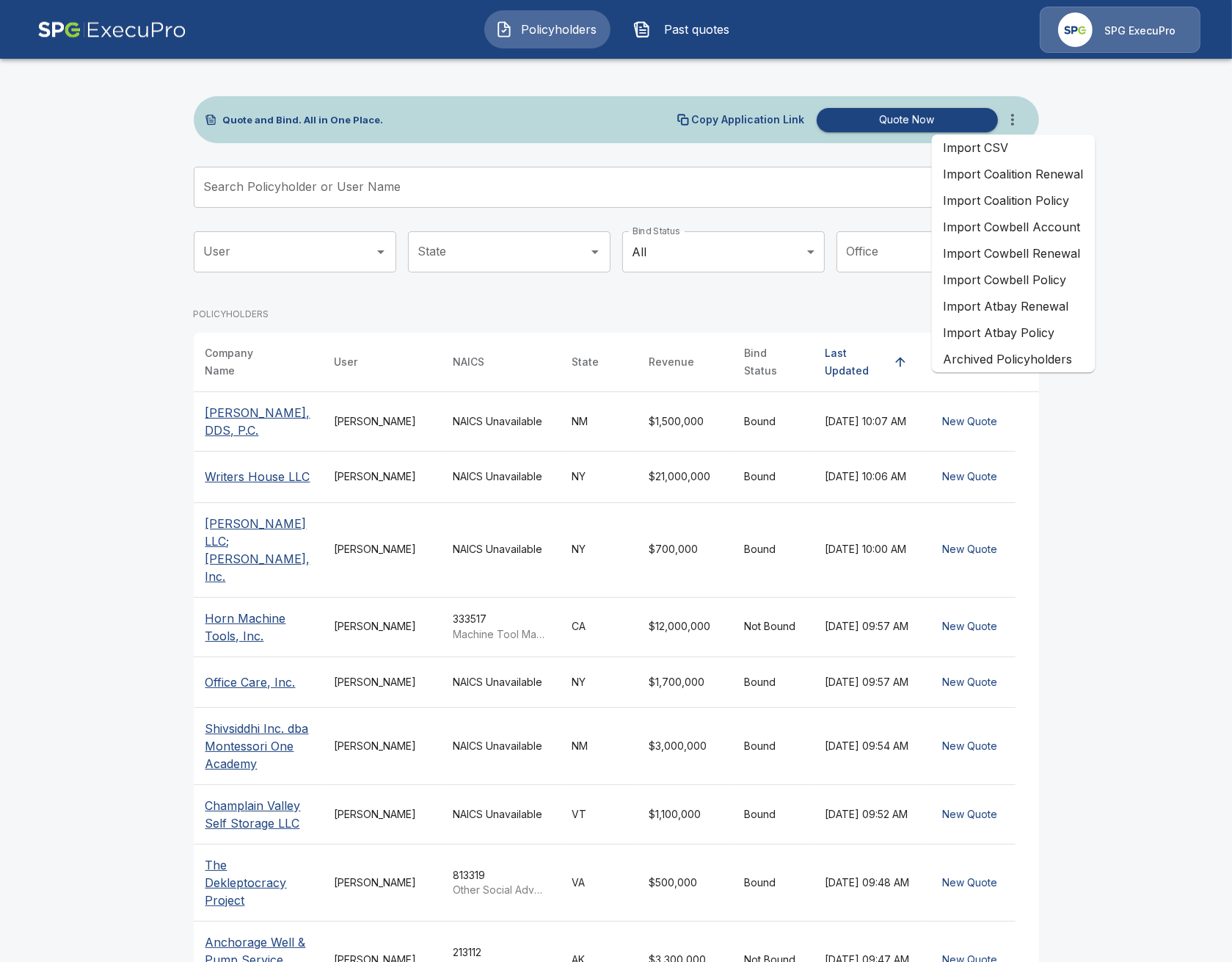
click at [1043, 167] on li "Import Coalition Renewal" at bounding box center [1013, 174] width 164 height 26
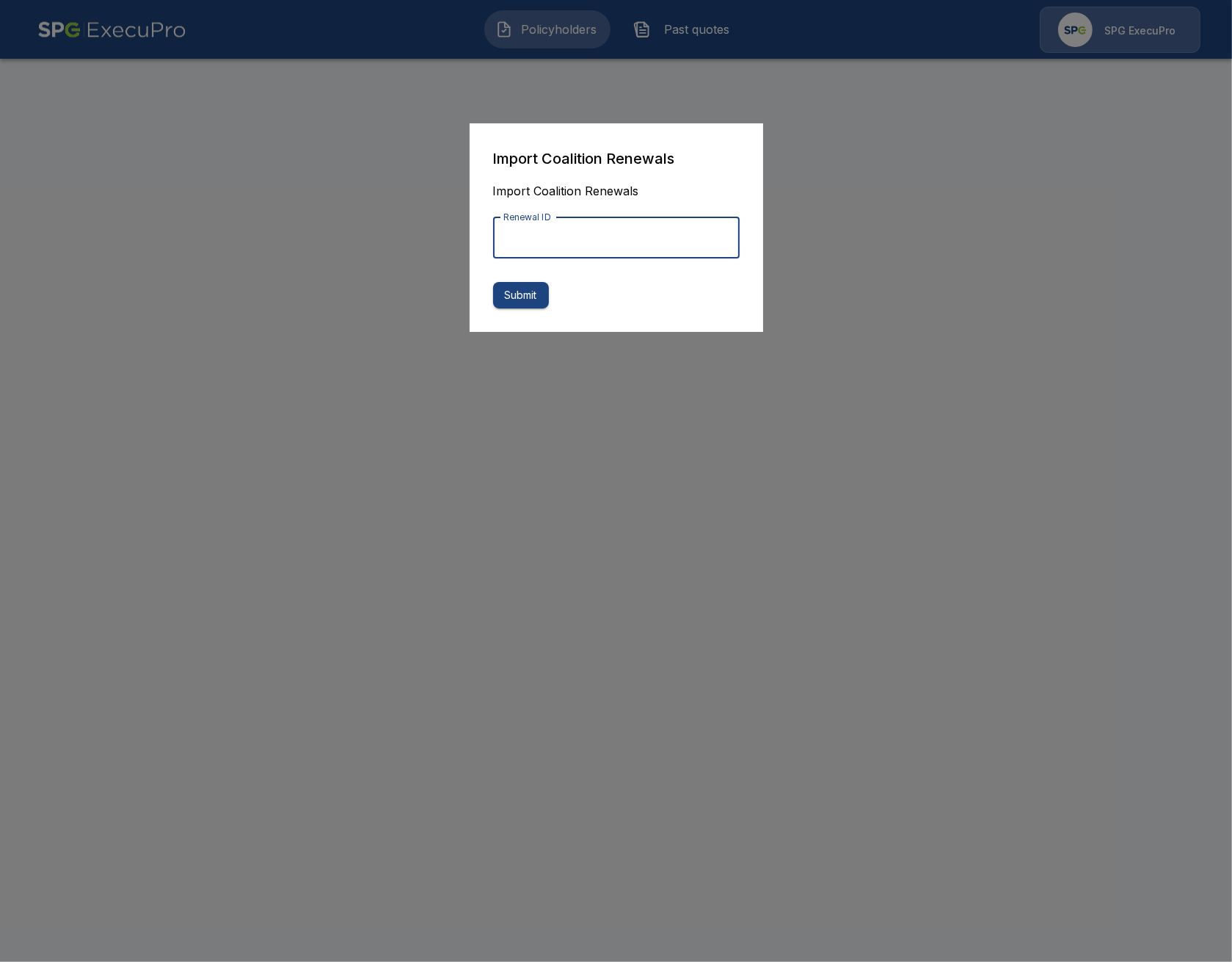
click at [643, 234] on input "Renewal ID" at bounding box center [616, 238] width 247 height 42
paste input "**********"
type input "**********"
click at [539, 278] on form "**********" at bounding box center [616, 227] width 247 height 162
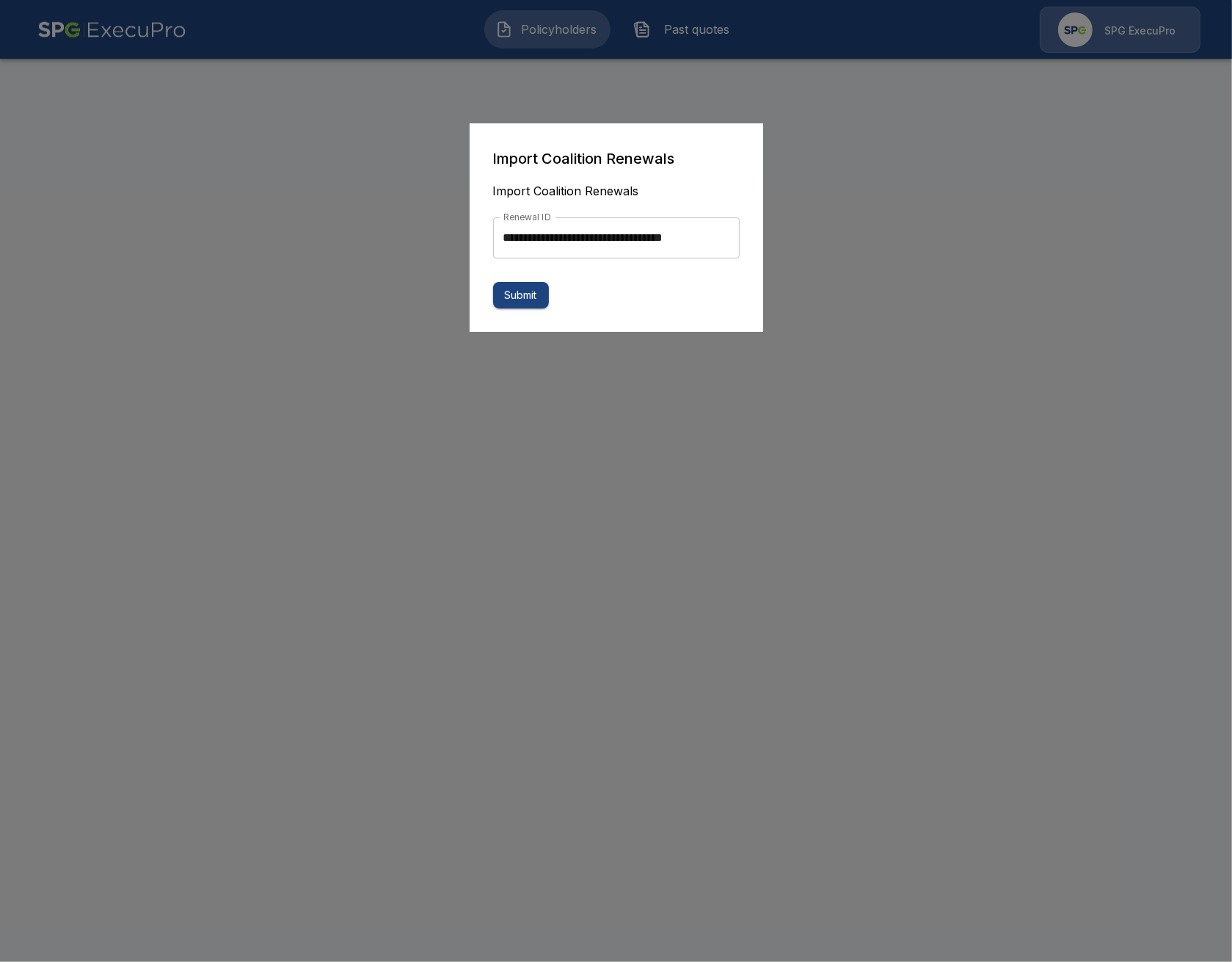
click at [530, 288] on button "Submit" at bounding box center [521, 295] width 56 height 27
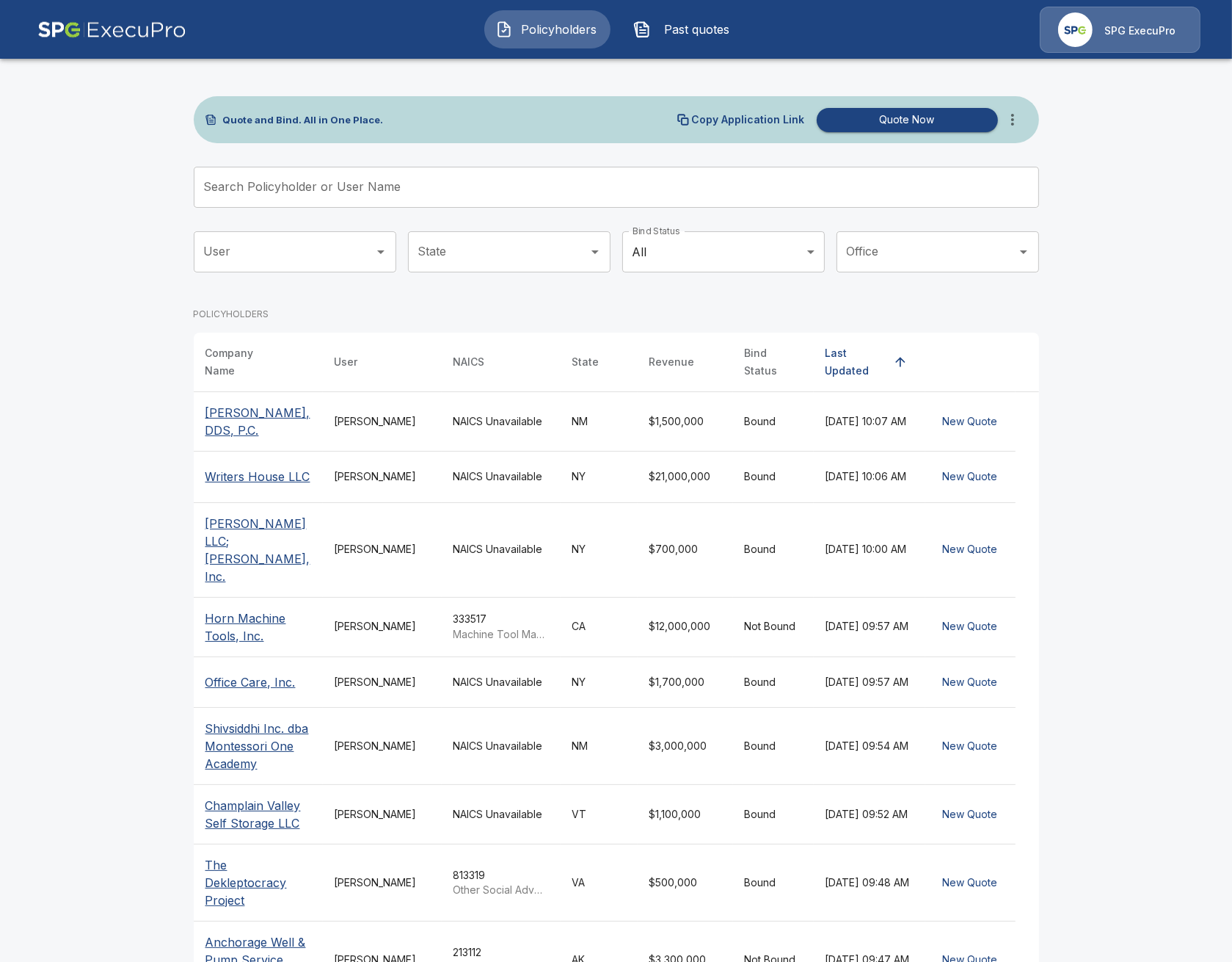
click at [238, 427] on p "[PERSON_NAME], DDS, P.C." at bounding box center [259, 421] width 106 height 35
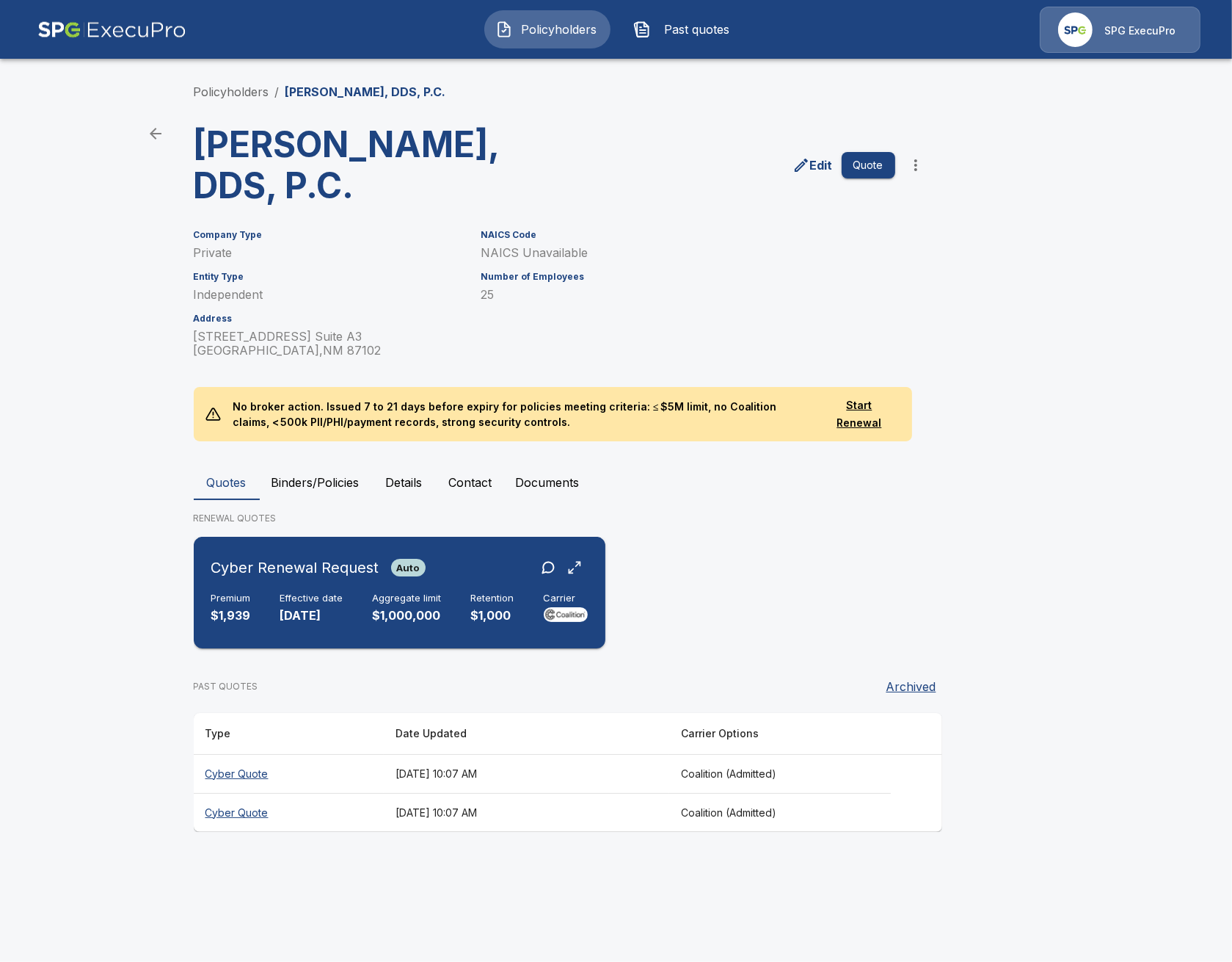
click at [461, 595] on div "Premium $1,939 Effective date [DATE] Aggregate limit $1,000,000 Retention $1,00…" at bounding box center [400, 609] width 377 height 33
click at [312, 471] on button "Binders/Policies" at bounding box center [315, 482] width 111 height 35
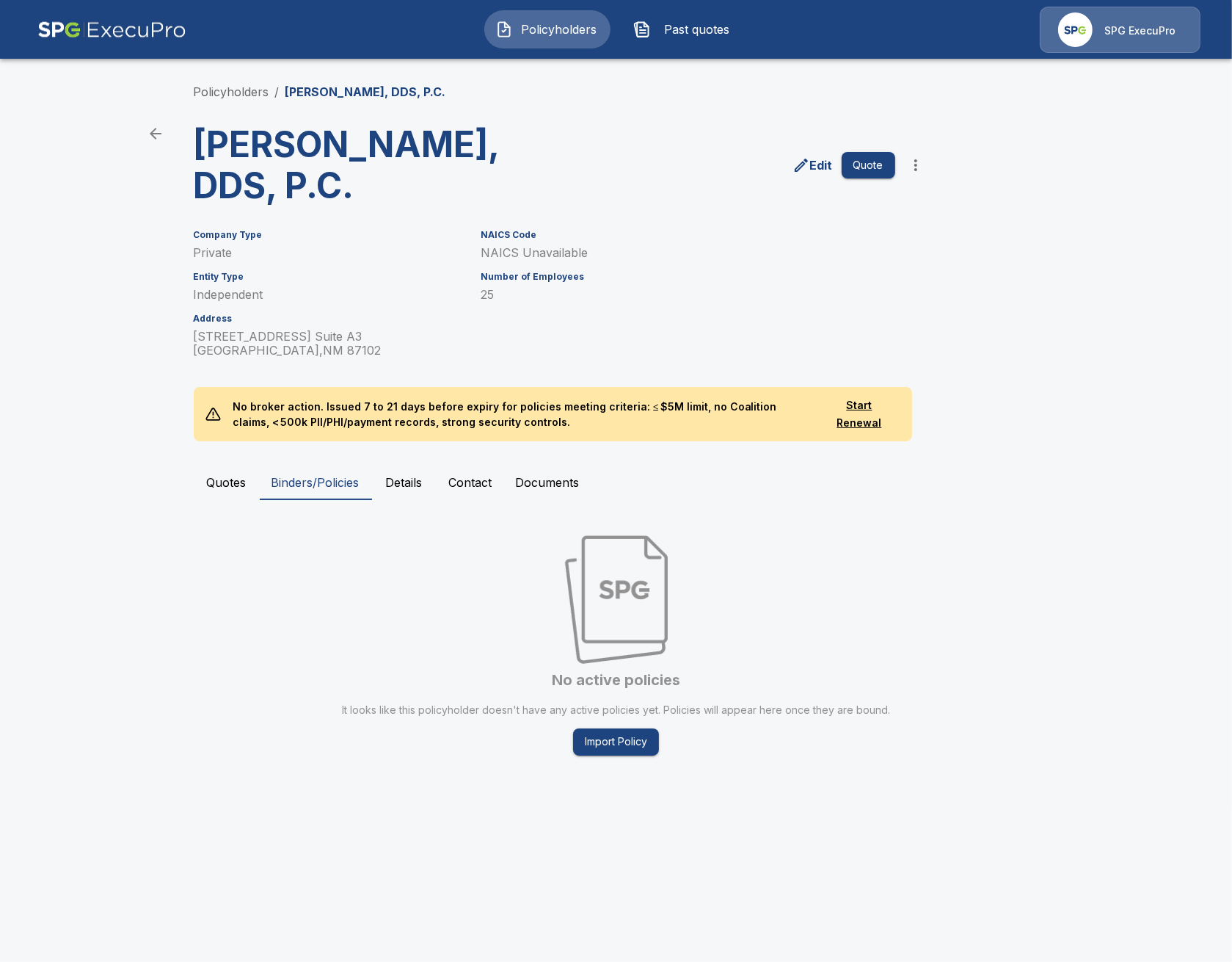
click at [212, 476] on button "Quotes" at bounding box center [226, 482] width 66 height 35
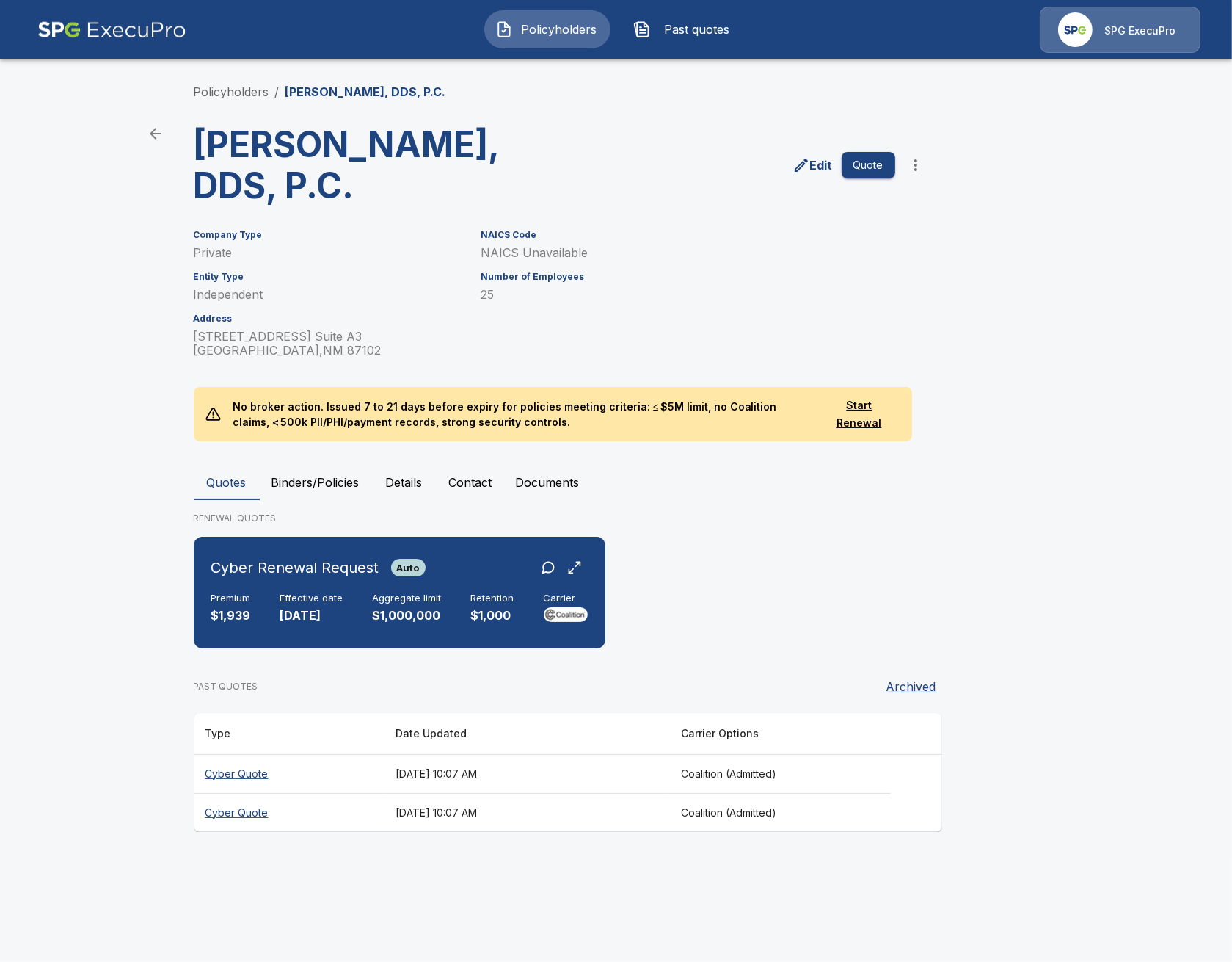
click at [419, 815] on th "[DATE] 10:07 AM" at bounding box center [526, 812] width 286 height 39
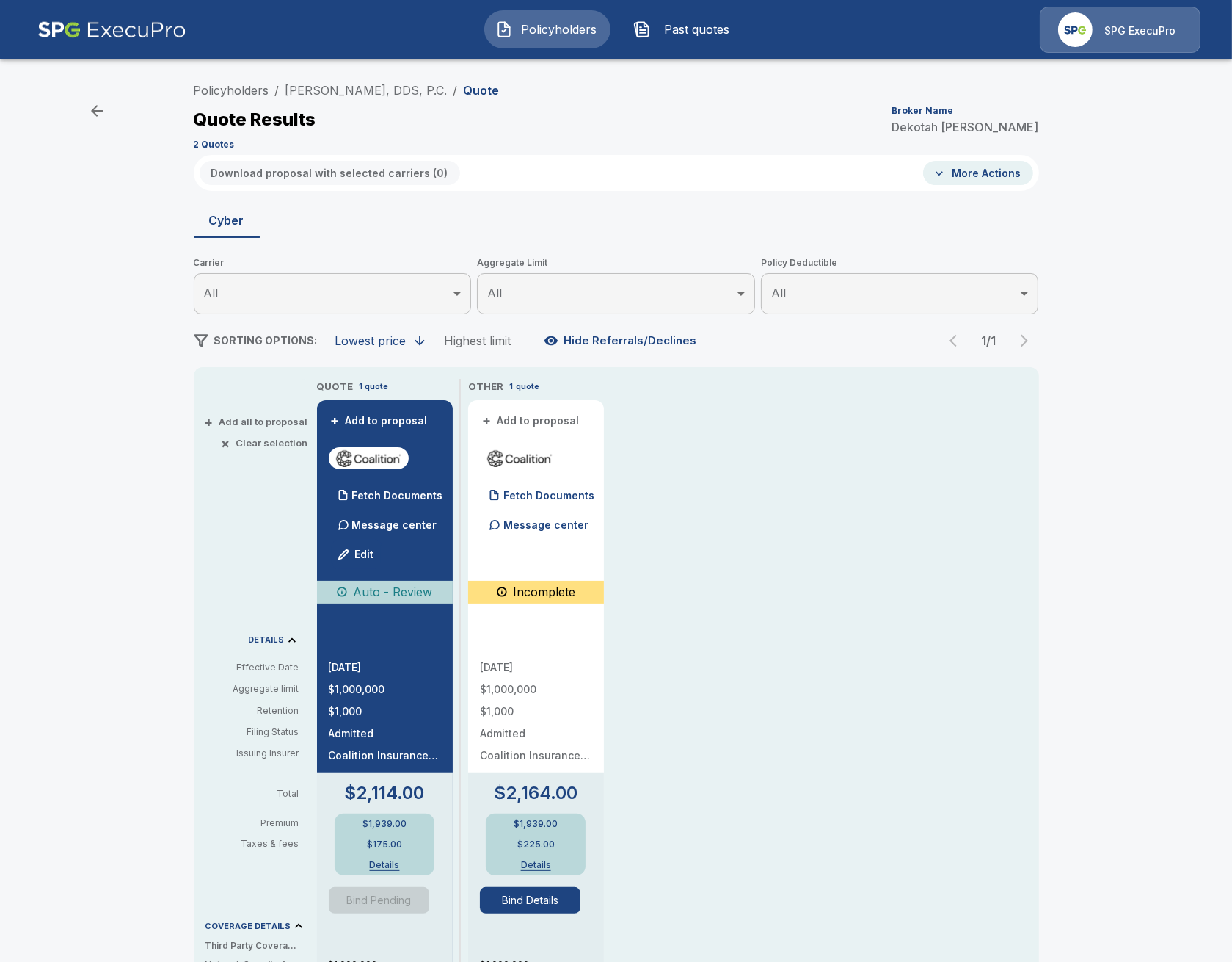
click at [540, 906] on button "Bind Details" at bounding box center [531, 900] width 101 height 26
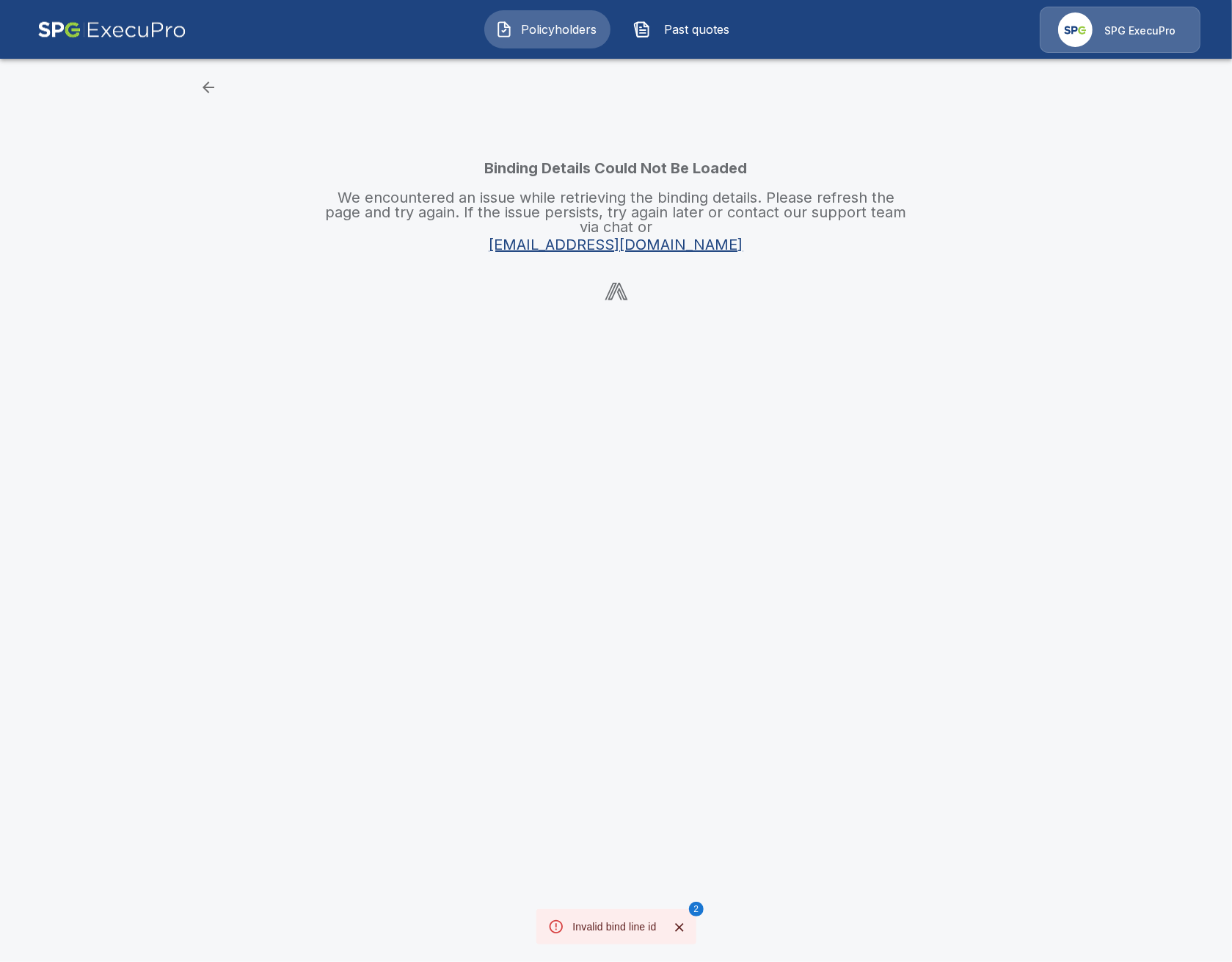
drag, startPoint x: 27, startPoint y: 116, endPoint x: 21, endPoint y: 101, distance: 16.2
click at [27, 116] on main "Binding Details Could Not Be Loaded We encountered an issue while retrieving th…" at bounding box center [616, 160] width 1232 height 321
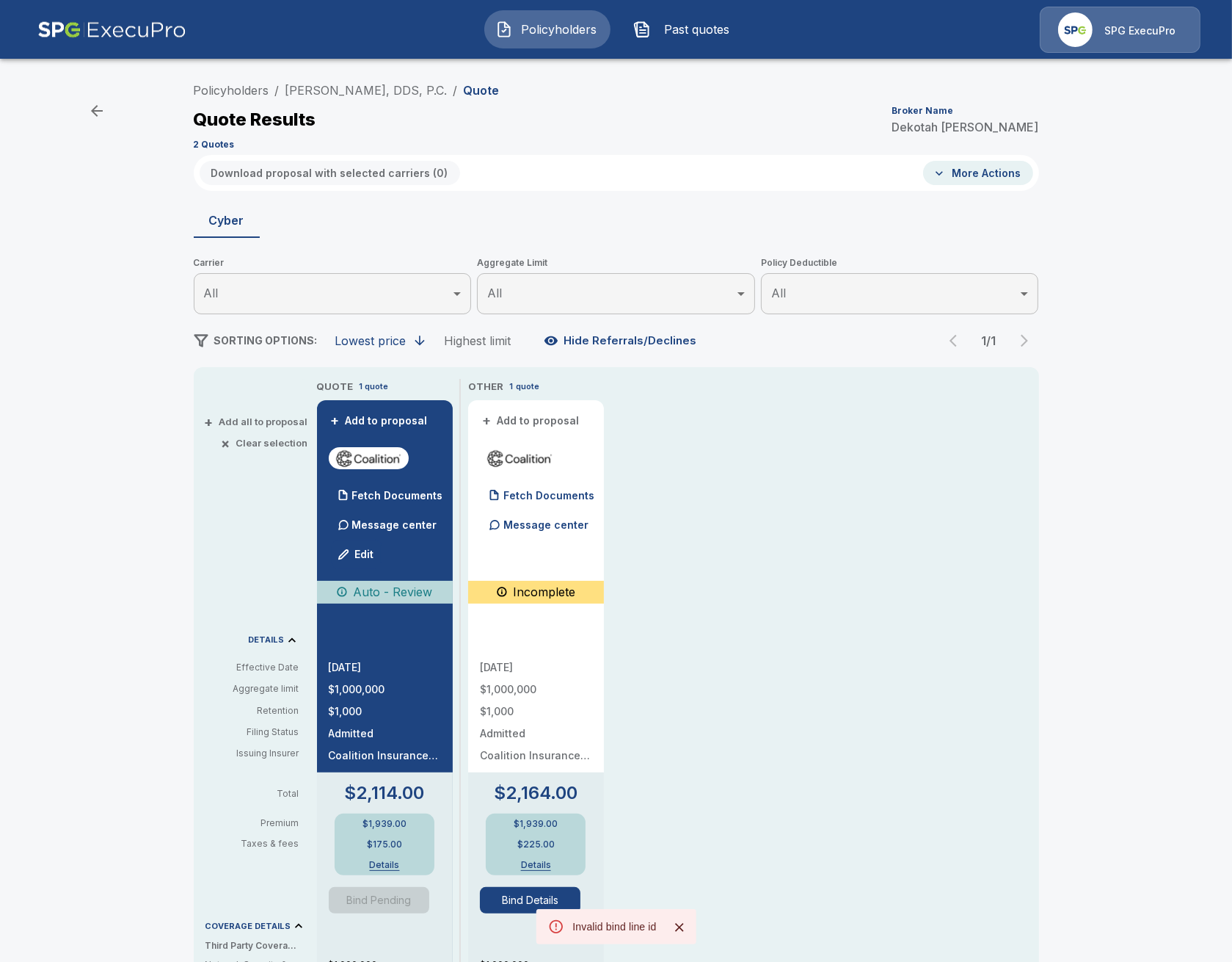
click at [676, 929] on icon "Close" at bounding box center [679, 927] width 15 height 15
click at [666, 834] on div "QUOTE 1 quote + Add to proposal Fetch Documents Message center Edit Auto - Revi…" at bounding box center [678, 858] width 722 height 959
click at [301, 94] on link "[PERSON_NAME], DDS, P.C." at bounding box center [366, 90] width 162 height 15
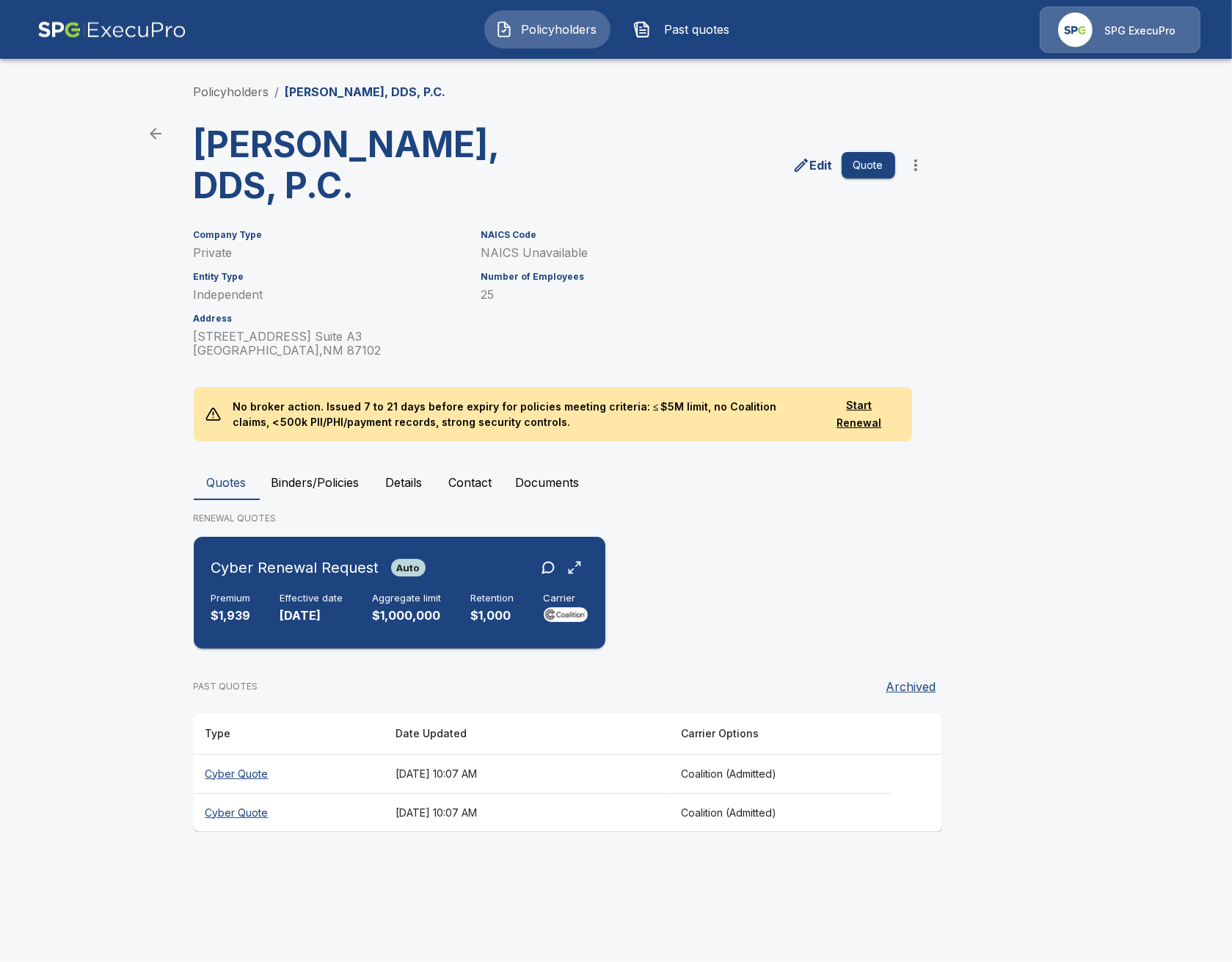
click at [401, 553] on div "Cyber Renewal Request Auto Premium $1,939 Effective date [DATE] Aggregate limit…" at bounding box center [400, 593] width 400 height 100
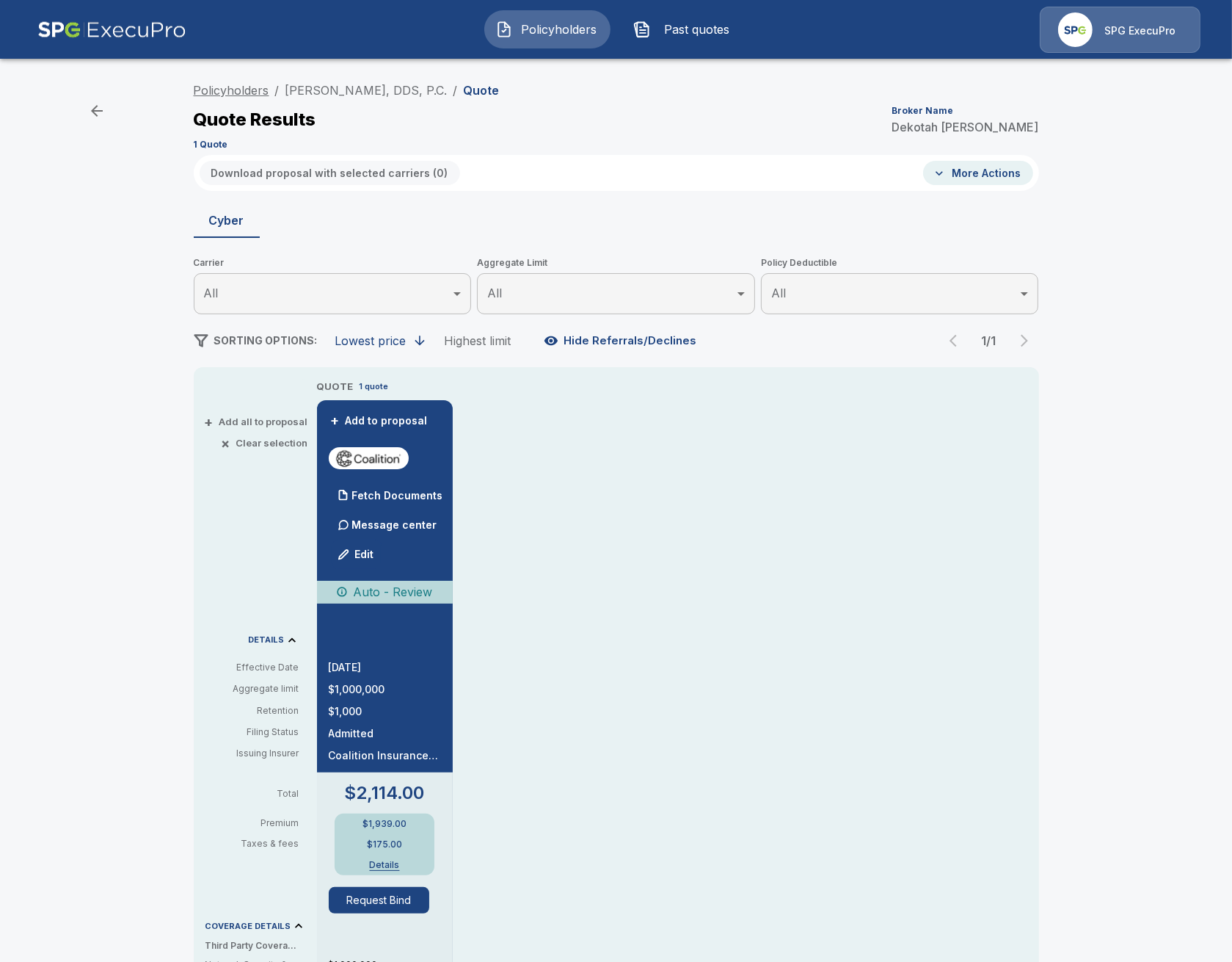
click at [245, 88] on link "Policyholders" at bounding box center [231, 90] width 76 height 15
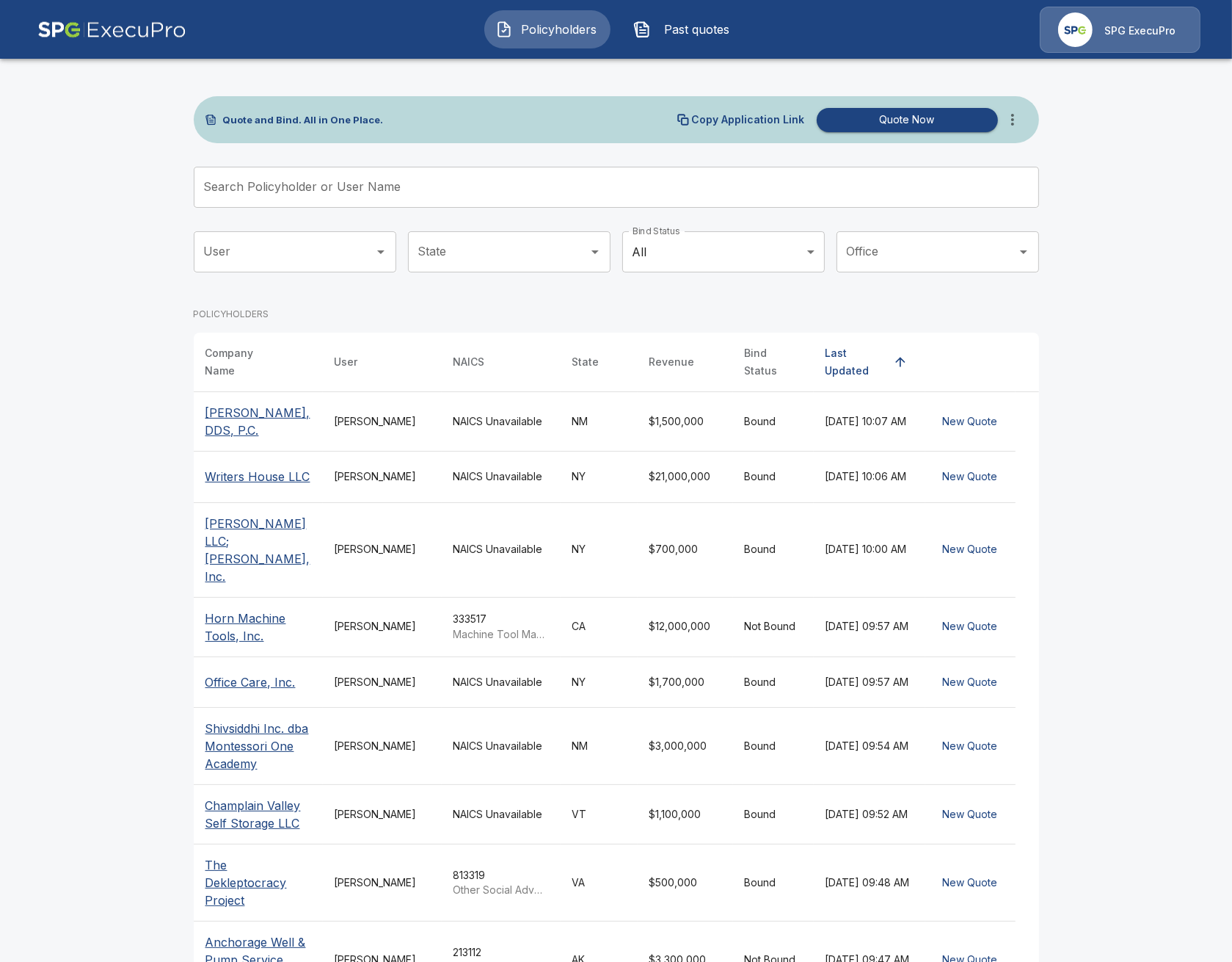
click at [509, 199] on input "Search Policyholder or User Name" at bounding box center [608, 187] width 829 height 42
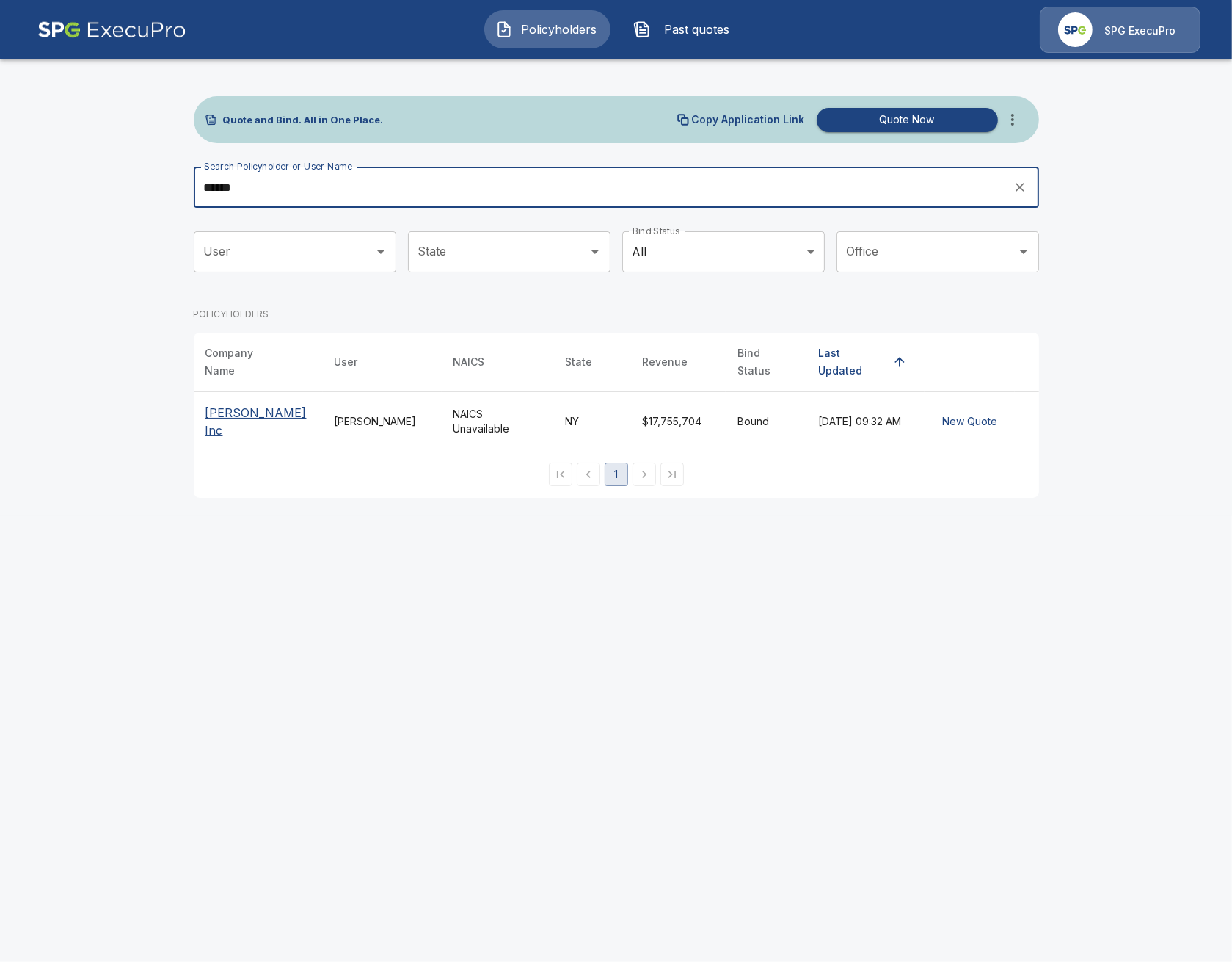
type input "******"
click at [225, 415] on p "[PERSON_NAME] Inc" at bounding box center [259, 421] width 106 height 35
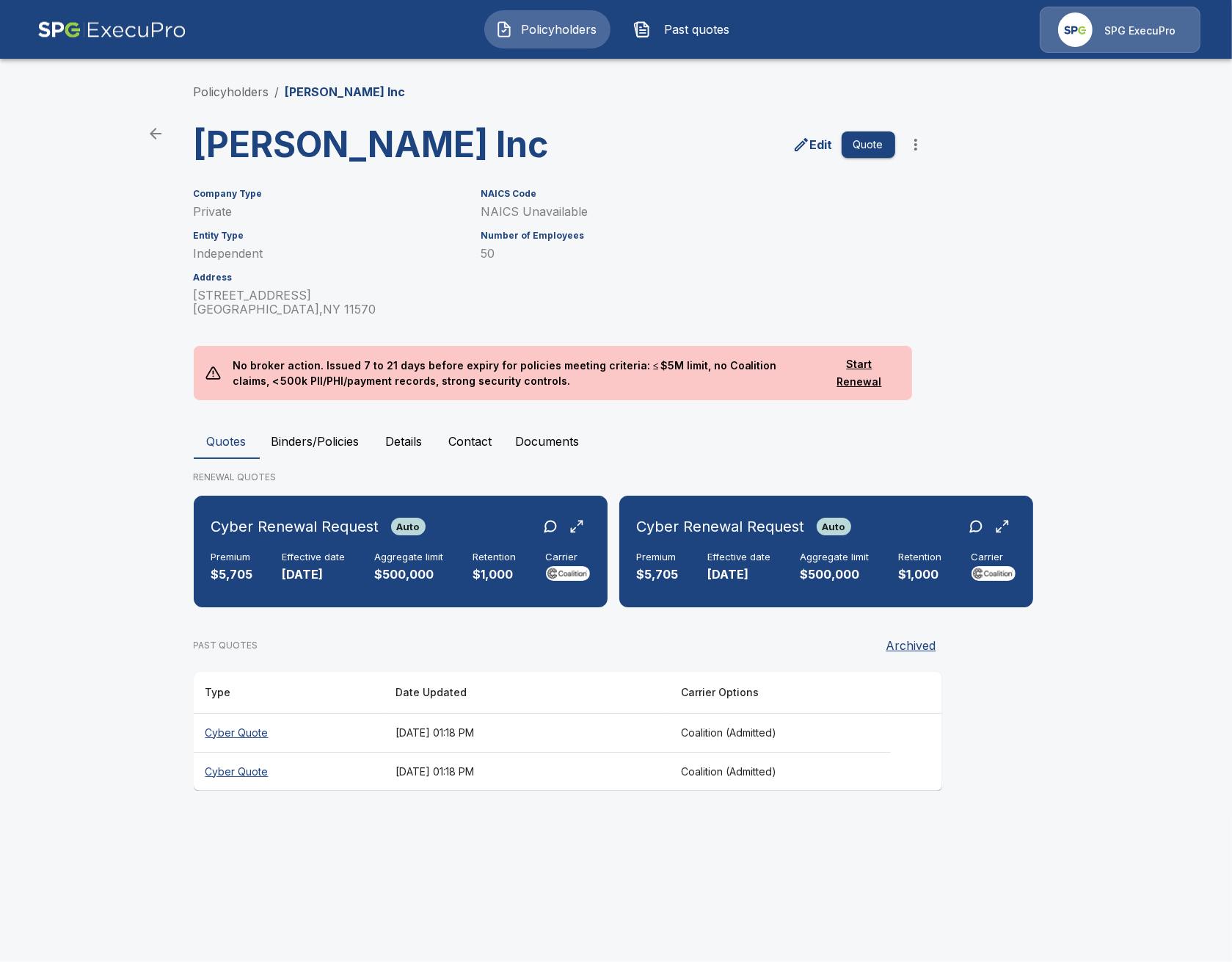
click at [360, 819] on html "Policyholders Past quotes SPG ExecuPro Policyholders / [PERSON_NAME] Inc [PERSO…" at bounding box center [616, 409] width 1232 height 819
click at [236, 85] on link "Policyholders" at bounding box center [231, 92] width 76 height 15
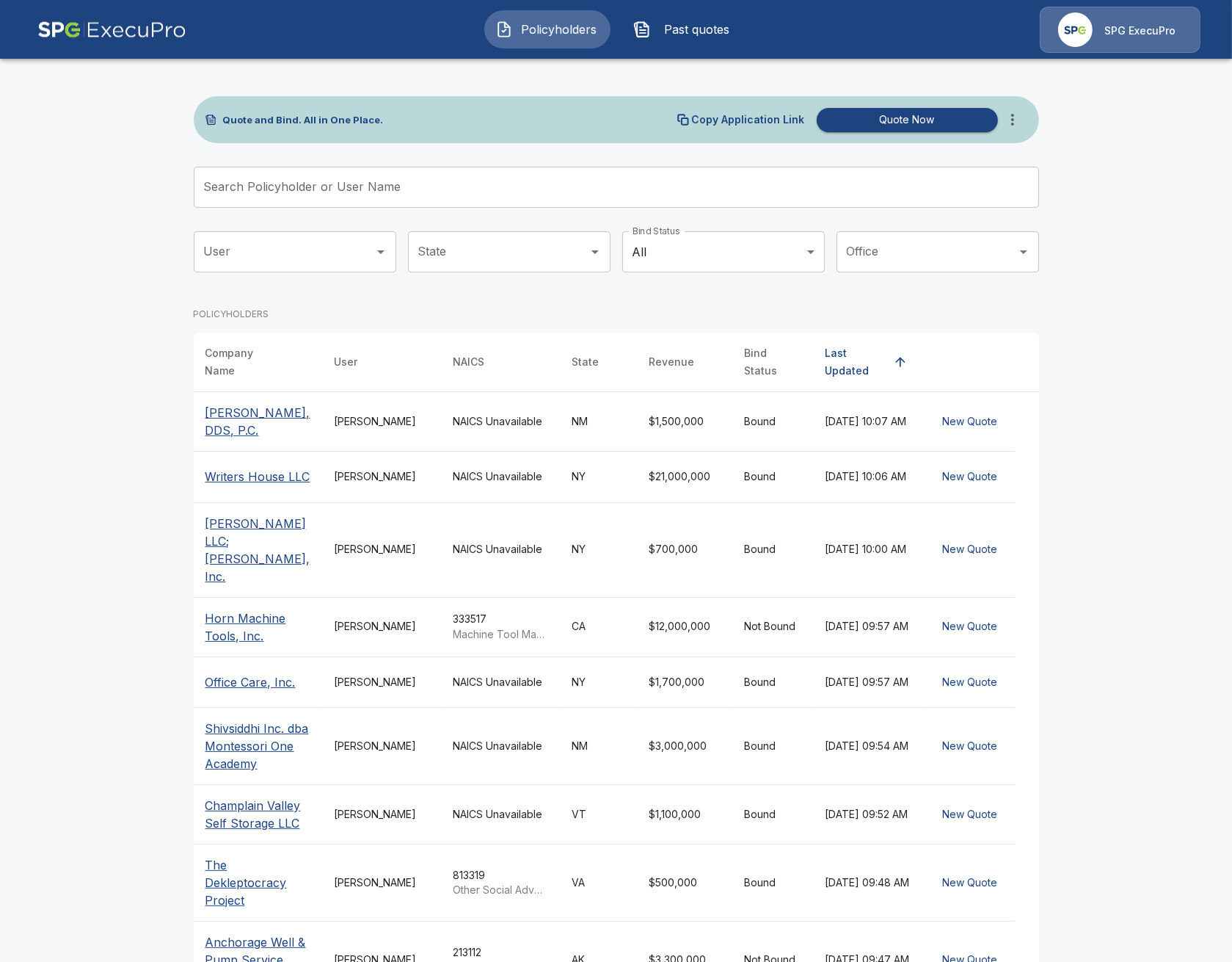
click at [422, 177] on input "Search Policyholder or User Name" at bounding box center [608, 187] width 829 height 42
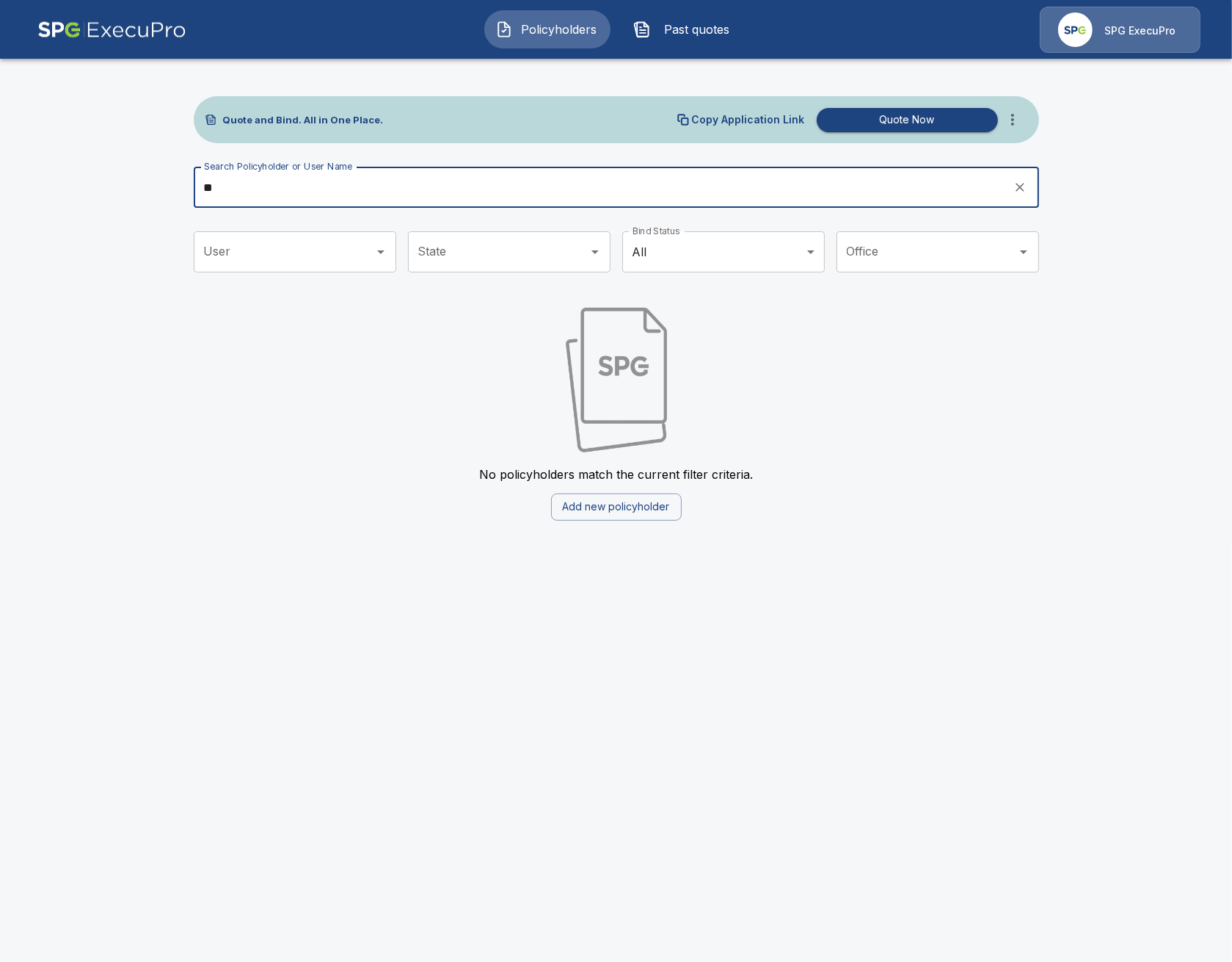
type input "*"
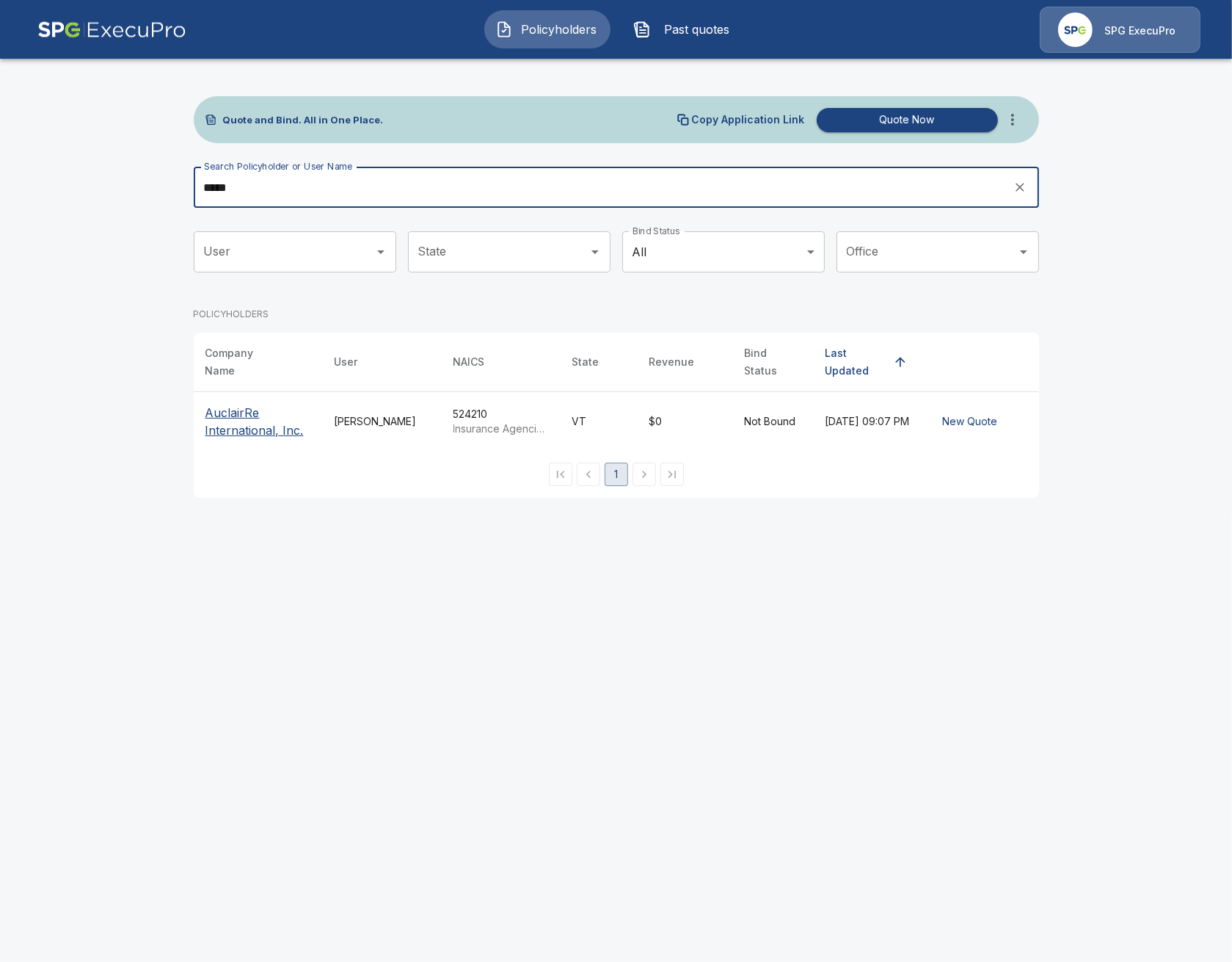
type input "*****"
click at [226, 413] on p "AuclairRe International, Inc." at bounding box center [259, 421] width 106 height 35
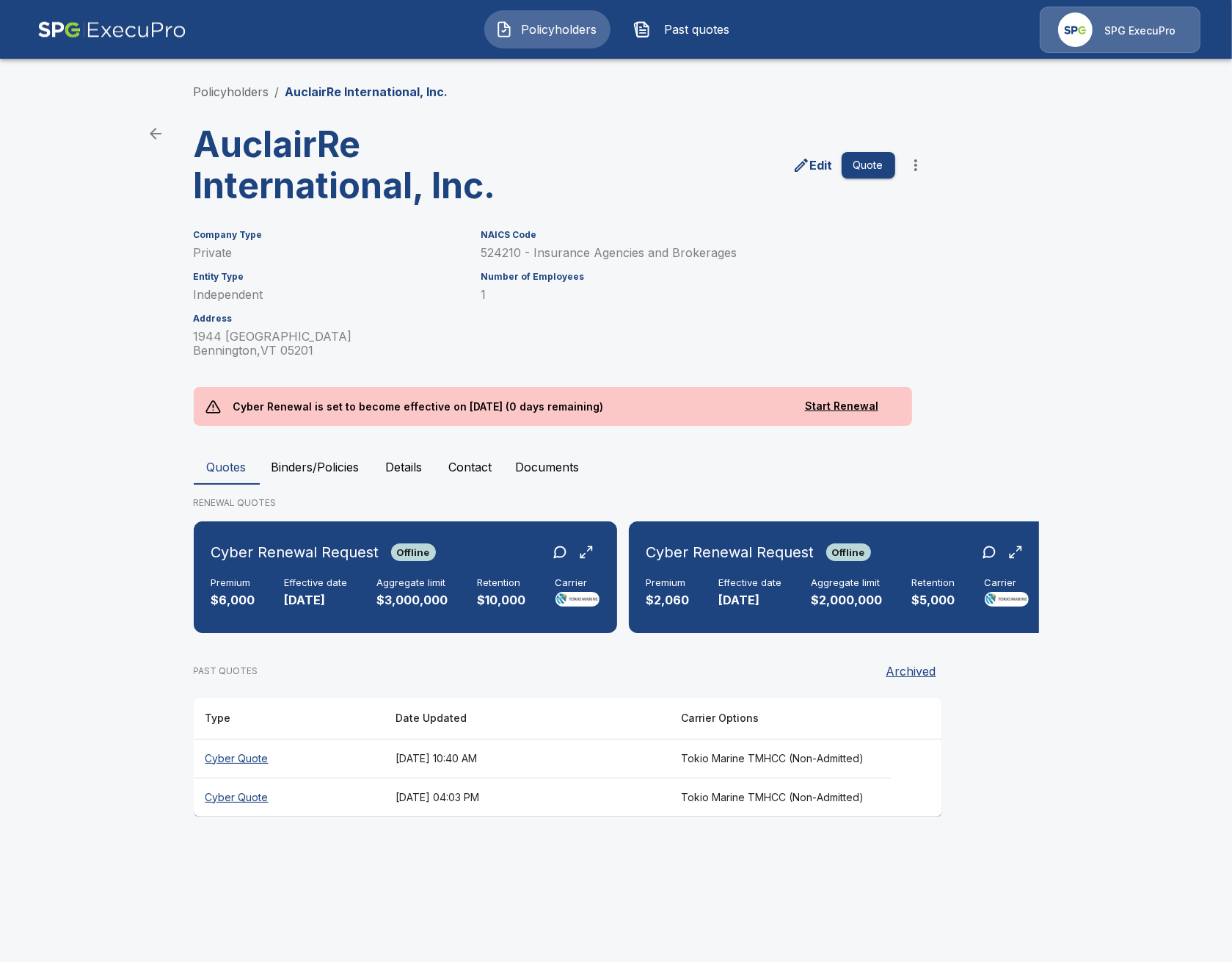
click at [1059, 775] on main "Policyholders / AuclairRe International, Inc. AuclairRe International, Inc. Edi…" at bounding box center [616, 422] width 1232 height 844
click at [227, 85] on link "Policyholders" at bounding box center [231, 92] width 76 height 15
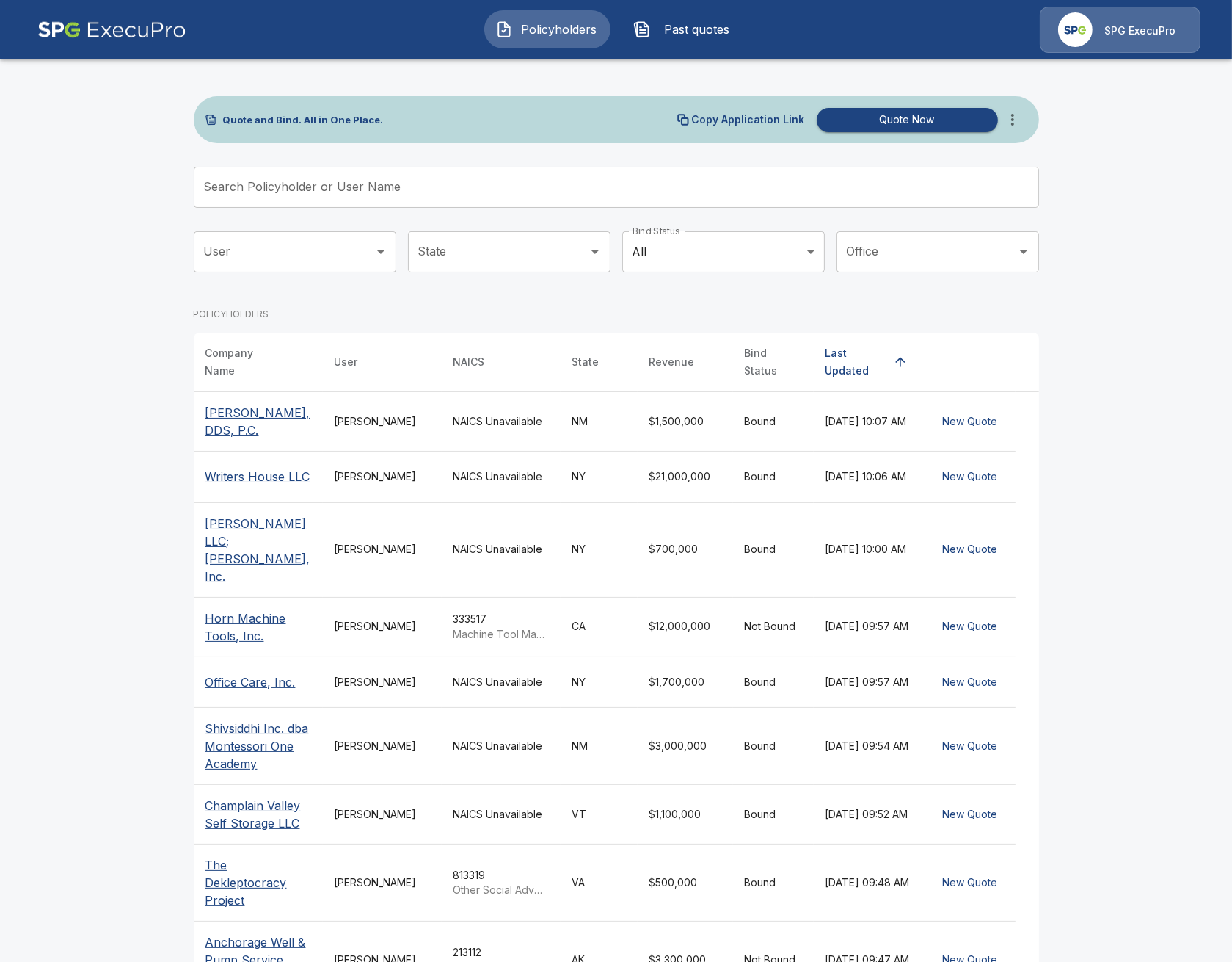
click at [733, 192] on input "Search Policyholder or User Name" at bounding box center [608, 187] width 829 height 42
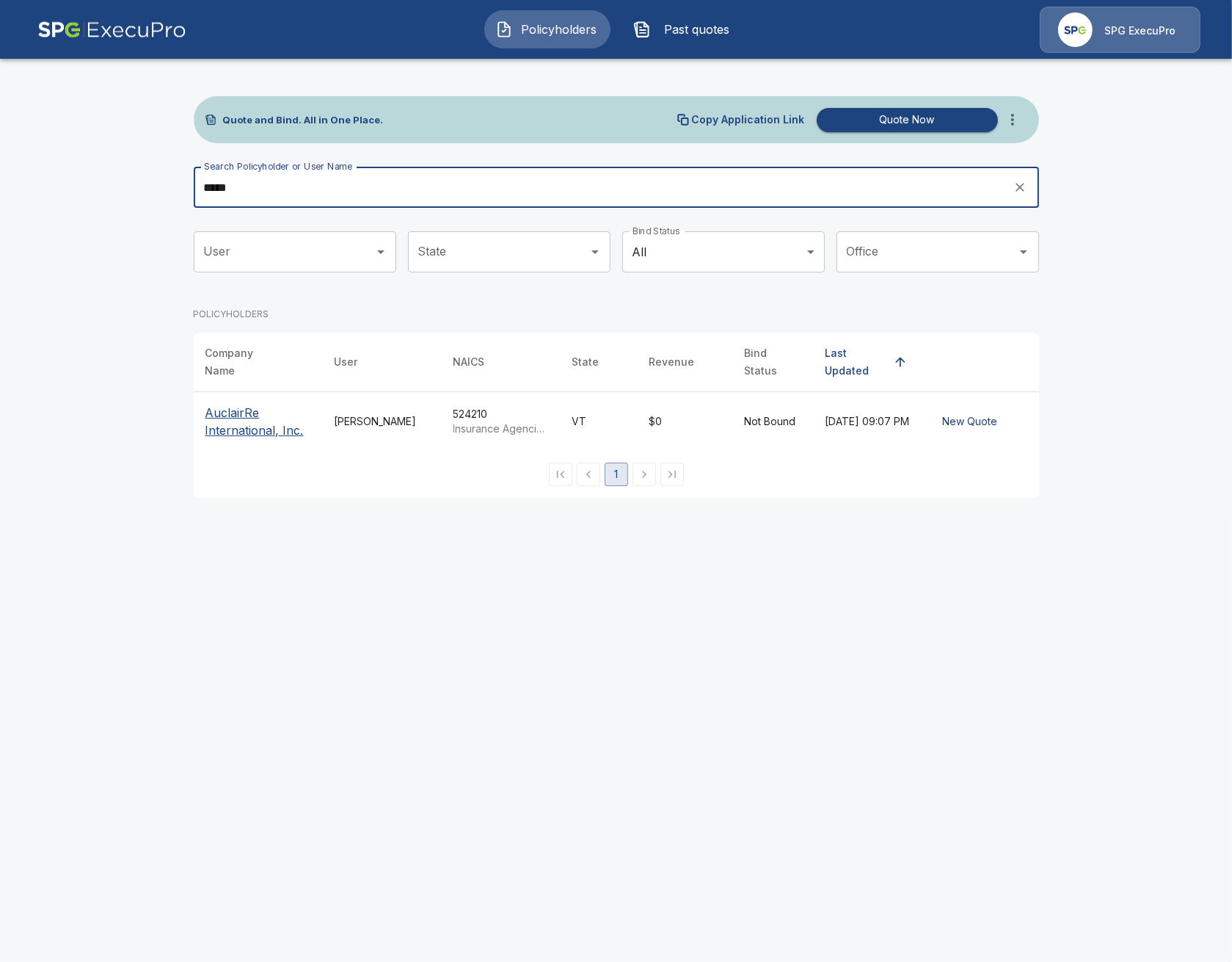
type input "*****"
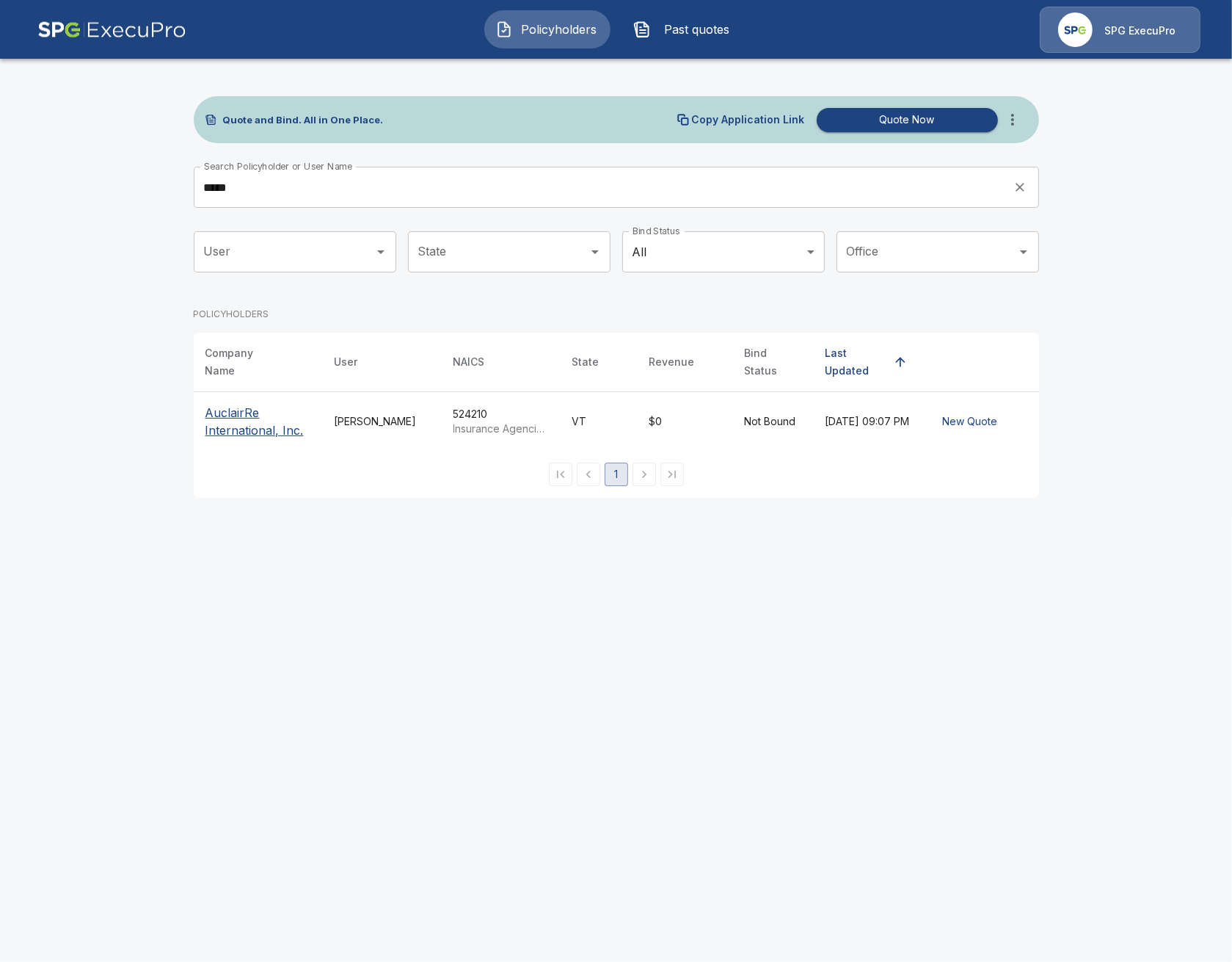
click at [231, 413] on p "AuclairRe International, Inc." at bounding box center [259, 421] width 106 height 35
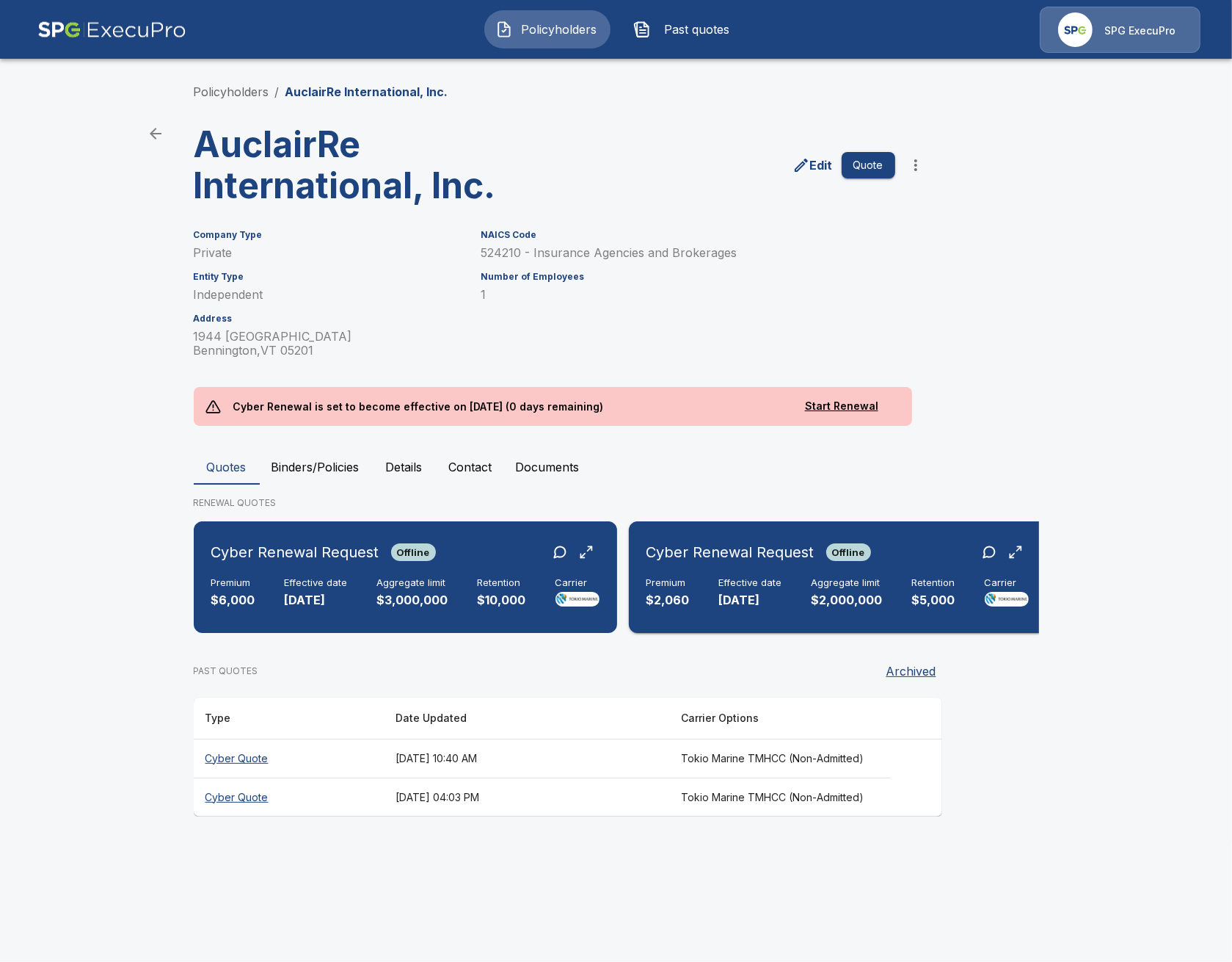
click at [778, 597] on div "Premium $2,060 Effective date [DATE] Aggregate limit $2,000,000 Retention $5,00…" at bounding box center [838, 593] width 382 height 33
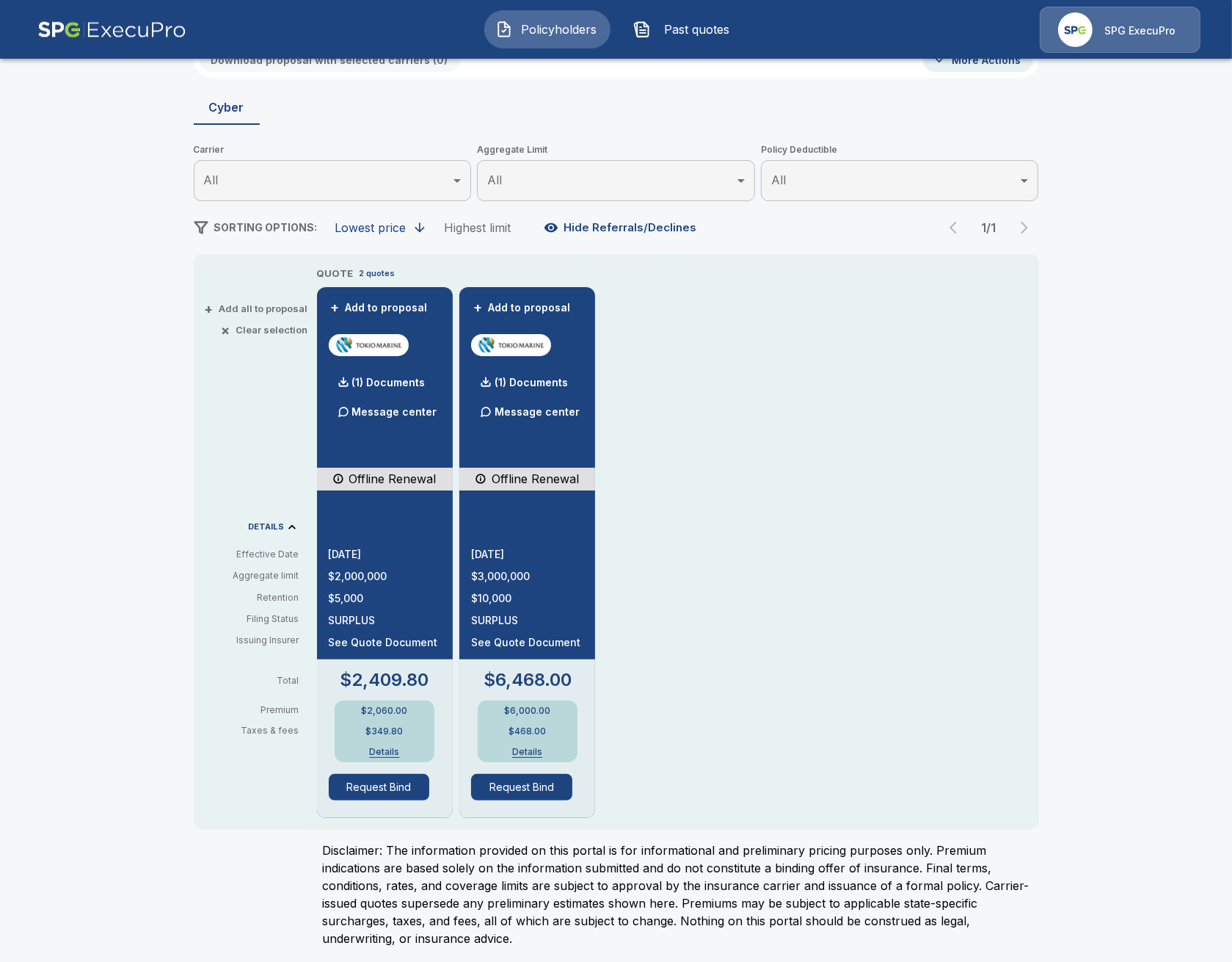
scroll to position [116, 0]
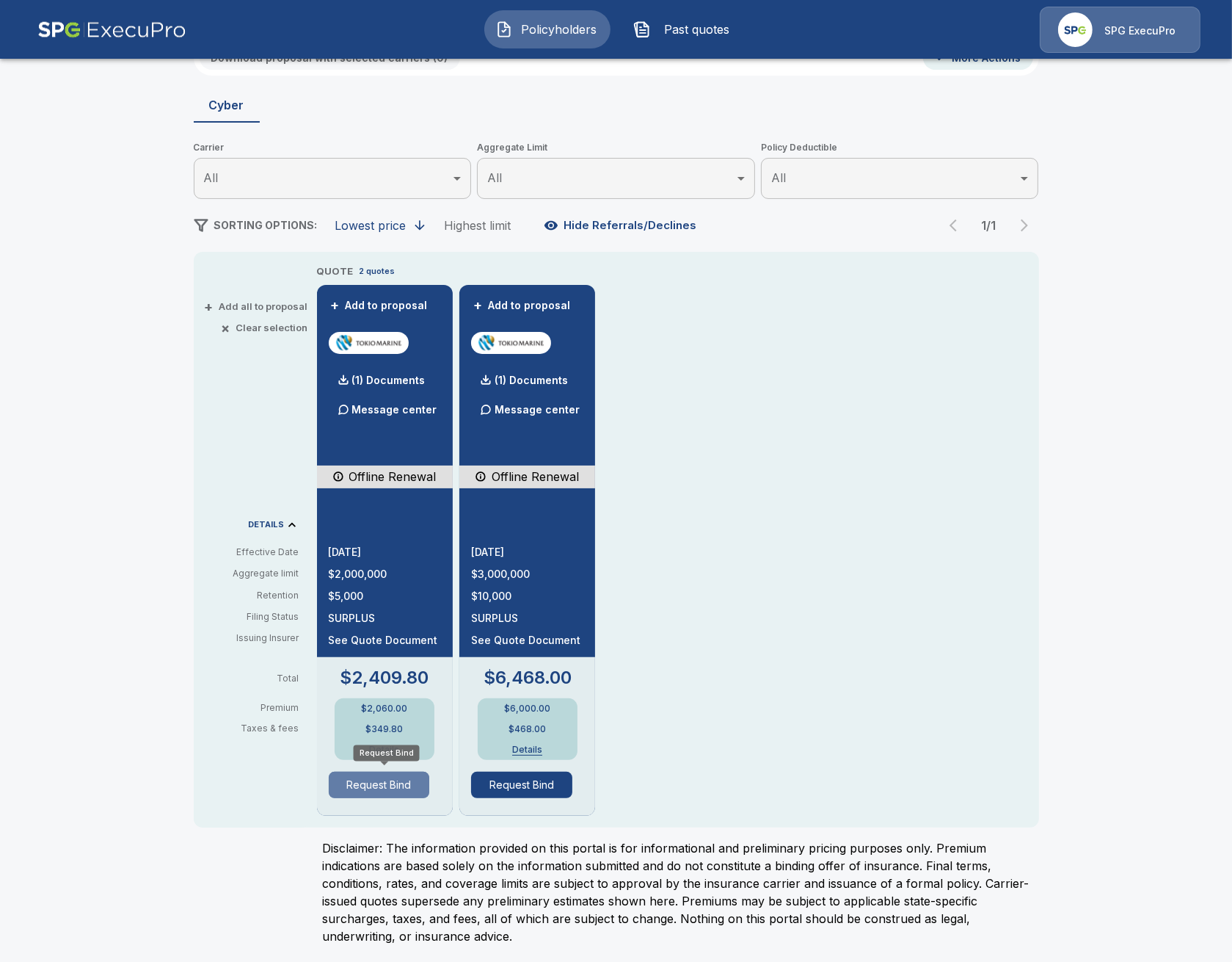
click at [400, 779] on button "Request Bind" at bounding box center [379, 785] width 101 height 26
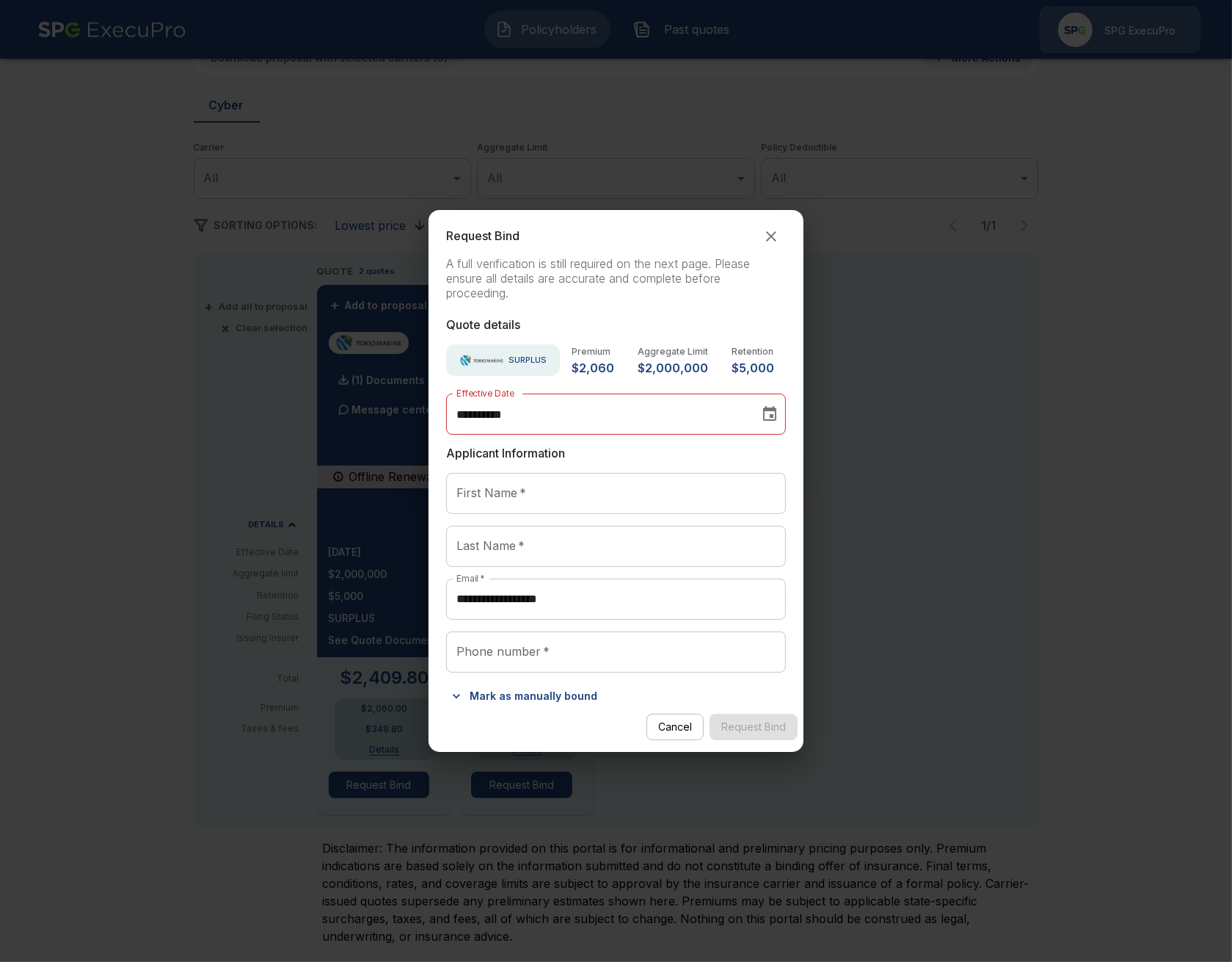
click at [481, 703] on button "Mark as manually bound" at bounding box center [524, 696] width 157 height 24
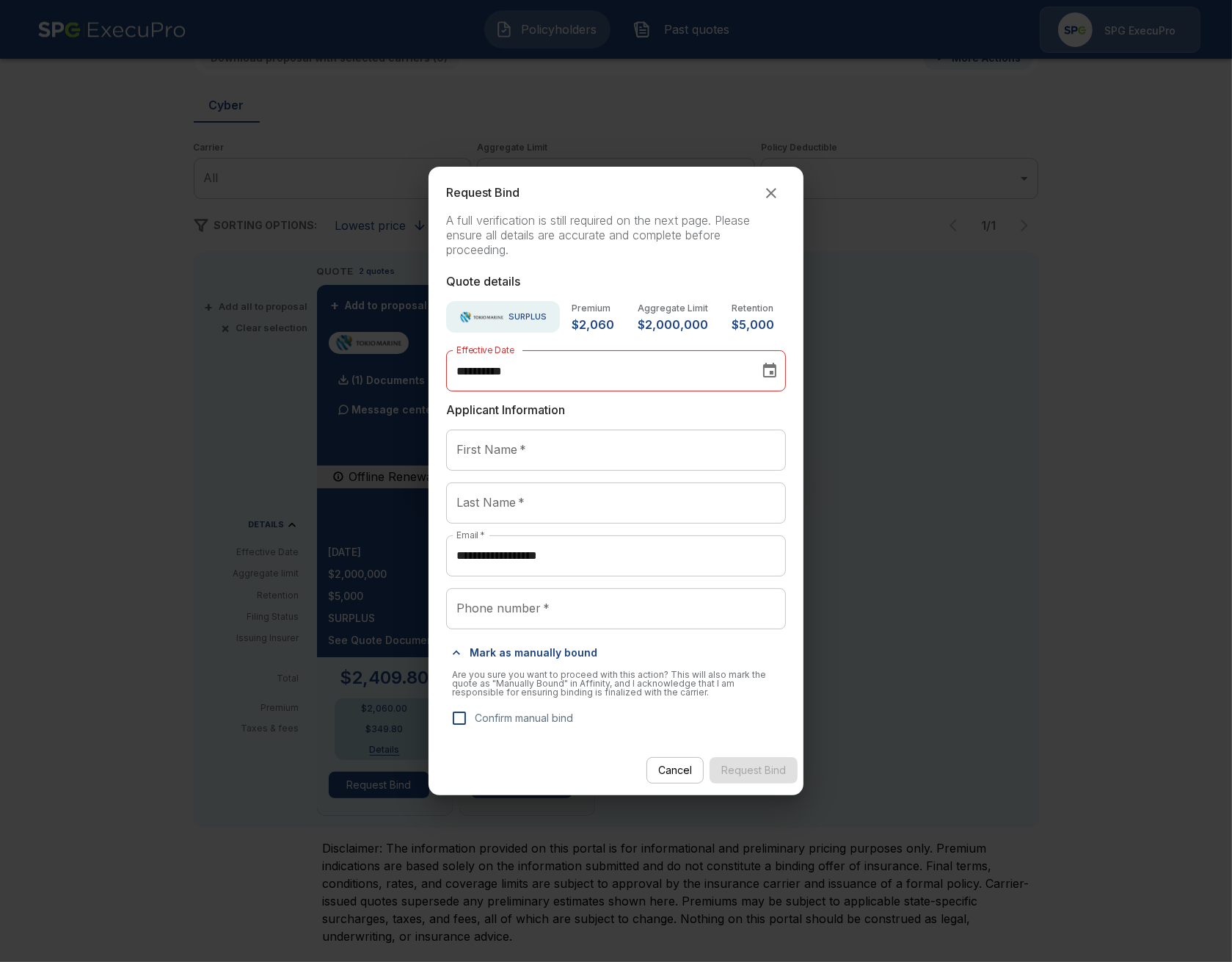
click at [208, 554] on div "**********" at bounding box center [616, 481] width 1232 height 962
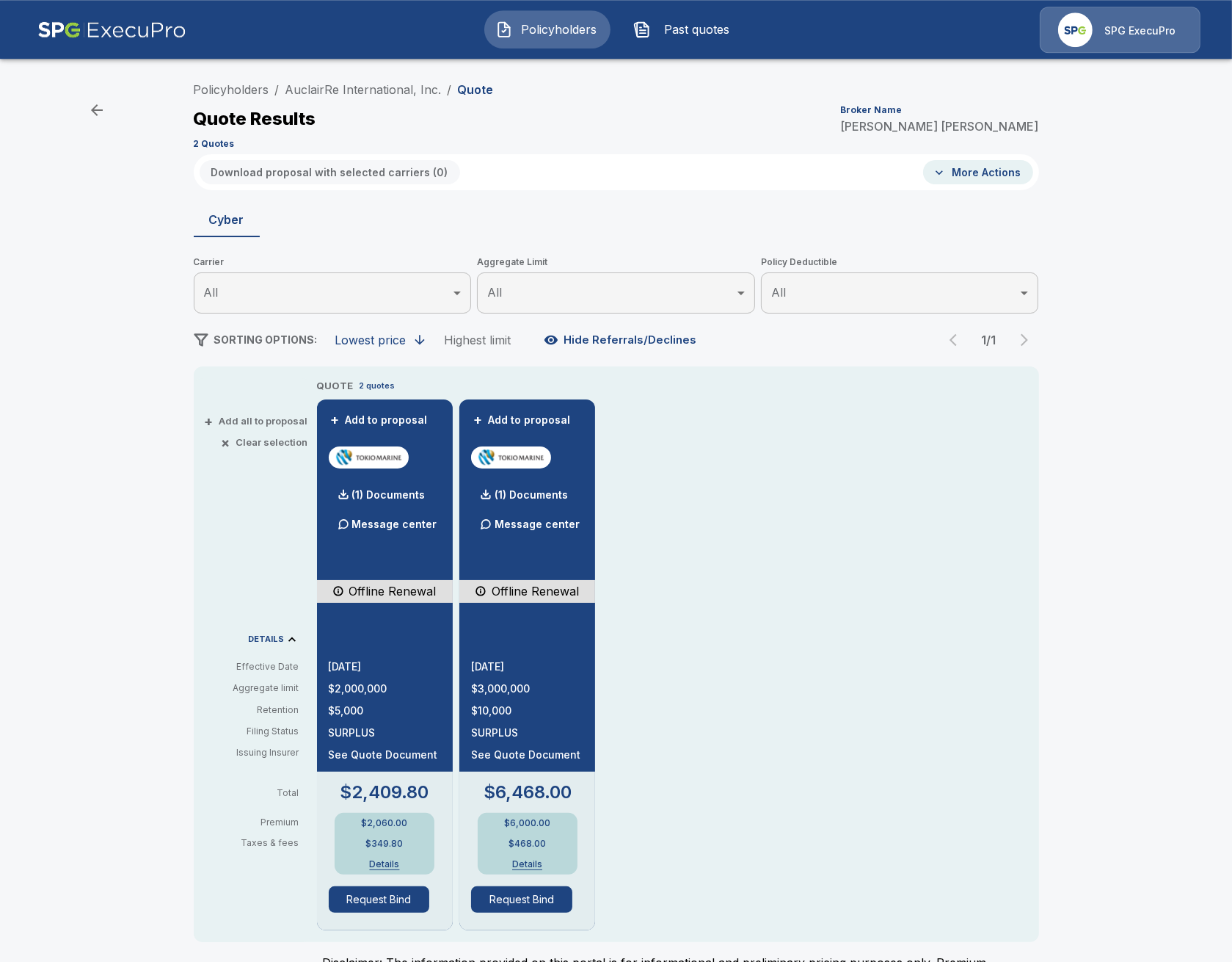
scroll to position [0, 0]
click at [325, 92] on link "AuclairRe International, Inc." at bounding box center [364, 90] width 156 height 15
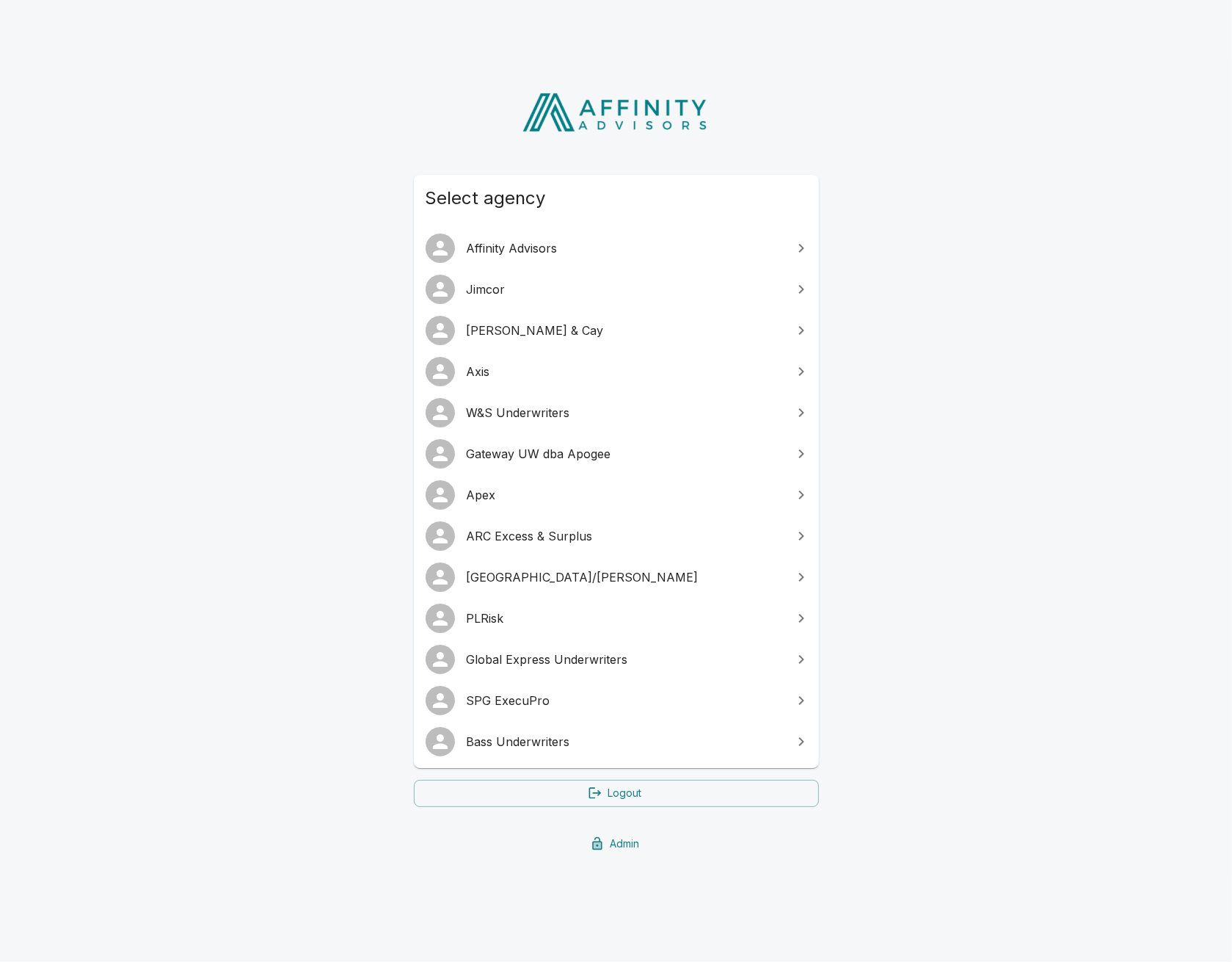
click at [543, 706] on span "SPG ExecuPro" at bounding box center [626, 701] width 317 height 18
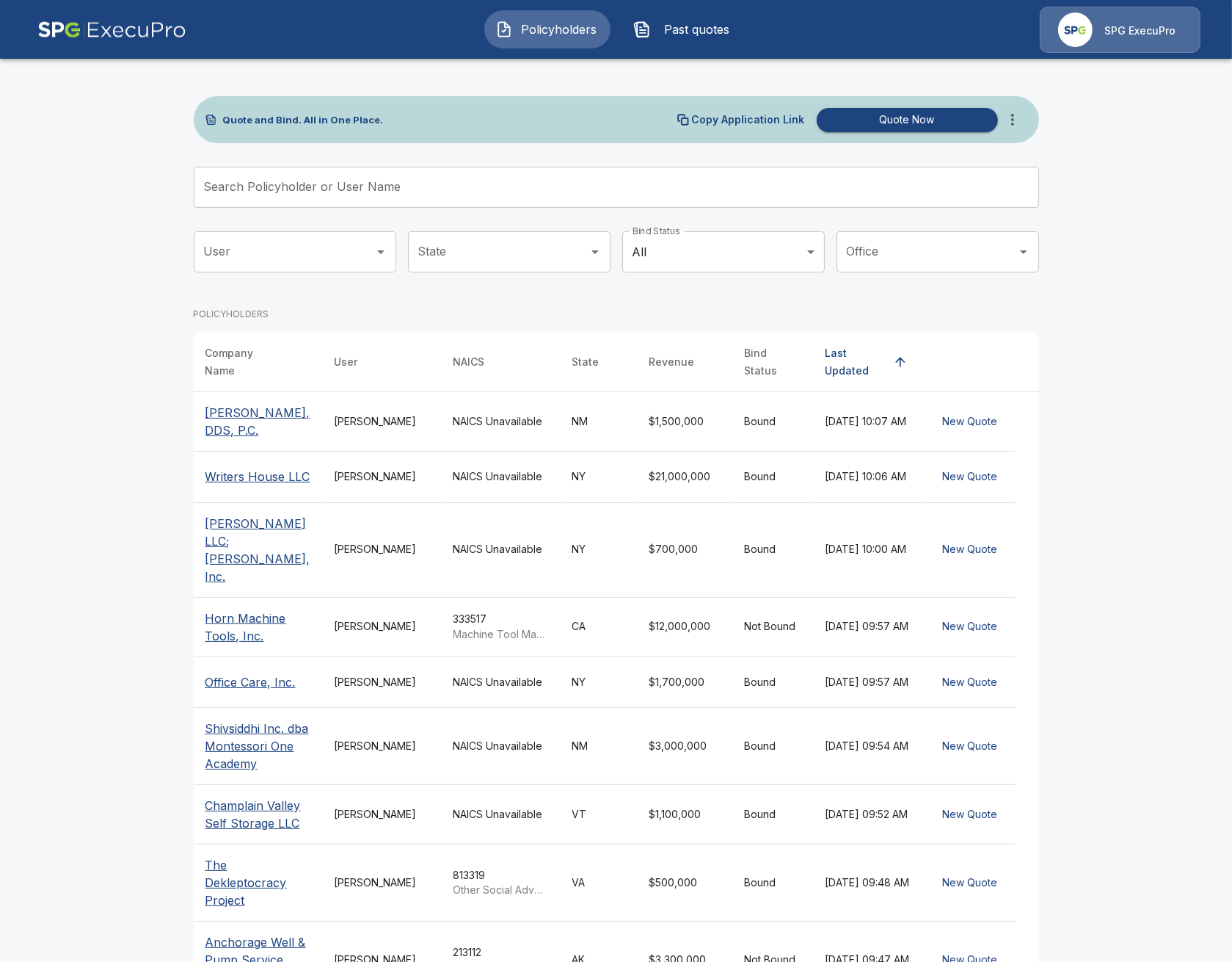
click at [1016, 128] on icon "more" at bounding box center [1013, 120] width 18 height 18
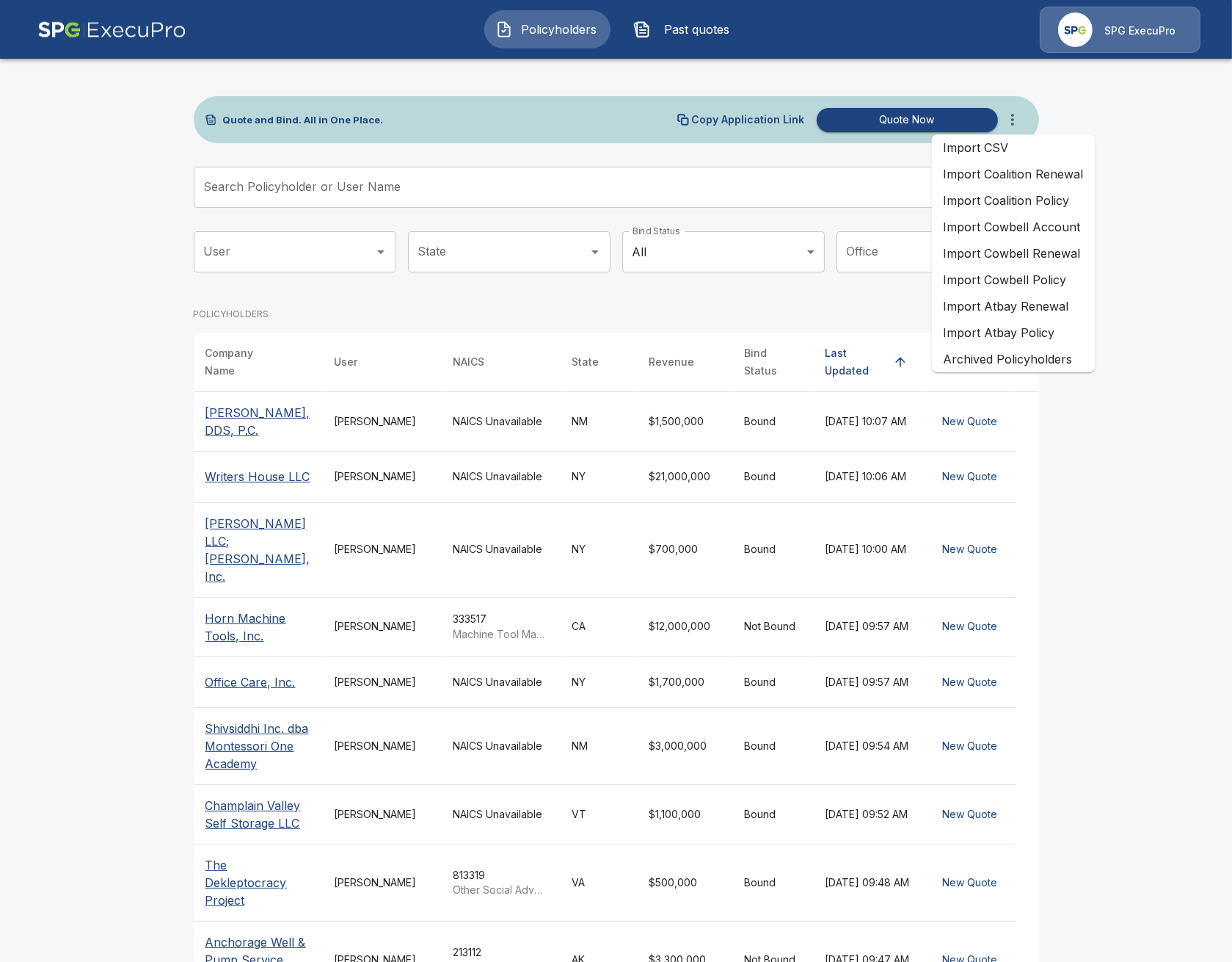
click at [1060, 193] on li "Import Coalition Policy" at bounding box center [1013, 200] width 164 height 26
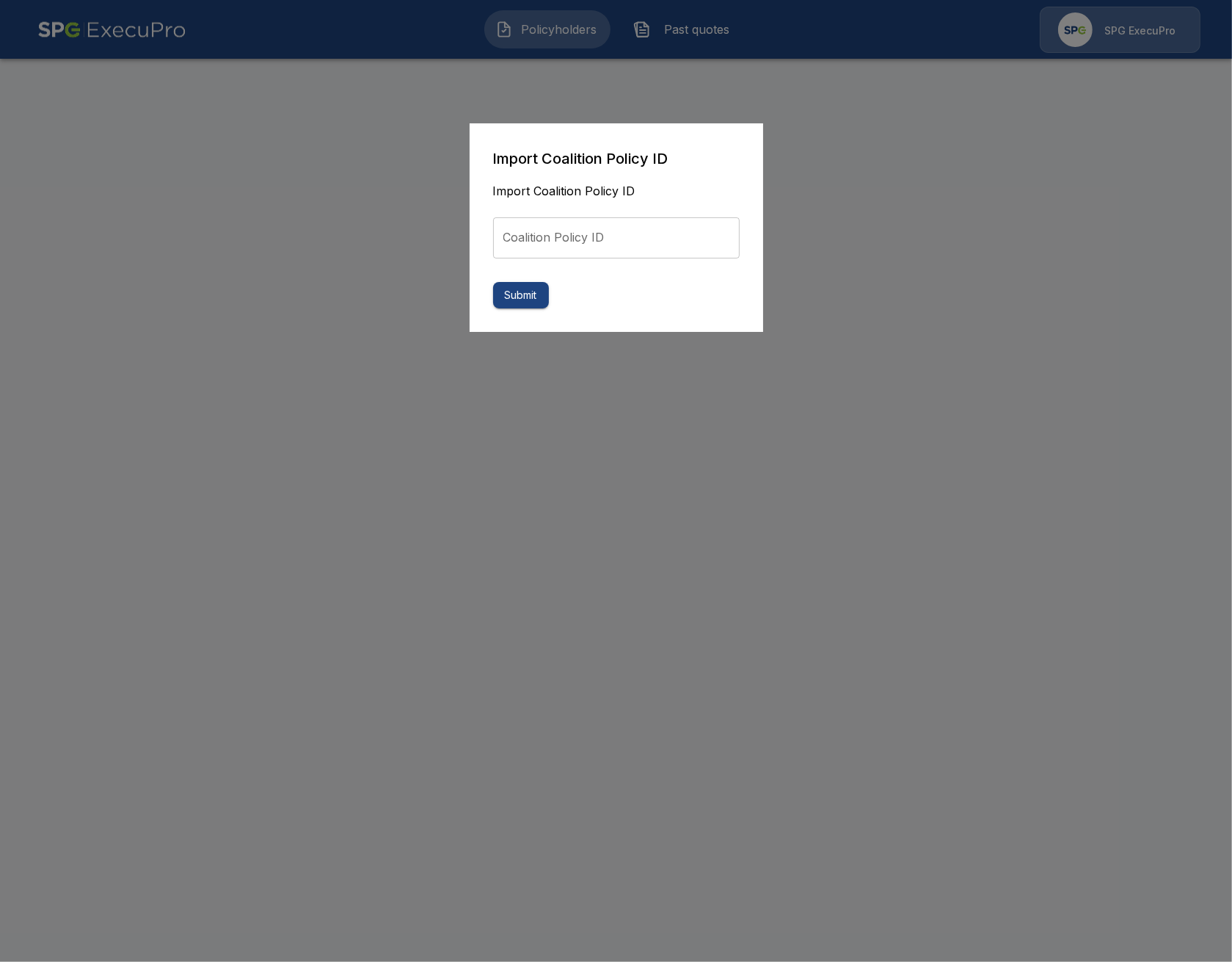
click at [586, 247] on input "Coalition Policy ID" at bounding box center [616, 238] width 247 height 42
paste input "**********"
type input "**********"
click at [529, 300] on button "Submit" at bounding box center [521, 295] width 56 height 27
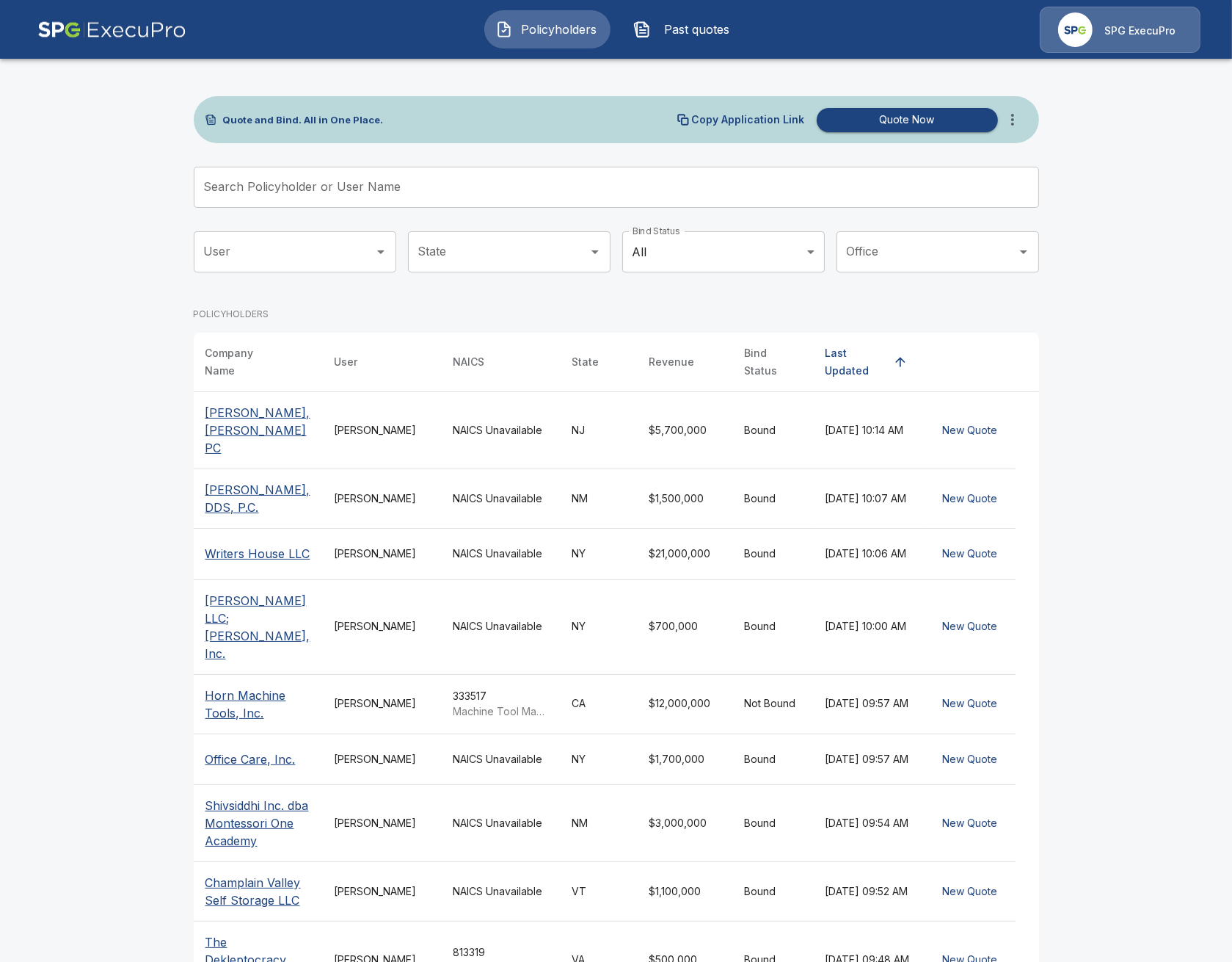
click at [144, 377] on main "Quote and Bind. All in One Place. Copy Application Link Quote Now Search Policy…" at bounding box center [616, 570] width 1232 height 1139
click at [1013, 111] on icon "more" at bounding box center [1013, 120] width 18 height 18
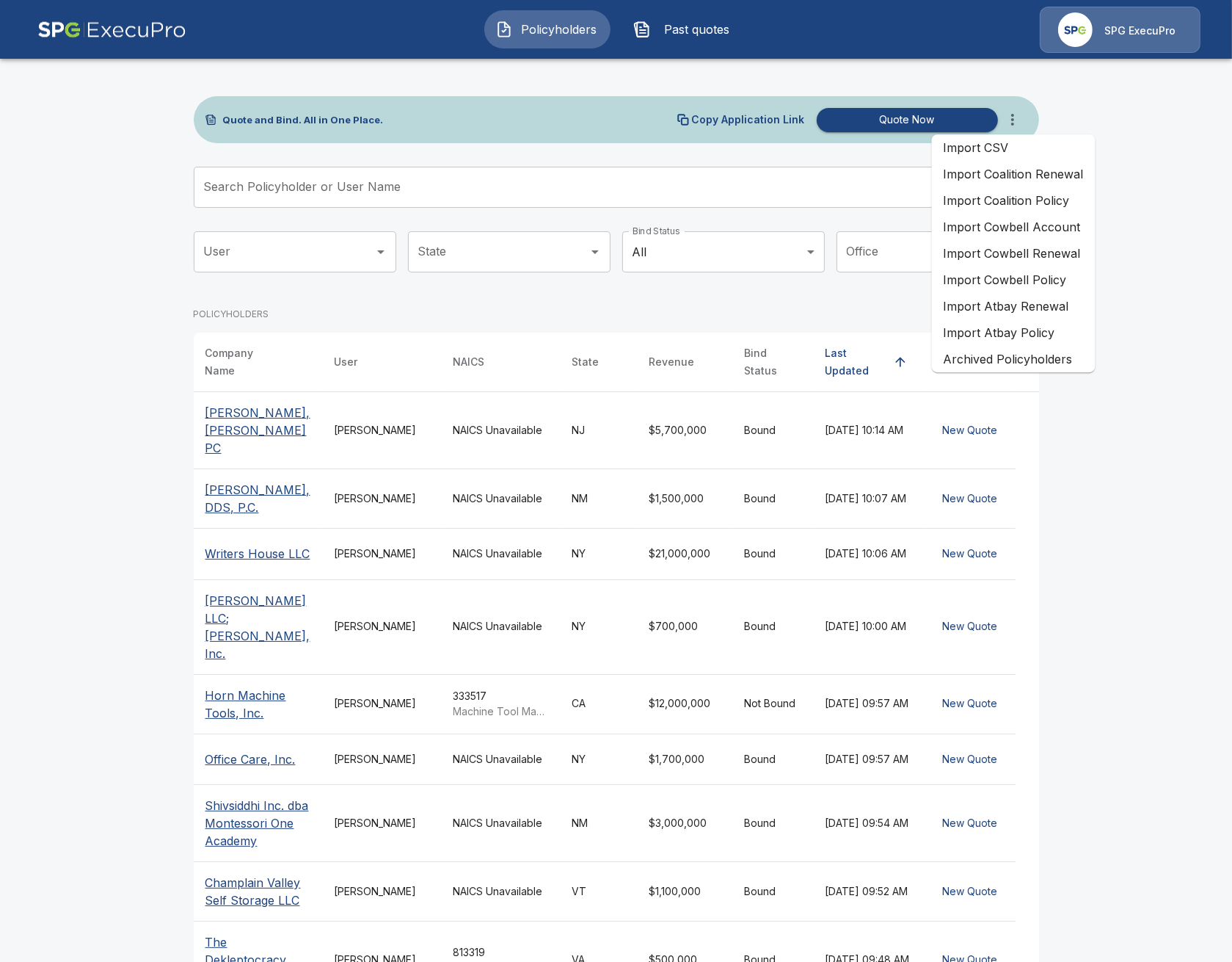
click at [1044, 181] on li "Import Coalition Renewal" at bounding box center [1013, 174] width 164 height 26
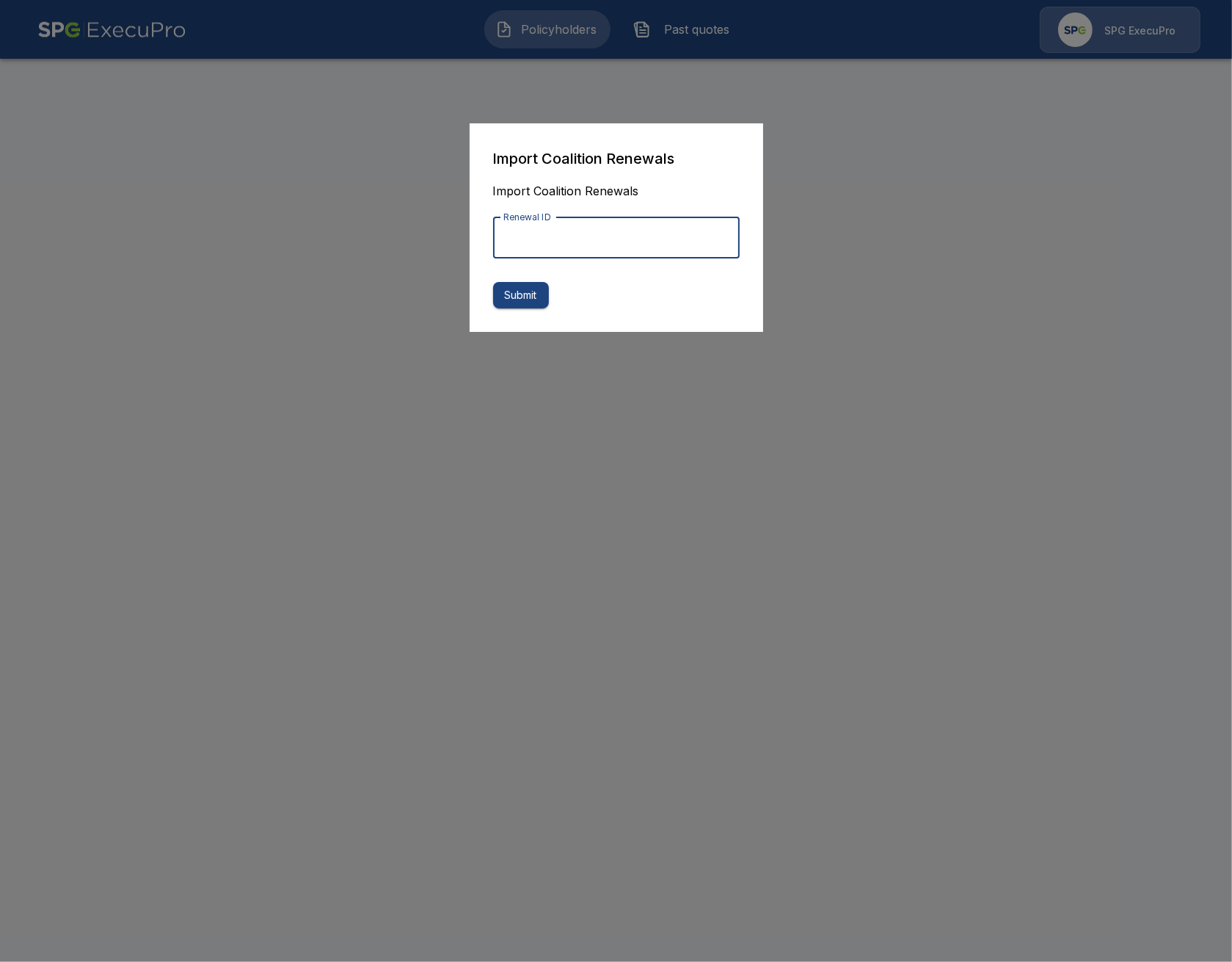
click at [618, 246] on input "Renewal ID" at bounding box center [616, 238] width 247 height 42
paste input "**********"
type input "**********"
click at [524, 295] on button "Submit" at bounding box center [521, 295] width 56 height 27
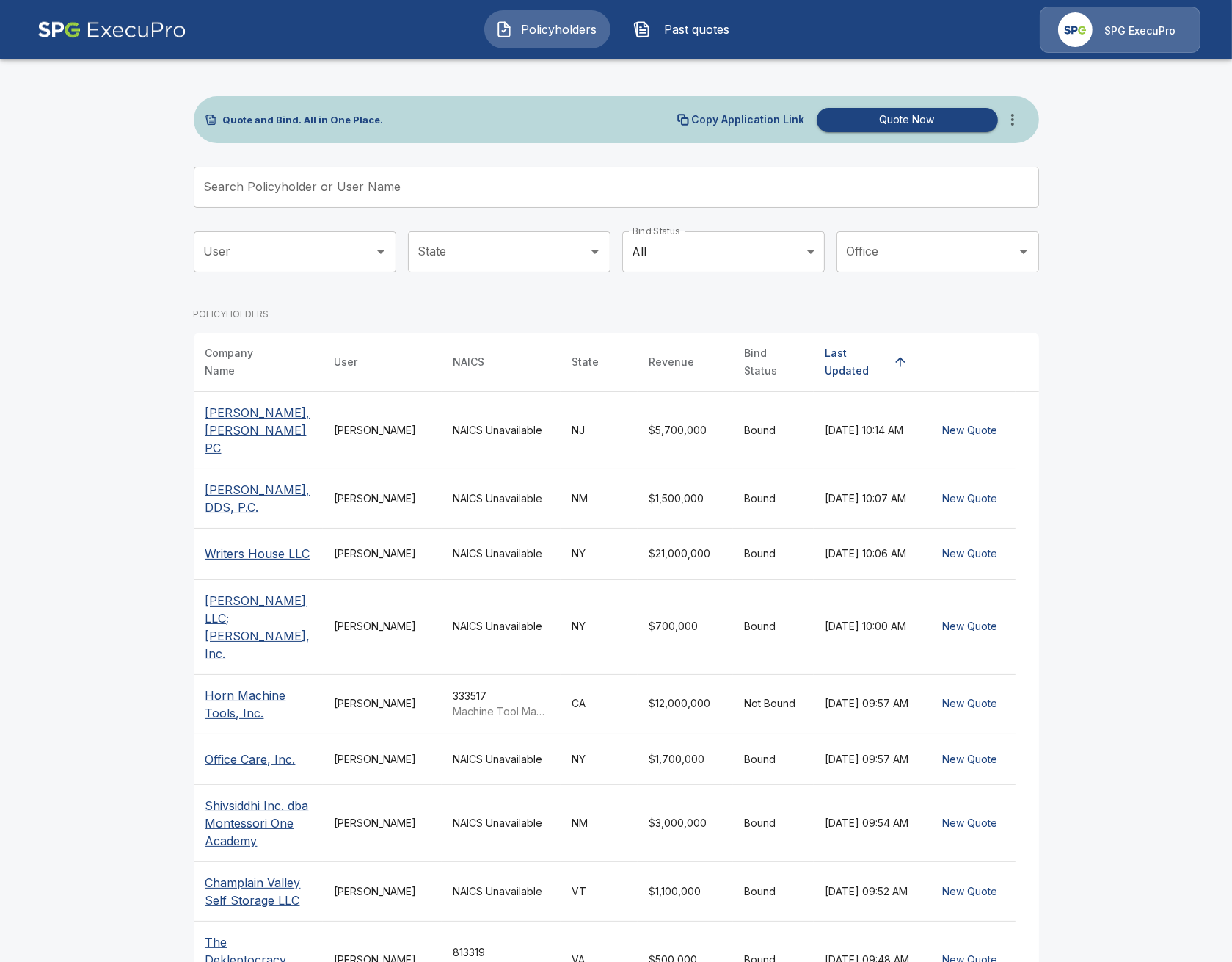
click at [251, 422] on th "[PERSON_NAME], [PERSON_NAME] PC" at bounding box center [258, 431] width 129 height 77
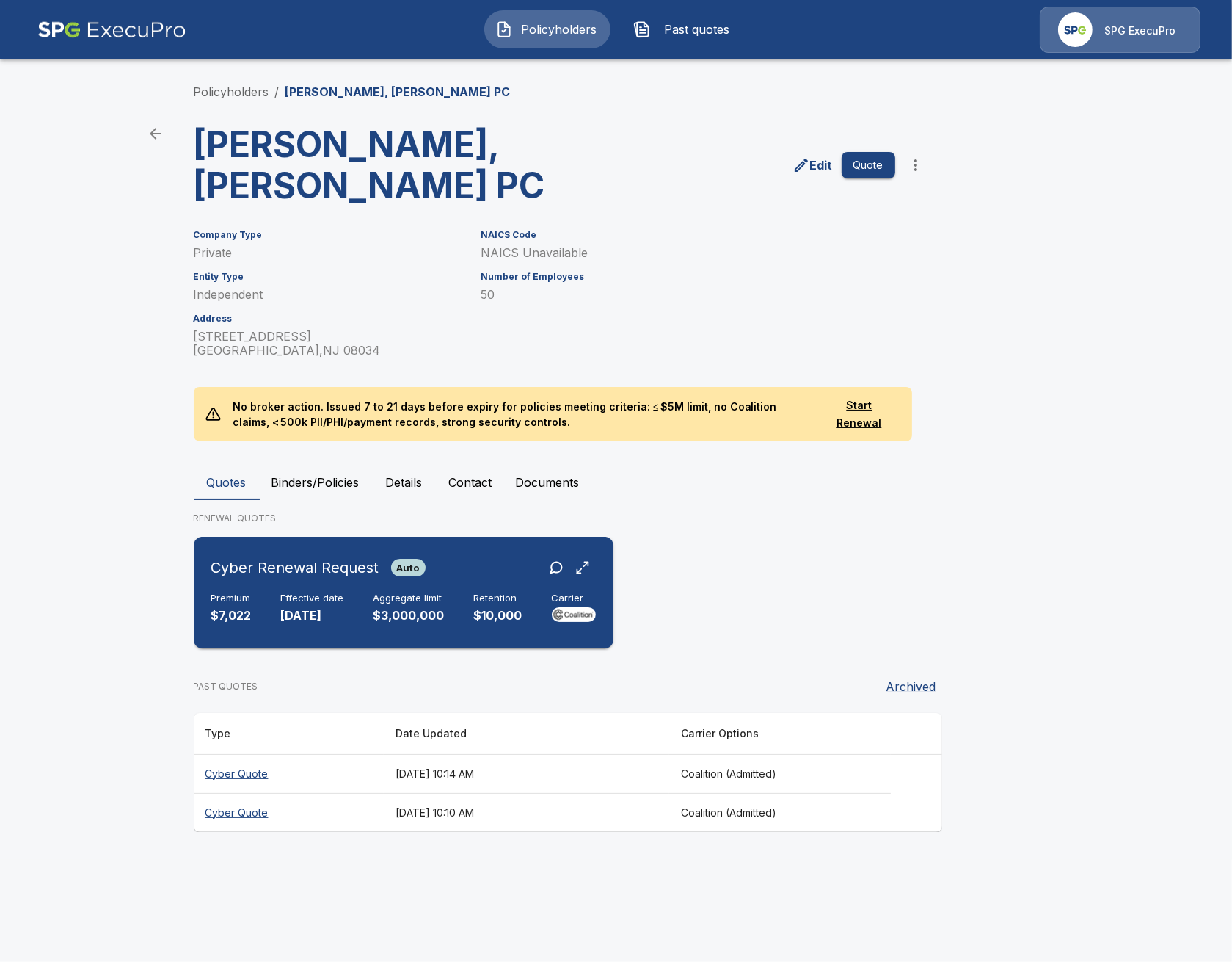
click at [334, 593] on div "Effective date [DATE]" at bounding box center [312, 609] width 63 height 33
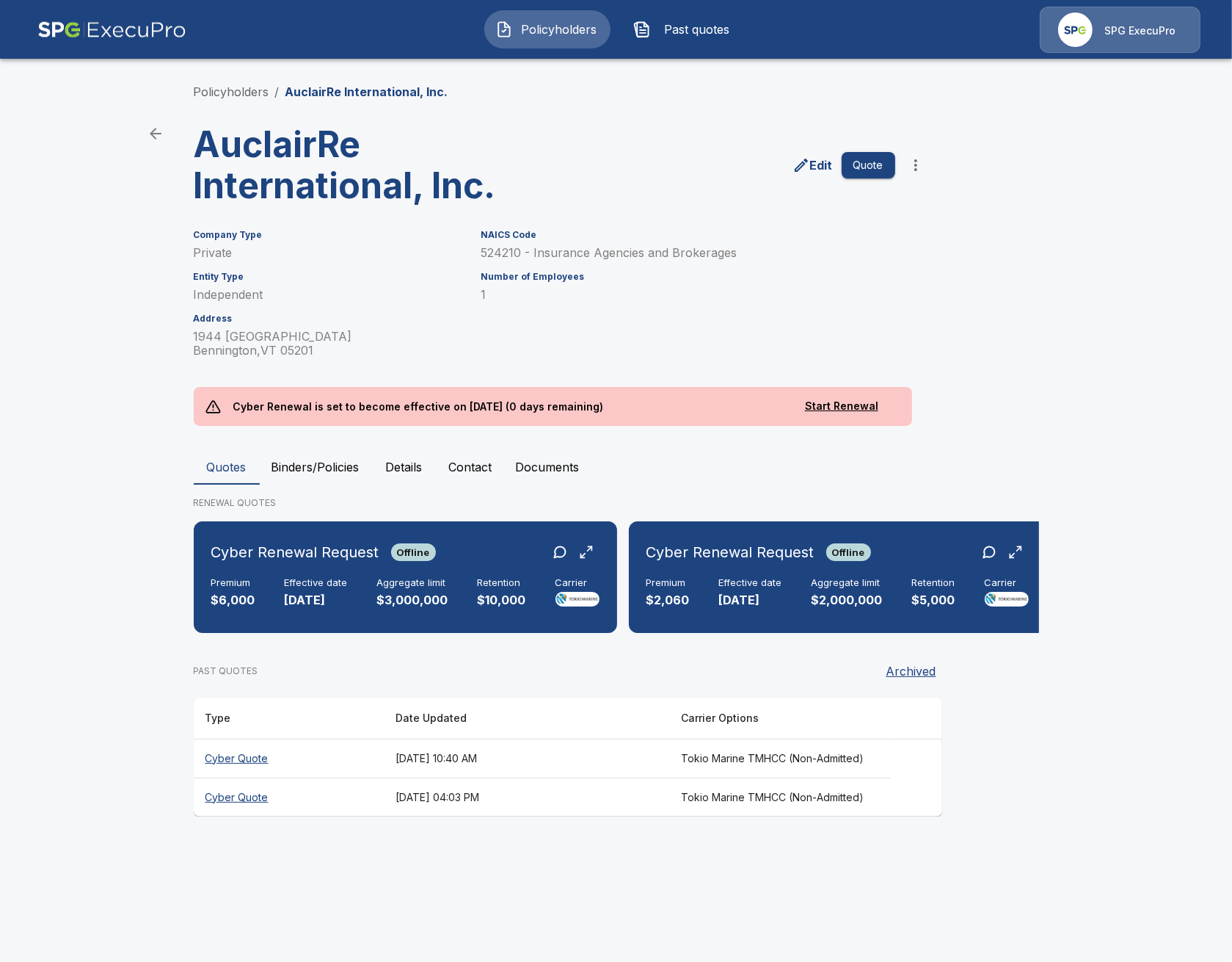
click at [312, 457] on button "Binders/Policies" at bounding box center [315, 466] width 111 height 35
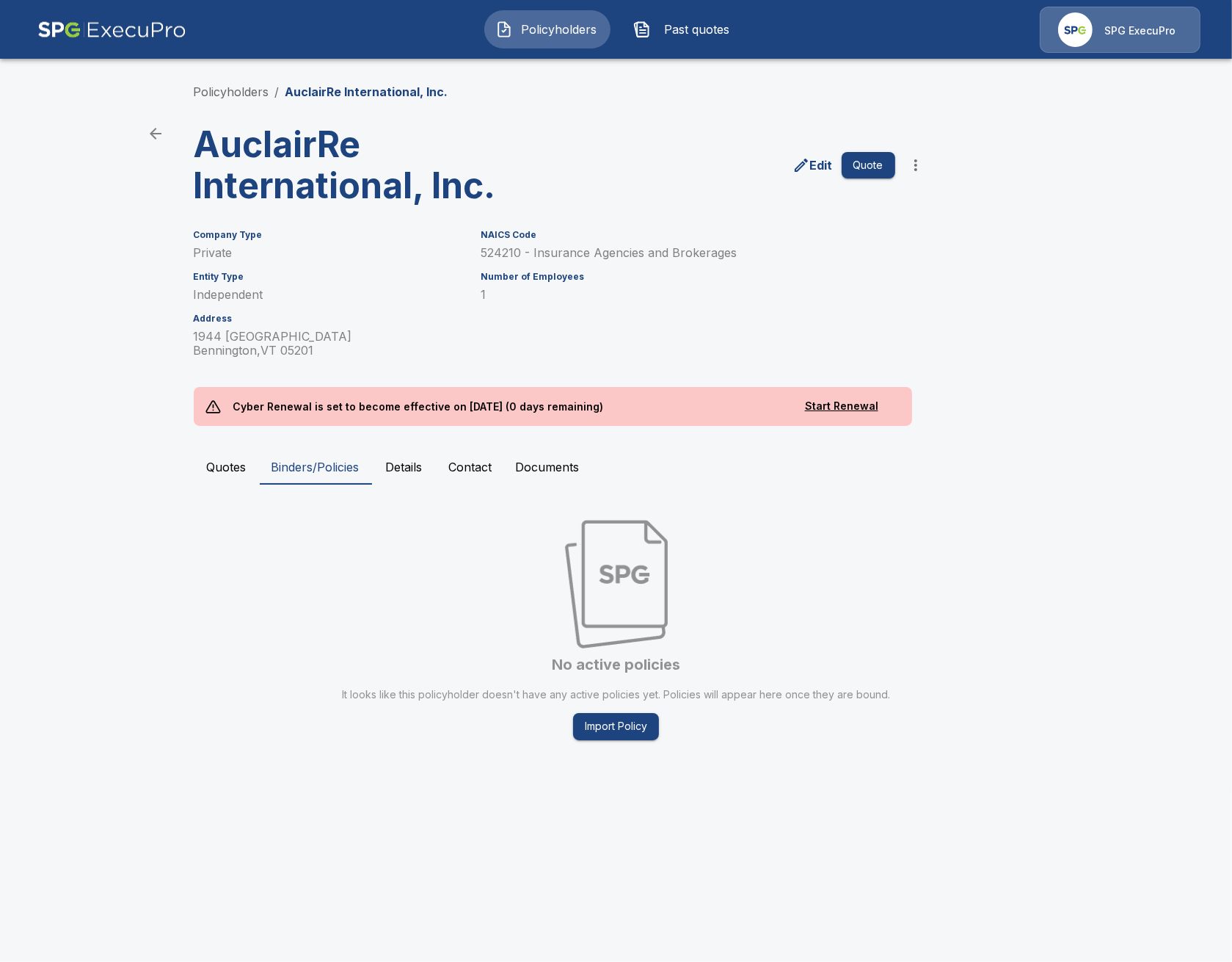
click at [479, 468] on button "Contact" at bounding box center [471, 466] width 67 height 35
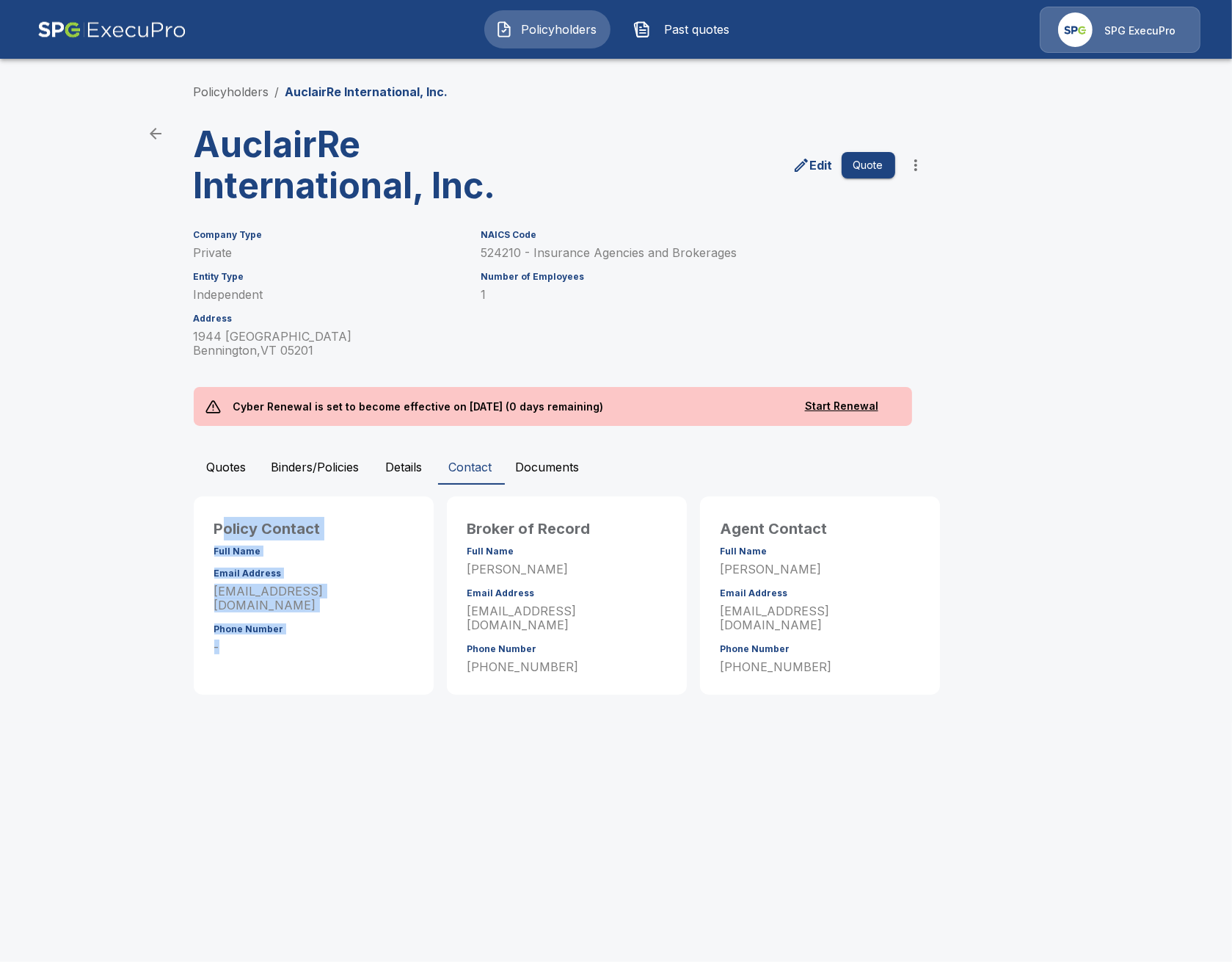
drag, startPoint x: 222, startPoint y: 540, endPoint x: 274, endPoint y: 659, distance: 129.9
click at [274, 659] on div "Policy Contact Full Name Email Address [EMAIL_ADDRESS][DOMAIN_NAME] Phone Numbe…" at bounding box center [313, 596] width 240 height 199
drag, startPoint x: 244, startPoint y: 637, endPoint x: 234, endPoint y: 619, distance: 20.6
click at [245, 640] on p "-" at bounding box center [313, 646] width 199 height 14
drag, startPoint x: 228, startPoint y: 639, endPoint x: 203, endPoint y: 556, distance: 86.7
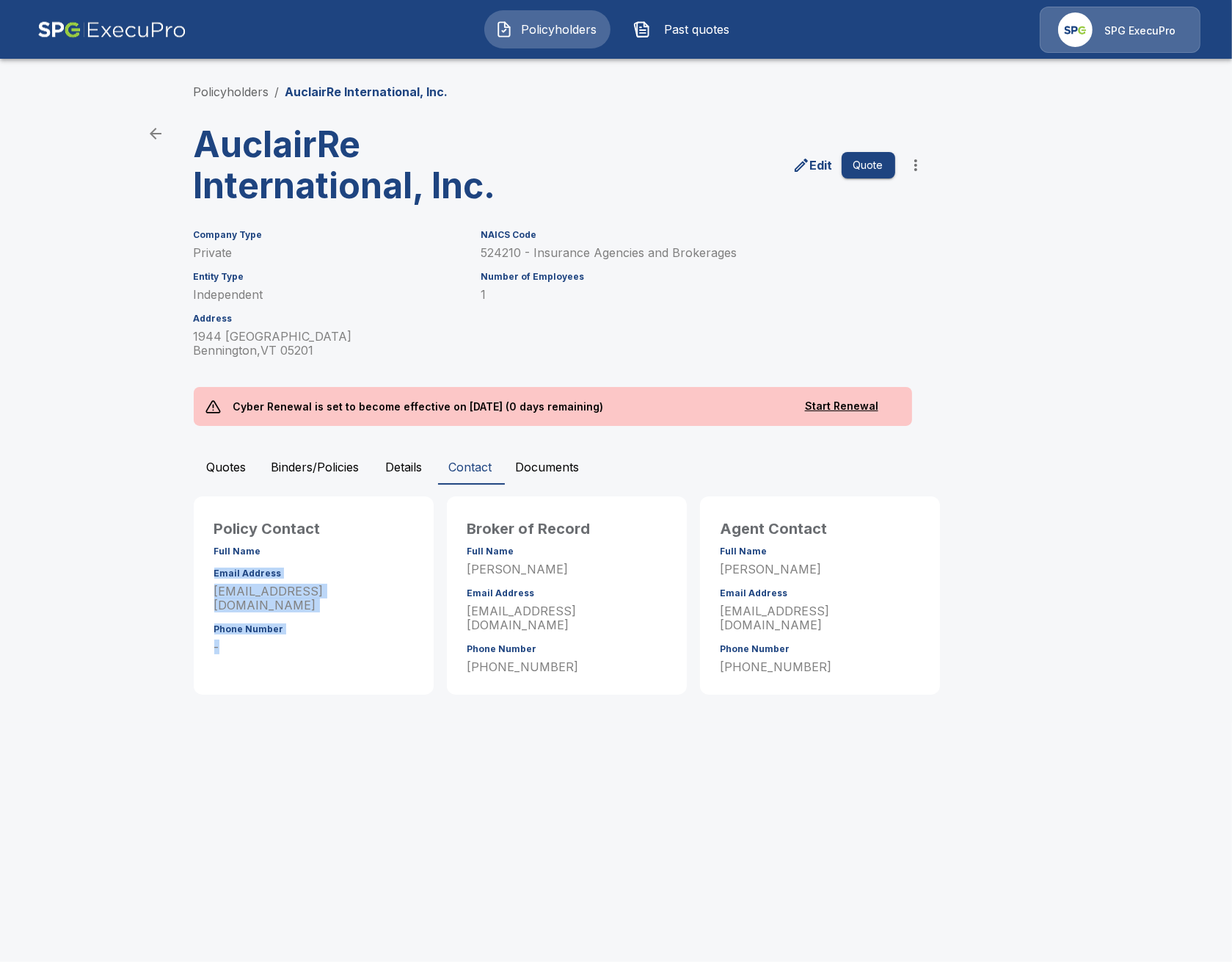
click at [200, 558] on div "Policy Contact Full Name Email Address tdietz@csrisks.com Phone Number -" at bounding box center [313, 596] width 240 height 199
drag, startPoint x: 273, startPoint y: 592, endPoint x: 284, endPoint y: 672, distance: 80.8
click at [273, 593] on p "[EMAIL_ADDRESS][DOMAIN_NAME]" at bounding box center [313, 598] width 199 height 28
click at [265, 459] on button "Binders/Policies" at bounding box center [315, 466] width 111 height 35
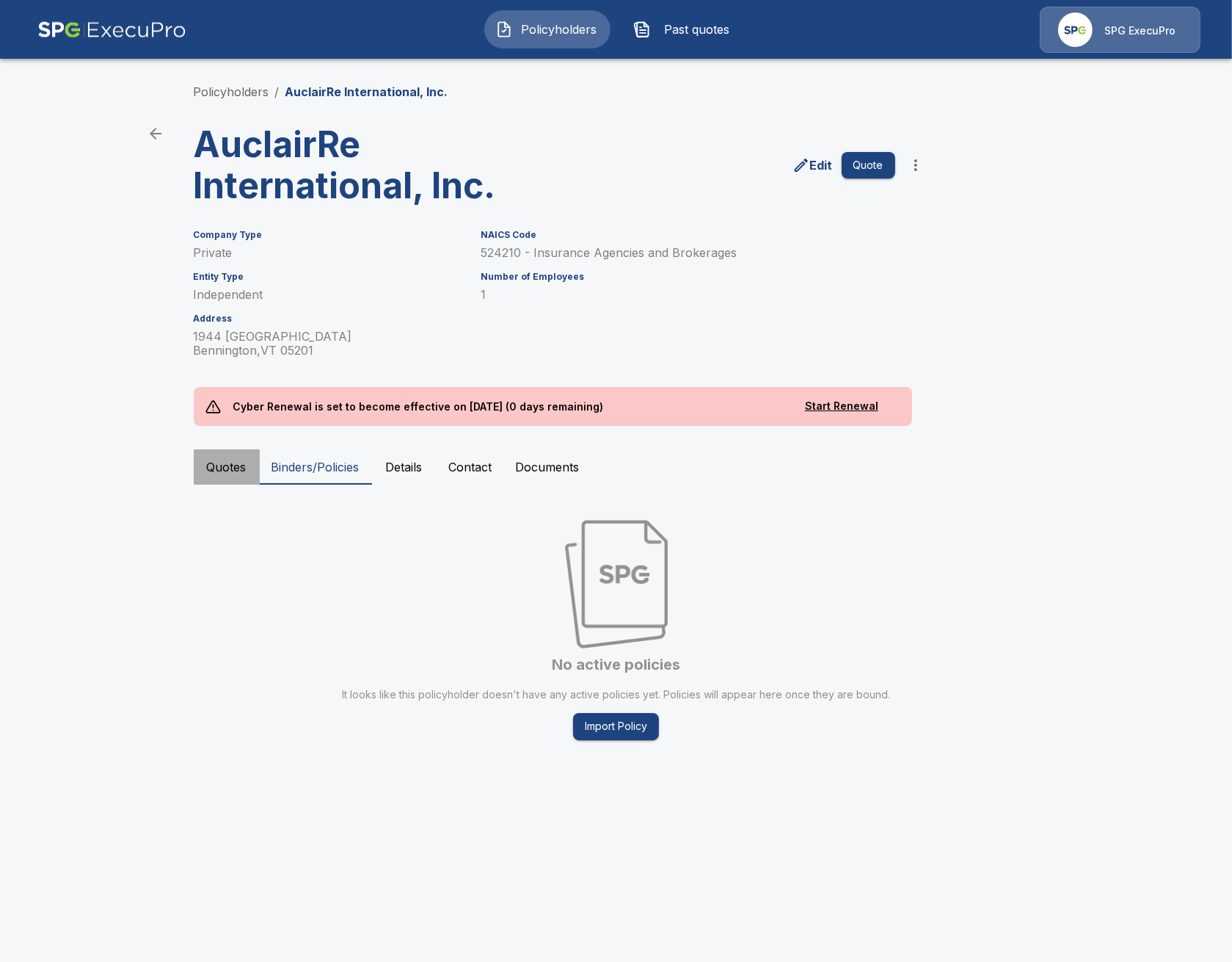
click at [236, 465] on button "Quotes" at bounding box center [226, 466] width 66 height 35
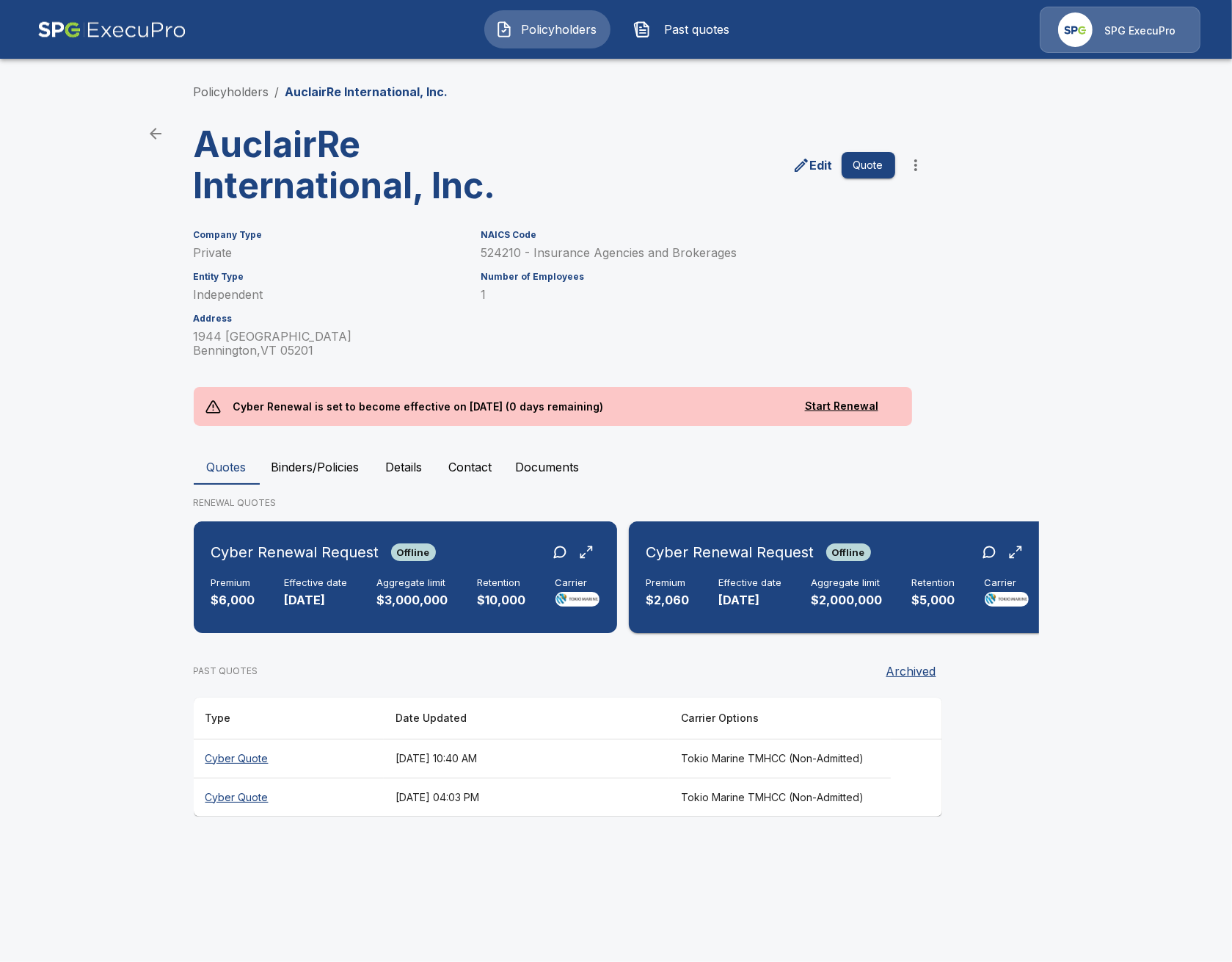
click at [777, 586] on div "Premium $2,060 Effective date [DATE] Aggregate limit $2,000,000 Retention $5,00…" at bounding box center [838, 593] width 382 height 33
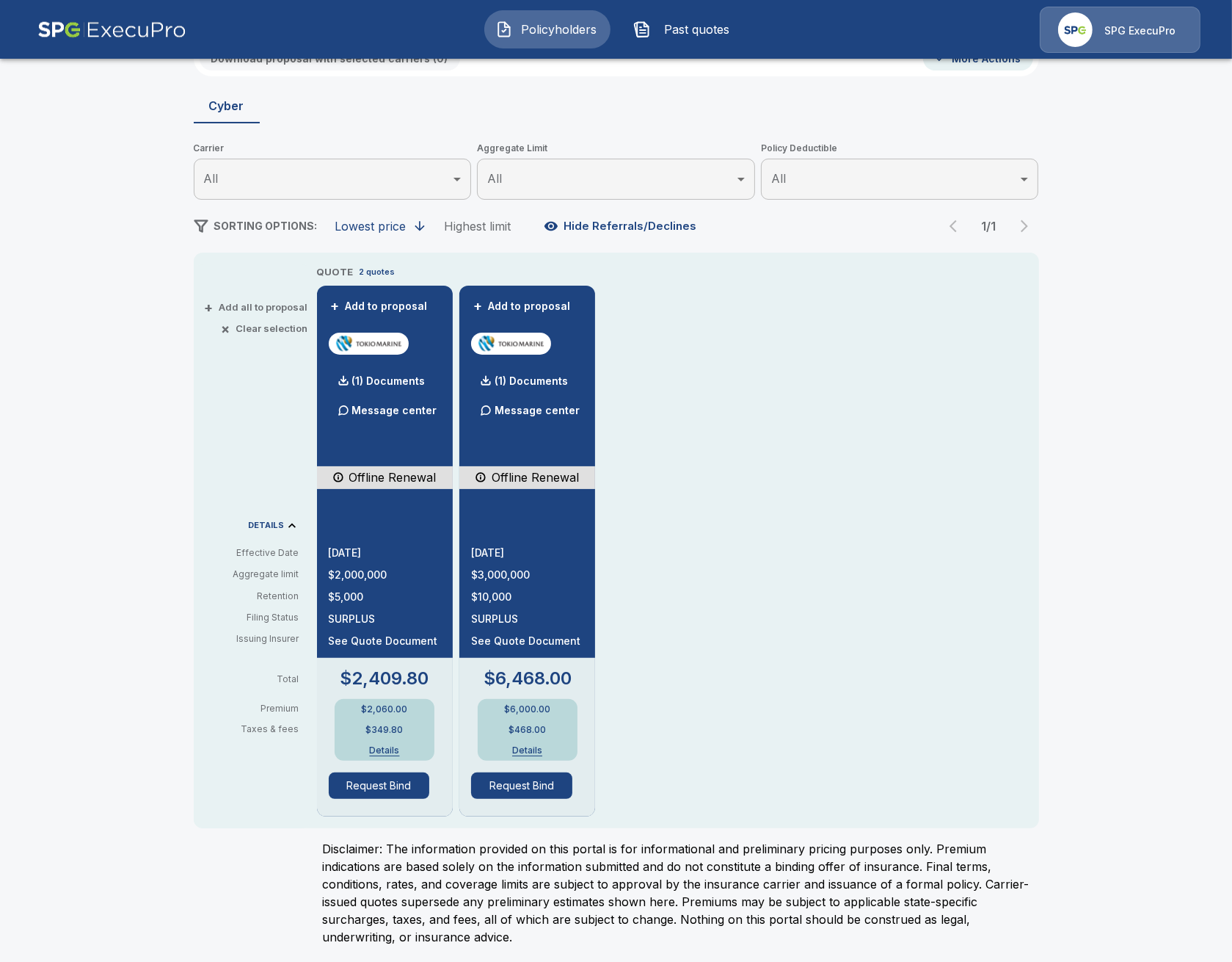
scroll to position [116, 0]
click at [389, 791] on button "Request Bind" at bounding box center [379, 785] width 101 height 26
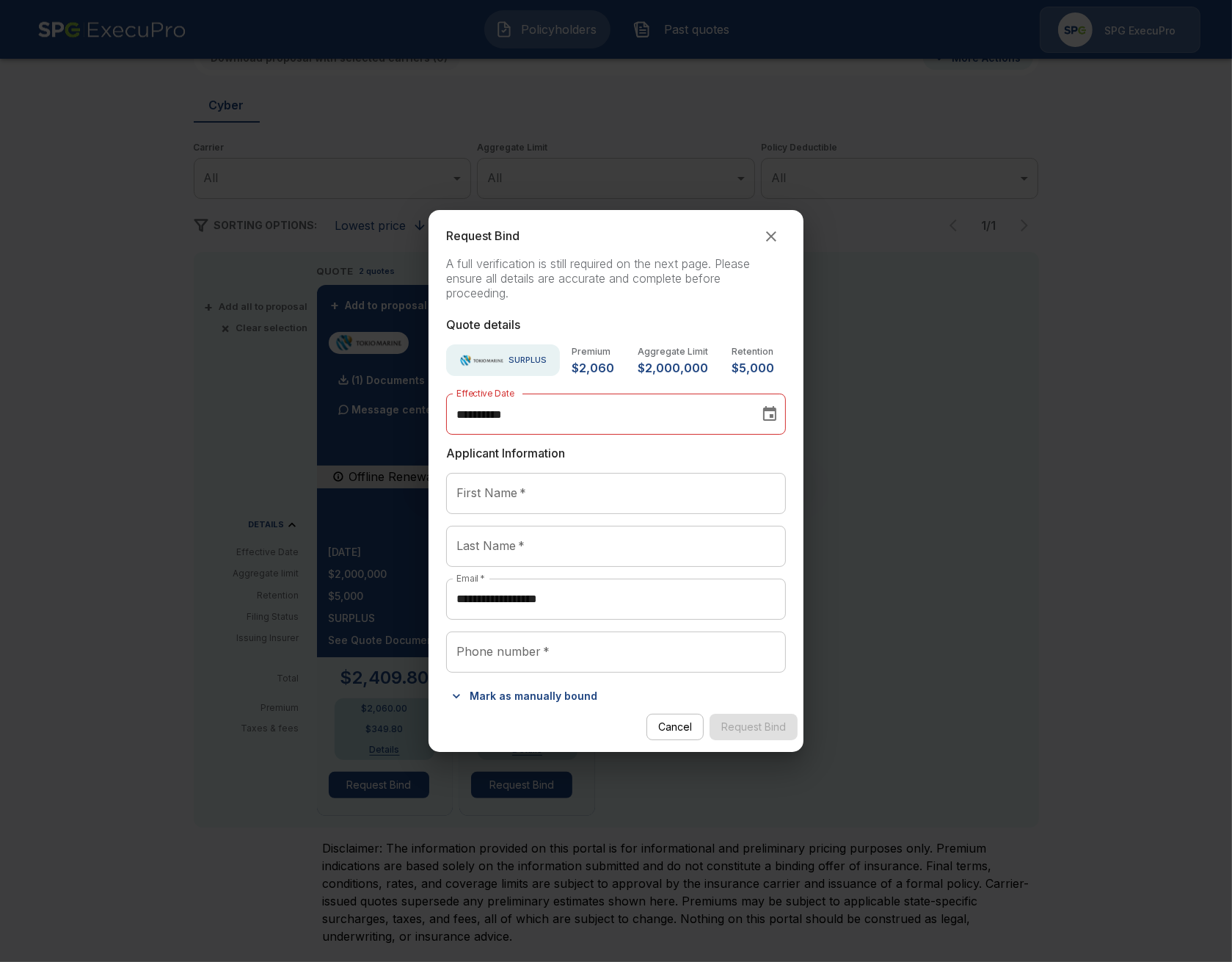
click at [567, 504] on input "First Name   *" at bounding box center [616, 493] width 340 height 42
paste input "*********"
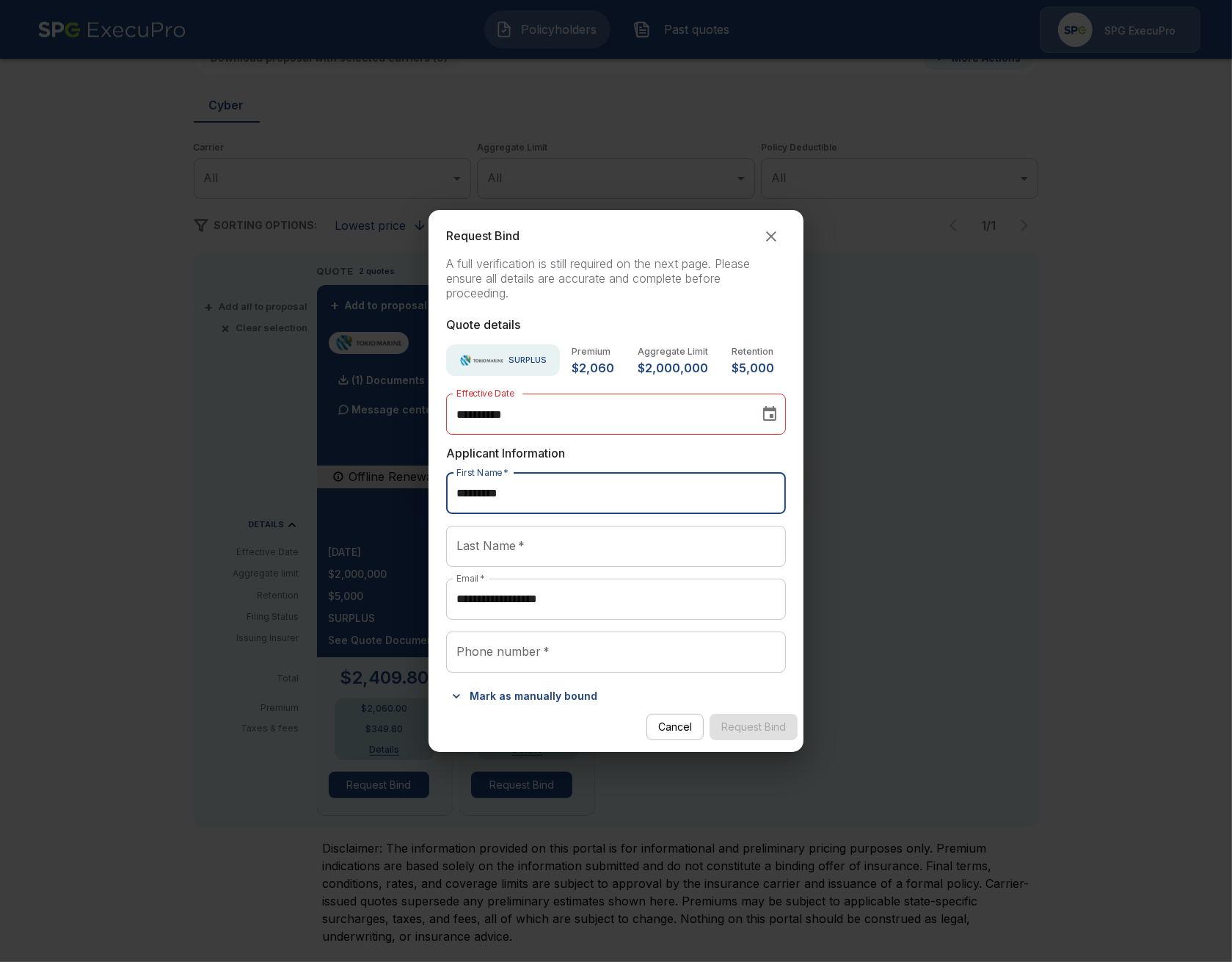
type input "*********"
click at [491, 543] on input "Last Name   *" at bounding box center [616, 546] width 340 height 42
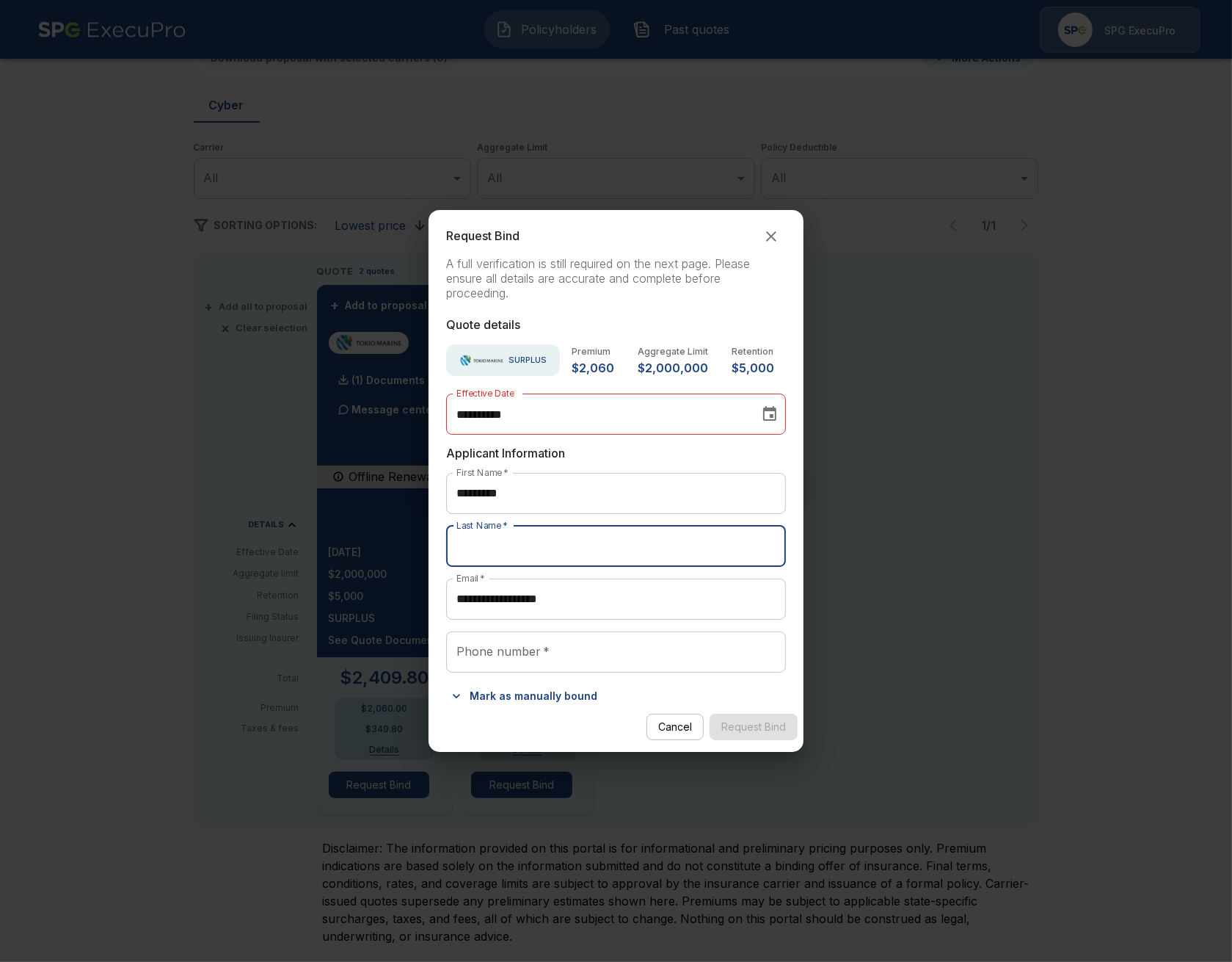
paste input "*********"
click at [518, 540] on input "*********" at bounding box center [616, 546] width 340 height 42
type input "**********"
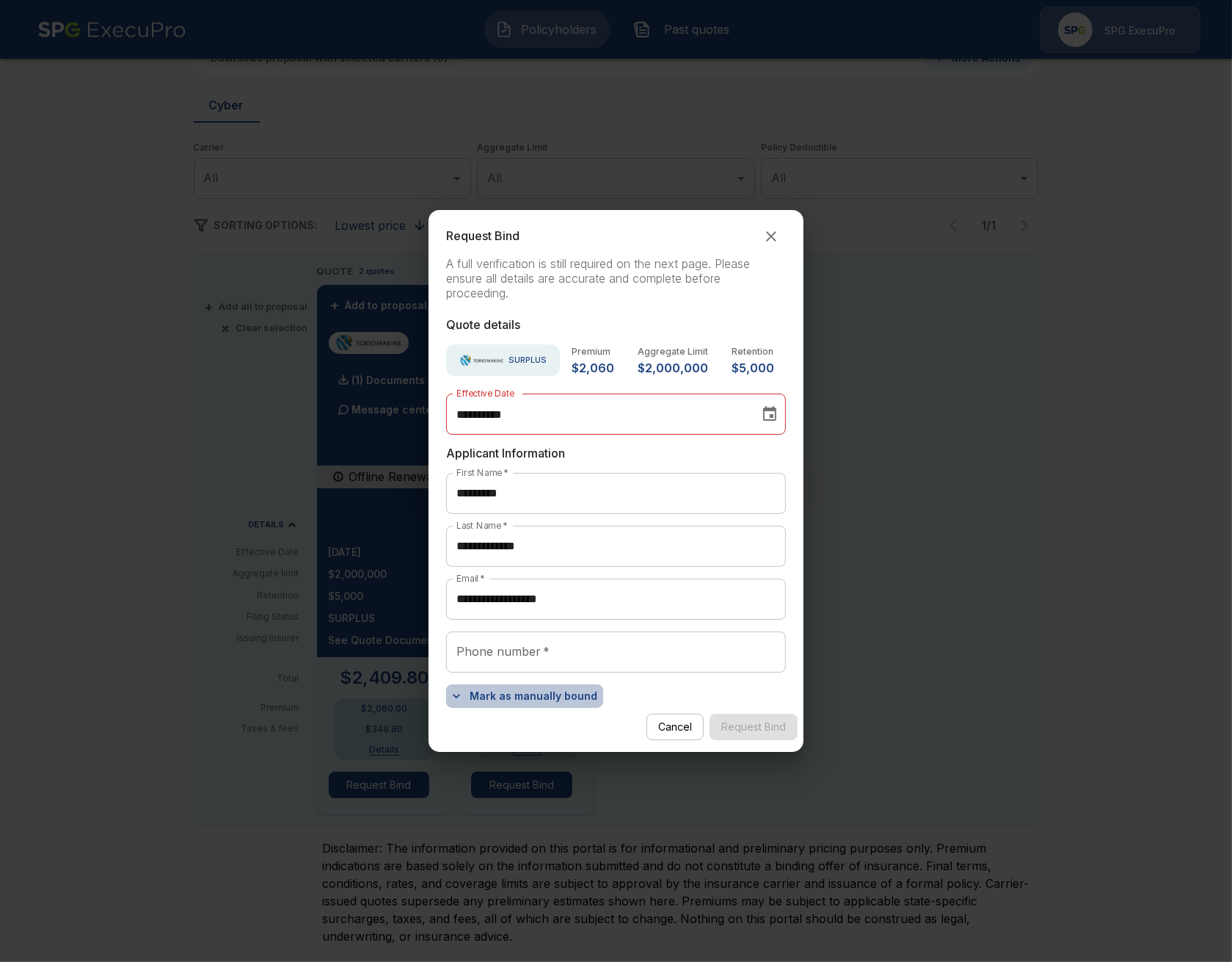
click at [541, 699] on button "Mark as manually bound" at bounding box center [524, 696] width 157 height 24
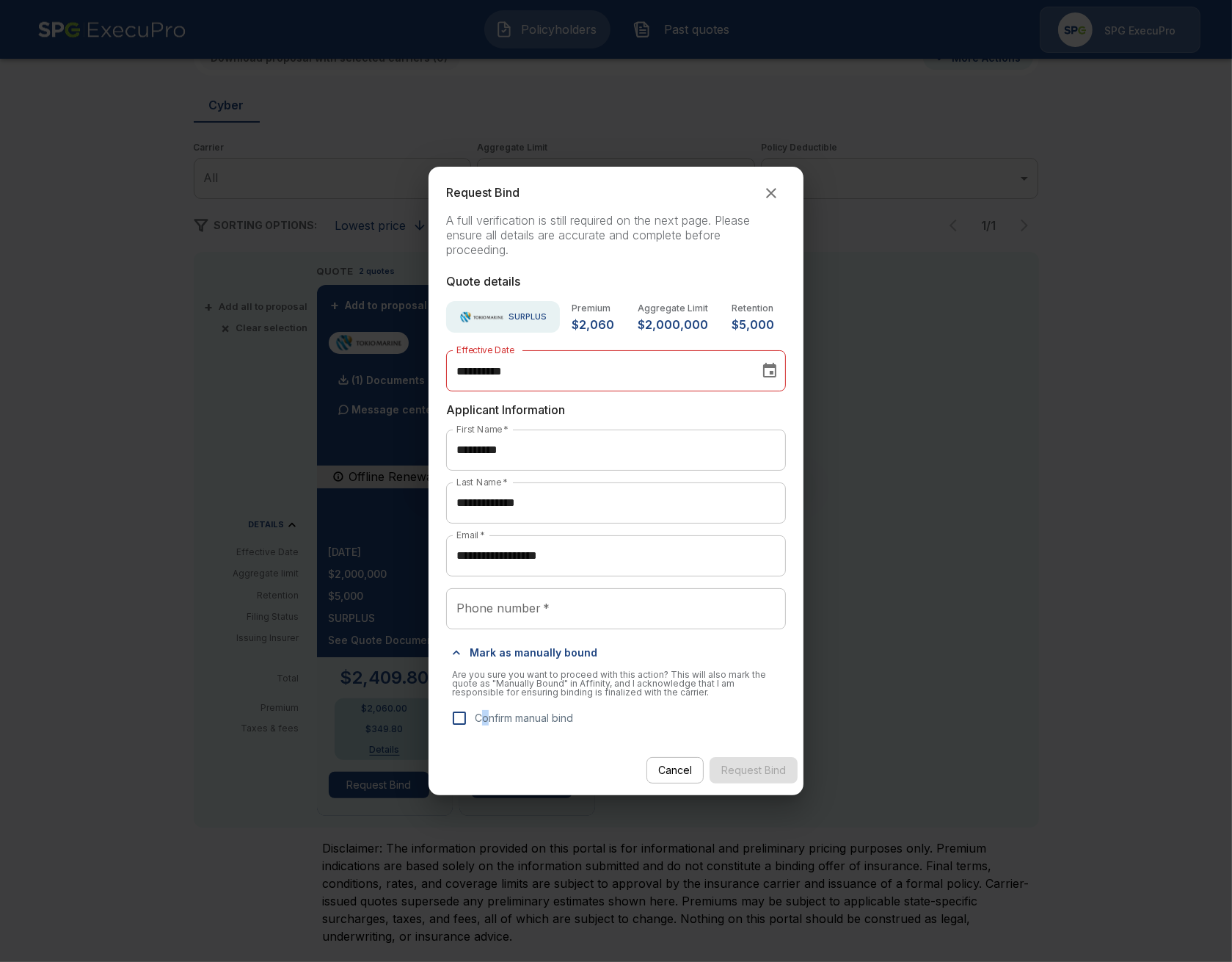
click at [486, 719] on p "Confirm manual bind" at bounding box center [524, 717] width 98 height 15
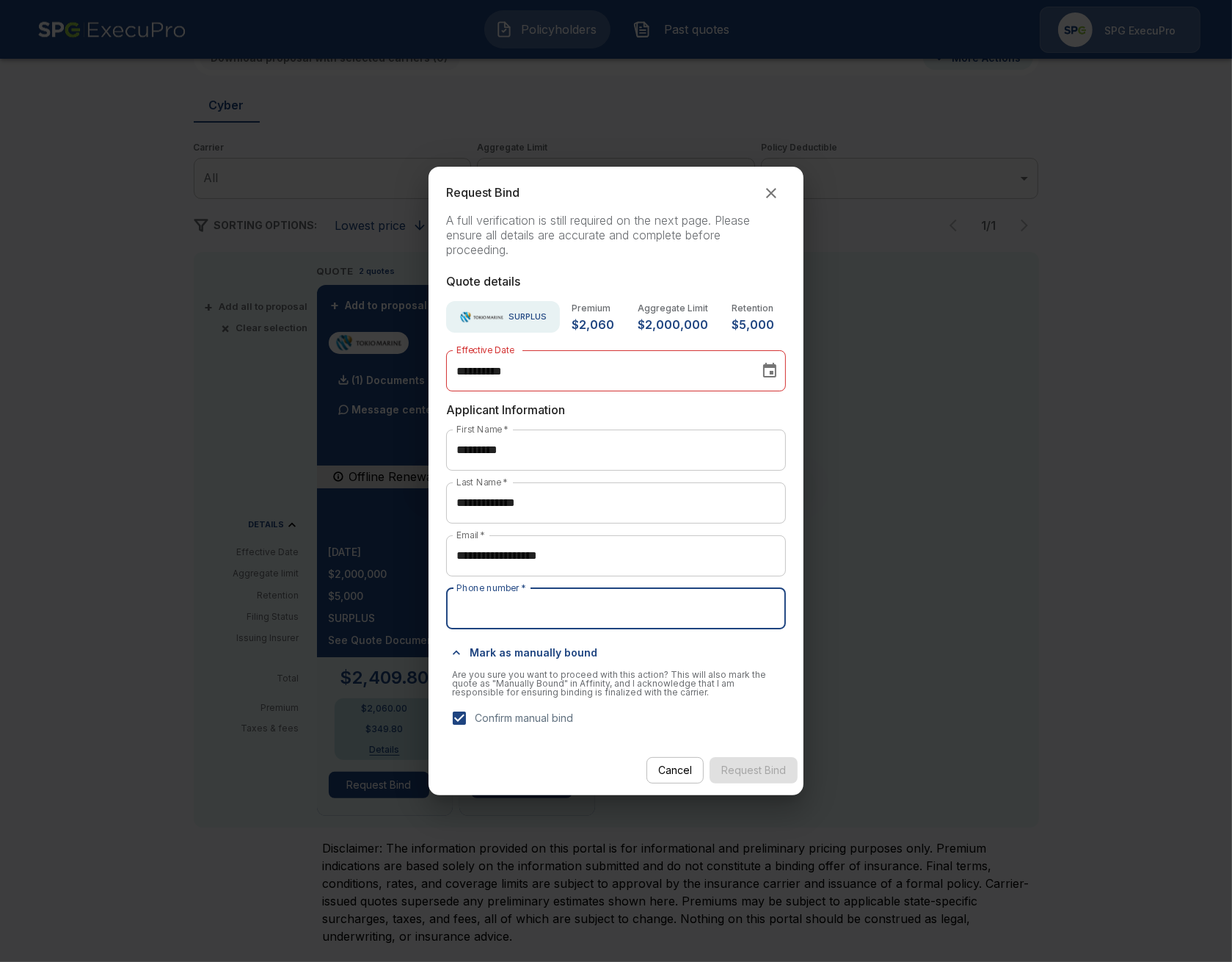
click at [530, 607] on input "Phone number   *" at bounding box center [616, 608] width 340 height 42
type input "**********"
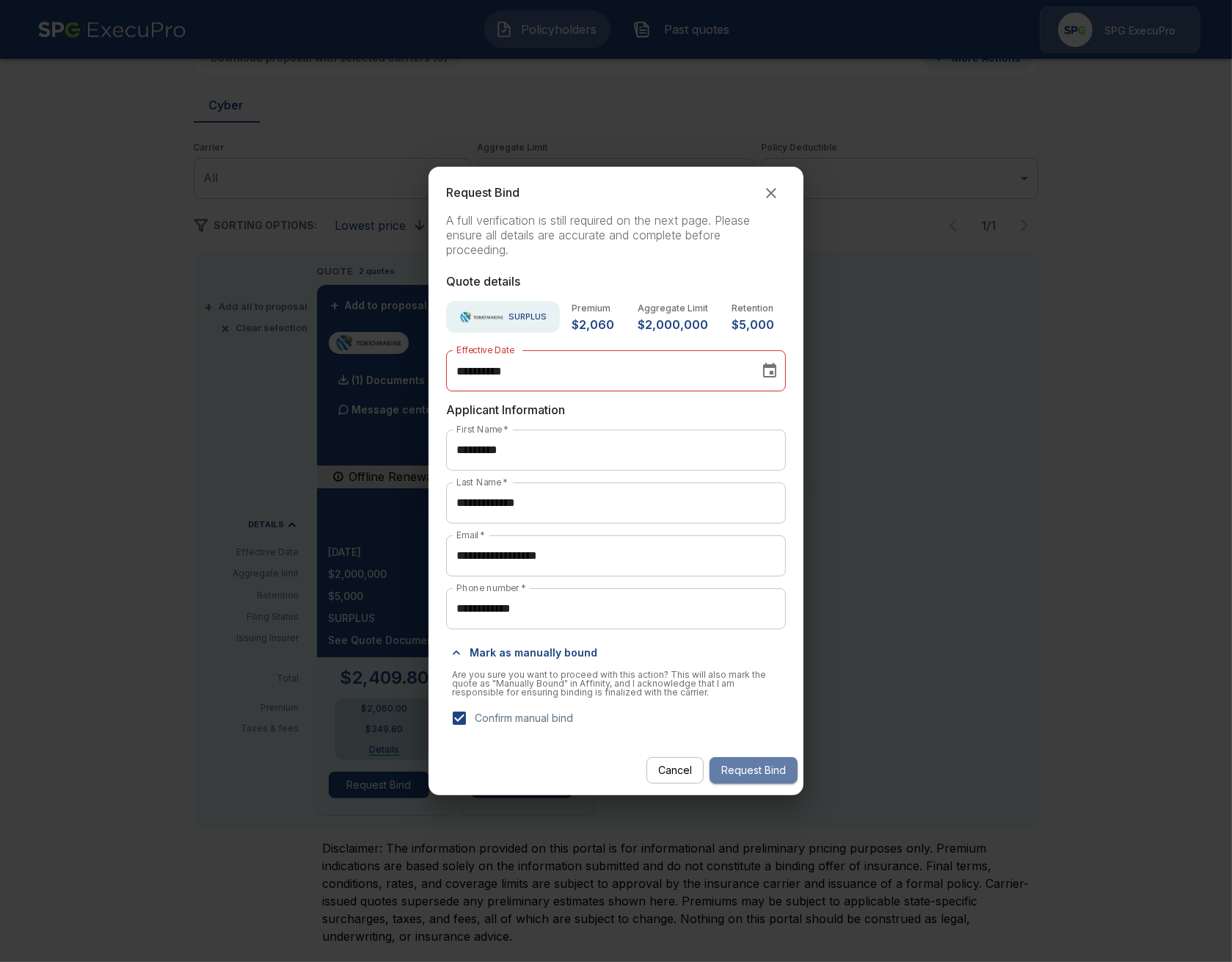
click at [771, 770] on button "Request Bind" at bounding box center [754, 770] width 88 height 27
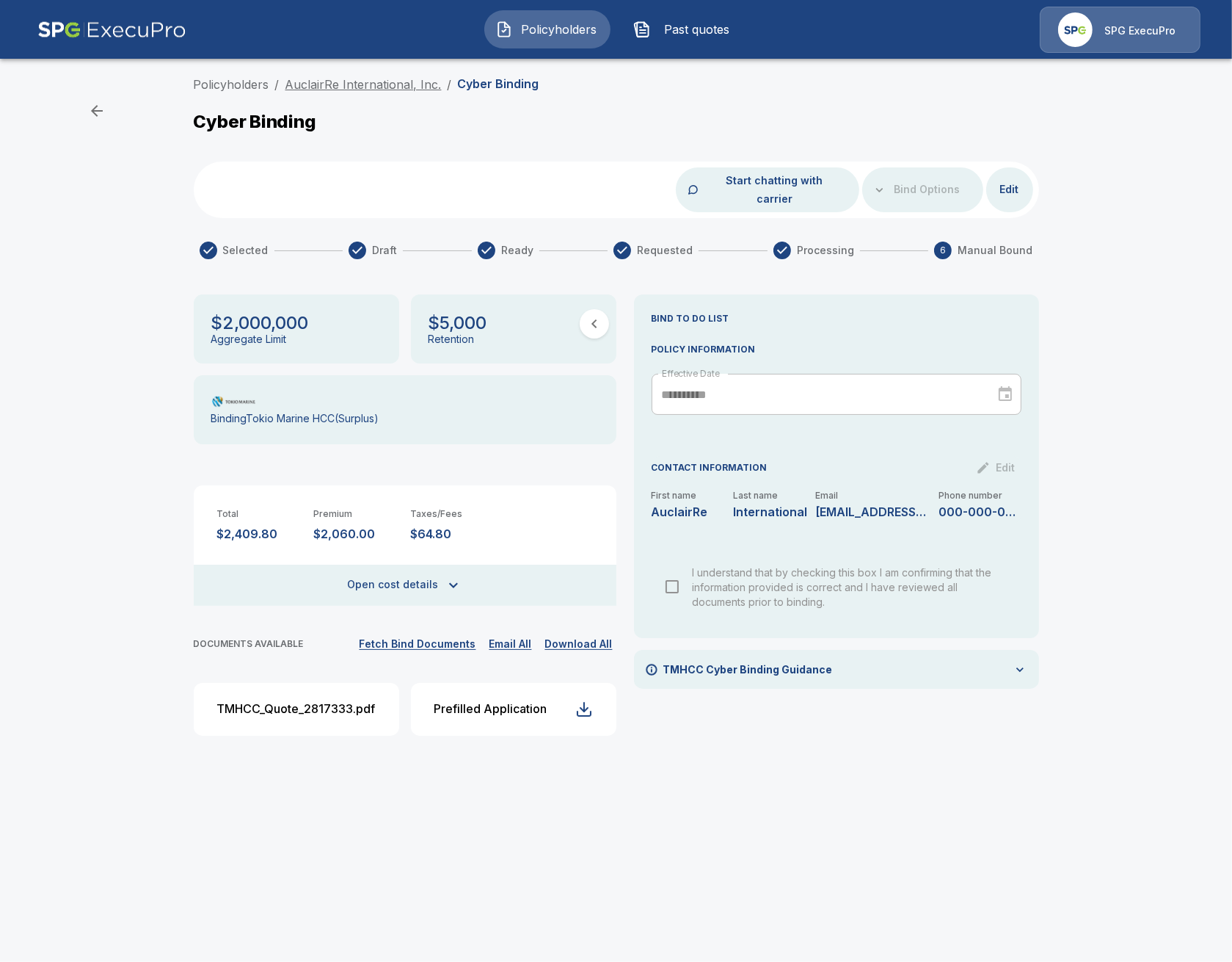
click at [400, 82] on link "AuclairRe International, Inc." at bounding box center [364, 85] width 156 height 15
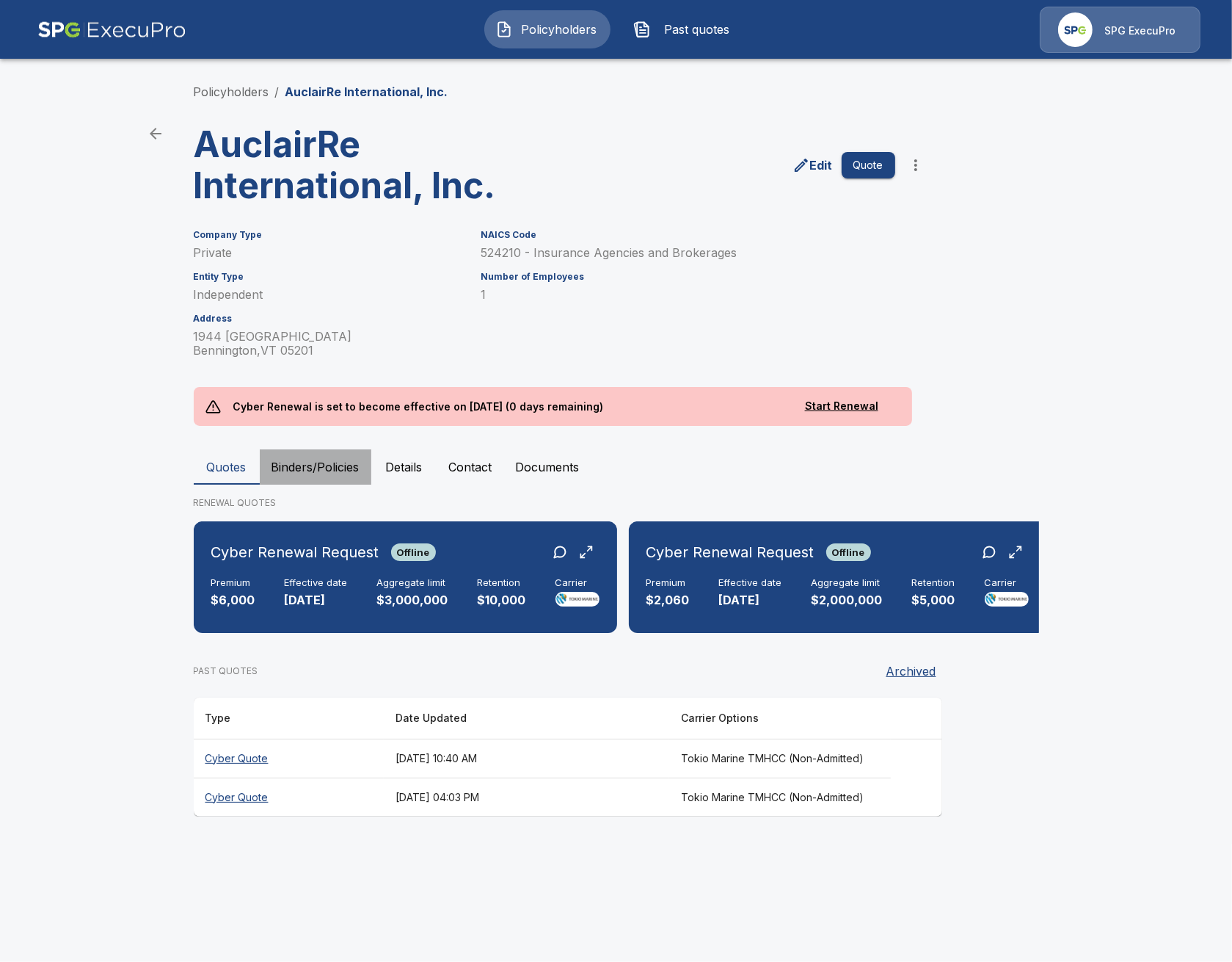
click at [331, 453] on button "Binders/Policies" at bounding box center [315, 466] width 111 height 35
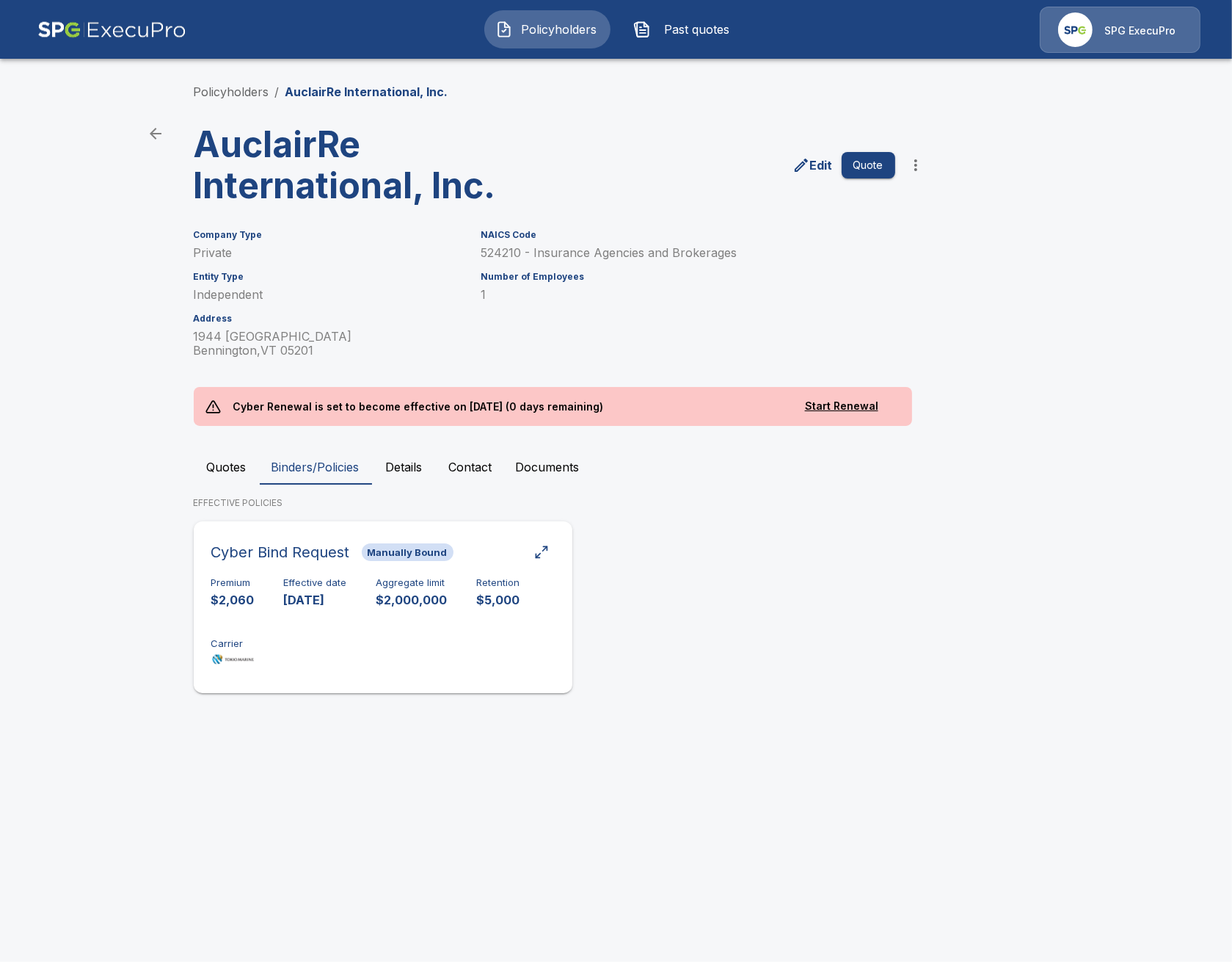
click at [449, 597] on div "Premium $2,060 Effective date [DATE] Aggregate limit $2,000,000 Retention $5,00…" at bounding box center [383, 623] width 343 height 93
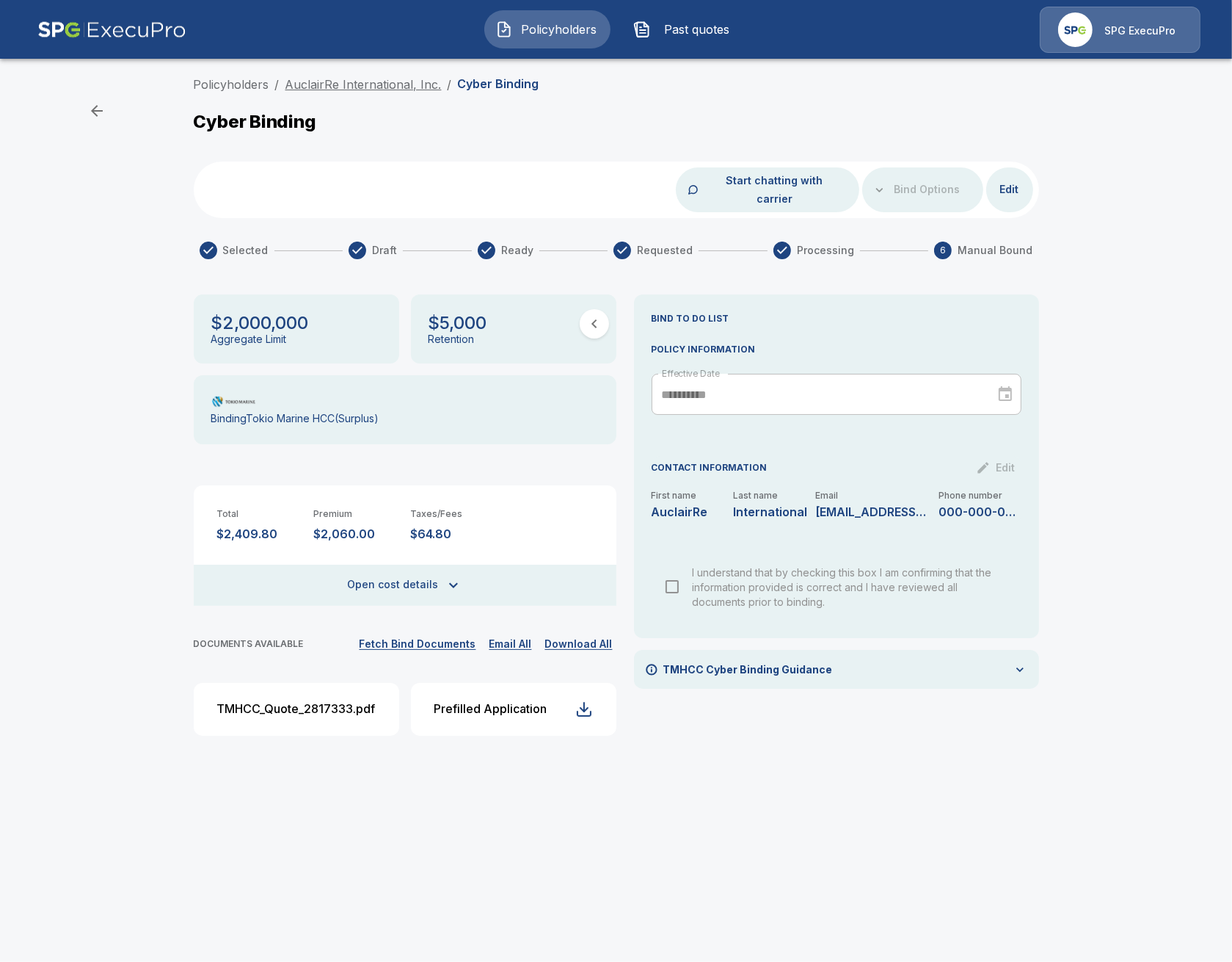
click at [342, 88] on link "AuclairRe International, Inc." at bounding box center [364, 85] width 156 height 15
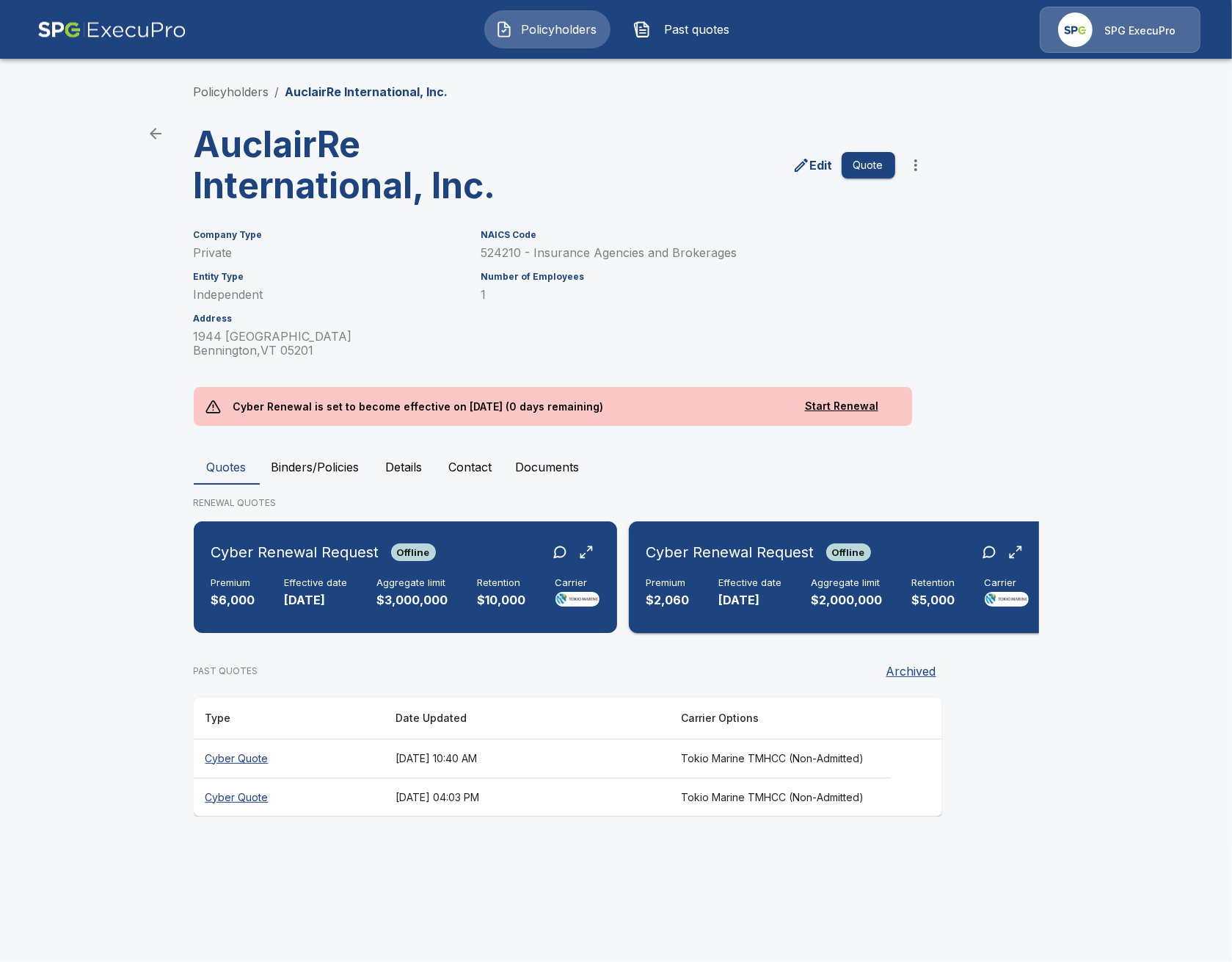
click at [771, 581] on h6 "Effective date" at bounding box center [751, 583] width 63 height 11
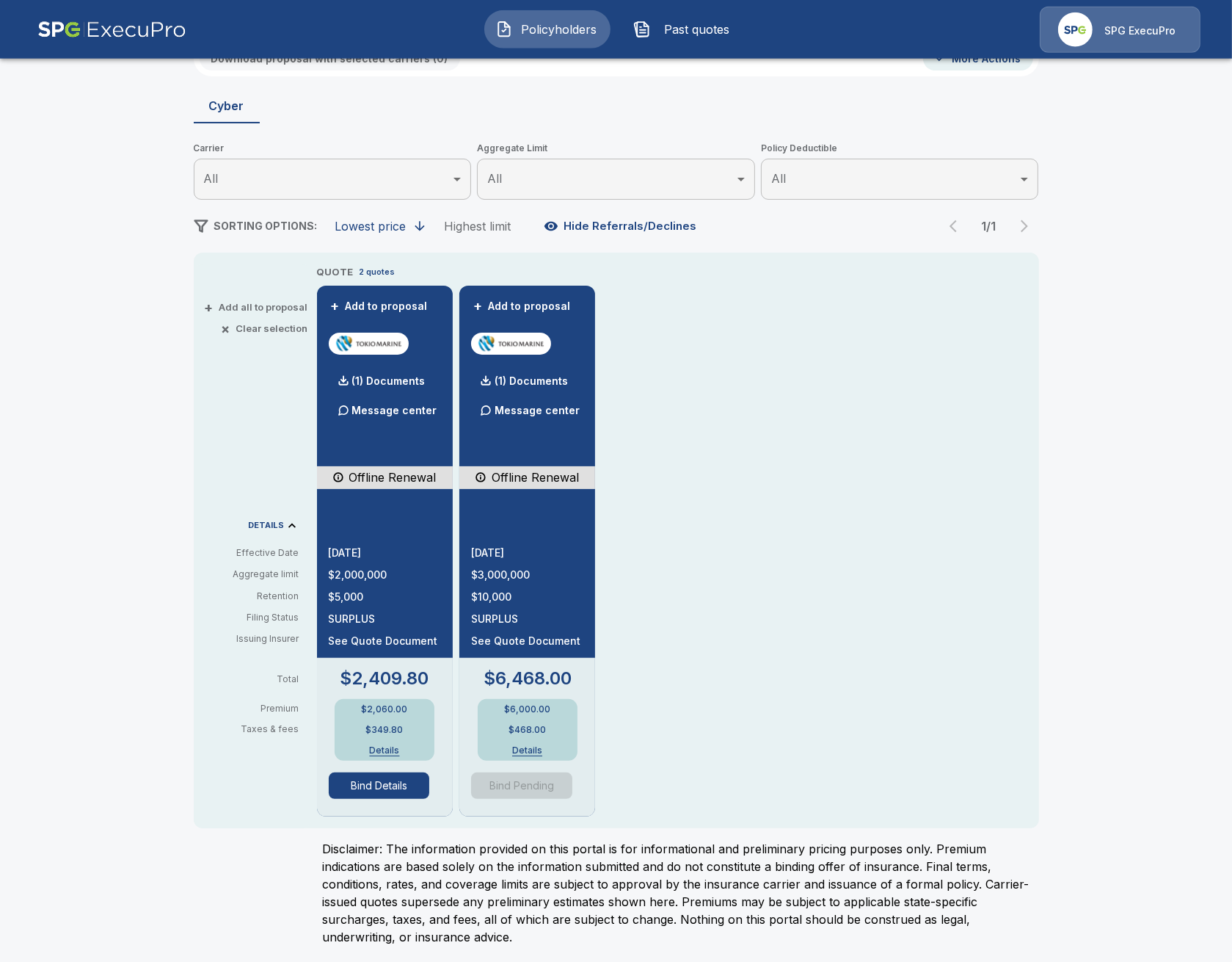
scroll to position [116, 0]
click at [400, 785] on button "Bind Details" at bounding box center [379, 785] width 101 height 26
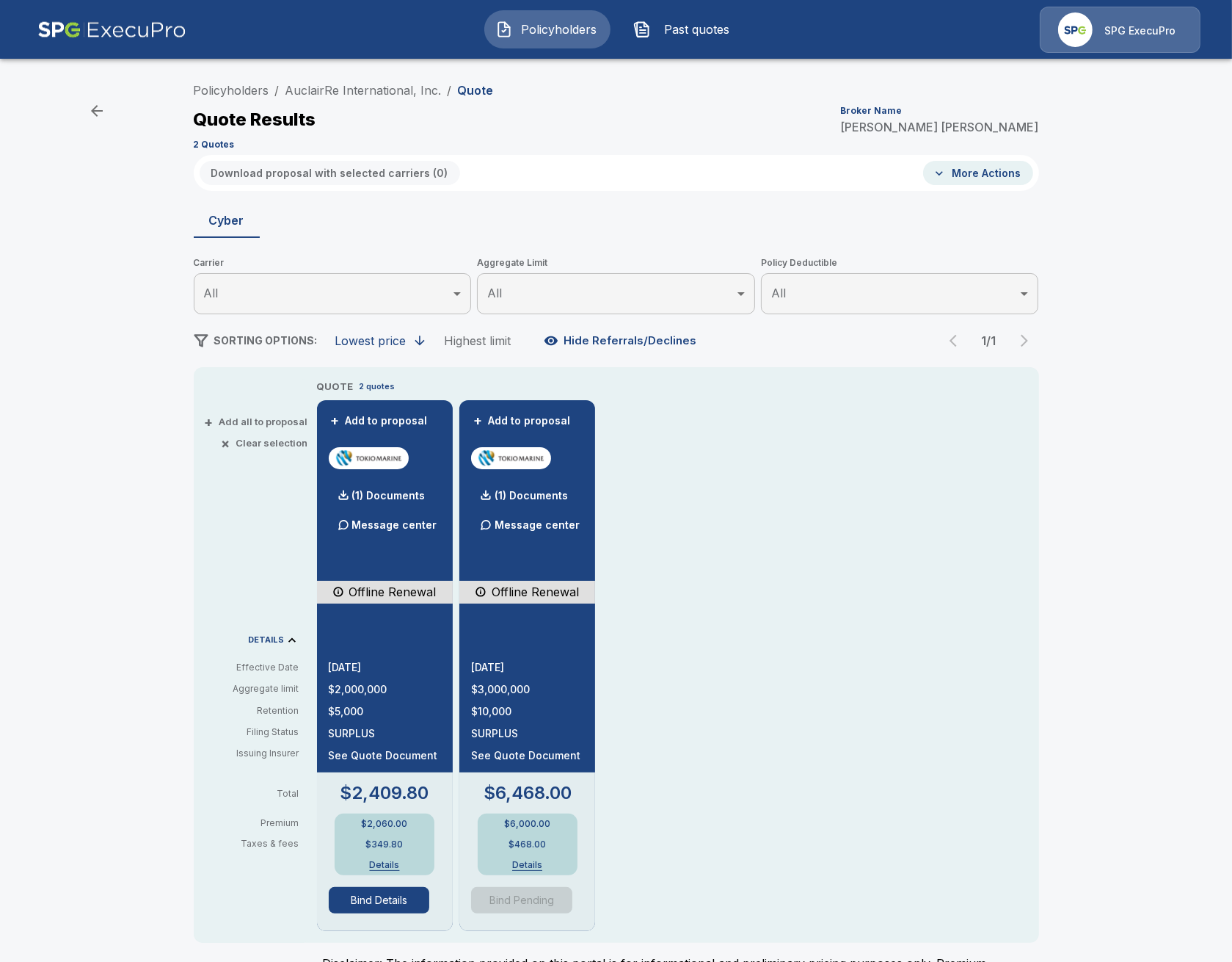
click at [557, 631] on div "9/1/2025 $3,000,000 $10,000 SURPLUS See Quote Document" at bounding box center [527, 693] width 112 height 157
click at [397, 85] on link "AuclairRe International, Inc." at bounding box center [364, 90] width 156 height 15
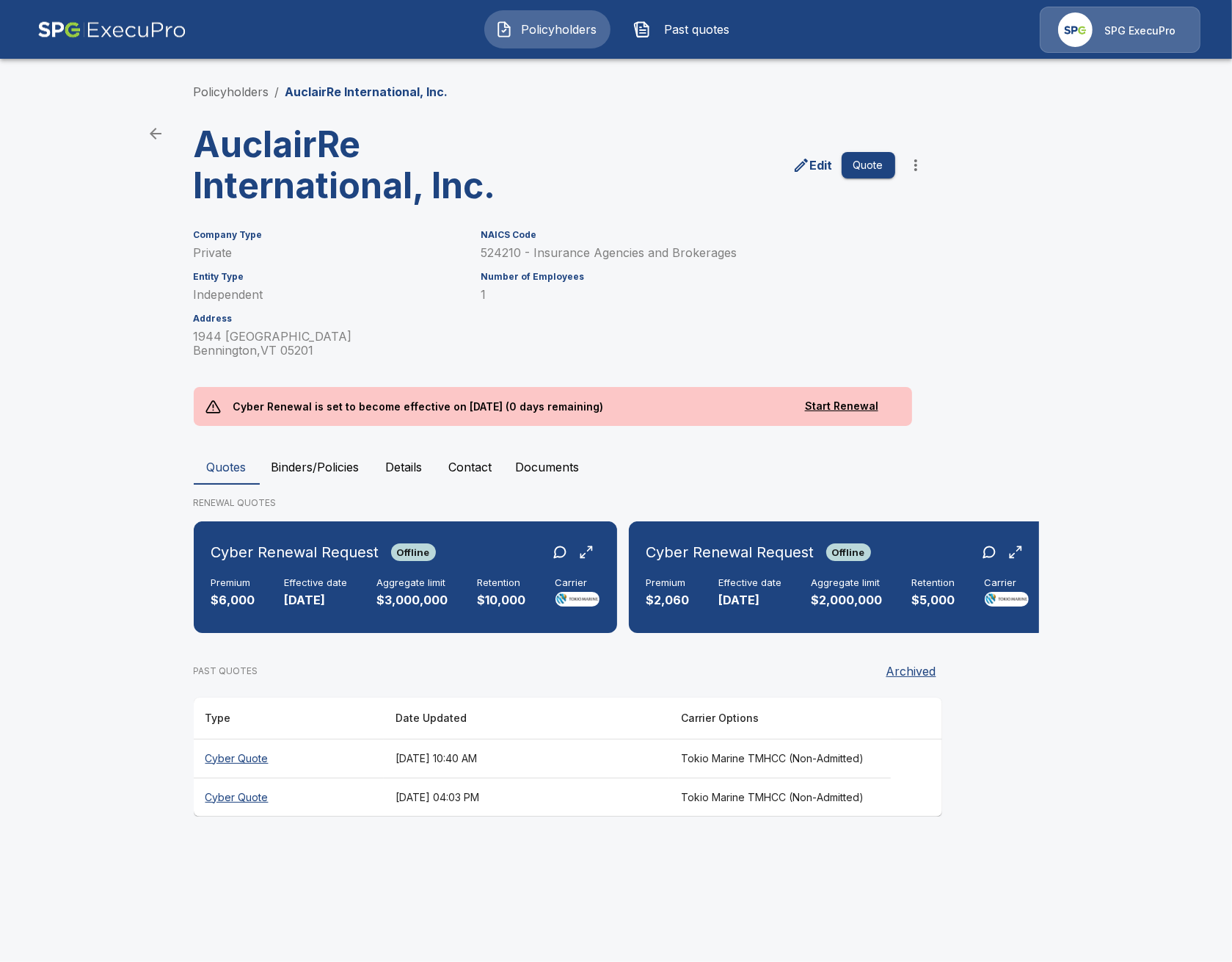
drag, startPoint x: 250, startPoint y: 406, endPoint x: 500, endPoint y: 427, distance: 250.9
click at [478, 428] on div "Policyholders / AuclairRe International, Inc. AuclairRe International, Inc. Edi…" at bounding box center [616, 450] width 880 height 789
click at [511, 408] on p "Cyber Renewal is set to become effective on [DATE] (0 days remaining)" at bounding box center [417, 406] width 395 height 39
drag, startPoint x: 486, startPoint y: 408, endPoint x: 500, endPoint y: 407, distance: 14.0
click at [500, 407] on p "Cyber Renewal is set to become effective on [DATE] (0 days remaining)" at bounding box center [417, 406] width 395 height 39
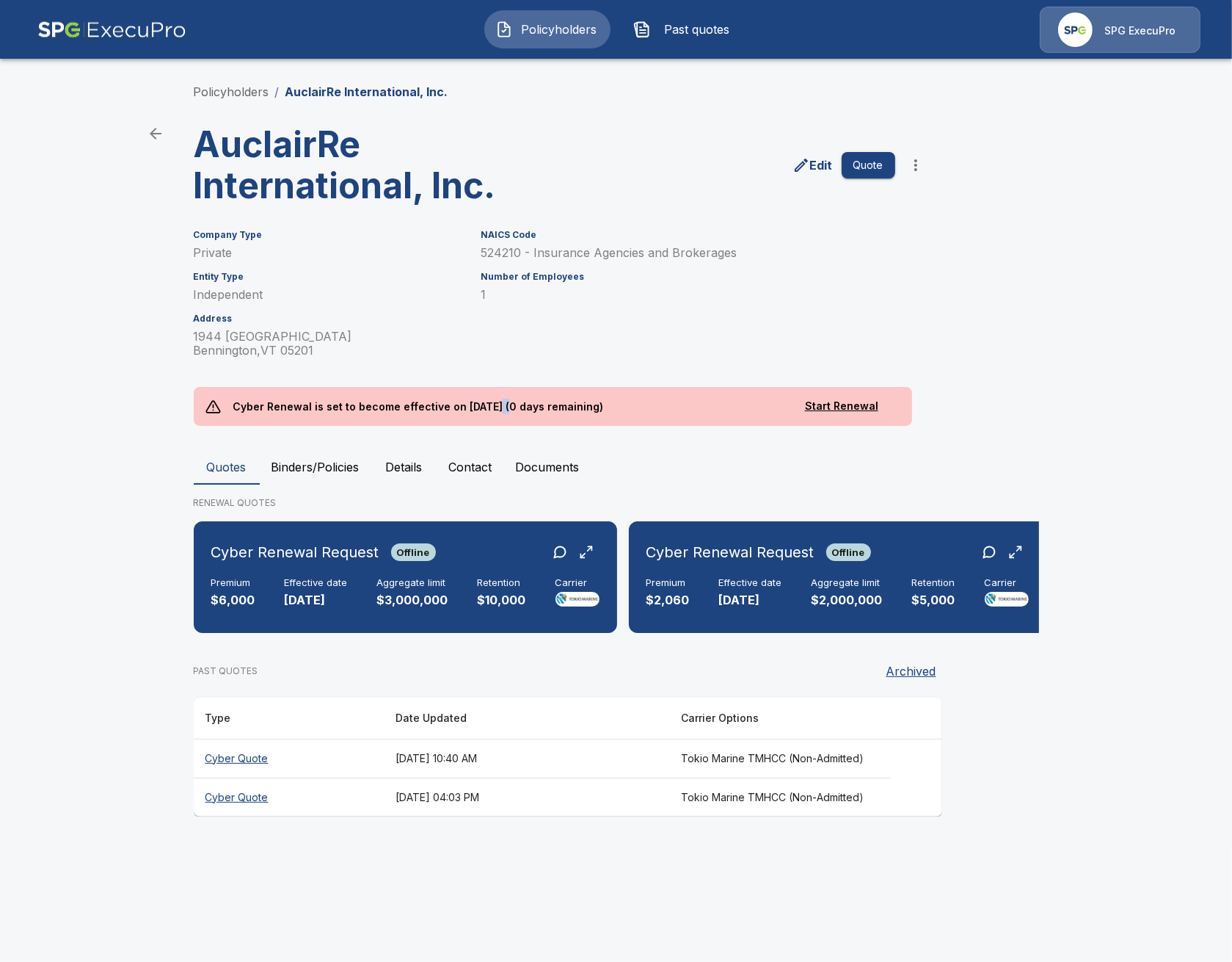
click at [500, 408] on p "Cyber Renewal is set to become effective on [DATE] (0 days remaining)" at bounding box center [417, 406] width 395 height 39
drag, startPoint x: 505, startPoint y: 408, endPoint x: 457, endPoint y: 412, distance: 48.2
click at [457, 412] on p "Cyber Renewal is set to become effective on [DATE] (0 days remaining)" at bounding box center [417, 406] width 395 height 39
click at [448, 413] on p "Cyber Renewal is set to become effective on [DATE] (0 days remaining)" at bounding box center [417, 406] width 395 height 39
drag, startPoint x: 442, startPoint y: 412, endPoint x: 470, endPoint y: 411, distance: 28.0
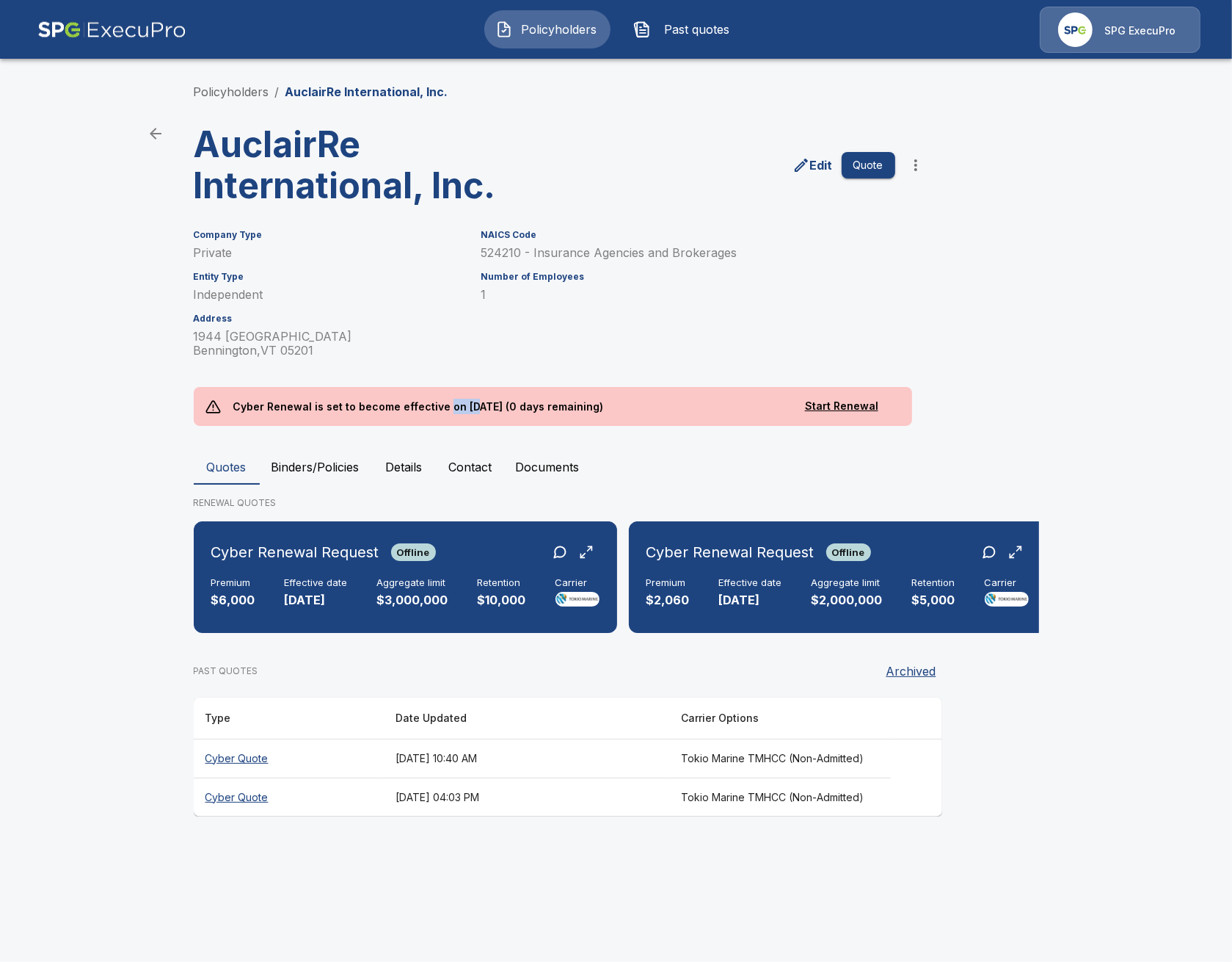
click at [468, 411] on p "Cyber Renewal is set to become effective on [DATE] (0 days remaining)" at bounding box center [417, 406] width 395 height 39
click at [470, 411] on p "Cyber Renewal is set to become effective on [DATE] (0 days remaining)" at bounding box center [417, 406] width 395 height 39
drag, startPoint x: 458, startPoint y: 407, endPoint x: 491, endPoint y: 408, distance: 33.0
click at [491, 408] on p "Cyber Renewal is set to become effective on [DATE] (0 days remaining)" at bounding box center [417, 406] width 395 height 39
click at [494, 409] on p "Cyber Renewal is set to become effective on [DATE] (0 days remaining)" at bounding box center [417, 406] width 395 height 39
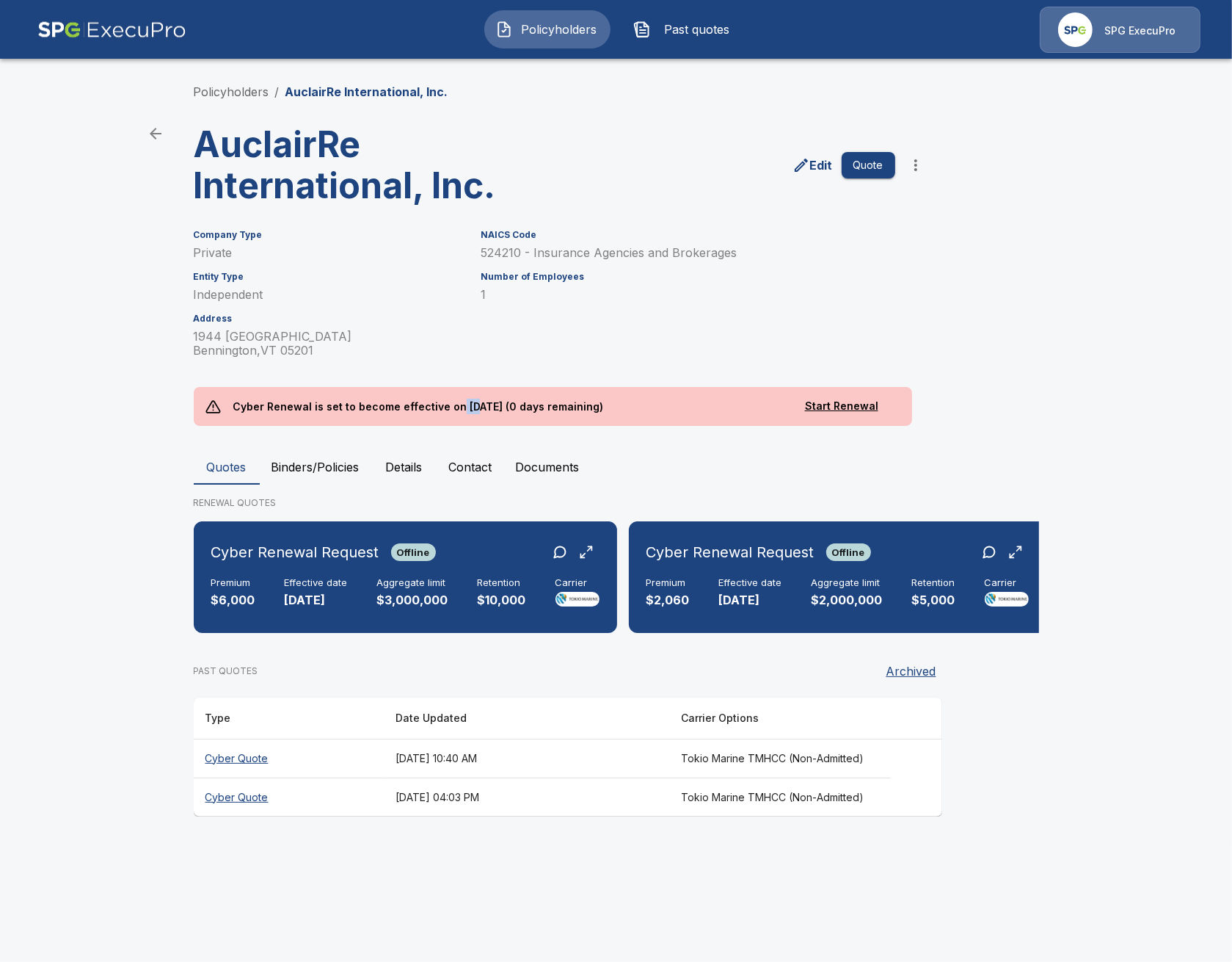
drag, startPoint x: 453, startPoint y: 409, endPoint x: 466, endPoint y: 409, distance: 13.0
click at [466, 409] on p "Cyber Renewal is set to become effective on [DATE] (0 days remaining)" at bounding box center [417, 406] width 395 height 39
drag, startPoint x: 483, startPoint y: 403, endPoint x: 501, endPoint y: 404, distance: 18.0
click at [501, 404] on p "Cyber Renewal is set to become effective on 9/1/2025 (0 days remaining)" at bounding box center [417, 406] width 395 height 39
click at [525, 412] on p "Cyber Renewal is set to become effective on 9/1/2025 (0 days remaining)" at bounding box center [417, 406] width 395 height 39
